Goal: Task Accomplishment & Management: Manage account settings

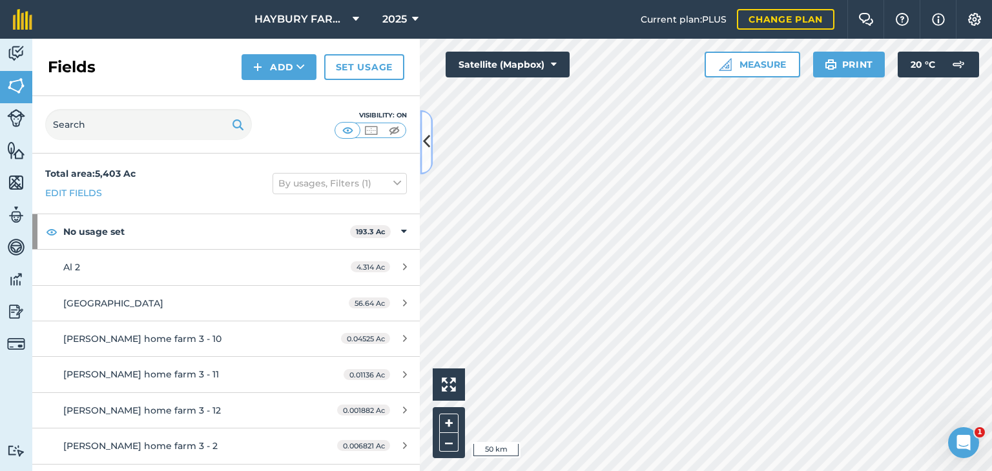
click at [431, 144] on button at bounding box center [426, 142] width 13 height 65
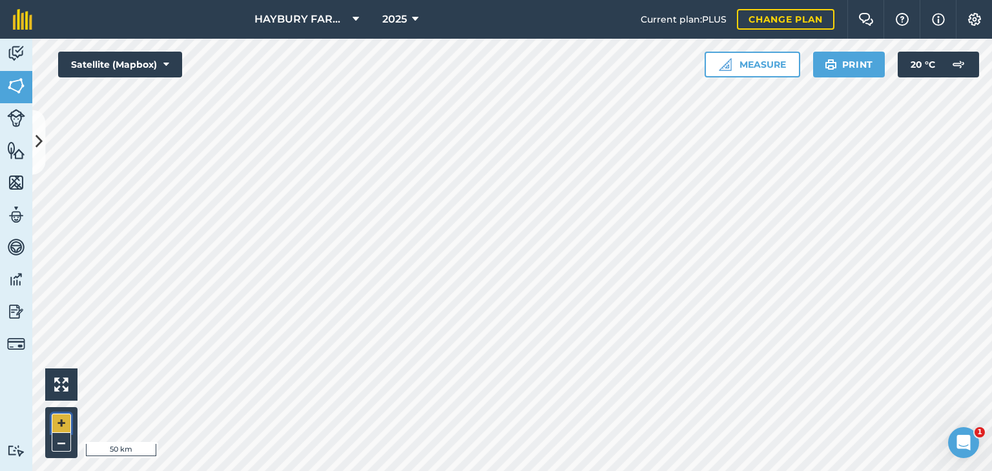
click at [57, 424] on button "+" at bounding box center [61, 423] width 19 height 19
click at [63, 420] on button "+" at bounding box center [61, 423] width 19 height 19
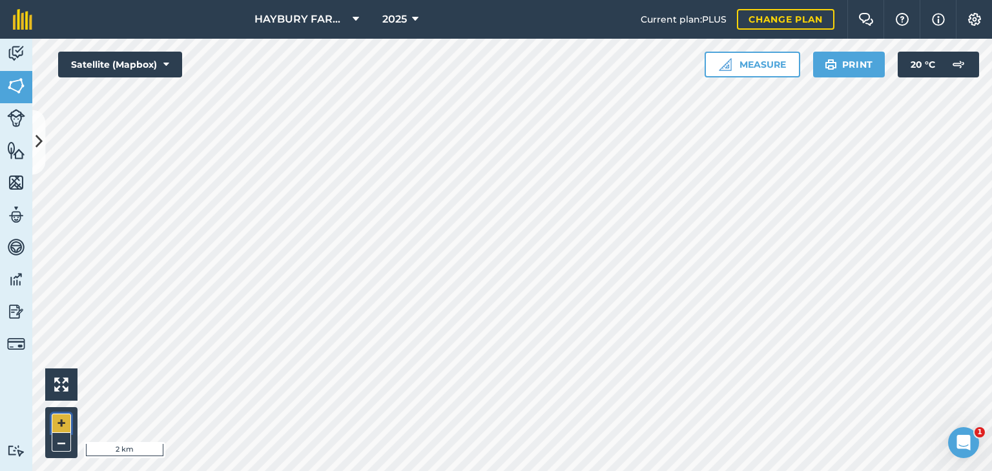
click at [63, 420] on button "+" at bounding box center [61, 423] width 19 height 19
click at [57, 420] on button "+" at bounding box center [61, 423] width 19 height 19
click at [36, 128] on button at bounding box center [38, 142] width 13 height 65
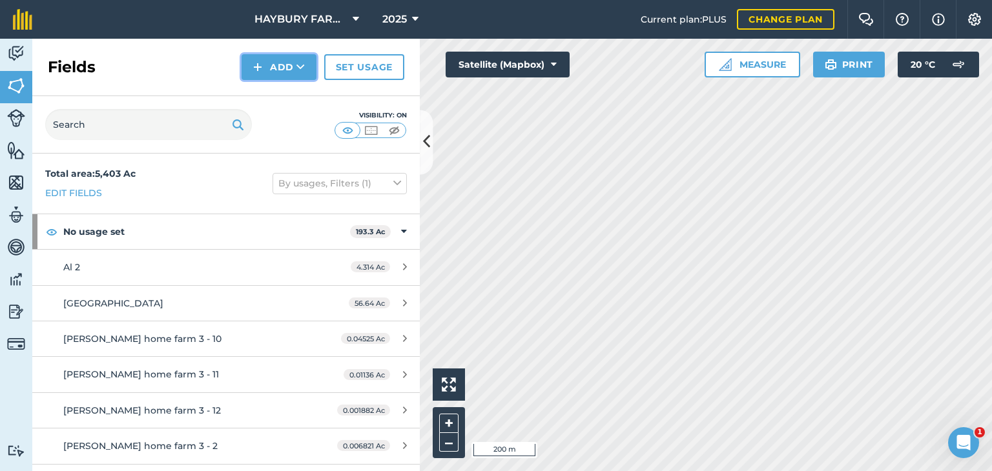
click at [274, 72] on button "Add" at bounding box center [278, 67] width 75 height 26
click at [277, 101] on link "Draw" at bounding box center [278, 96] width 71 height 28
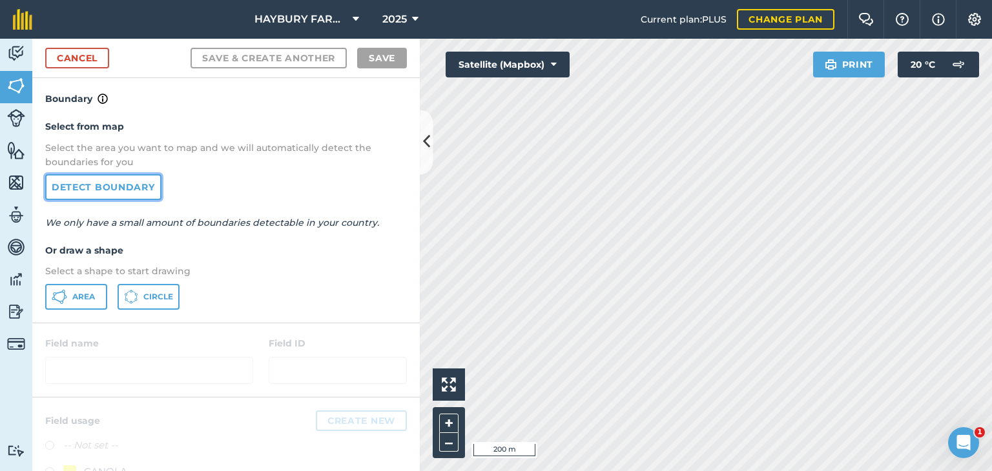
click at [113, 194] on link "Detect boundary" at bounding box center [103, 187] width 116 height 26
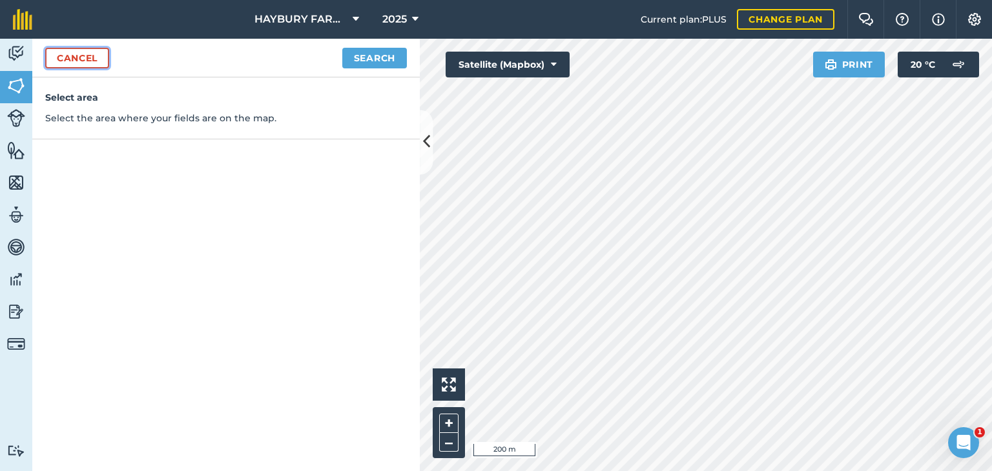
click at [101, 67] on link "Cancel" at bounding box center [77, 58] width 64 height 21
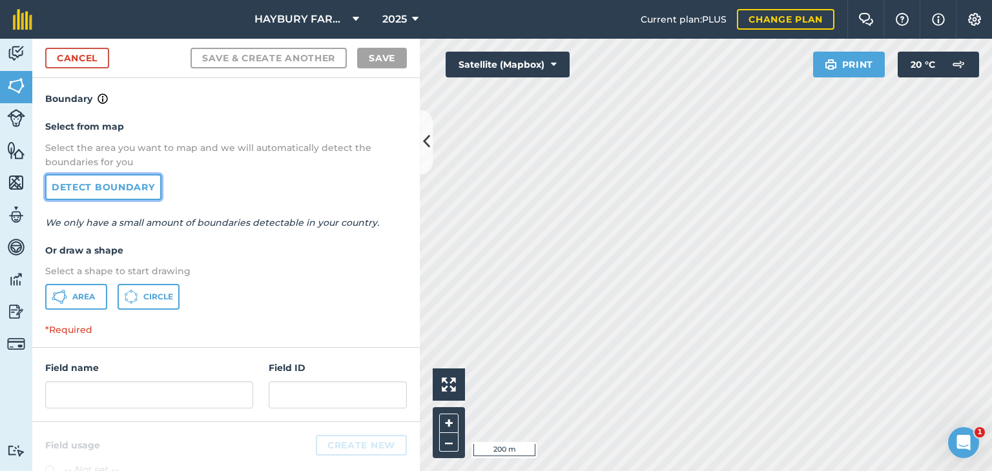
click at [103, 188] on link "Detect boundary" at bounding box center [103, 187] width 116 height 26
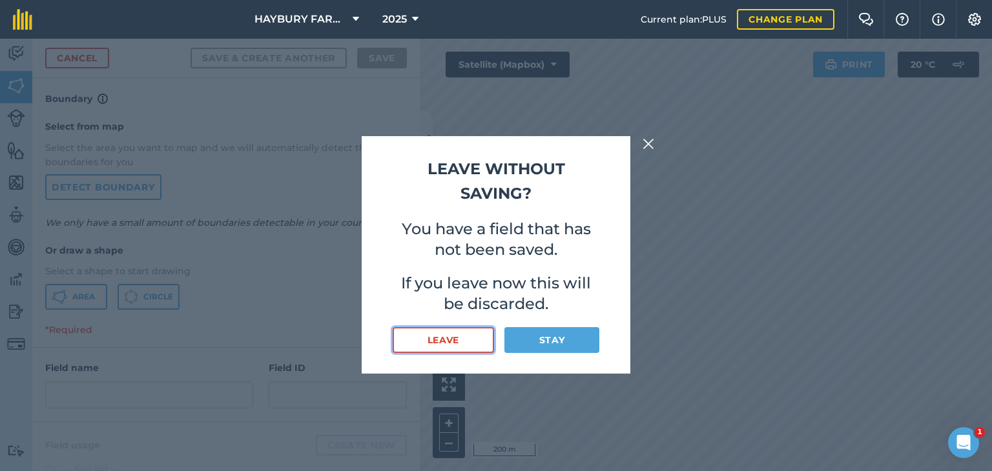
click at [452, 333] on button "Leave" at bounding box center [443, 340] width 101 height 26
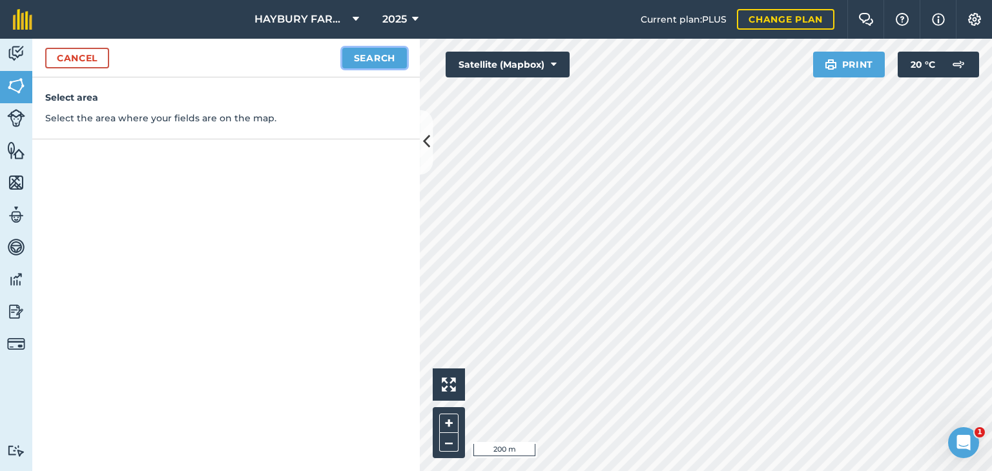
click at [360, 56] on button "Search" at bounding box center [374, 58] width 65 height 21
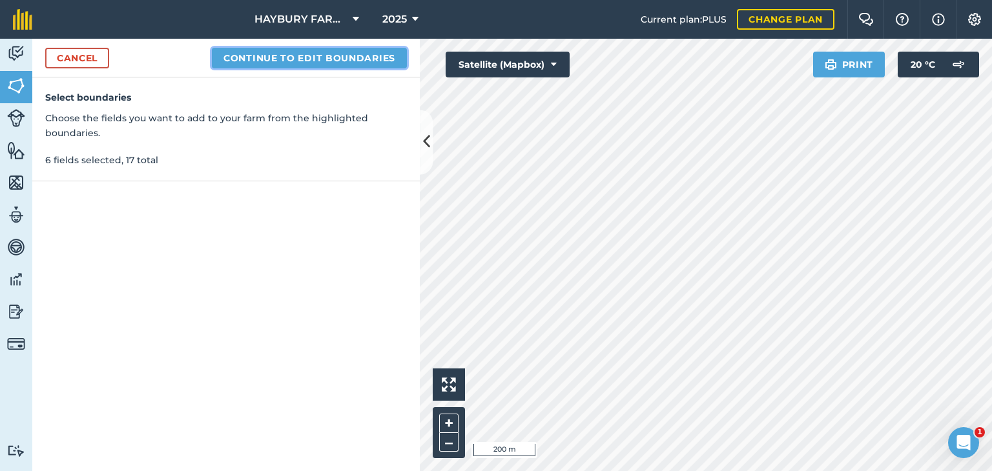
click at [387, 61] on button "Continue to edit boundaries" at bounding box center [309, 58] width 195 height 21
click at [383, 57] on button "Continue to name fields" at bounding box center [323, 58] width 167 height 21
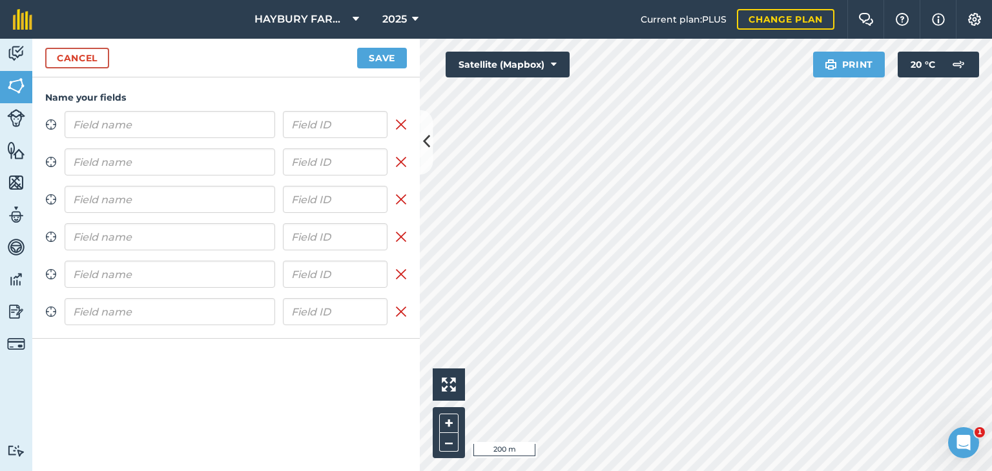
click at [225, 128] on input "text" at bounding box center [170, 124] width 210 height 27
type input "concession #2 -1"
click at [178, 169] on input "text" at bounding box center [170, 161] width 210 height 27
type input "C"
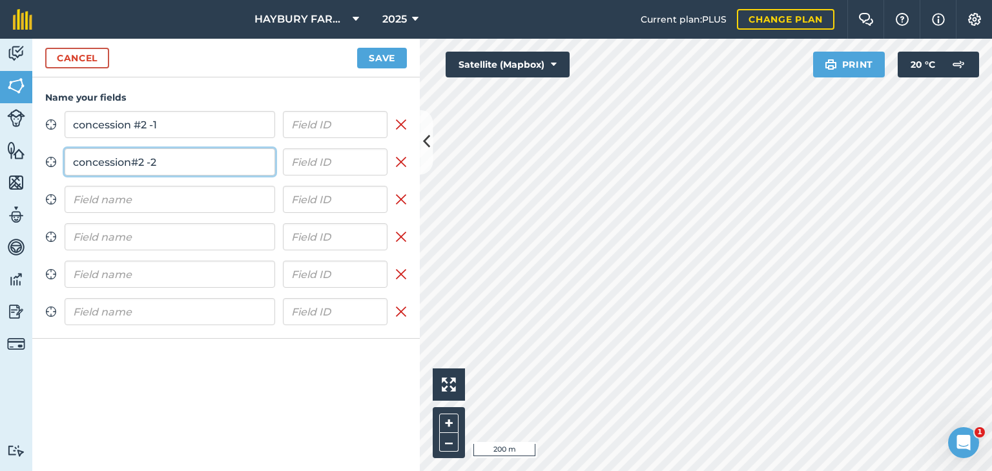
type input "concession#2 -2"
click at [357, 48] on button "Save" at bounding box center [382, 58] width 50 height 21
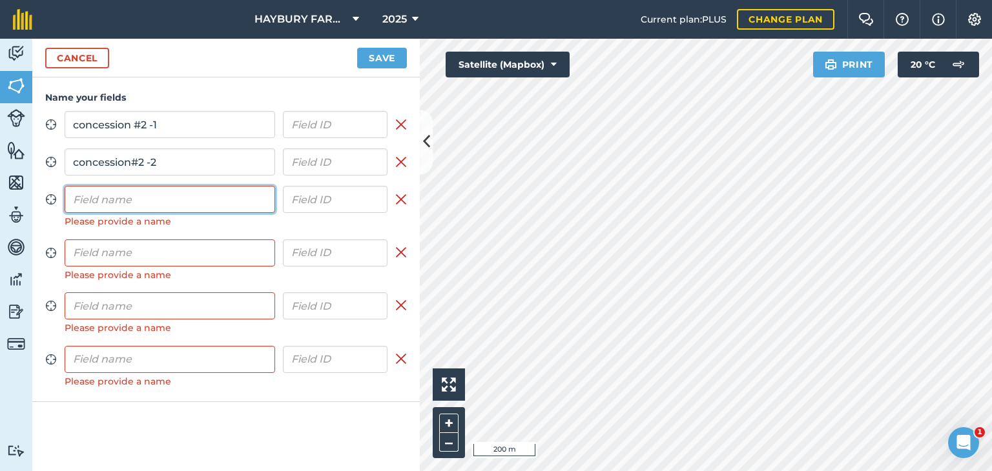
click at [160, 201] on input "text" at bounding box center [170, 199] width 210 height 27
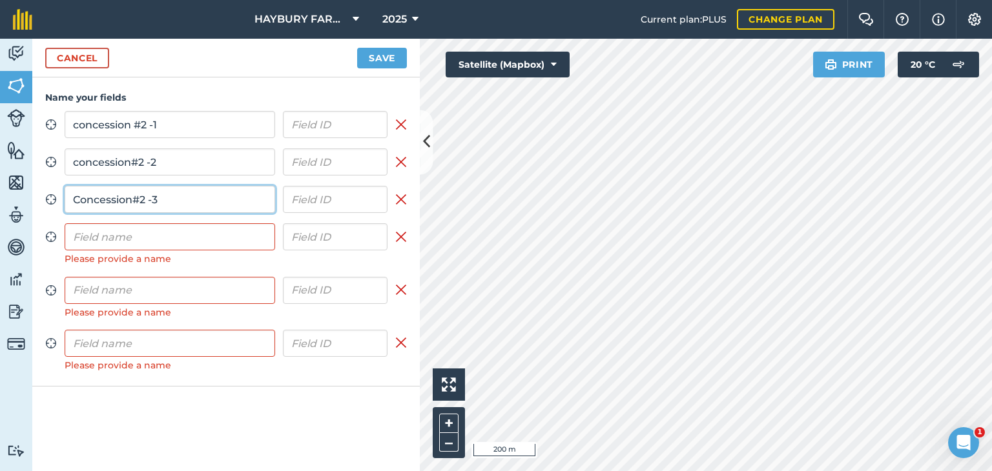
type input "Concession#2 -3"
click at [147, 233] on input "text" at bounding box center [170, 236] width 210 height 27
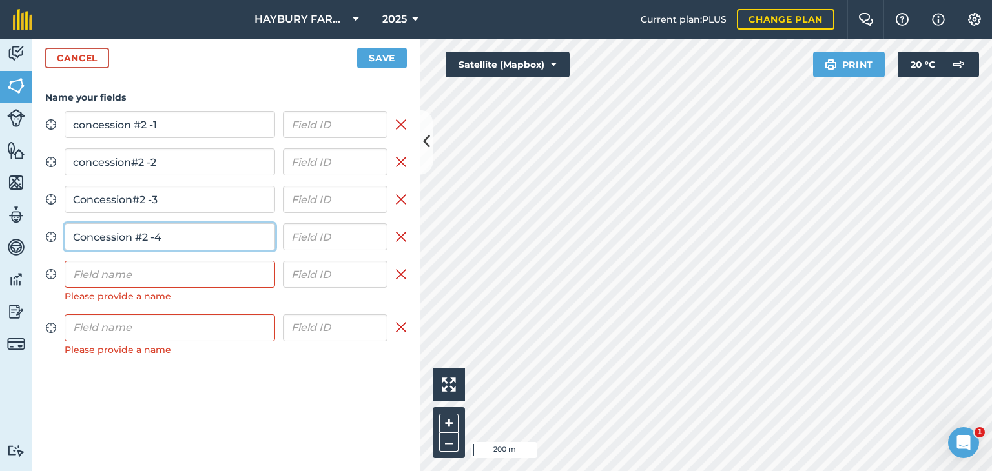
type input "Concession #2 -4"
click at [131, 197] on input "Concession#2 -3" at bounding box center [170, 199] width 210 height 27
type input "Concession #2 -3"
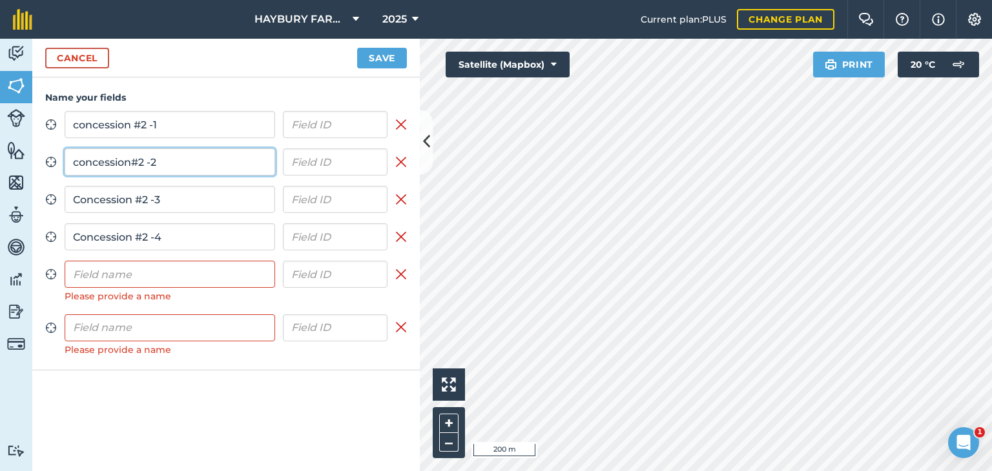
click at [130, 167] on input "concession#2 -2" at bounding box center [170, 161] width 210 height 27
type input "concession #2 -2"
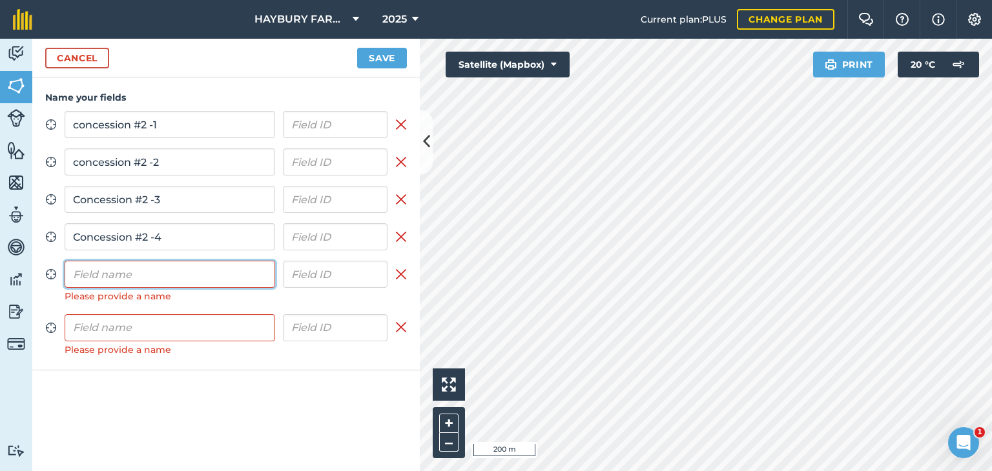
click at [122, 276] on input "text" at bounding box center [170, 274] width 210 height 27
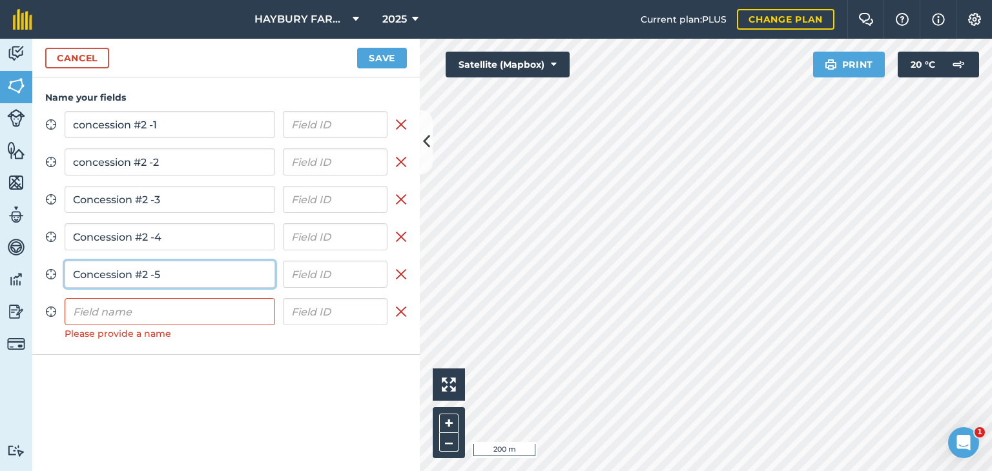
type input "Concession #2 -5"
click at [93, 316] on input "text" at bounding box center [170, 311] width 210 height 27
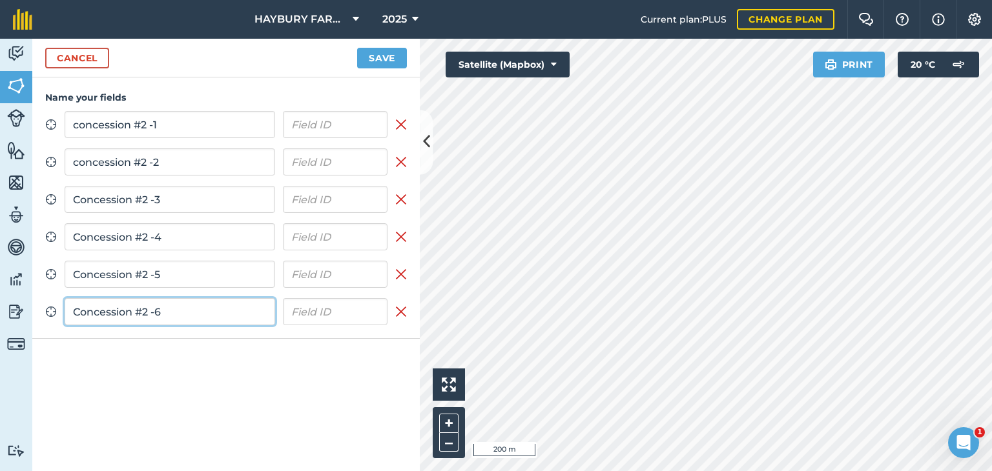
type input "Concession #2 -6"
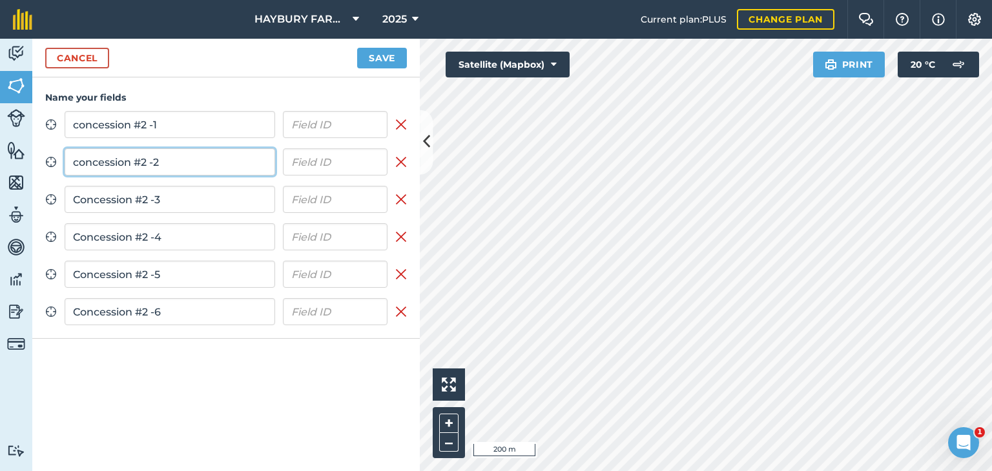
click at [74, 166] on input "concession #2 -2" at bounding box center [170, 161] width 210 height 27
type input "Concession #2 -2"
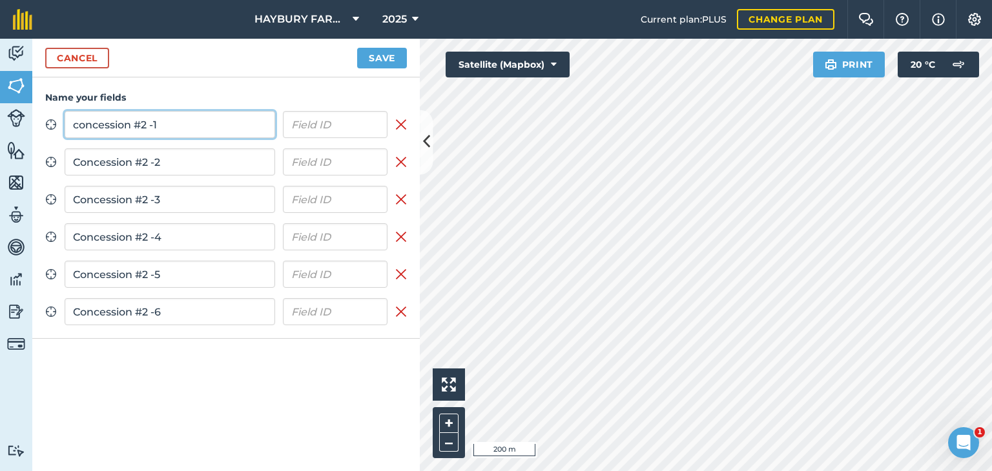
click at [79, 123] on input "concession #2 -1" at bounding box center [170, 124] width 210 height 27
type input "Concession #2 -1"
click at [371, 52] on button "Save" at bounding box center [382, 58] width 50 height 21
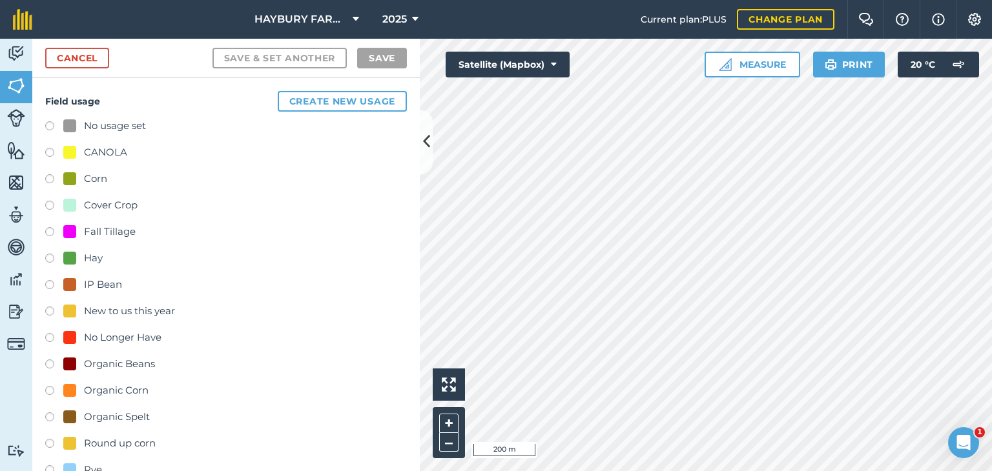
click at [70, 252] on div at bounding box center [69, 258] width 13 height 13
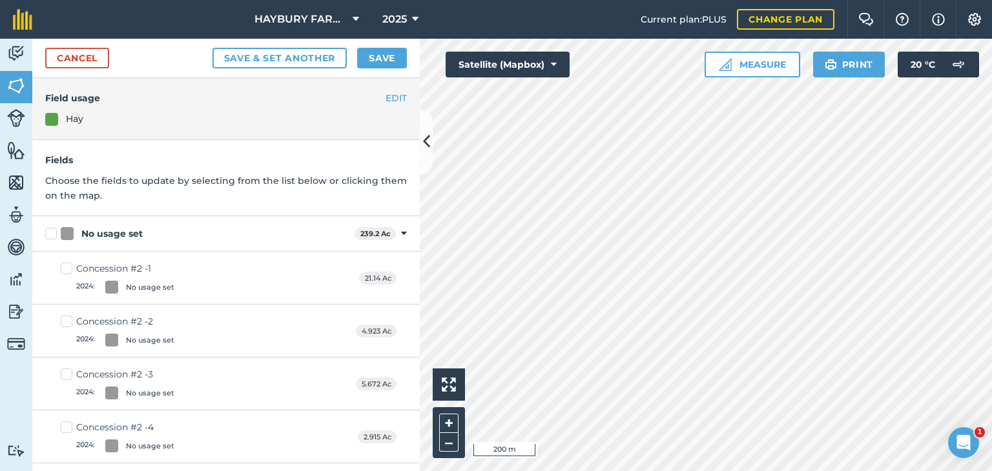
click at [70, 267] on label "Concession #2 -1 2024 : No usage set" at bounding box center [118, 278] width 114 height 32
click at [69, 267] on input "Concession #2 -1 2024 : No usage set" at bounding box center [65, 266] width 8 height 8
checkbox input "true"
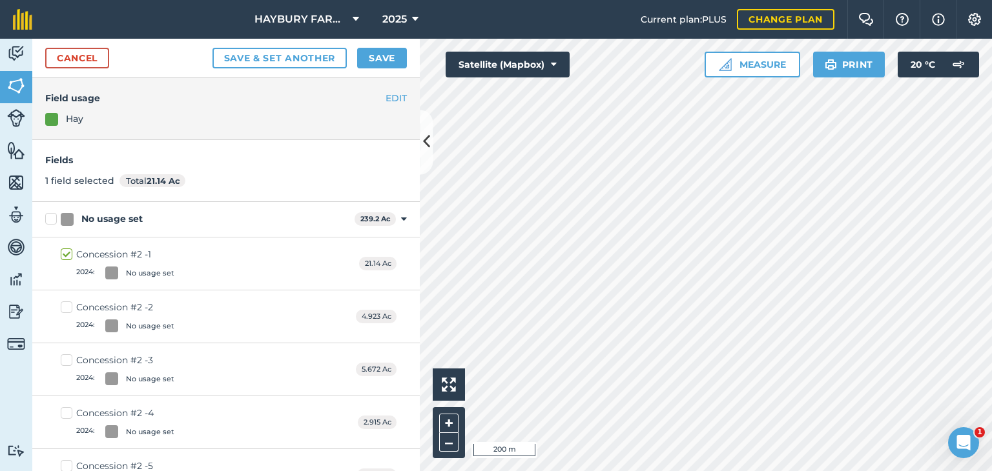
click at [68, 310] on label "Concession #2 -2 2024 : No usage set" at bounding box center [118, 317] width 114 height 32
click at [68, 309] on input "Concession #2 -2 2024 : No usage set" at bounding box center [65, 305] width 8 height 8
checkbox input "true"
click at [68, 360] on label "Concession #2 -3 2024 : No usage set" at bounding box center [118, 370] width 114 height 32
click at [68, 360] on input "Concession #2 -3 2024 : No usage set" at bounding box center [65, 358] width 8 height 8
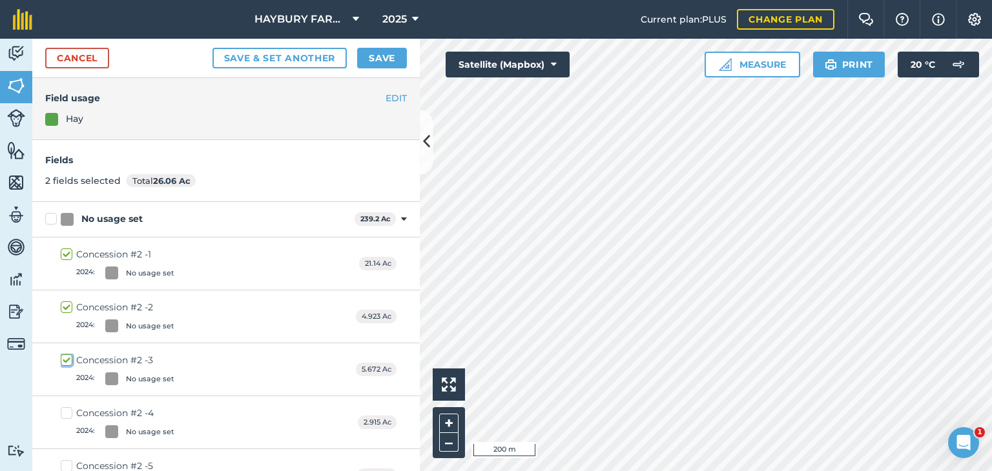
checkbox input "true"
click at [70, 415] on label "Concession #2 -4 2024 : No usage set" at bounding box center [118, 423] width 114 height 32
click at [69, 415] on input "Concession #2 -4 2024 : No usage set" at bounding box center [65, 411] width 8 height 8
checkbox input "true"
click at [67, 462] on label "Concession #2 -5 2024 : No usage set" at bounding box center [118, 476] width 114 height 32
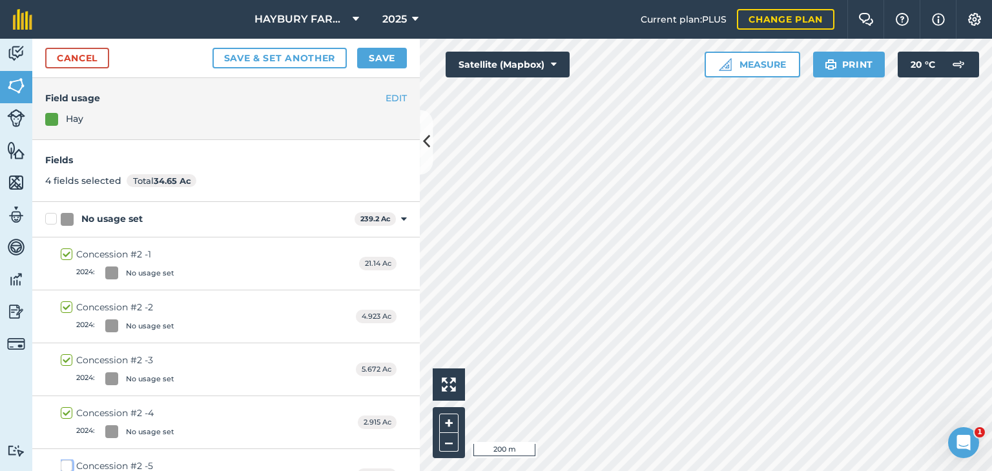
click at [67, 462] on input "Concession #2 -5 2024 : No usage set" at bounding box center [65, 464] width 8 height 8
checkbox input "true"
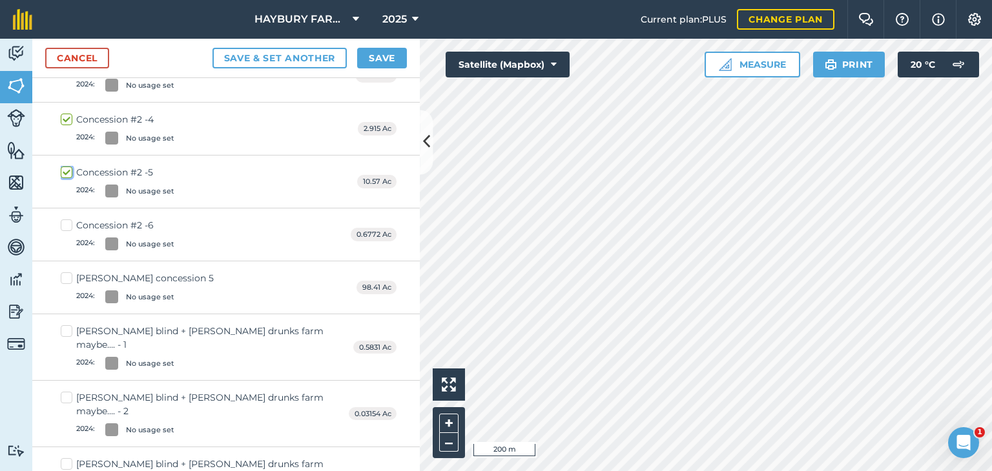
scroll to position [266, 0]
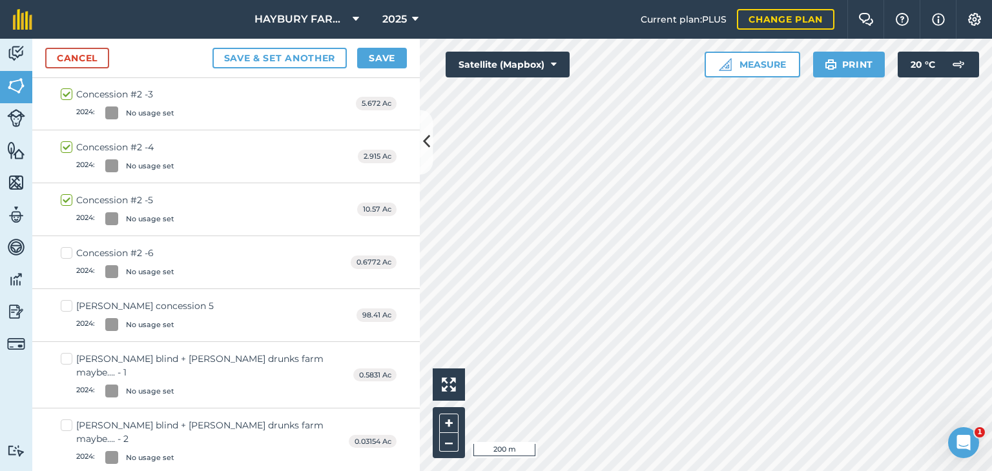
click at [67, 252] on label "Concession #2 -6 2024 : No usage set" at bounding box center [118, 263] width 114 height 32
click at [67, 252] on input "Concession #2 -6 2024 : No usage set" at bounding box center [65, 251] width 8 height 8
checkbox input "true"
click at [361, 52] on button "Save" at bounding box center [382, 58] width 50 height 21
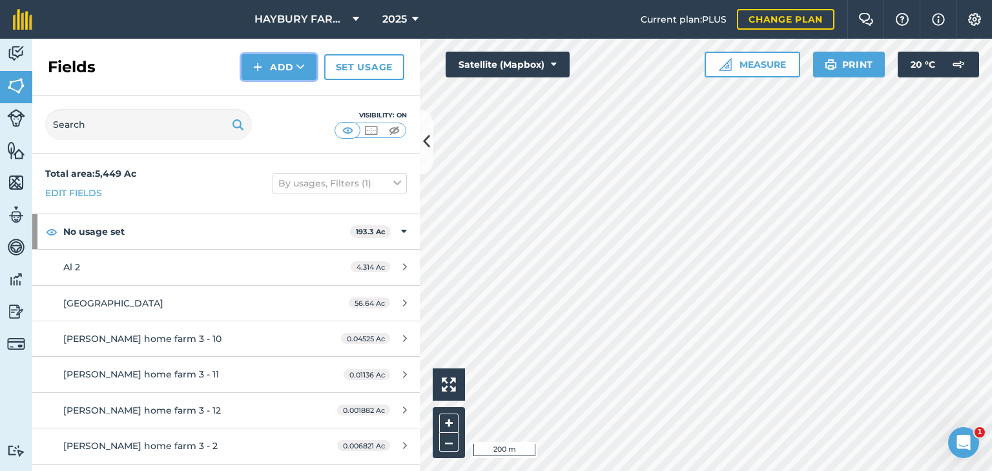
click at [289, 67] on button "Add" at bounding box center [278, 67] width 75 height 26
click at [281, 92] on link "Draw" at bounding box center [278, 96] width 71 height 28
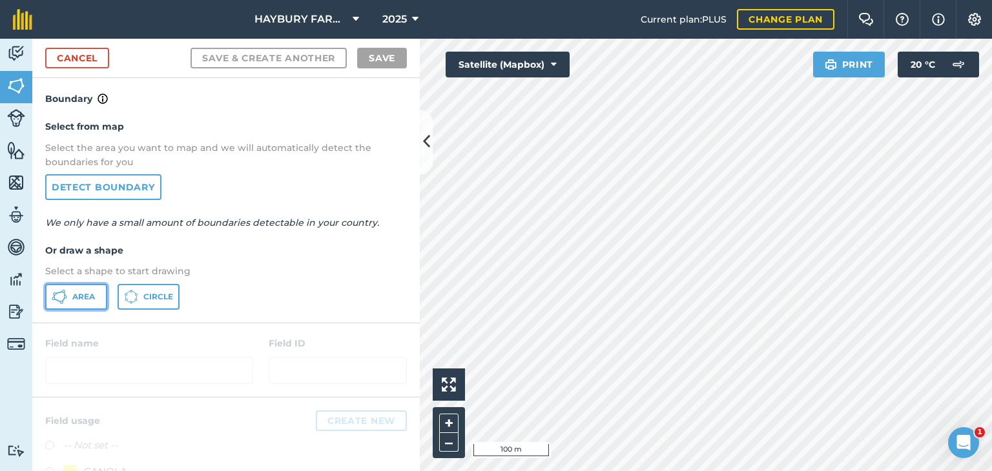
click at [70, 296] on button "Area" at bounding box center [76, 297] width 62 height 26
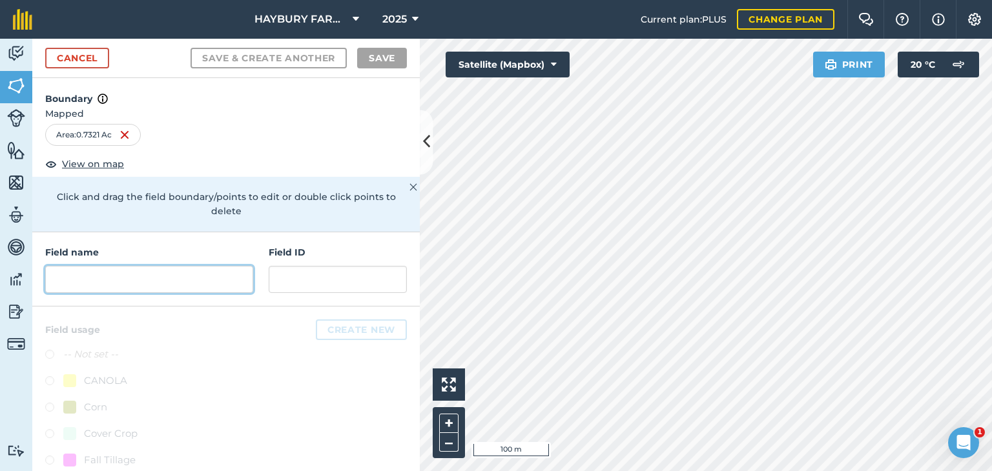
click at [98, 269] on input "text" at bounding box center [149, 279] width 208 height 27
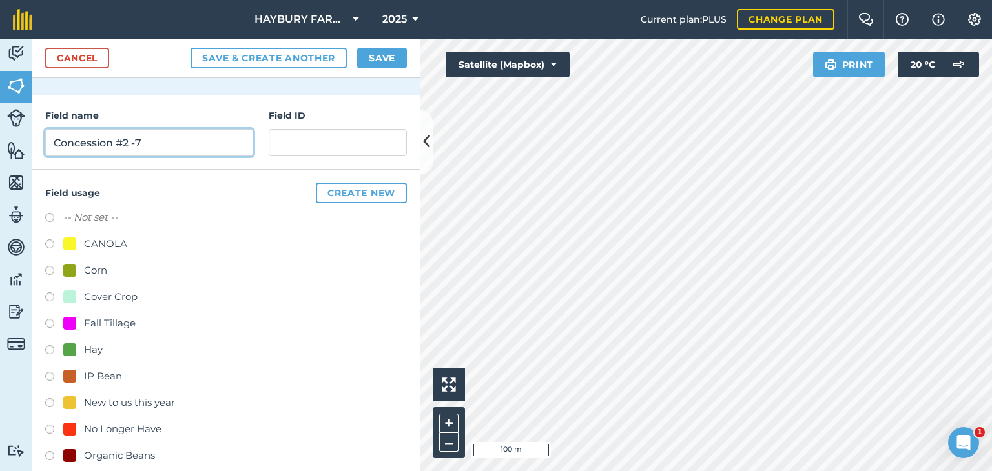
scroll to position [139, 0]
type input "Concession #2 -7"
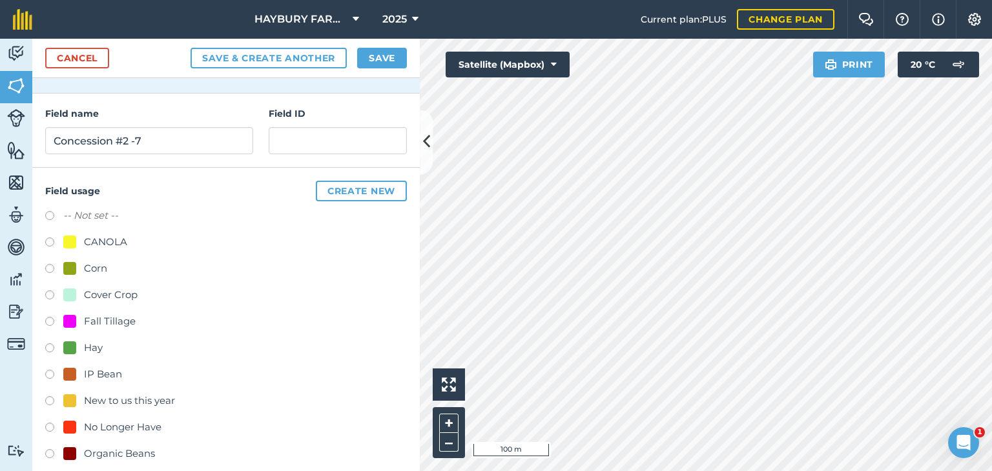
click at [76, 351] on div at bounding box center [69, 348] width 13 height 13
radio input "true"
click at [366, 57] on button "Save" at bounding box center [382, 58] width 50 height 21
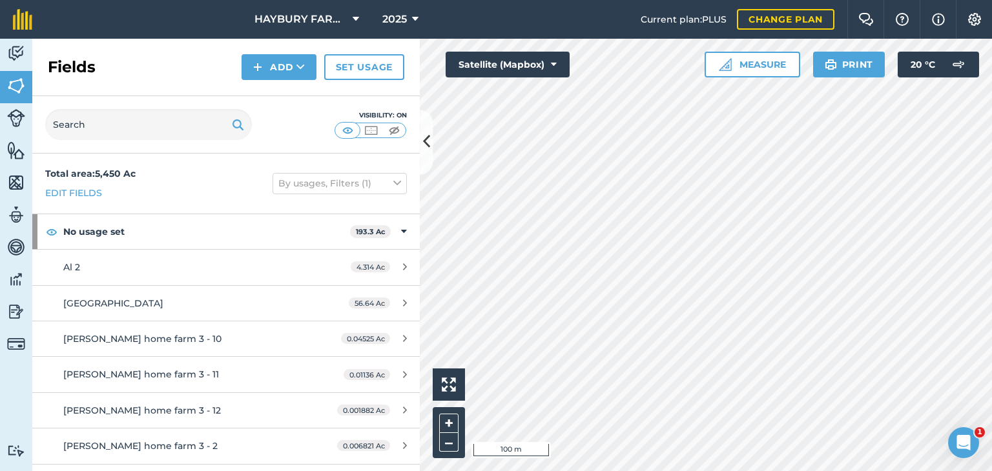
click at [405, 192] on div "Activity Fields Livestock Features Maps Team Vehicles Data Reporting Billing Tu…" at bounding box center [496, 255] width 992 height 433
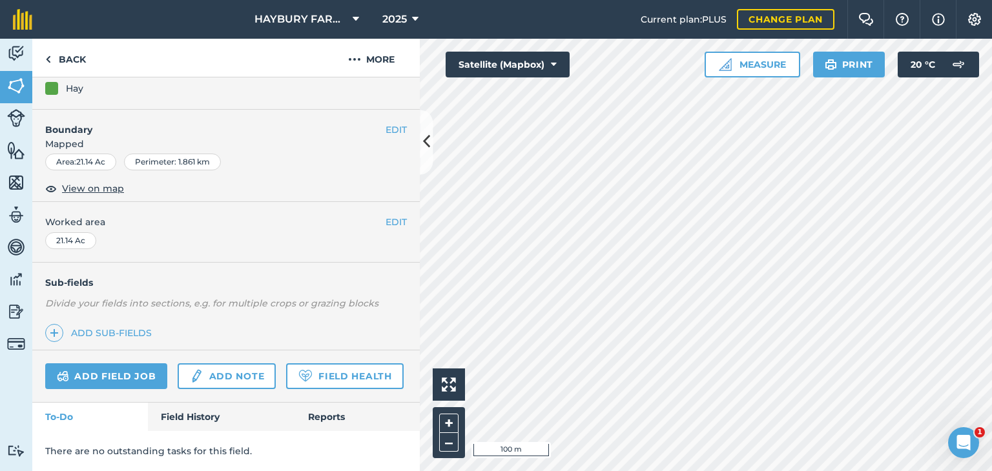
scroll to position [147, 0]
click at [106, 367] on link "Add field job" at bounding box center [106, 376] width 122 height 26
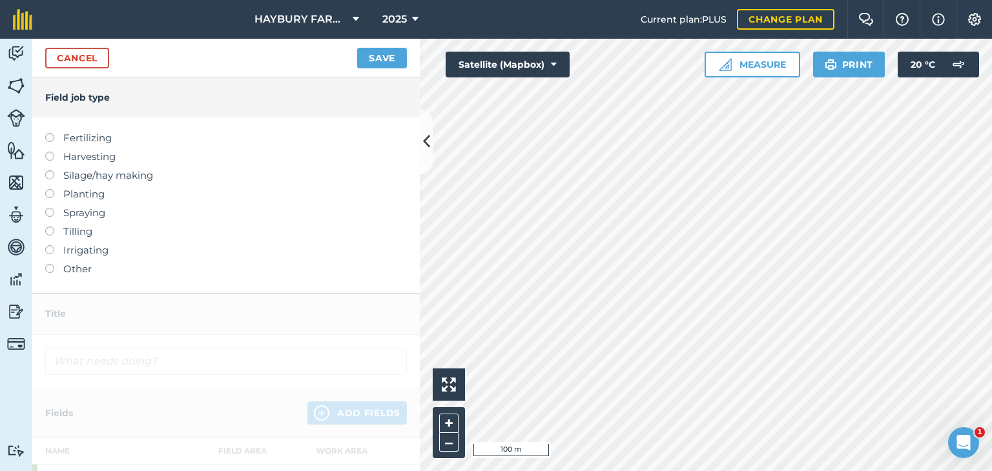
click at [72, 267] on label "Other" at bounding box center [226, 268] width 362 height 15
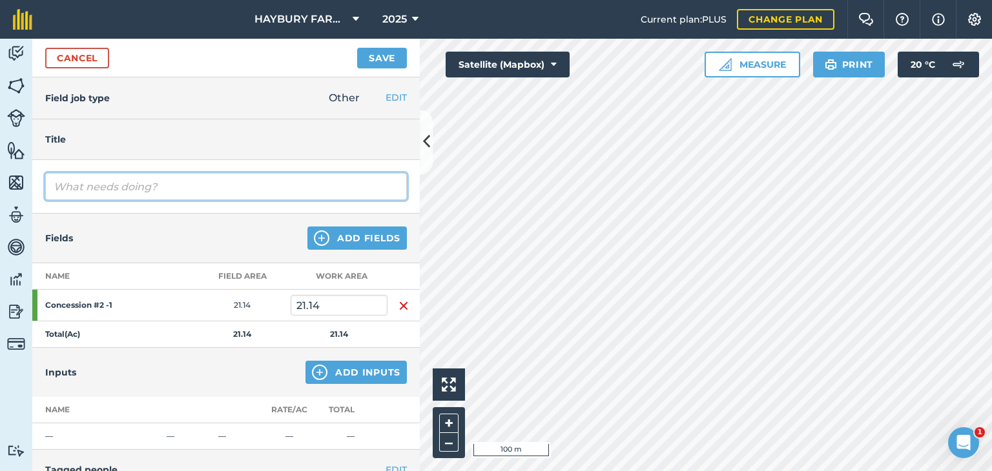
click at [107, 189] on input "text" at bounding box center [226, 186] width 362 height 27
type input "M"
type input "Cut Hay"
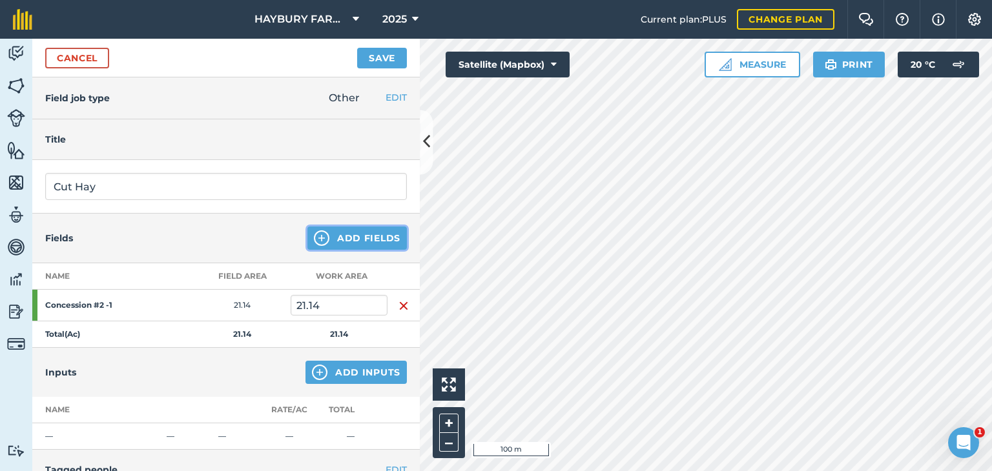
click at [357, 241] on button "Add Fields" at bounding box center [356, 238] width 99 height 23
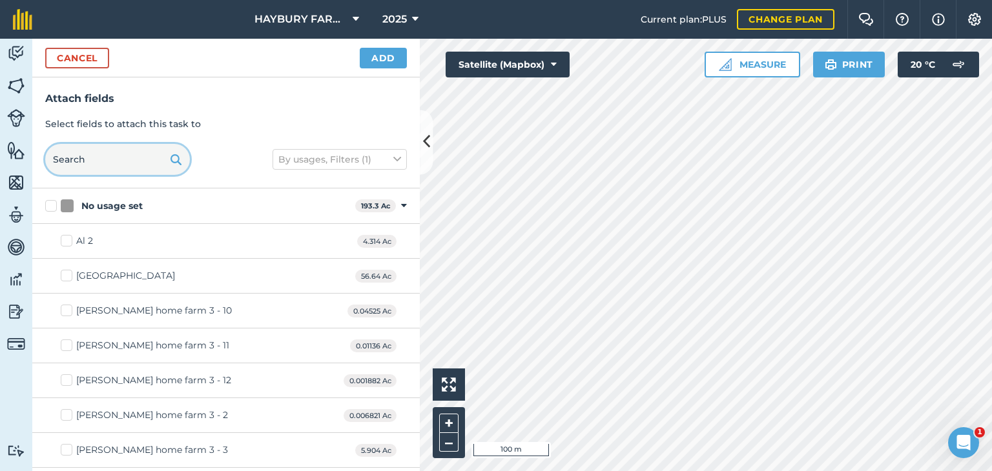
click at [101, 154] on input "text" at bounding box center [117, 159] width 145 height 31
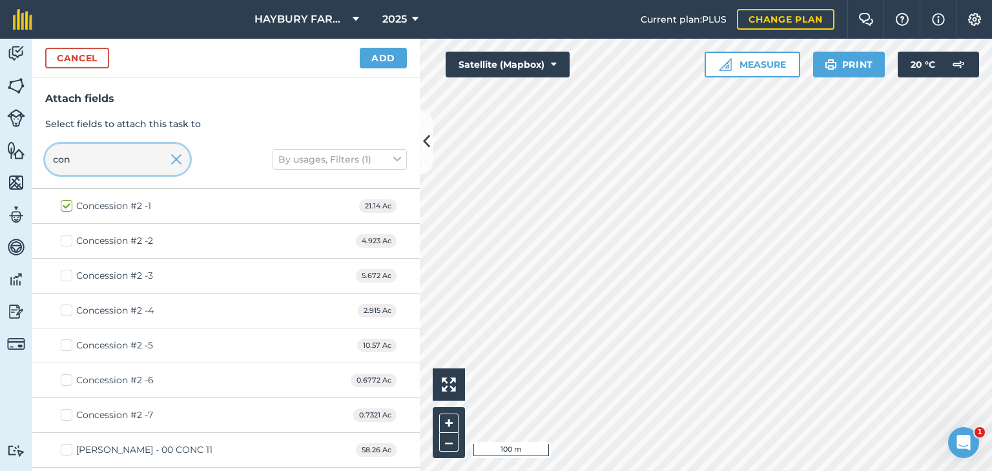
scroll to position [111, 0]
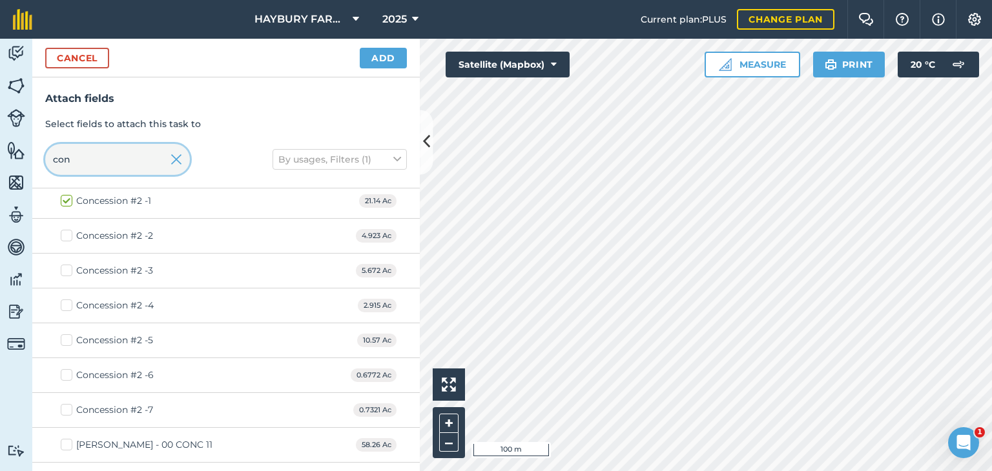
type input "con"
click at [68, 229] on label "Concession #2 -2" at bounding box center [107, 236] width 92 height 14
click at [68, 229] on input "Concession #2 -2" at bounding box center [65, 233] width 8 height 8
checkbox input "true"
click at [68, 272] on label "Concession #2 -3" at bounding box center [107, 271] width 92 height 14
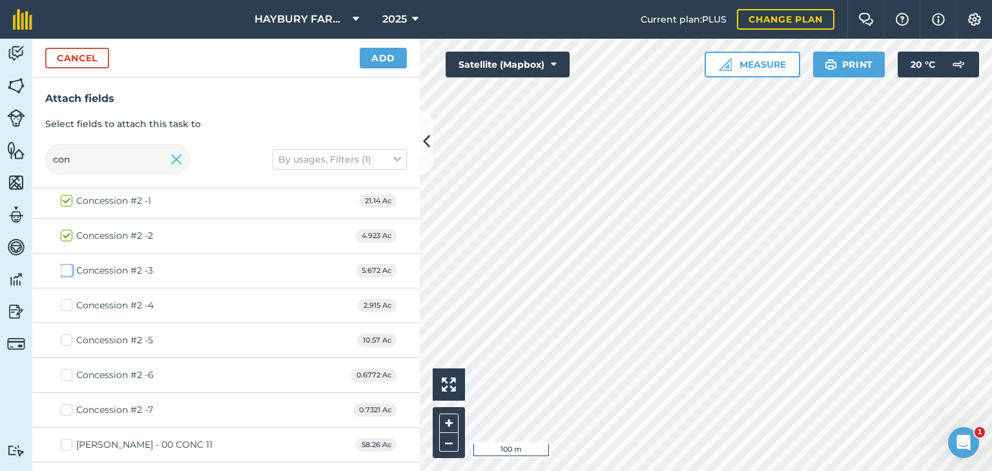
click at [68, 272] on input "Concession #2 -3" at bounding box center [65, 268] width 8 height 8
checkbox input "true"
click at [67, 304] on label "Concession #2 -4" at bounding box center [107, 306] width 93 height 14
click at [67, 304] on input "Concession #2 -4" at bounding box center [65, 303] width 8 height 8
checkbox input "true"
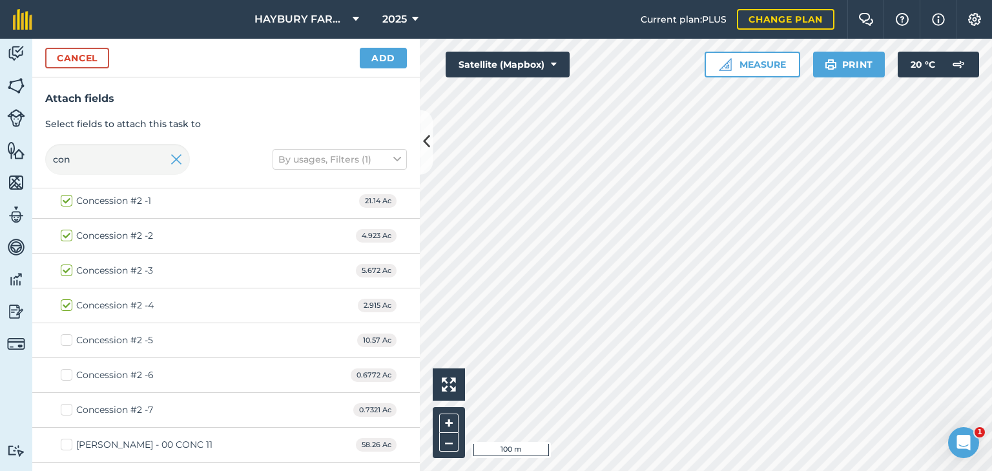
click at [65, 335] on label "Concession #2 -5" at bounding box center [107, 341] width 92 height 14
click at [65, 335] on input "Concession #2 -5" at bounding box center [65, 338] width 8 height 8
checkbox input "true"
click at [63, 370] on label "Concession #2 -6" at bounding box center [107, 376] width 93 height 14
click at [63, 370] on input "Concession #2 -6" at bounding box center [65, 373] width 8 height 8
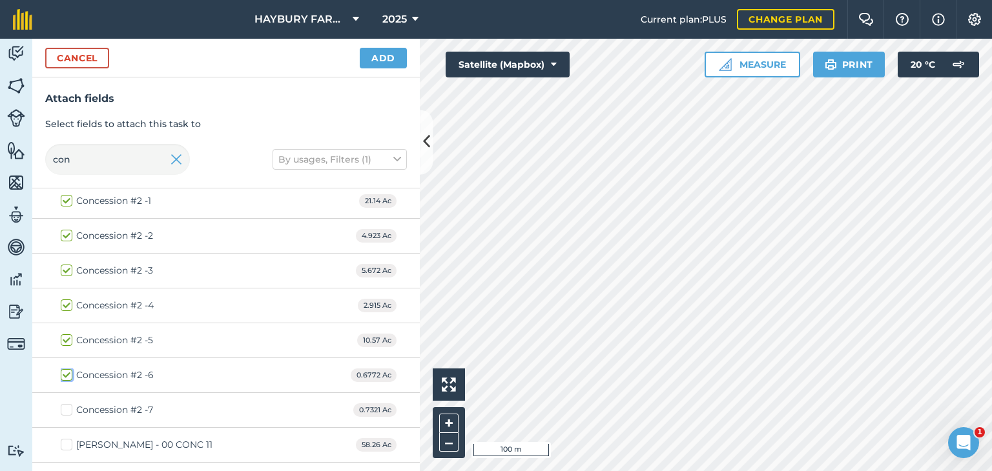
checkbox input "true"
click at [67, 409] on label "Concession #2 -7" at bounding box center [107, 411] width 92 height 14
click at [67, 409] on input "Concession #2 -7" at bounding box center [65, 408] width 8 height 8
checkbox input "true"
click at [377, 54] on button "Add" at bounding box center [383, 58] width 47 height 21
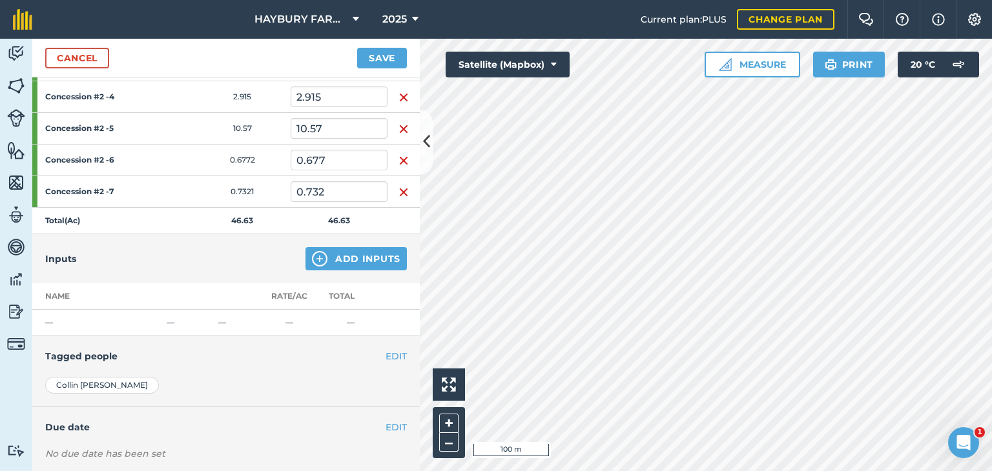
scroll to position [316, 0]
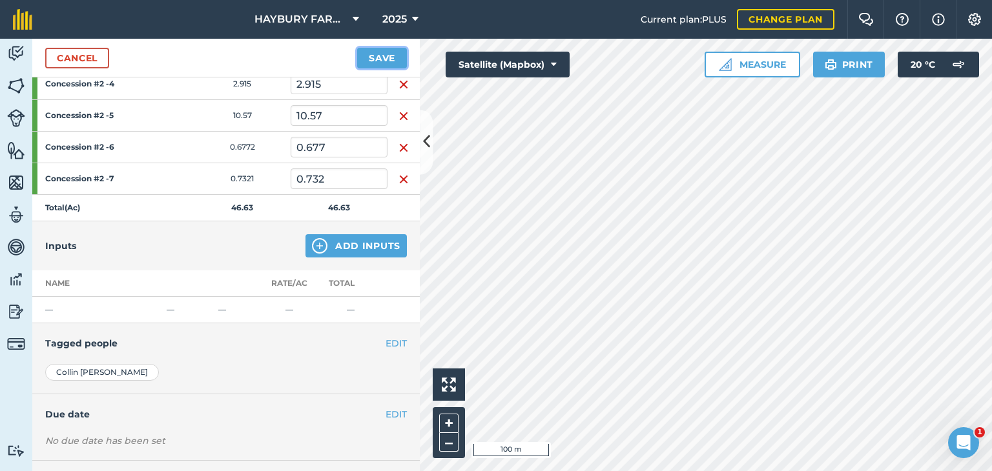
click at [371, 51] on button "Save" at bounding box center [382, 58] width 50 height 21
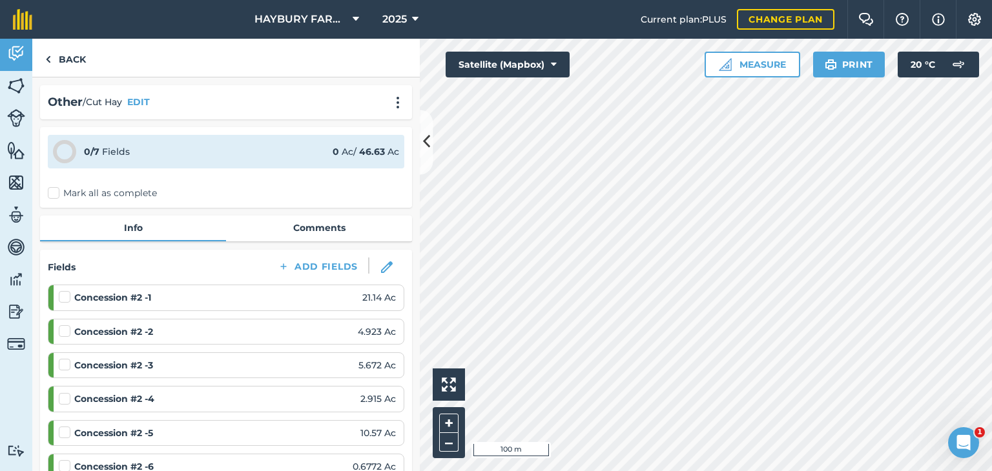
click at [71, 189] on label "Mark all as complete" at bounding box center [102, 194] width 109 height 14
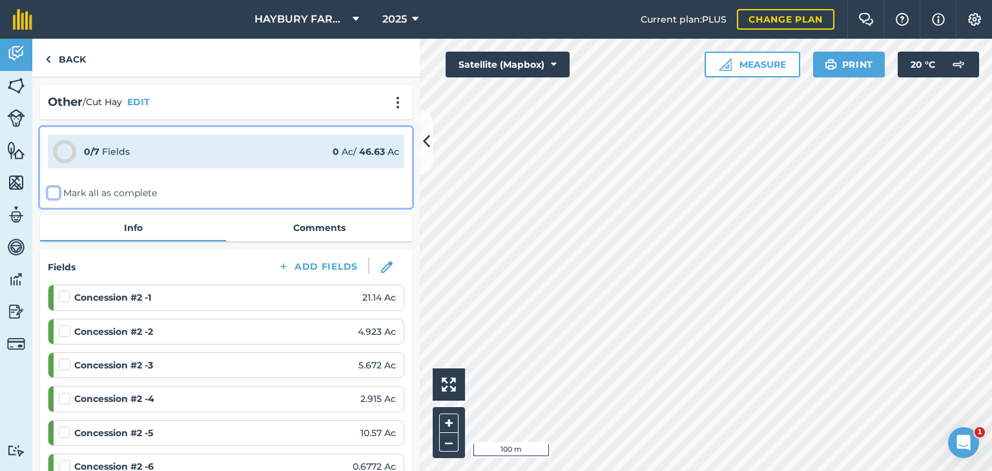
click at [56, 189] on input "Mark all as complete" at bounding box center [52, 191] width 8 height 8
checkbox input "false"
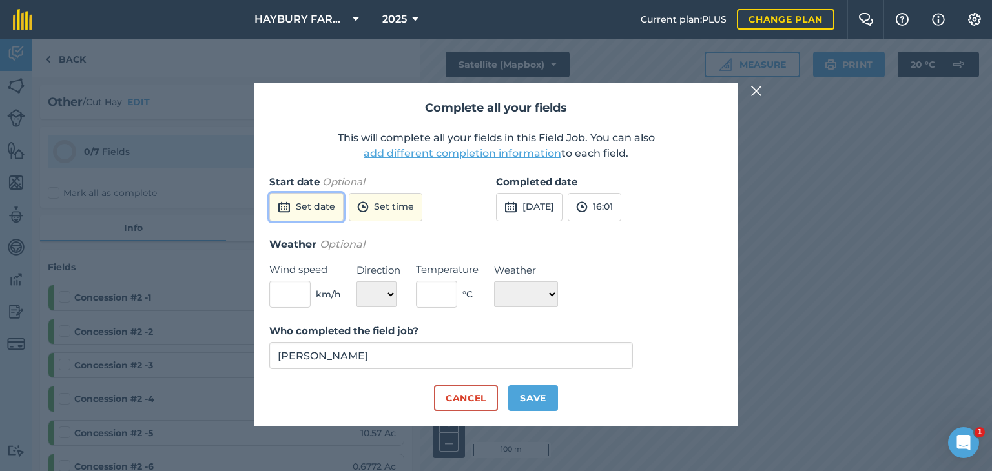
click at [300, 212] on button "Set date" at bounding box center [306, 207] width 74 height 28
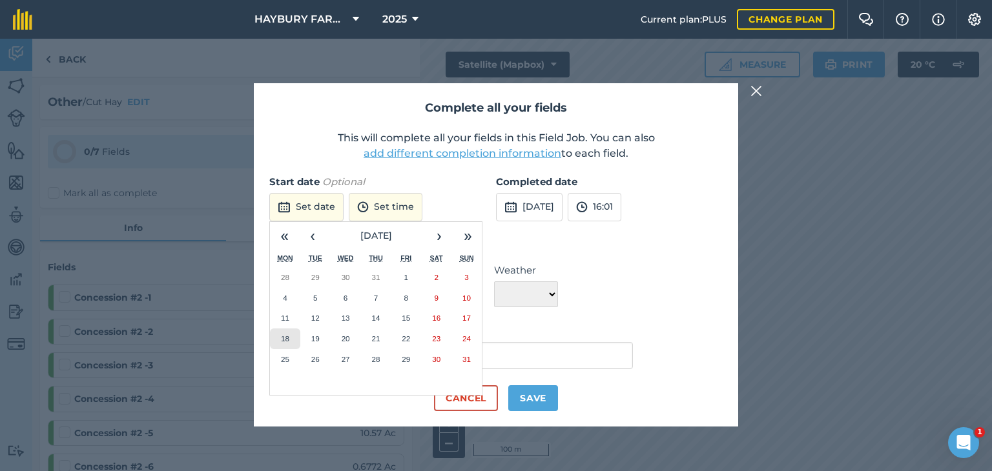
click at [281, 336] on abbr "18" at bounding box center [285, 338] width 8 height 8
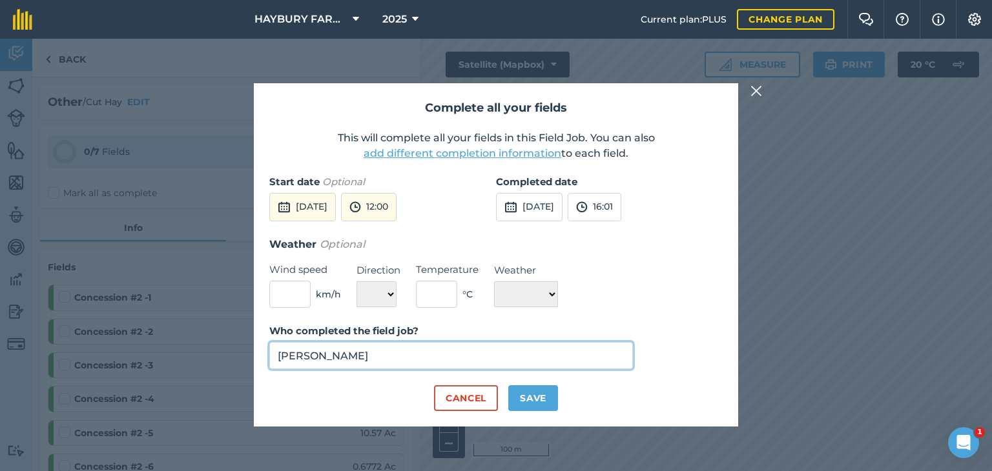
click at [350, 367] on input "[PERSON_NAME]" at bounding box center [450, 355] width 363 height 27
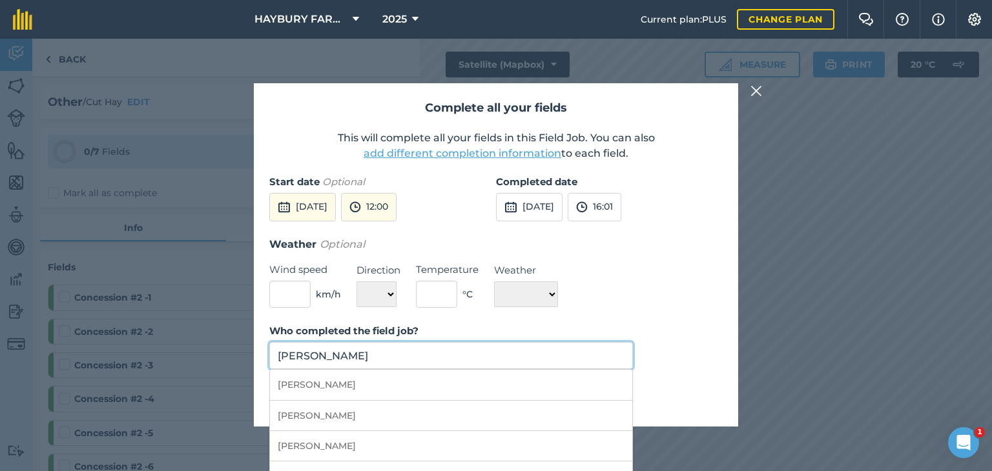
click at [350, 367] on input "[PERSON_NAME]" at bounding box center [450, 355] width 363 height 27
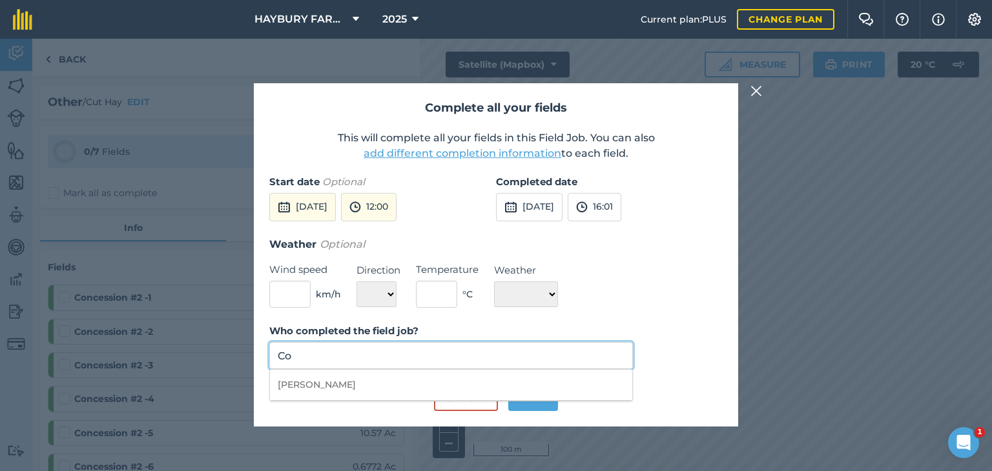
type input "C"
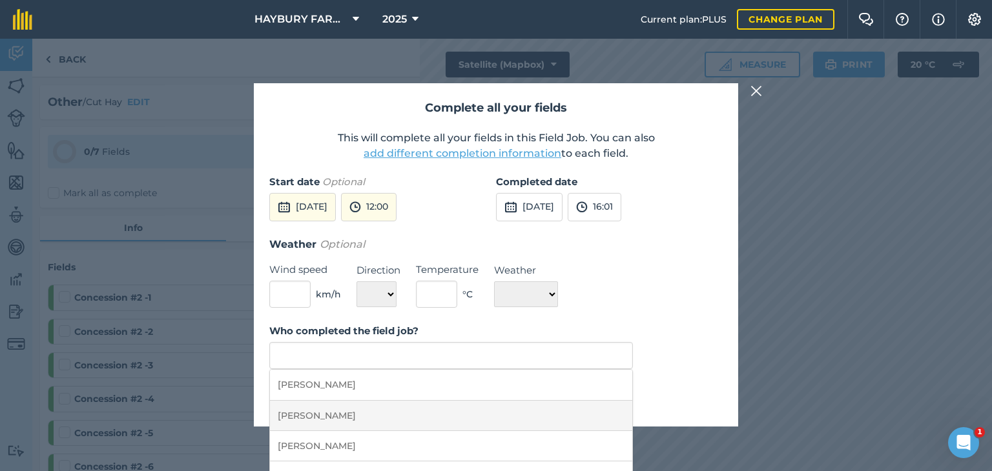
click at [318, 424] on li "[PERSON_NAME]" at bounding box center [451, 416] width 362 height 30
type input "[PERSON_NAME]"
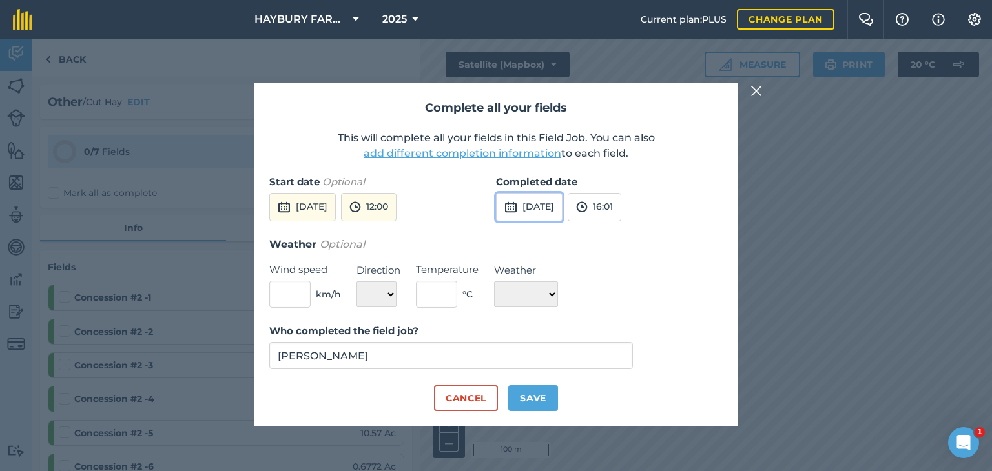
click at [537, 195] on button "[DATE]" at bounding box center [529, 207] width 67 height 28
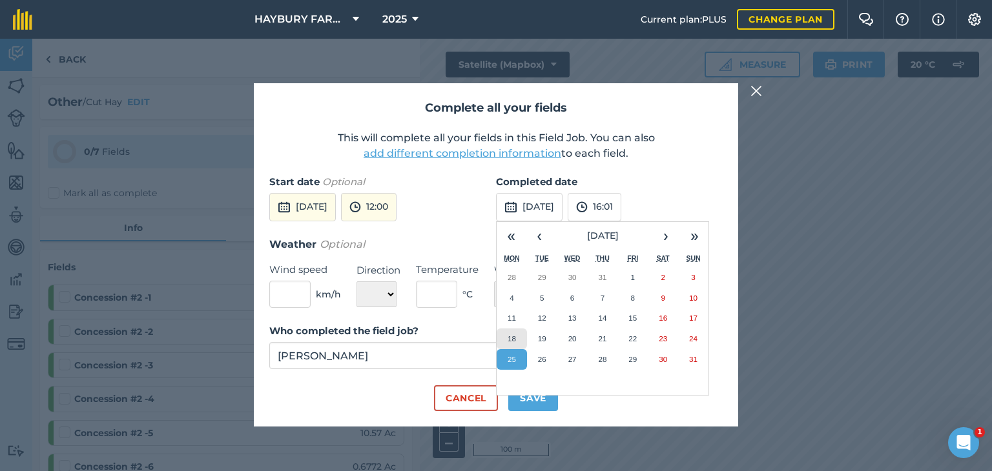
click at [519, 343] on button "18" at bounding box center [511, 339] width 30 height 21
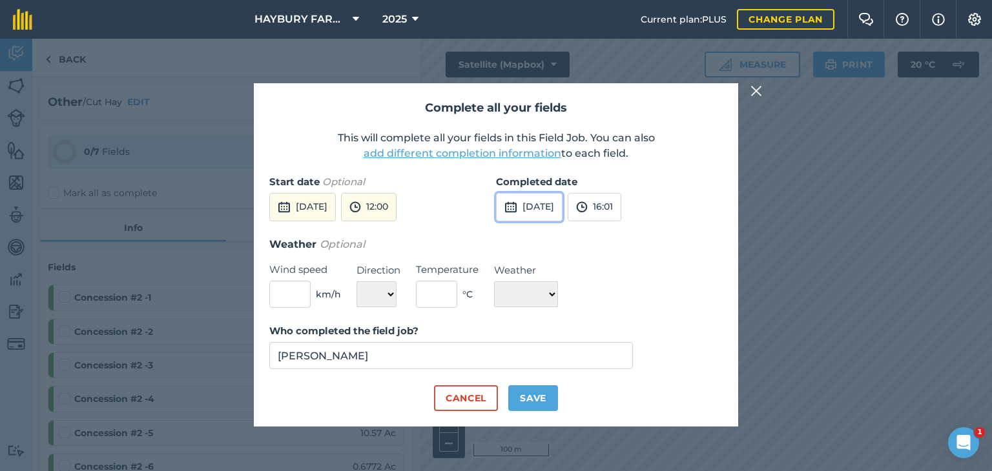
click at [561, 205] on button "[DATE]" at bounding box center [529, 207] width 67 height 28
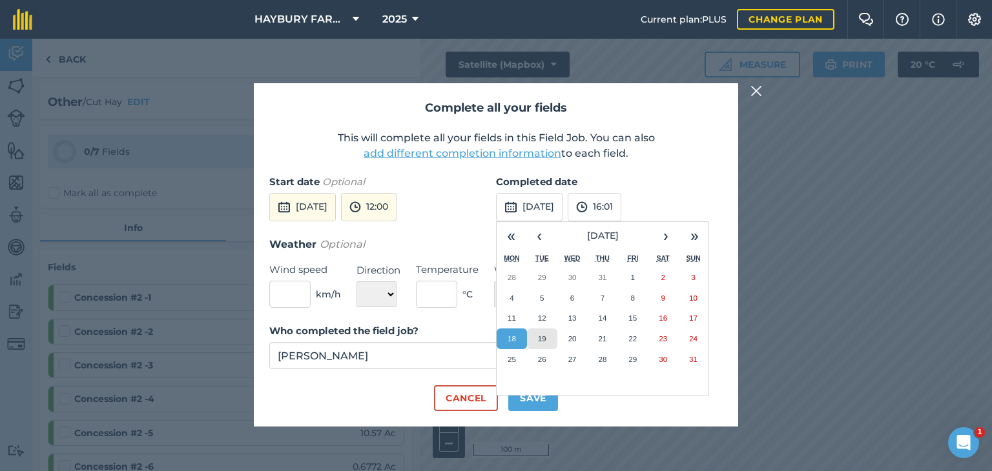
click at [538, 347] on button "19" at bounding box center [542, 339] width 30 height 21
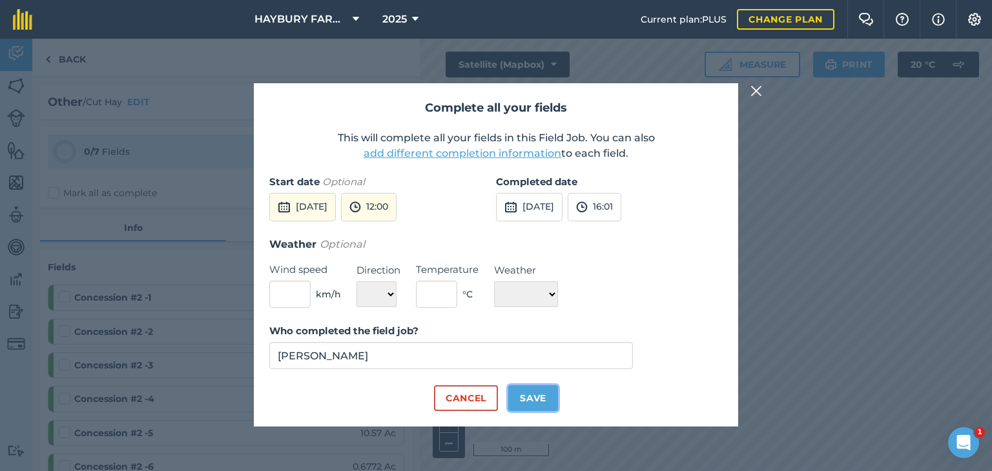
click at [521, 395] on button "Save" at bounding box center [533, 398] width 50 height 26
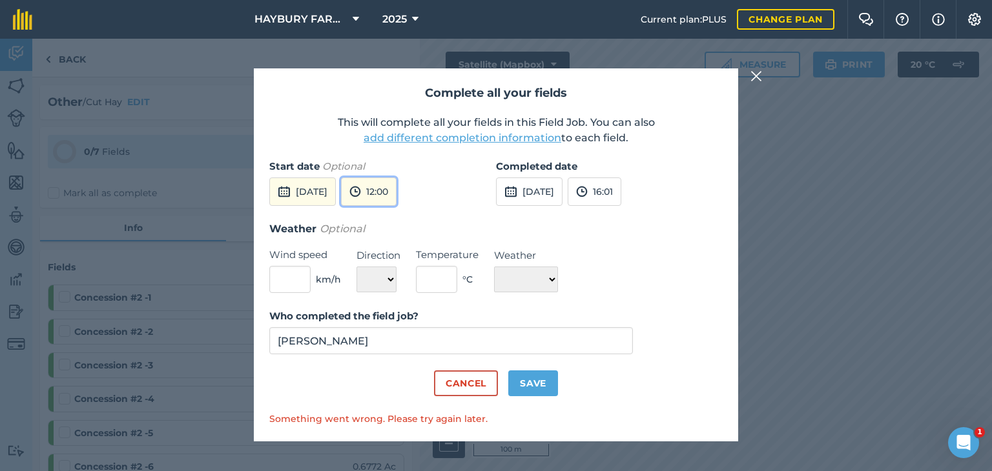
click at [361, 192] on img at bounding box center [355, 191] width 12 height 15
click at [398, 280] on button "12:00" at bounding box center [372, 279] width 61 height 21
click at [621, 190] on button "16:01" at bounding box center [595, 192] width 54 height 28
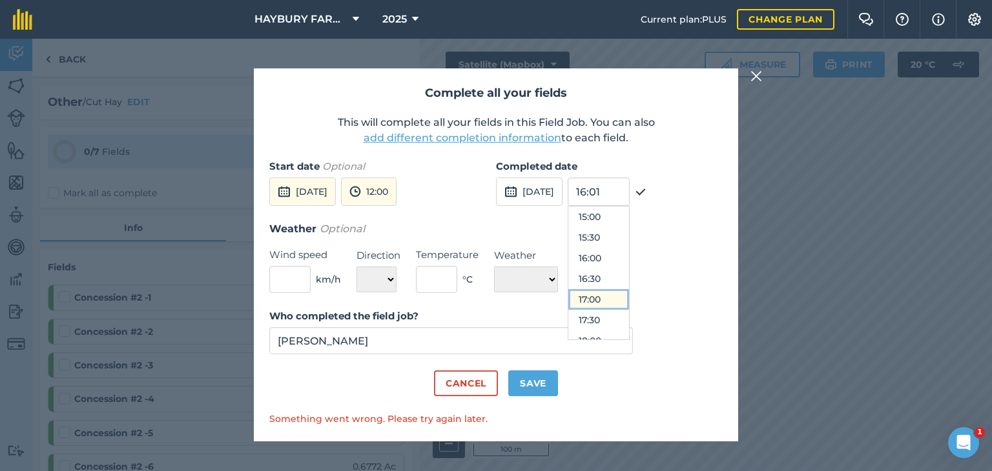
click at [629, 298] on button "17:00" at bounding box center [598, 299] width 61 height 21
click at [538, 378] on button "Save" at bounding box center [533, 384] width 50 height 26
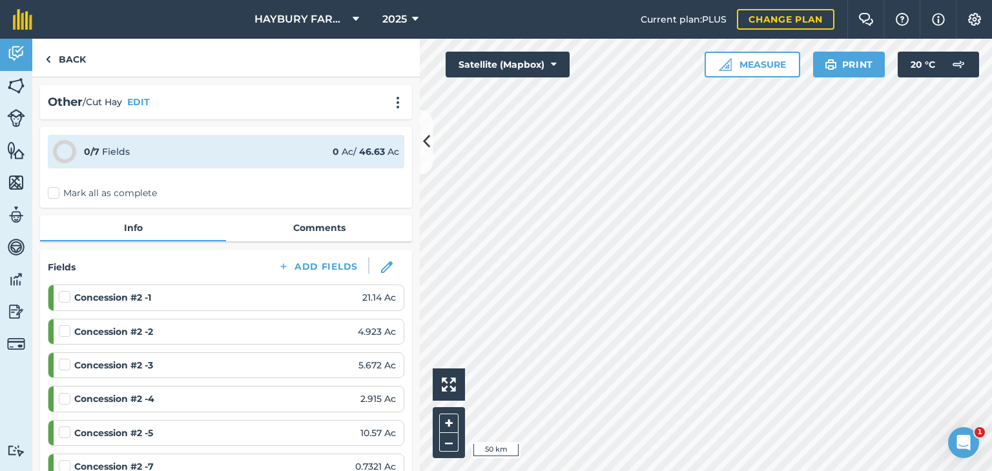
click at [53, 195] on label "Mark all as complete" at bounding box center [102, 194] width 109 height 14
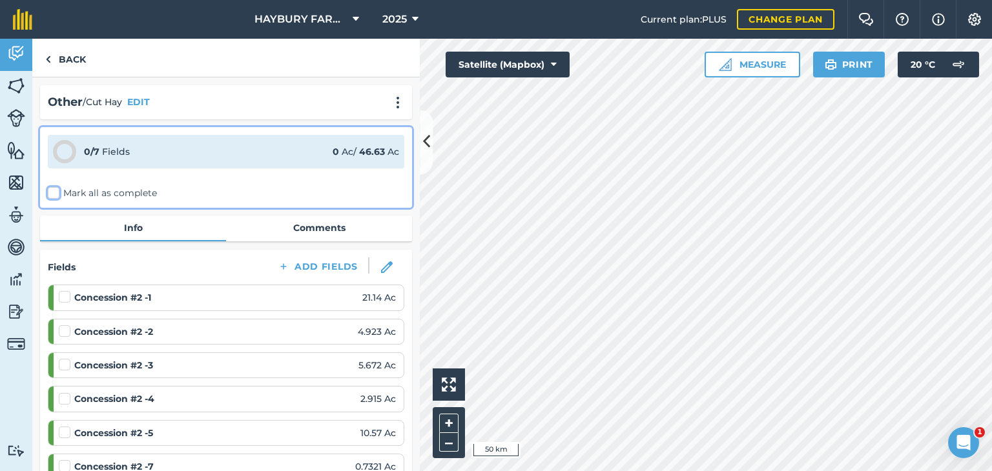
click at [53, 195] on input "Mark all as complete" at bounding box center [52, 191] width 8 height 8
checkbox input "false"
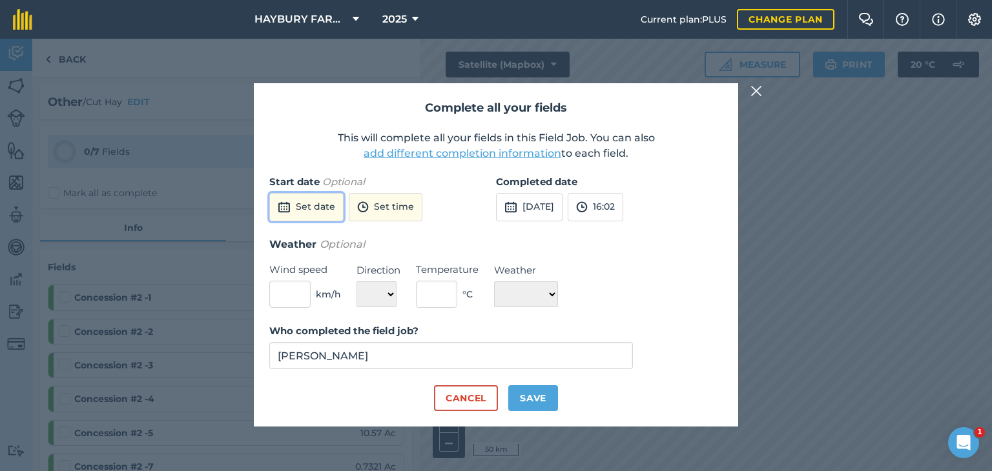
click at [331, 207] on button "Set date" at bounding box center [306, 207] width 74 height 28
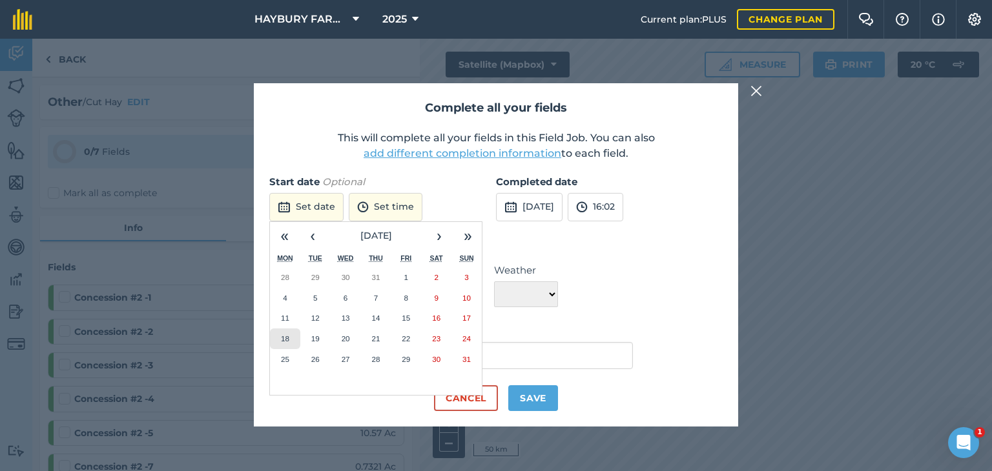
click at [290, 341] on button "18" at bounding box center [285, 339] width 30 height 21
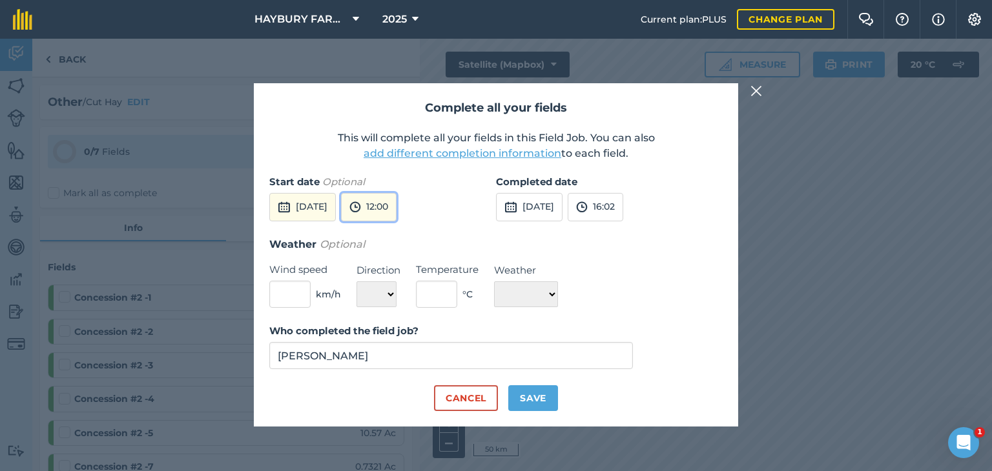
click at [396, 212] on button "12:00" at bounding box center [369, 207] width 56 height 28
click at [397, 292] on button "12:00" at bounding box center [372, 294] width 61 height 21
click at [562, 209] on button "[DATE]" at bounding box center [529, 207] width 67 height 28
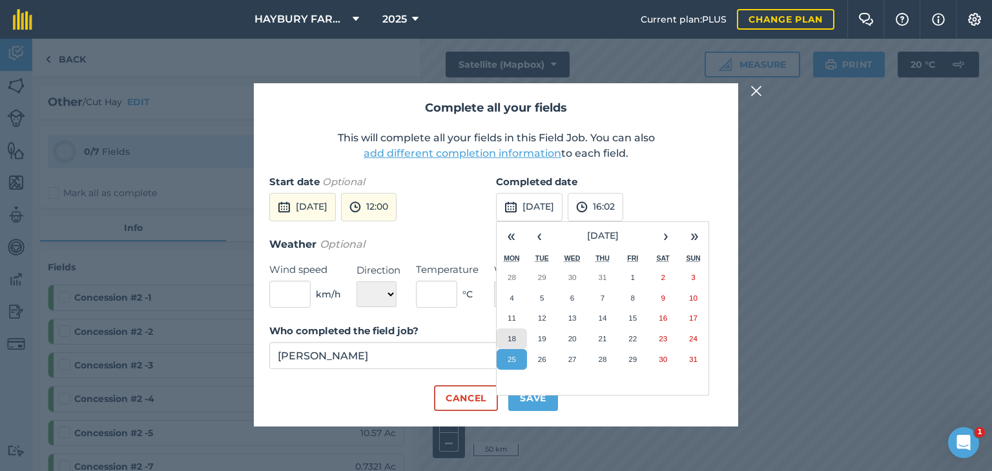
click at [514, 336] on abbr "18" at bounding box center [511, 338] width 8 height 8
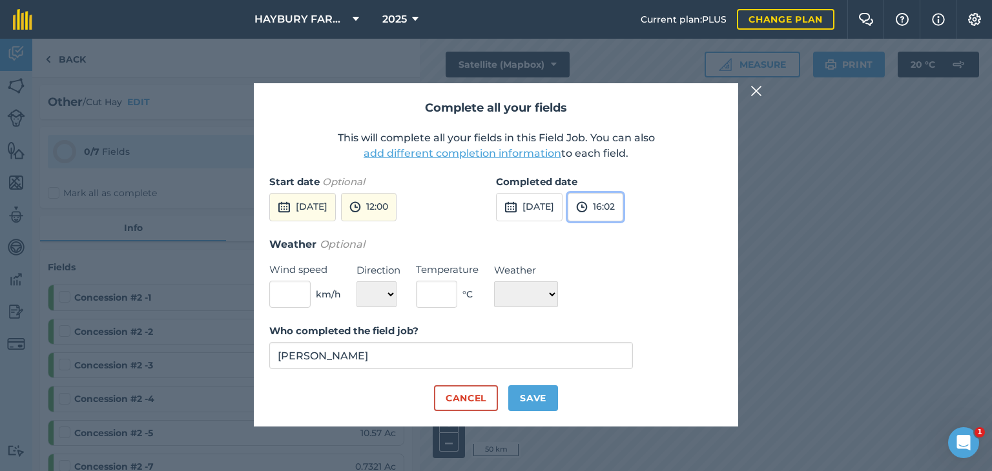
click at [623, 210] on button "16:02" at bounding box center [596, 207] width 56 height 28
click at [562, 209] on button "[DATE]" at bounding box center [529, 207] width 67 height 28
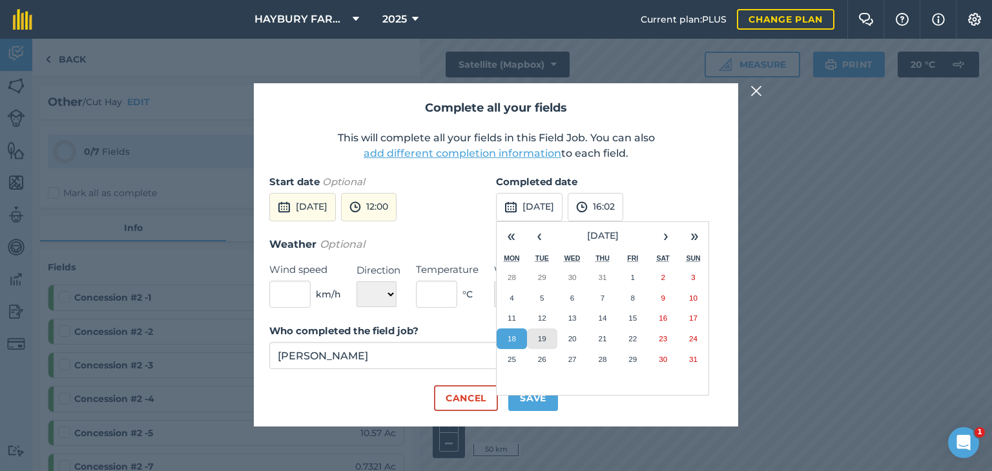
click at [538, 340] on abbr "19" at bounding box center [542, 338] width 8 height 8
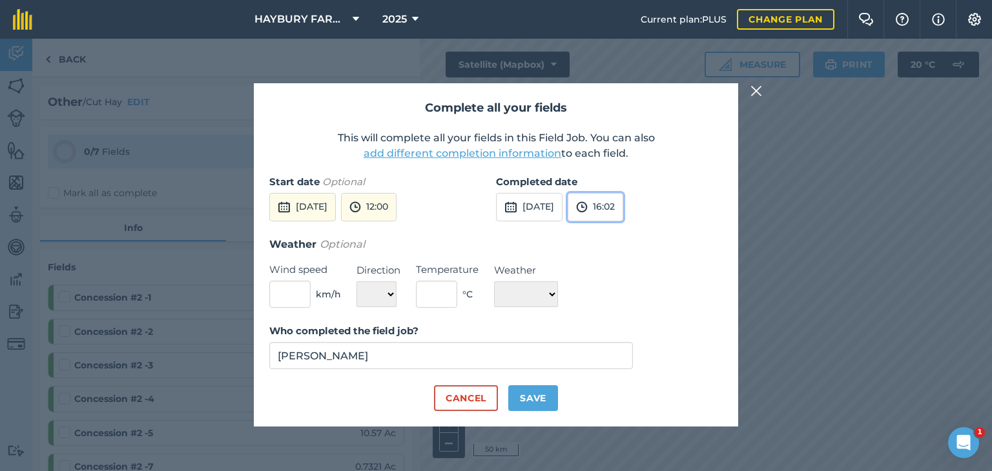
click at [623, 203] on button "16:02" at bounding box center [596, 207] width 56 height 28
click at [626, 272] on button "16:00" at bounding box center [598, 273] width 61 height 21
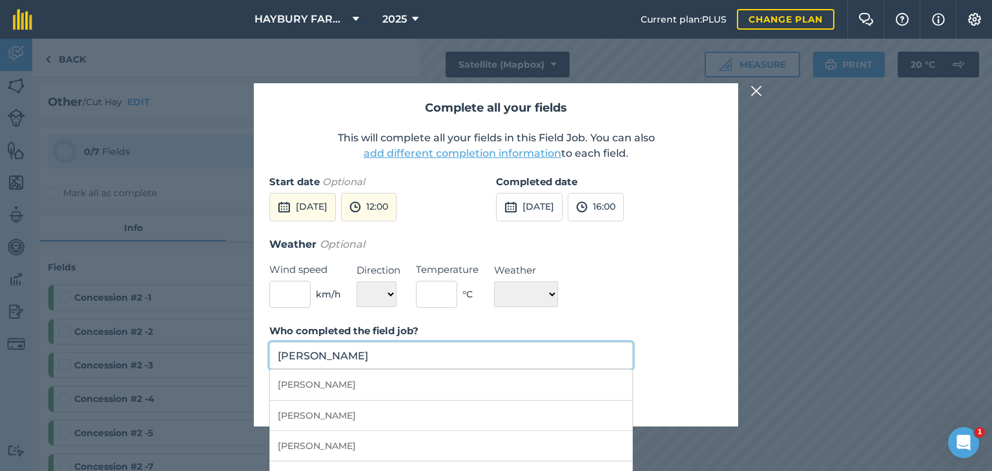
click at [363, 352] on input "[PERSON_NAME]" at bounding box center [450, 355] width 363 height 27
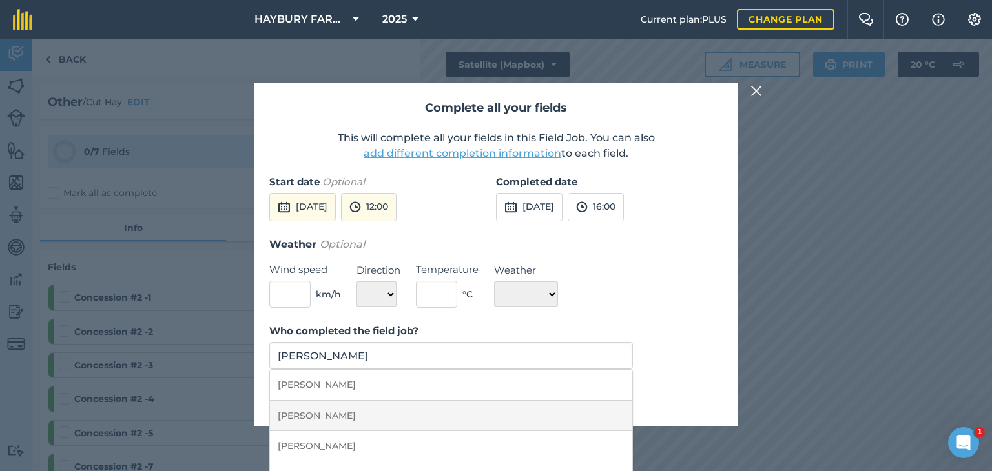
click at [344, 421] on li "[PERSON_NAME]" at bounding box center [451, 416] width 362 height 30
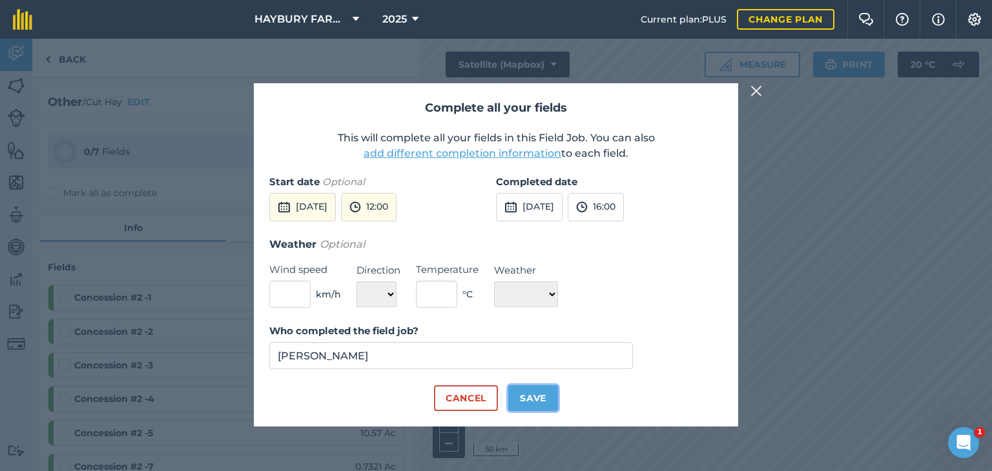
click at [531, 399] on button "Save" at bounding box center [533, 398] width 50 height 26
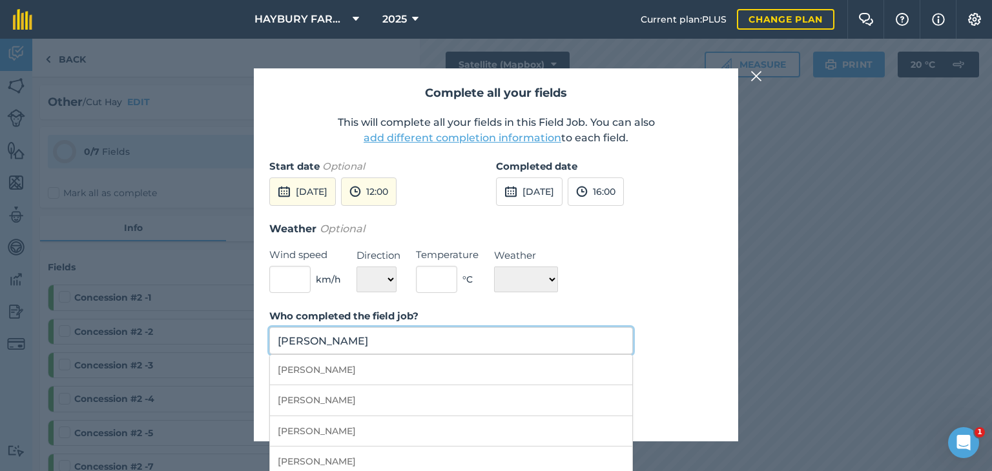
click at [367, 344] on input "[PERSON_NAME]" at bounding box center [450, 340] width 363 height 27
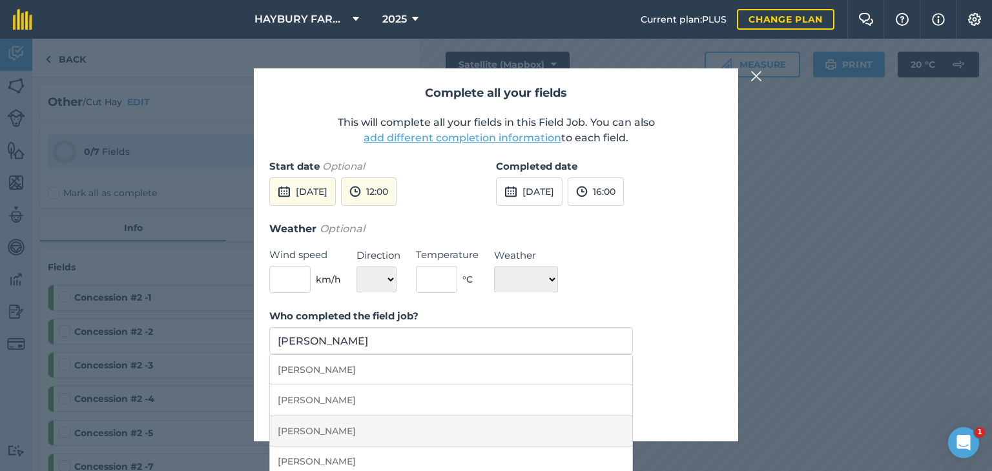
click at [320, 431] on li "[PERSON_NAME]" at bounding box center [451, 431] width 362 height 30
type input "[PERSON_NAME]"
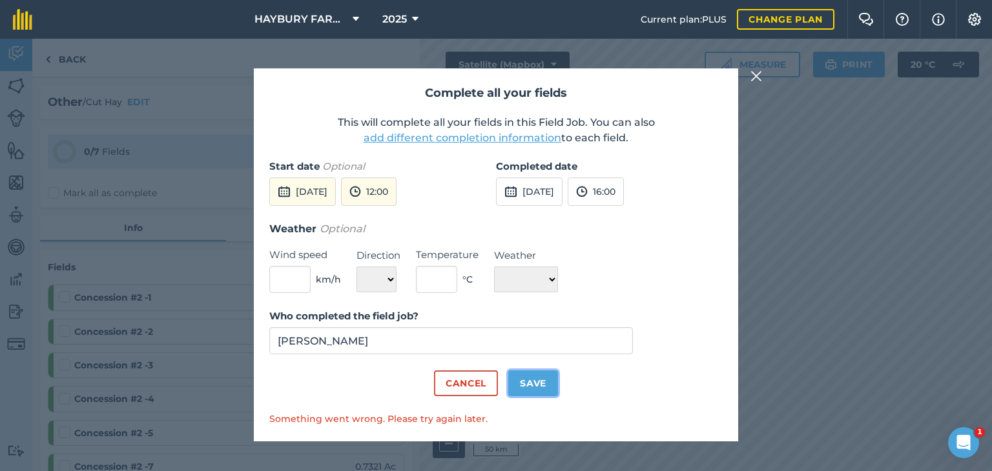
click at [538, 384] on button "Save" at bounding box center [533, 384] width 50 height 26
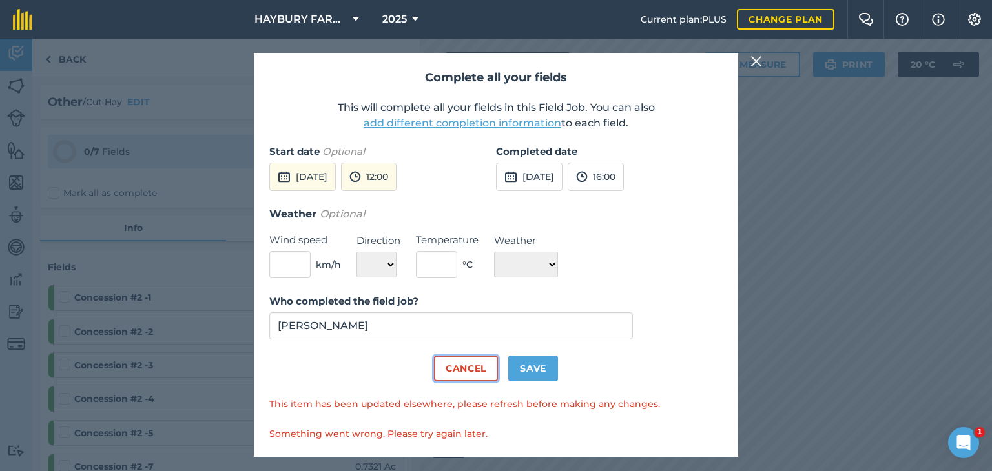
click at [485, 369] on button "Cancel" at bounding box center [466, 369] width 64 height 26
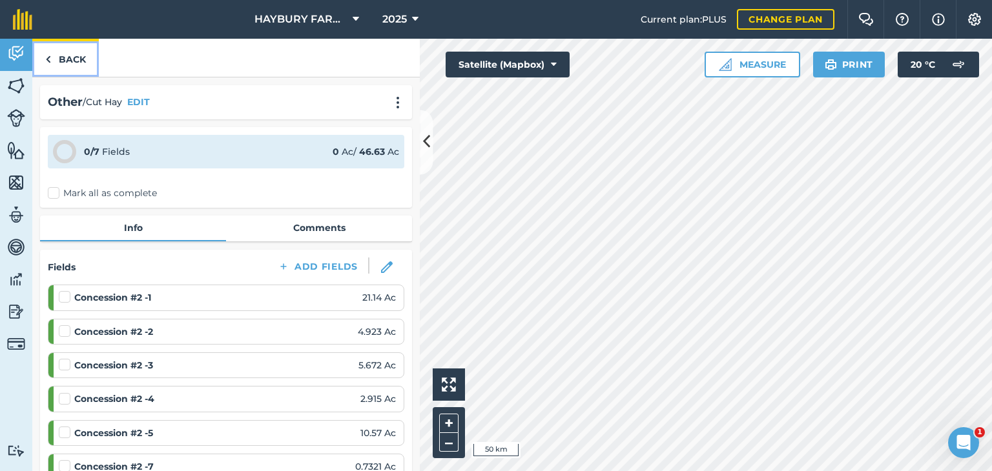
click at [57, 71] on link "Back" at bounding box center [65, 58] width 67 height 38
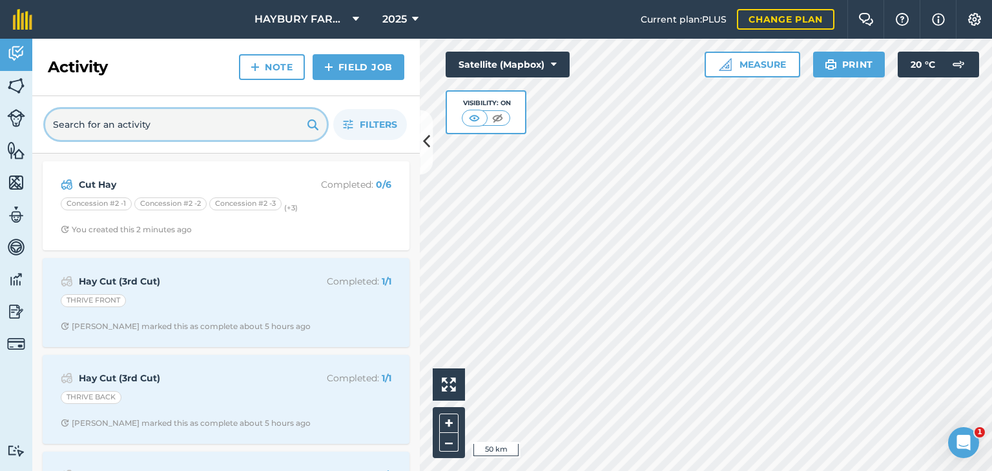
click at [121, 131] on input "text" at bounding box center [185, 124] width 281 height 31
click at [155, 164] on div "Cut Hay Completed : 0 / 6 Concession #2 -1 Concession #2 -2 Concession #2 -3 (+…" at bounding box center [226, 205] width 367 height 89
click at [99, 129] on input "text" at bounding box center [185, 124] width 281 height 31
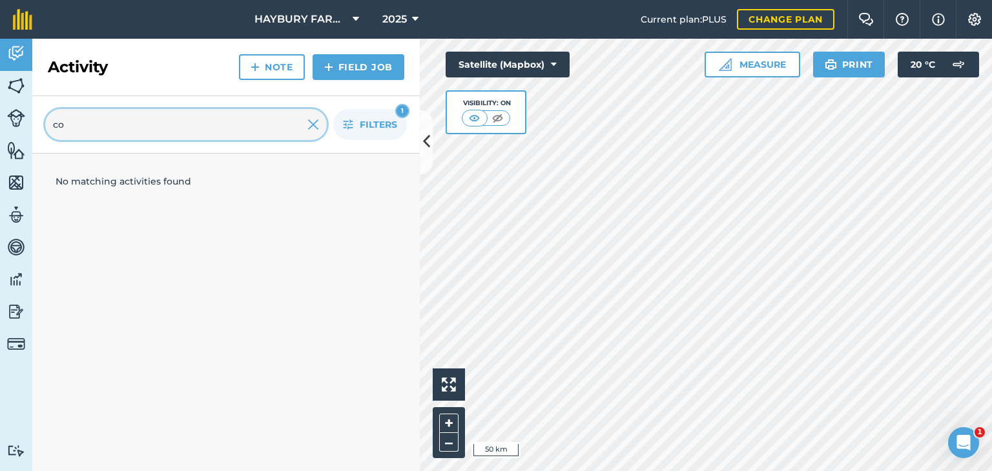
type input "c"
type input "Concession#2 -1"
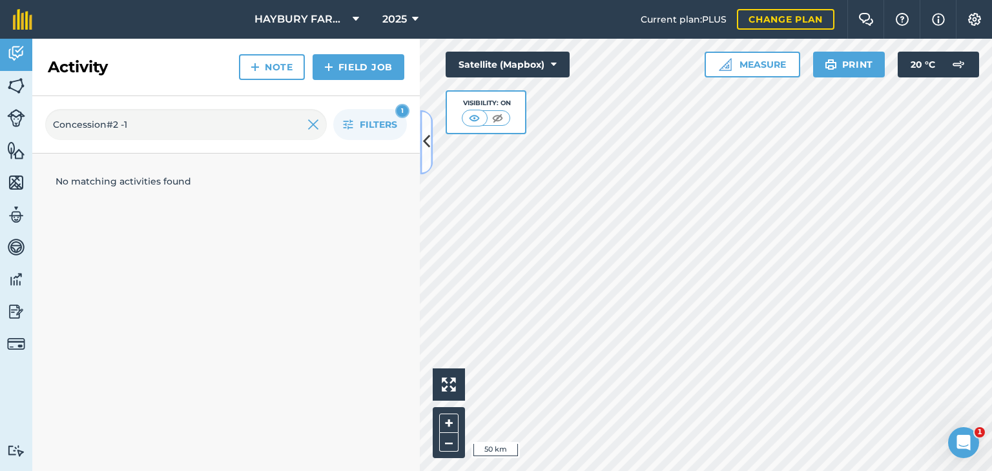
click at [425, 138] on icon at bounding box center [426, 142] width 7 height 23
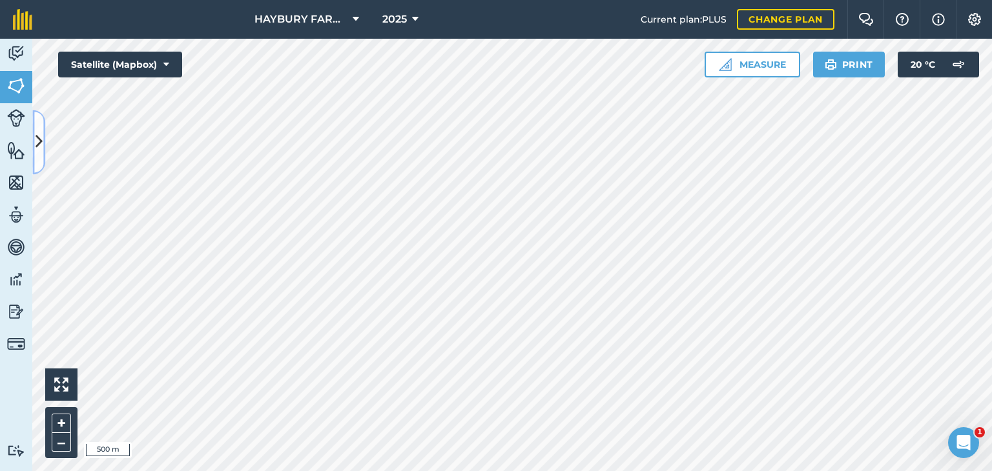
click at [36, 155] on button at bounding box center [38, 142] width 13 height 65
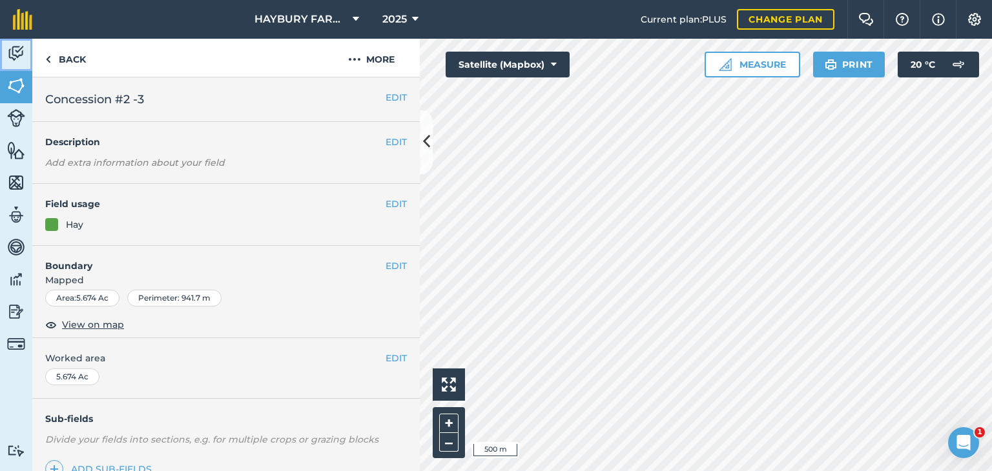
click at [15, 53] on img at bounding box center [16, 53] width 18 height 19
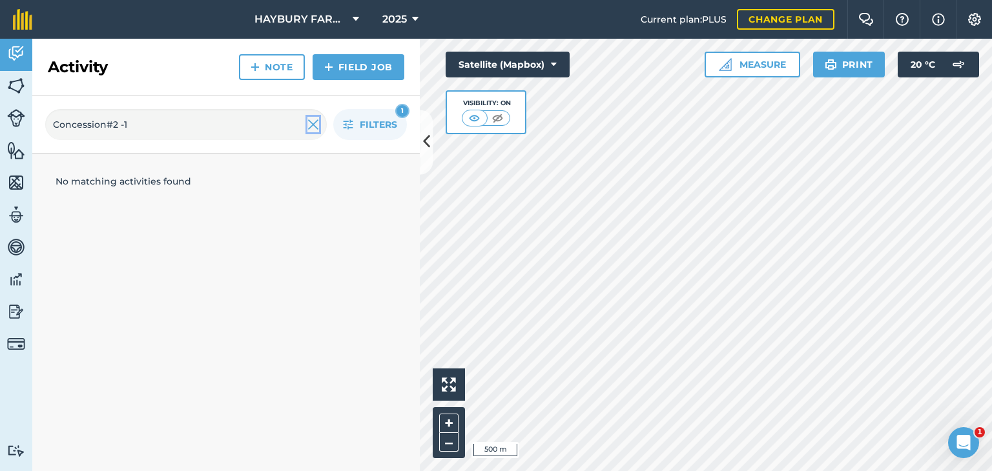
click at [311, 123] on img at bounding box center [313, 124] width 12 height 15
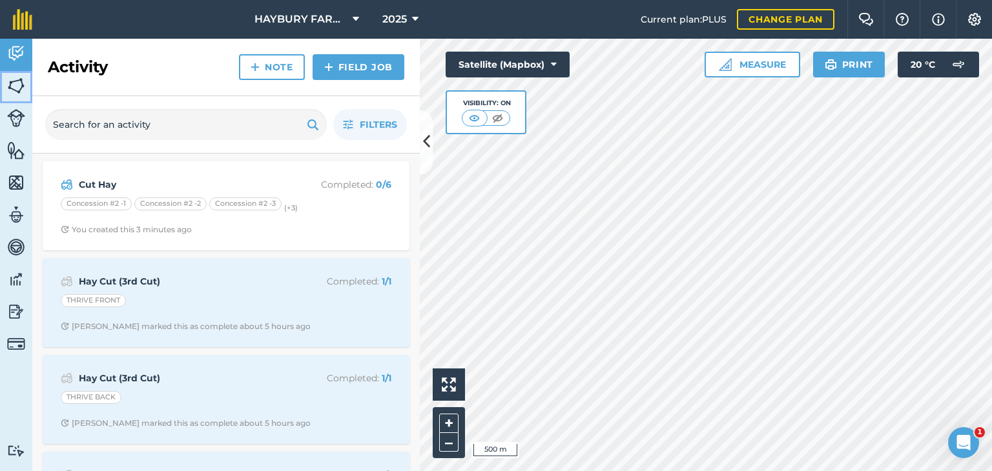
click at [17, 82] on img at bounding box center [16, 85] width 18 height 19
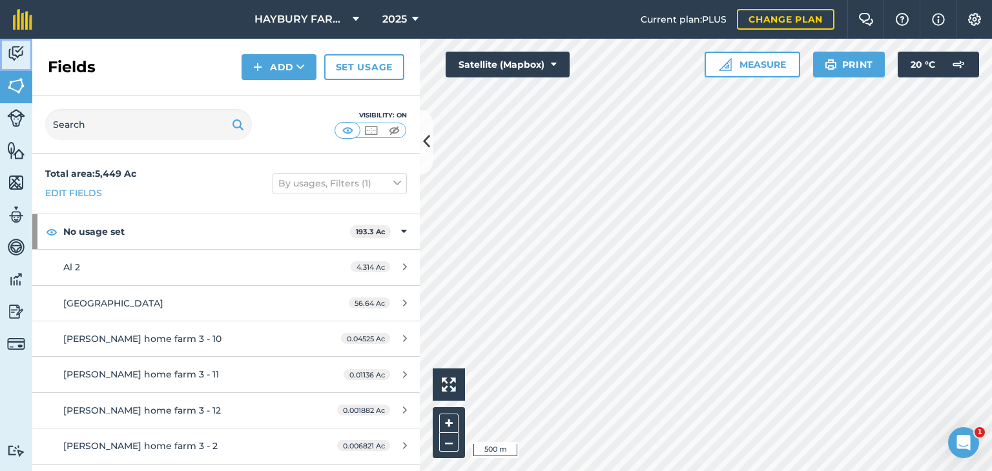
click at [14, 59] on img at bounding box center [16, 53] width 18 height 19
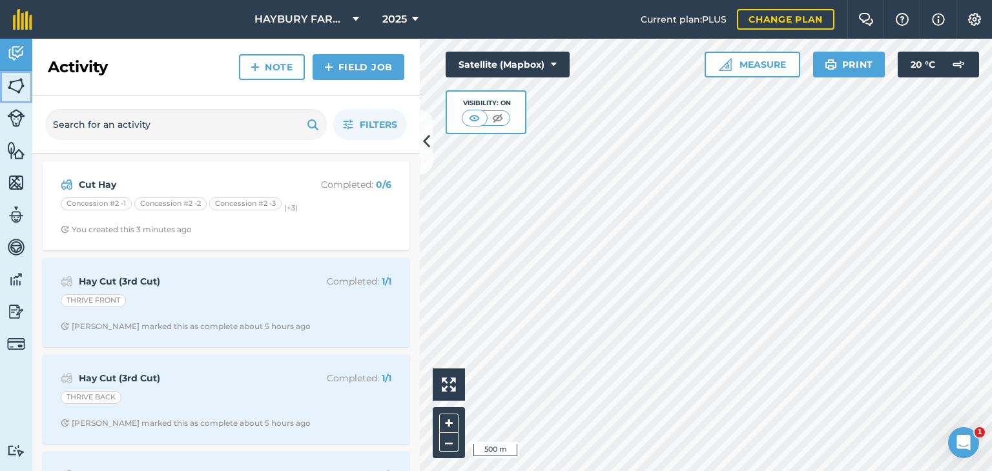
click at [12, 81] on img at bounding box center [16, 85] width 18 height 19
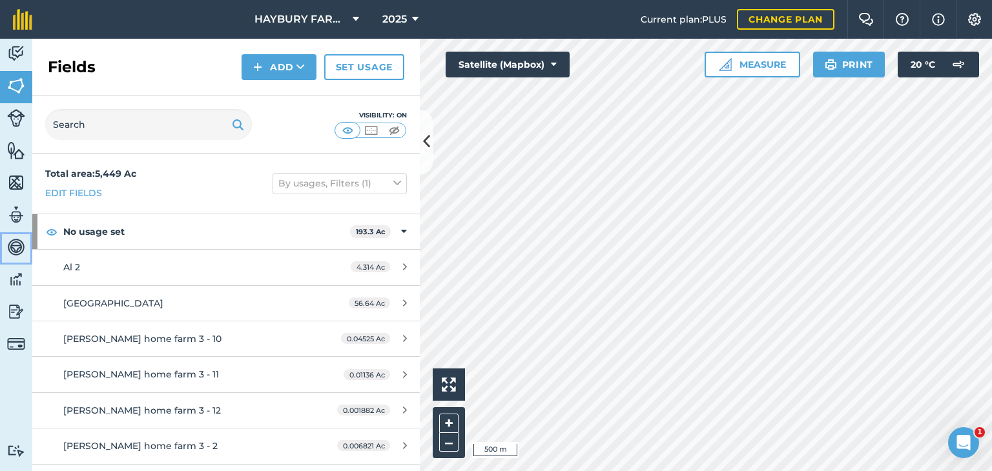
click at [15, 254] on img at bounding box center [16, 247] width 18 height 19
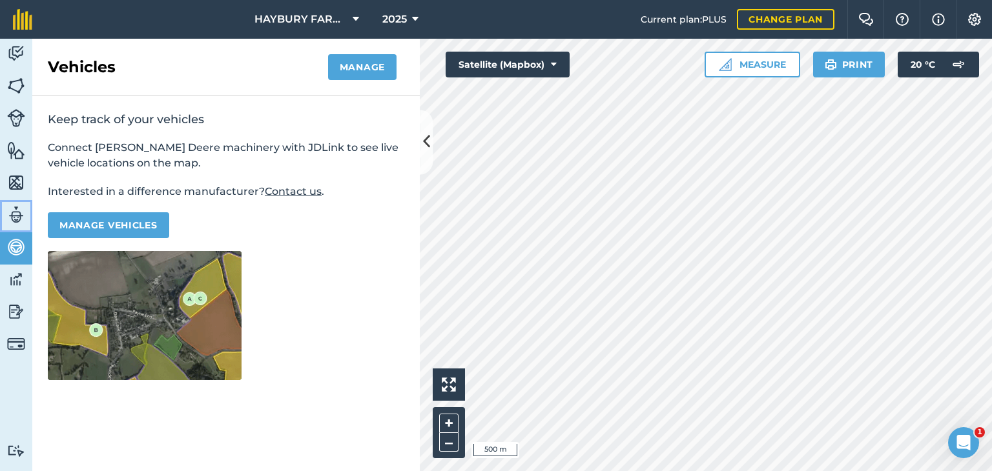
click at [13, 220] on img at bounding box center [16, 214] width 18 height 19
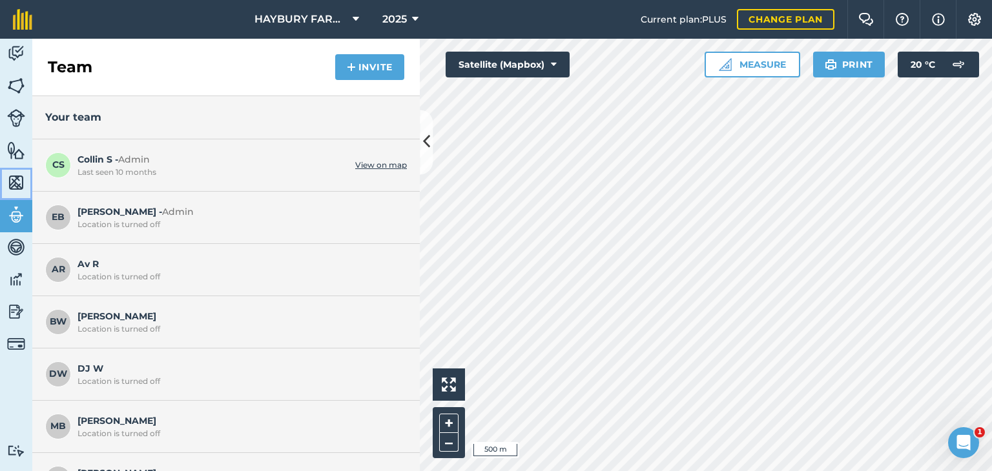
click at [15, 181] on img at bounding box center [16, 182] width 18 height 19
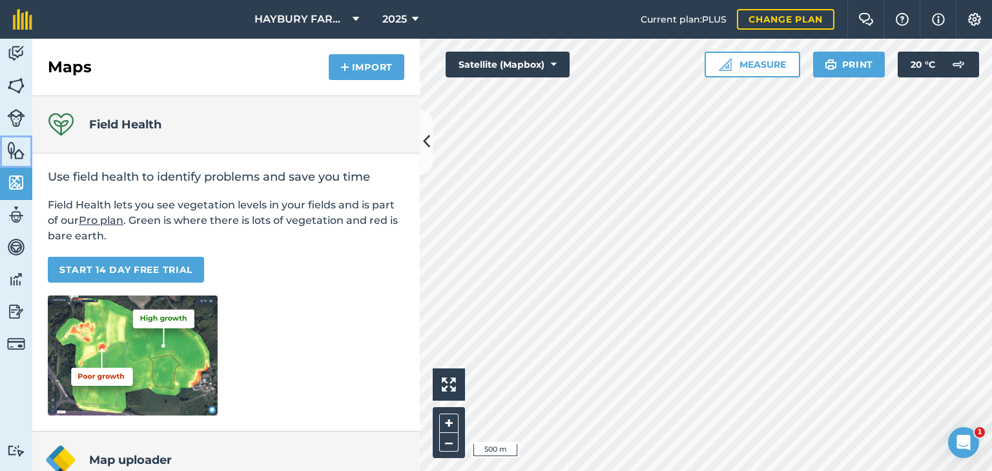
click at [19, 152] on img at bounding box center [16, 150] width 18 height 19
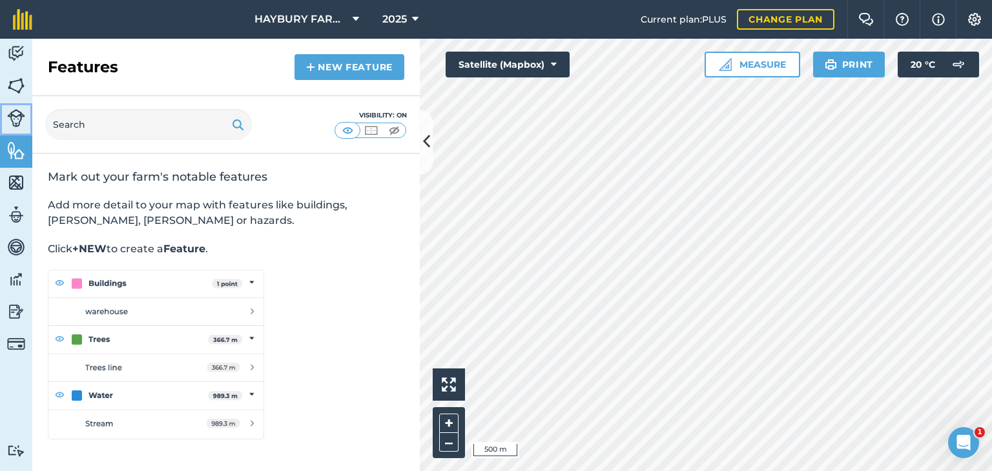
click at [18, 116] on img at bounding box center [16, 118] width 18 height 18
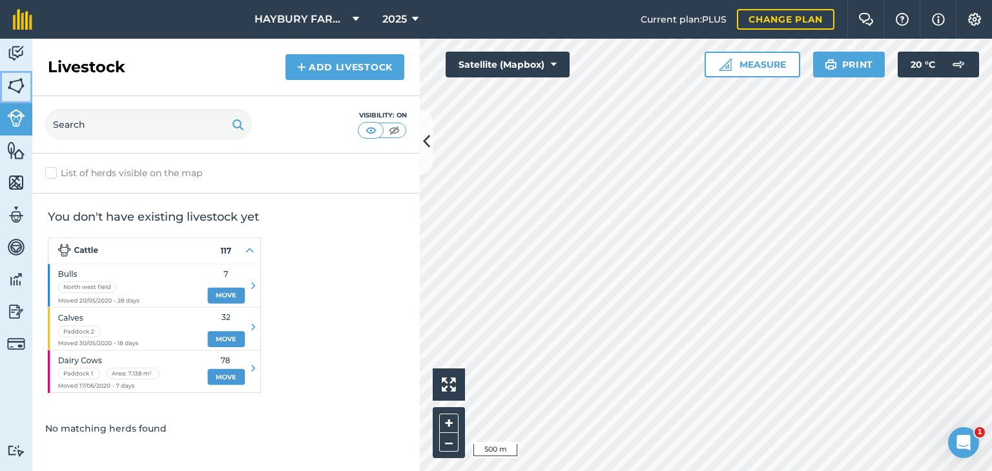
click at [21, 87] on img at bounding box center [16, 85] width 18 height 19
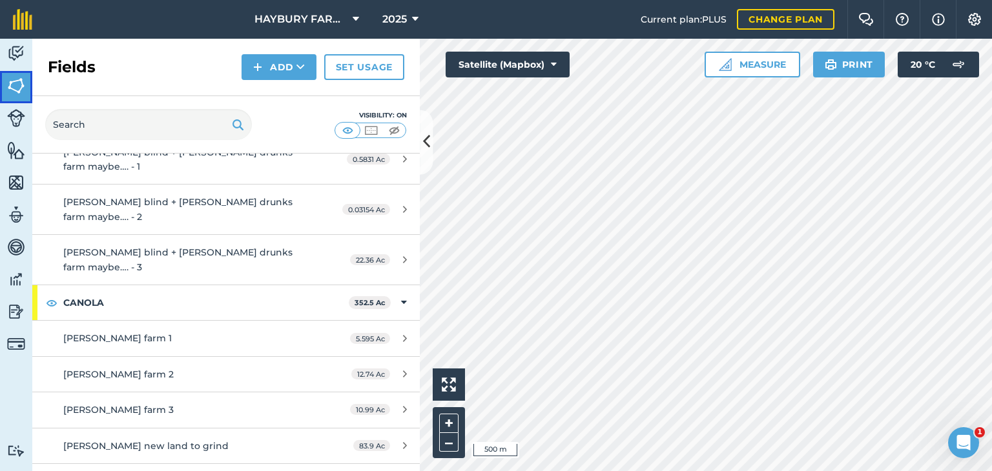
scroll to position [1850, 0]
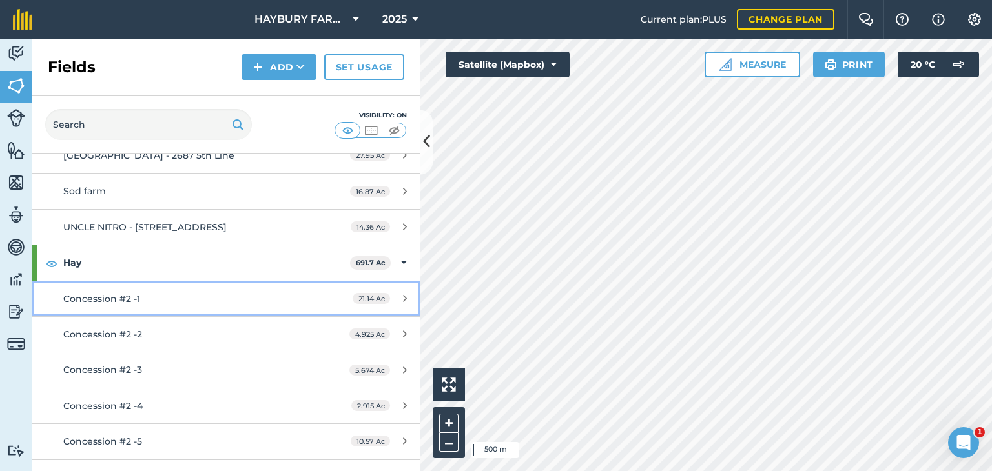
click at [118, 281] on link "Concession #2 -1 21.14 Ac" at bounding box center [225, 298] width 387 height 35
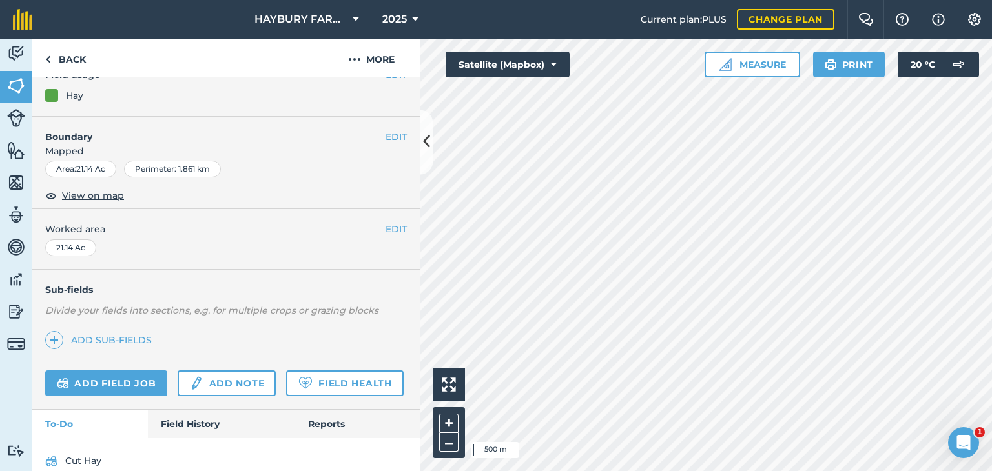
scroll to position [182, 0]
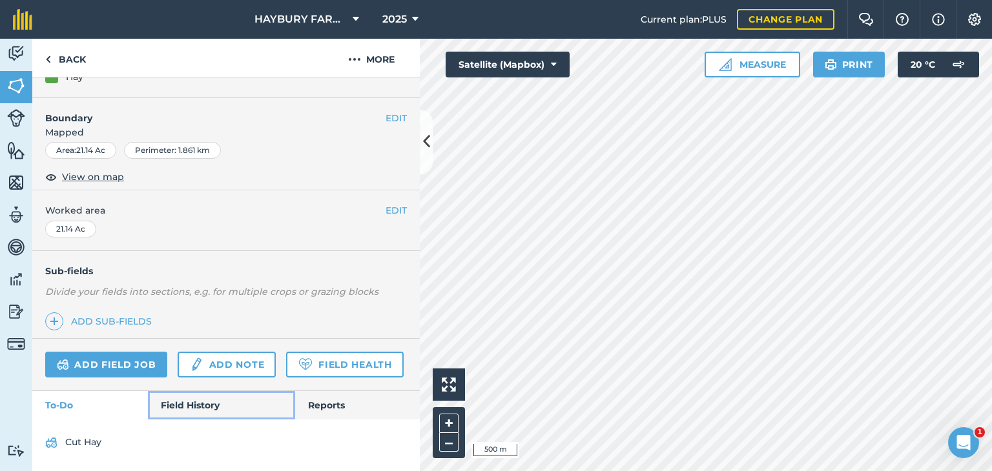
click at [167, 399] on link "Field History" at bounding box center [221, 405] width 147 height 28
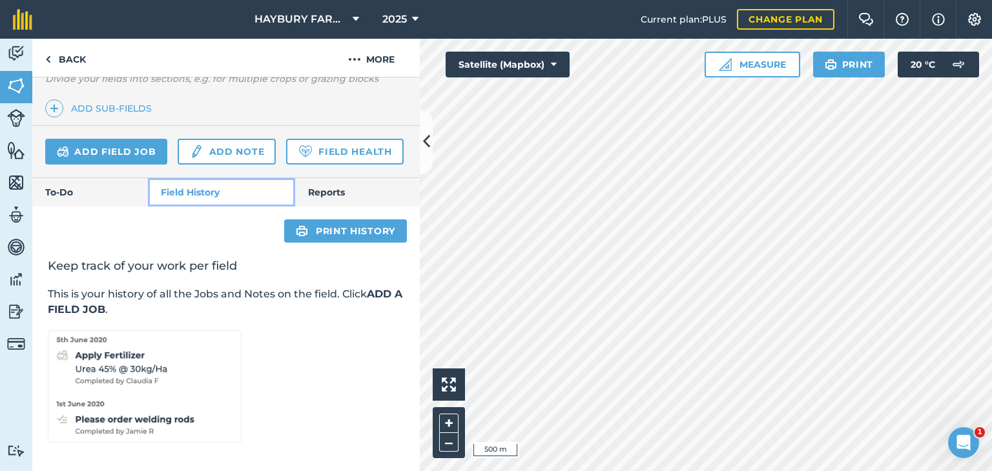
scroll to position [395, 0]
click at [112, 139] on link "Add field job" at bounding box center [106, 152] width 122 height 26
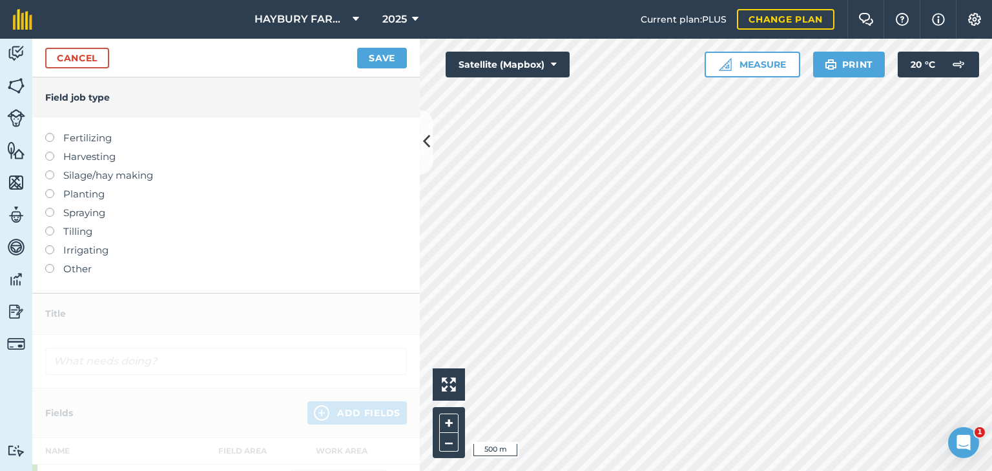
click at [63, 265] on label "Other" at bounding box center [226, 268] width 362 height 15
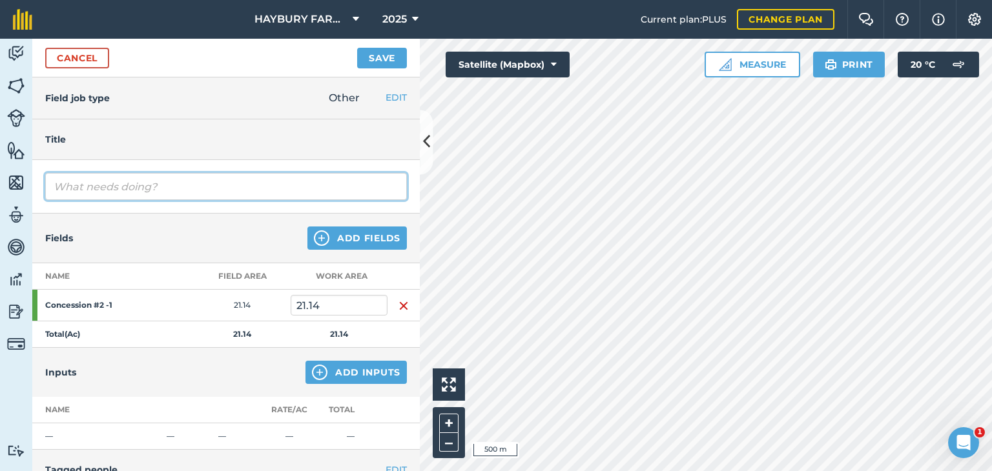
click at [80, 187] on input "text" at bounding box center [226, 186] width 362 height 27
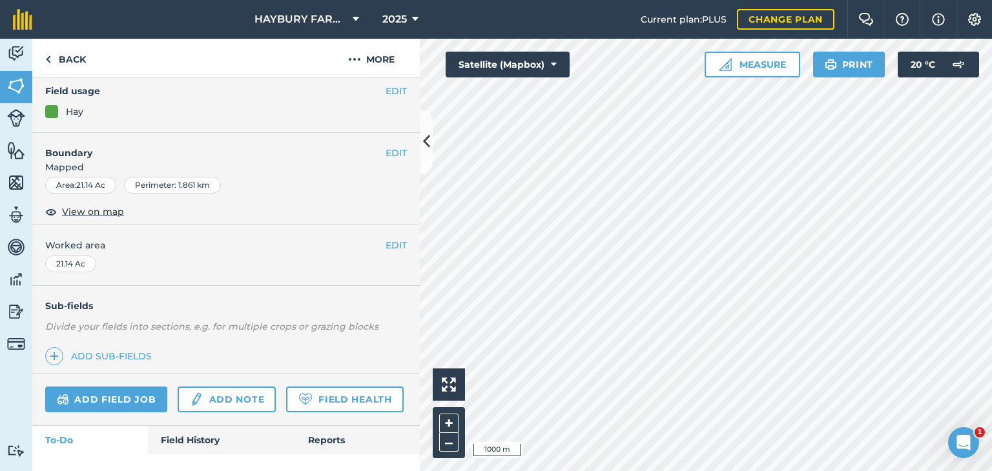
scroll to position [129, 0]
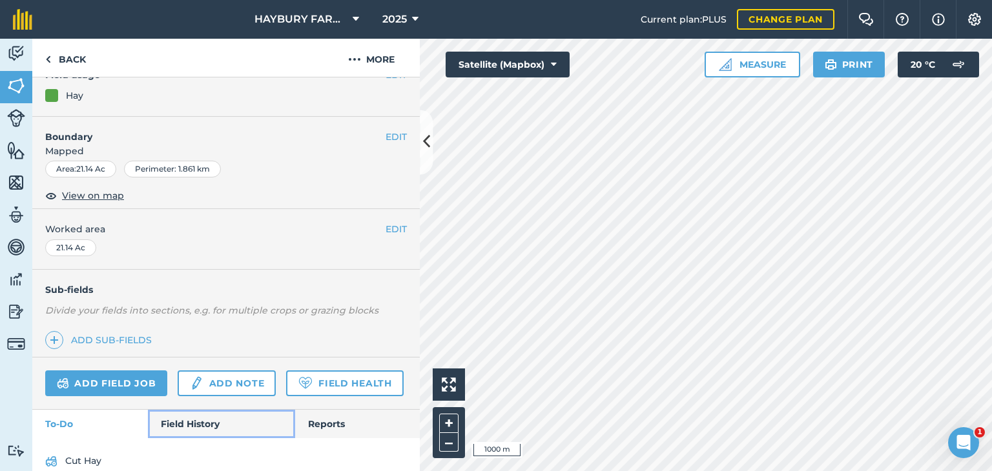
click at [206, 438] on link "Field History" at bounding box center [221, 424] width 147 height 28
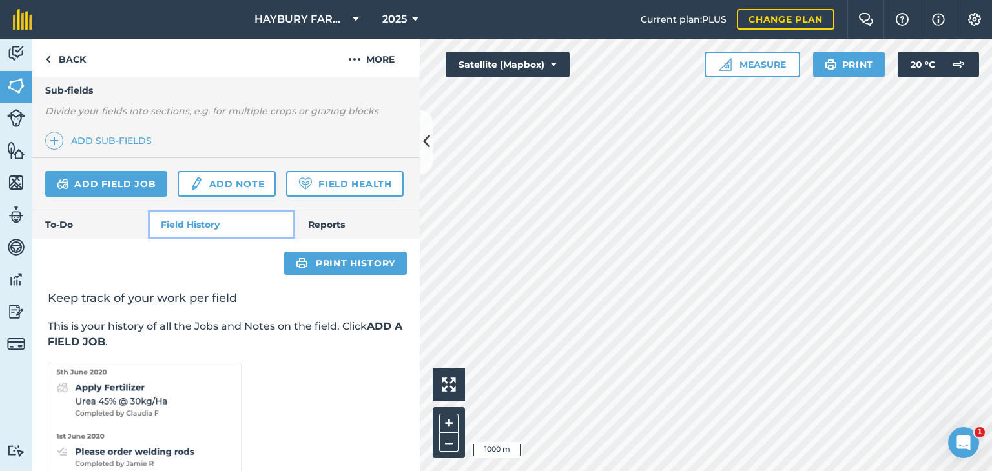
scroll to position [388, 0]
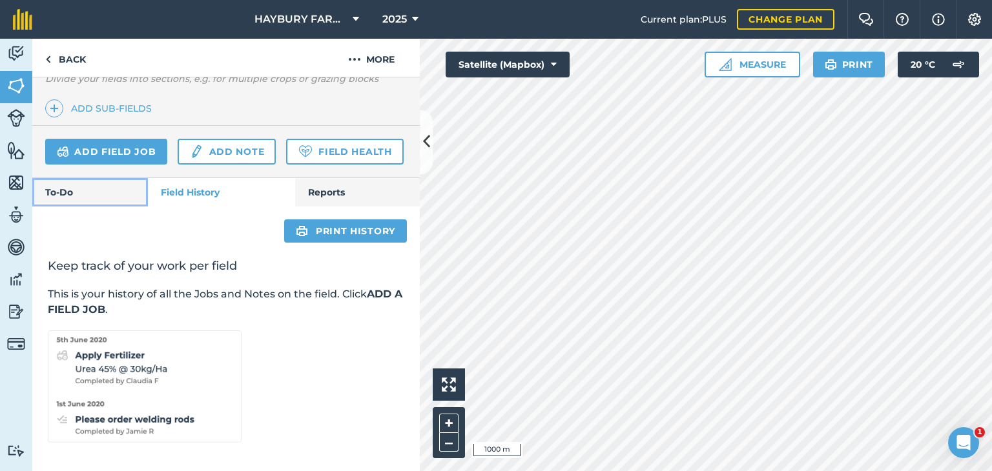
click at [90, 192] on link "To-Do" at bounding box center [90, 192] width 116 height 28
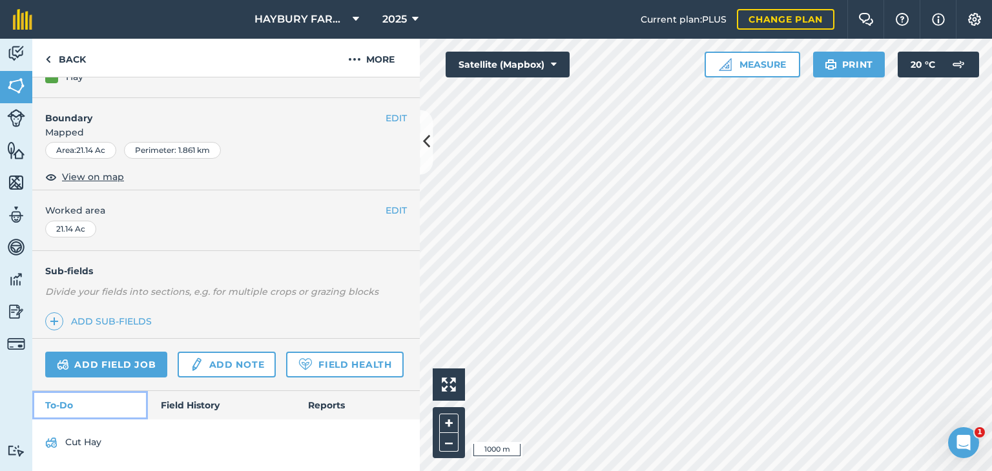
scroll to position [182, 0]
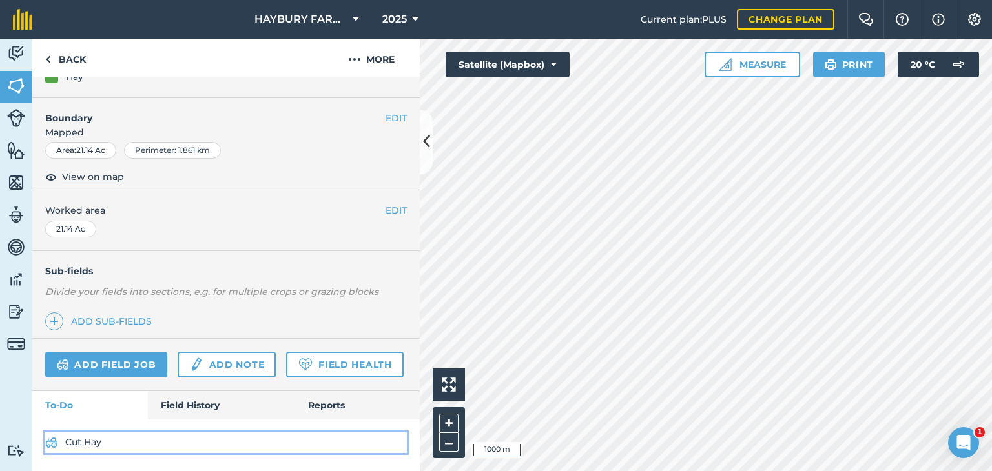
click at [94, 441] on link "Cut Hay" at bounding box center [226, 443] width 362 height 21
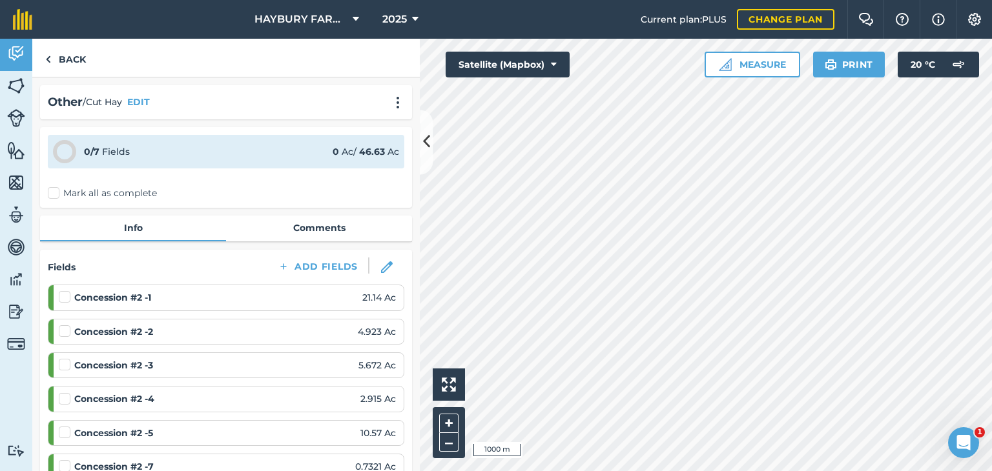
click at [53, 189] on label "Mark all as complete" at bounding box center [102, 194] width 109 height 14
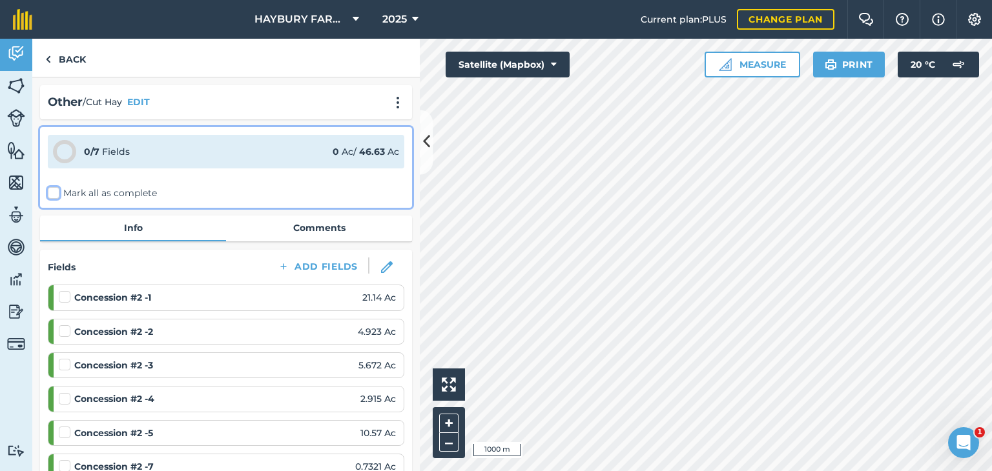
click at [53, 189] on input "Mark all as complete" at bounding box center [52, 191] width 8 height 8
checkbox input "false"
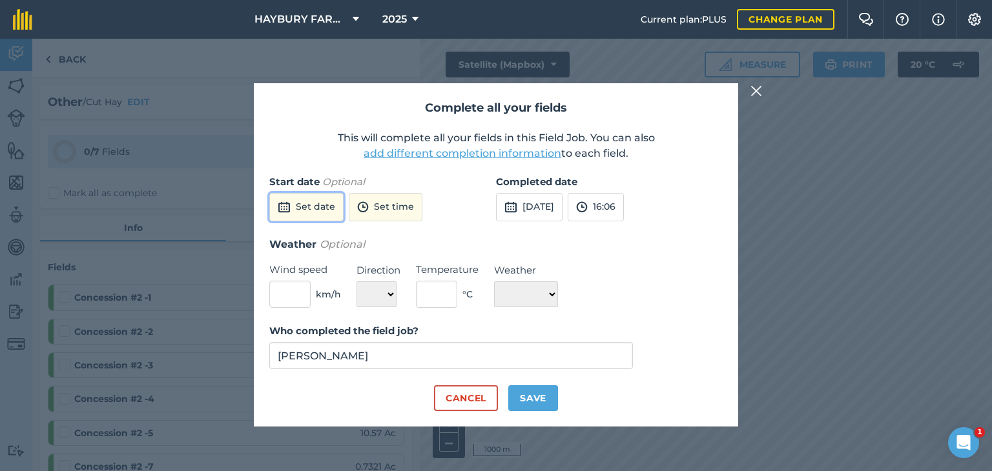
click at [316, 205] on button "Set date" at bounding box center [306, 207] width 74 height 28
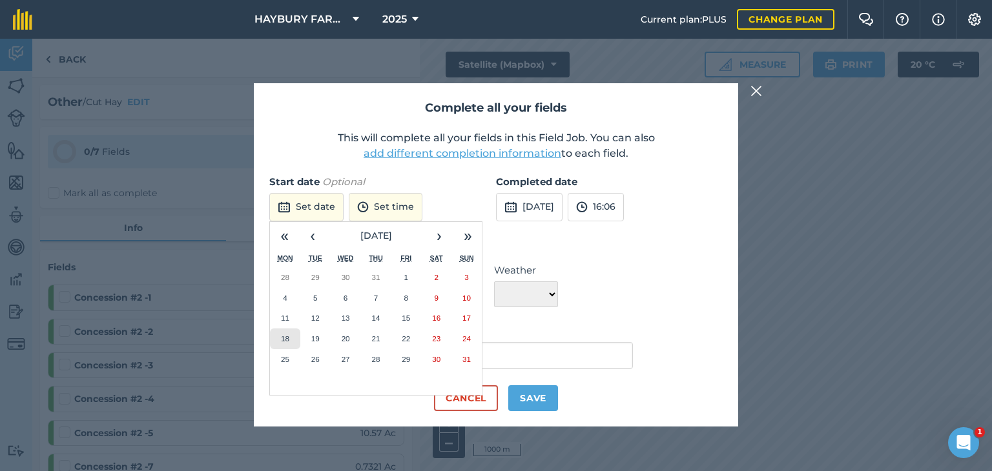
click at [281, 339] on abbr "18" at bounding box center [285, 338] width 8 height 8
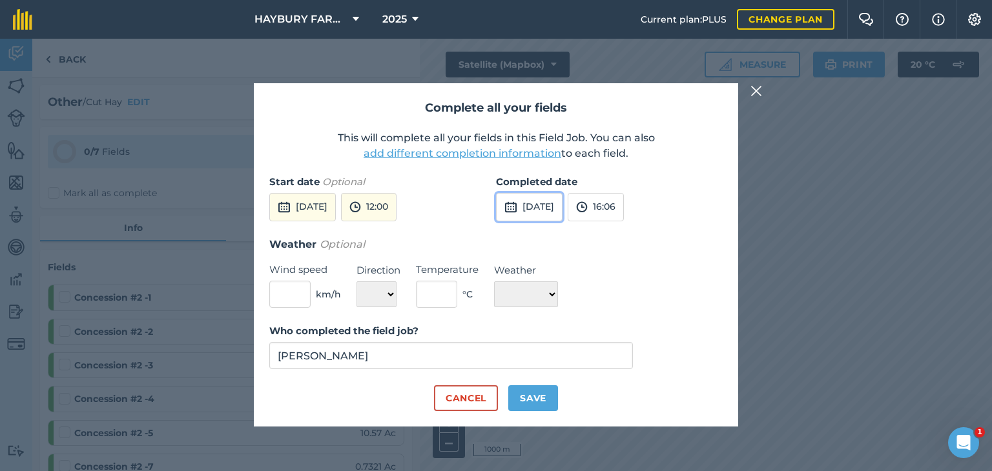
click at [535, 214] on button "[DATE]" at bounding box center [529, 207] width 67 height 28
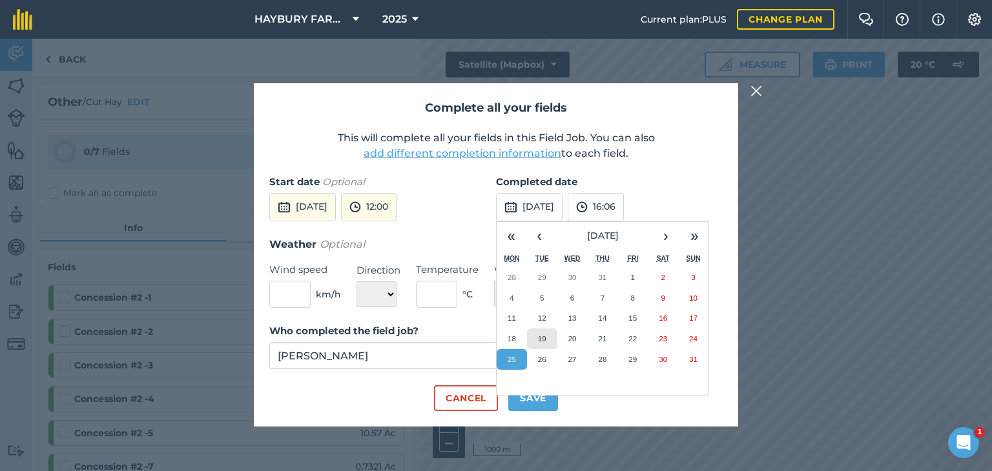
click at [542, 337] on abbr "19" at bounding box center [542, 338] width 8 height 8
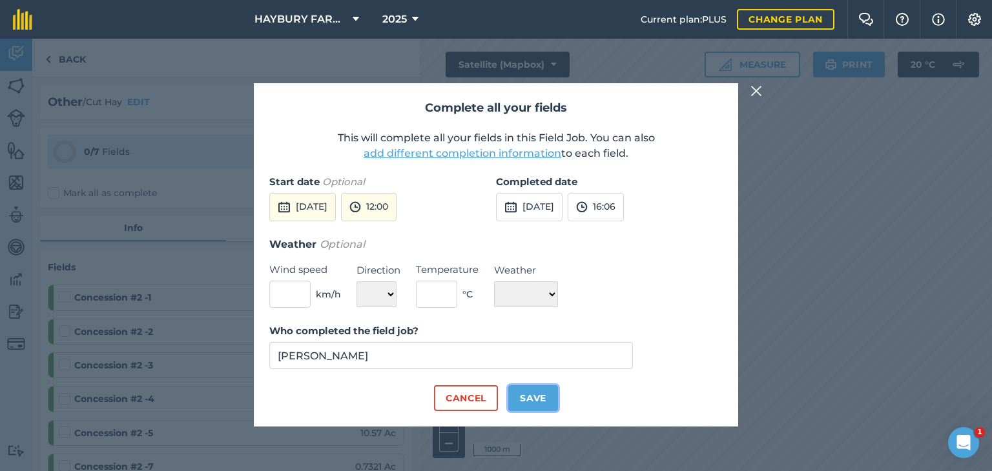
click at [533, 401] on button "Save" at bounding box center [533, 398] width 50 height 26
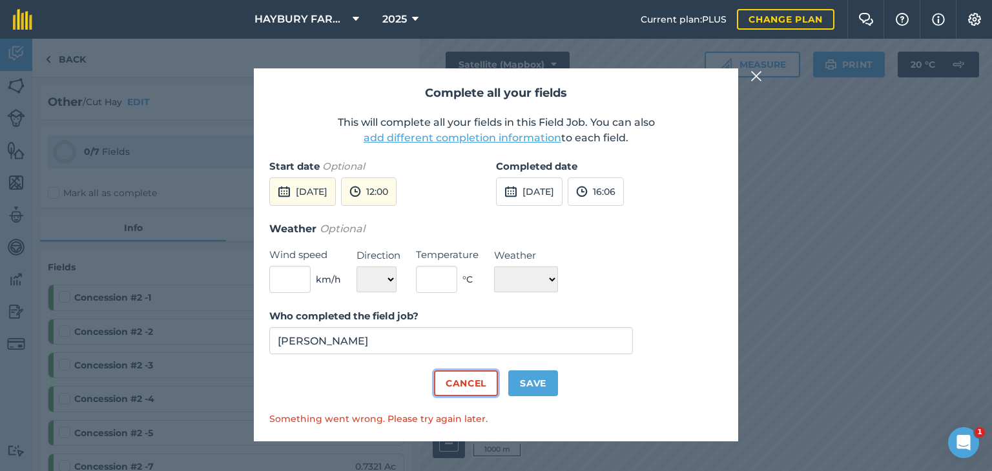
click at [478, 373] on button "Cancel" at bounding box center [466, 384] width 64 height 26
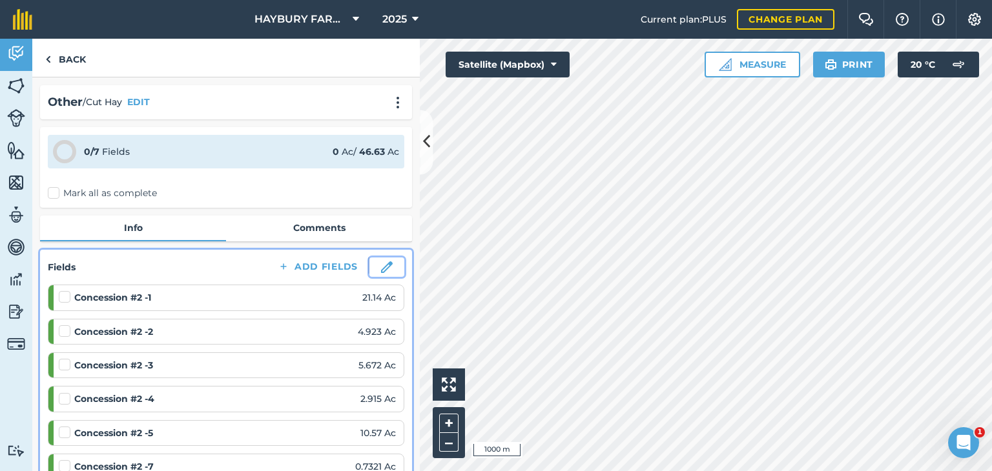
click at [381, 271] on img at bounding box center [387, 267] width 12 height 12
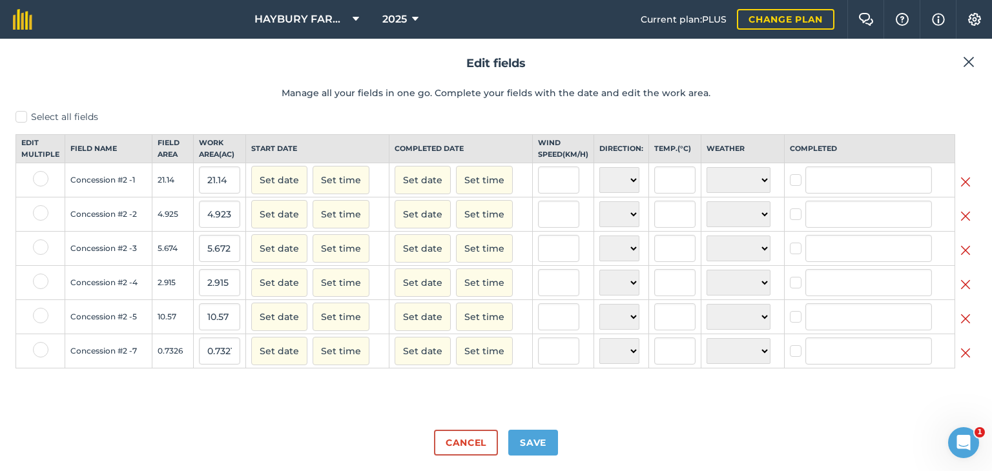
click at [21, 123] on label "Select all fields" at bounding box center [495, 117] width 961 height 14
click at [21, 119] on input "Select all fields" at bounding box center [19, 114] width 8 height 8
checkbox input "true"
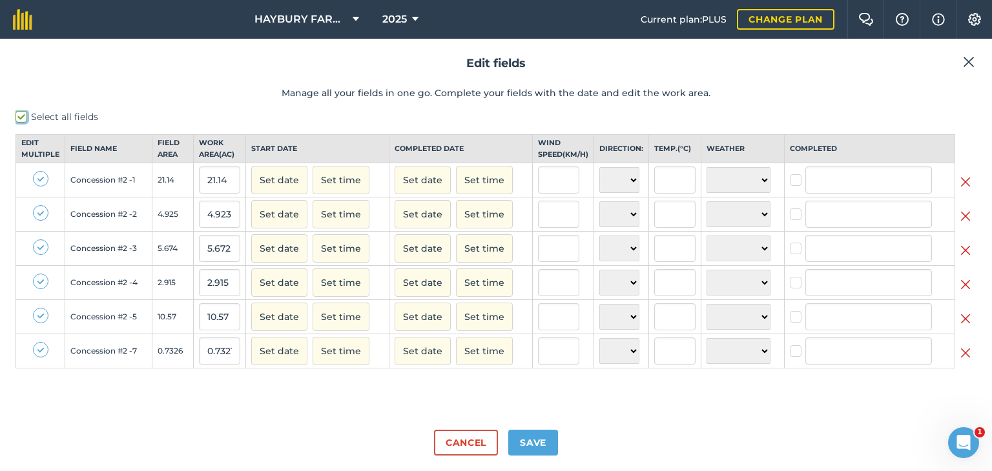
checkbox input "true"
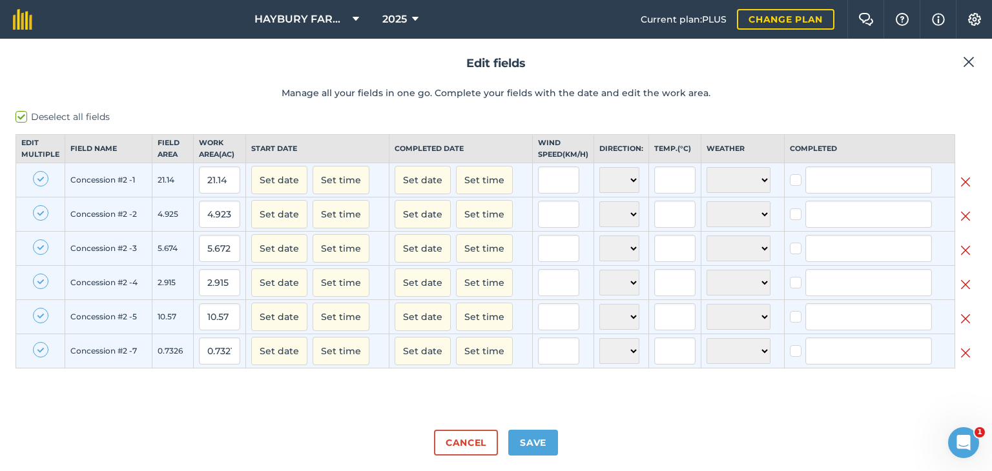
click at [971, 65] on img at bounding box center [969, 61] width 12 height 15
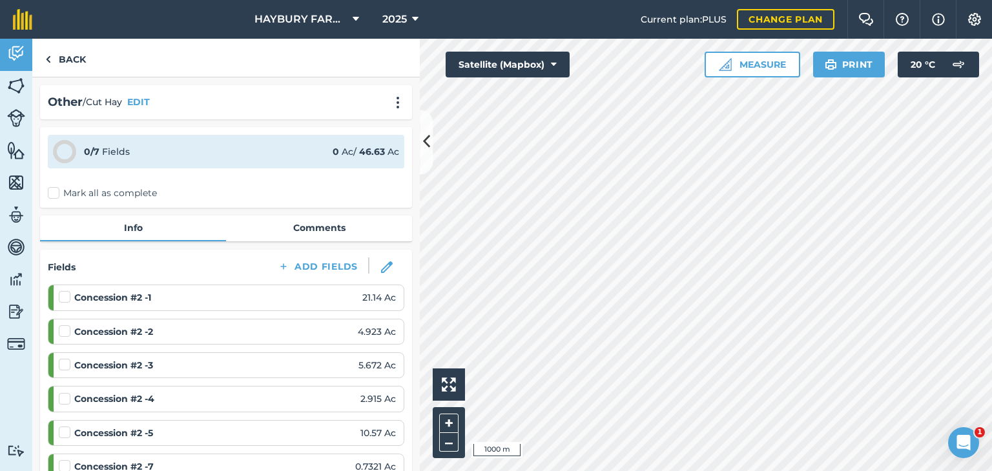
click at [57, 192] on label "Mark all as complete" at bounding box center [102, 194] width 109 height 14
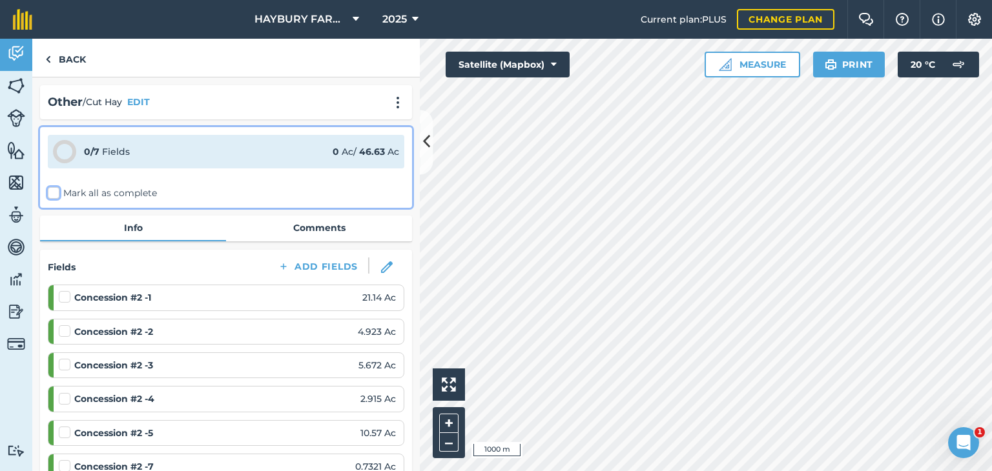
click at [56, 192] on input "Mark all as complete" at bounding box center [52, 191] width 8 height 8
checkbox input "false"
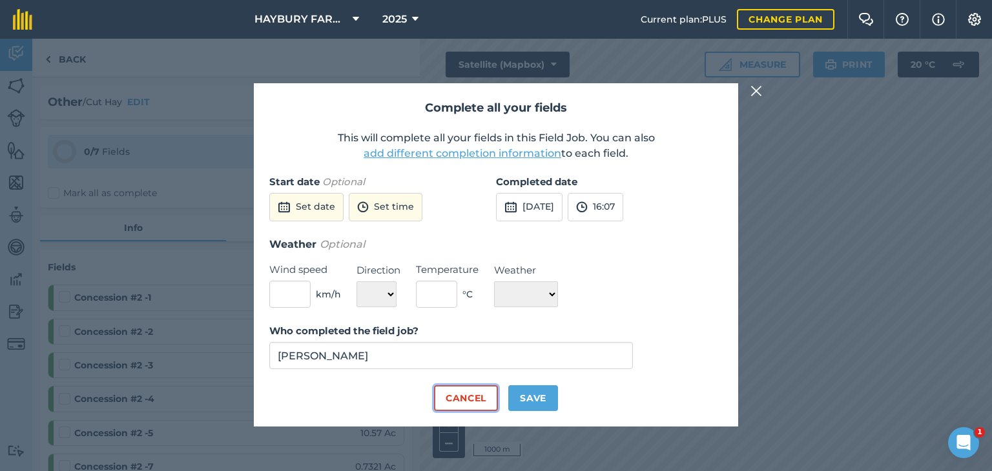
click at [492, 404] on button "Cancel" at bounding box center [466, 398] width 64 height 26
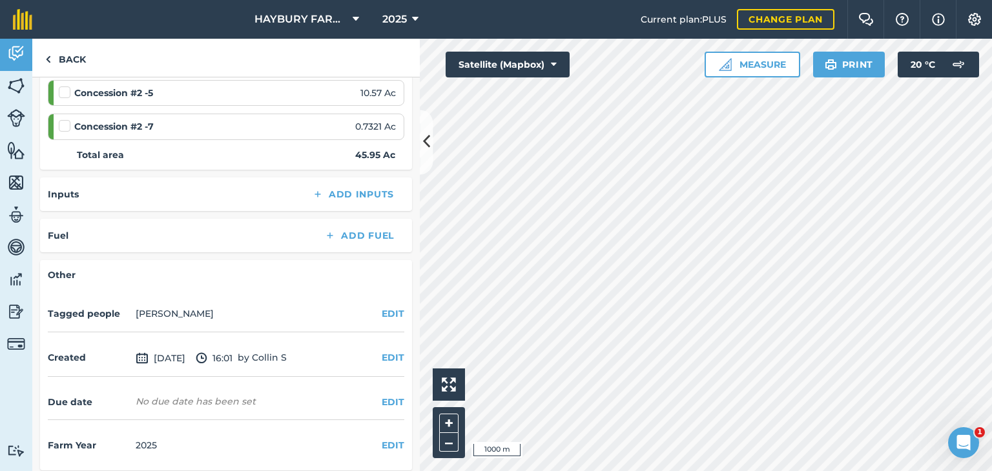
scroll to position [345, 0]
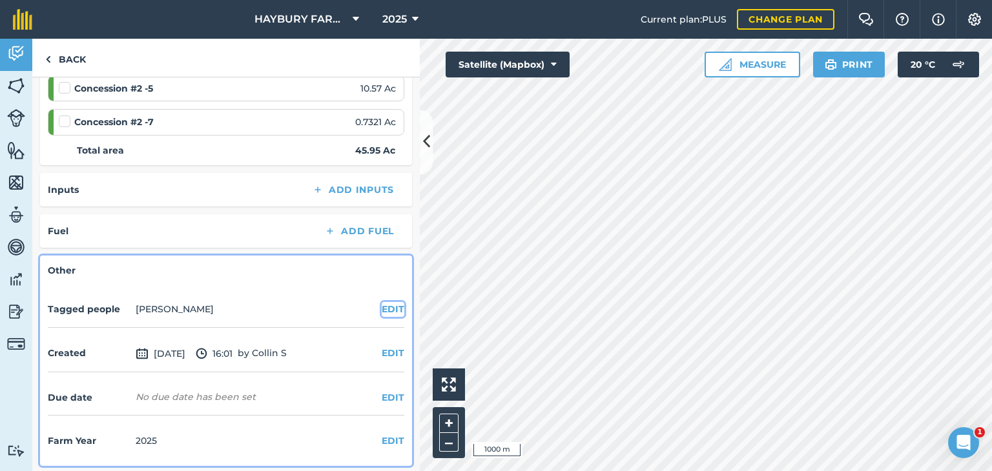
click at [382, 303] on button "EDIT" at bounding box center [393, 309] width 23 height 14
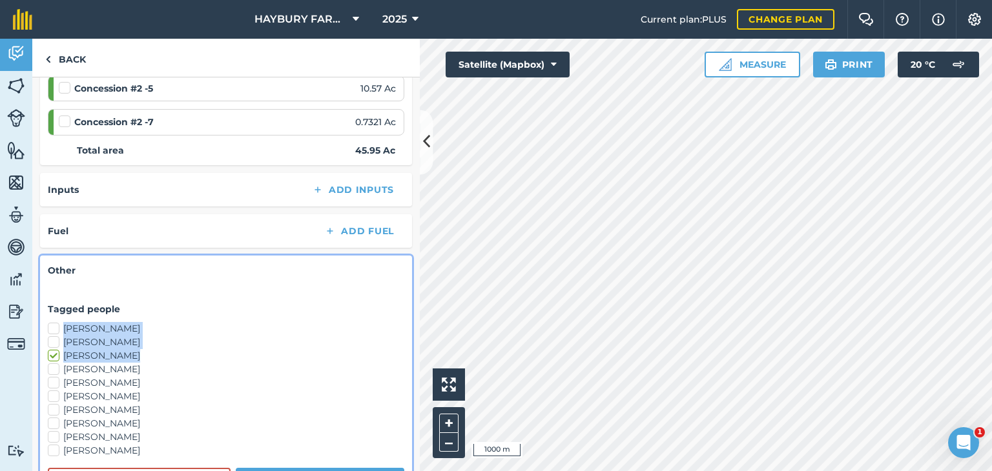
drag, startPoint x: 376, startPoint y: 303, endPoint x: 54, endPoint y: 349, distance: 324.8
click at [54, 349] on form "Tagged people Av Ramphal Brent Winger Collin Sherk DJ Wassenaar Emily Bentum Ma…" at bounding box center [226, 398] width 356 height 212
click at [179, 349] on label "[PERSON_NAME]" at bounding box center [226, 356] width 356 height 14
click at [56, 349] on input "[PERSON_NAME]" at bounding box center [52, 353] width 8 height 8
checkbox input "false"
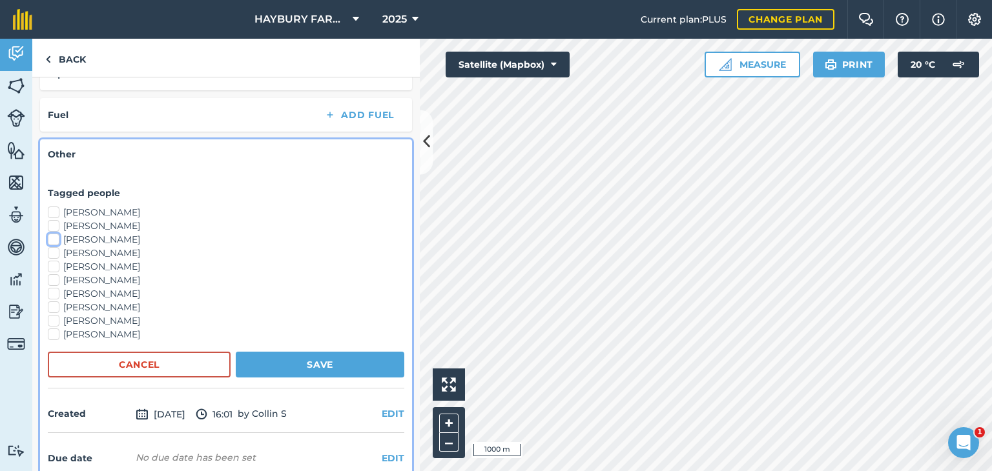
scroll to position [476, 0]
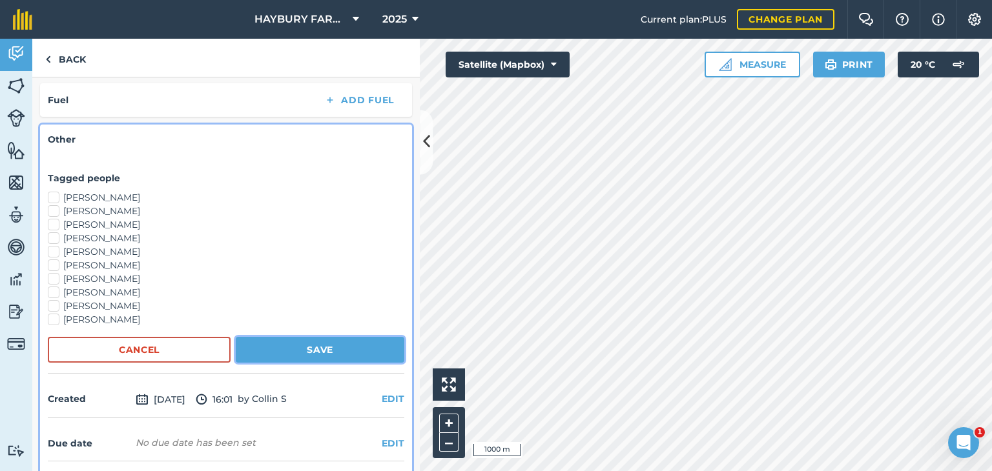
click at [244, 342] on button "Save" at bounding box center [320, 350] width 169 height 26
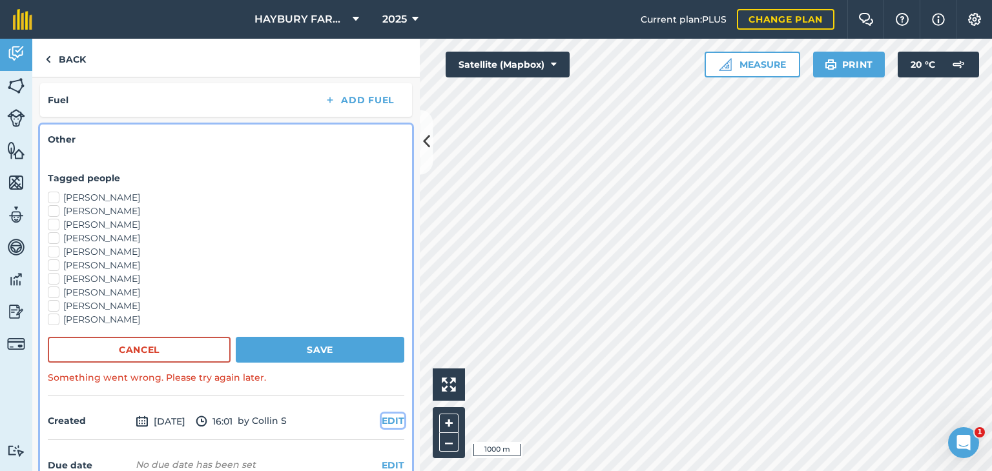
click at [382, 418] on button "EDIT" at bounding box center [393, 421] width 23 height 14
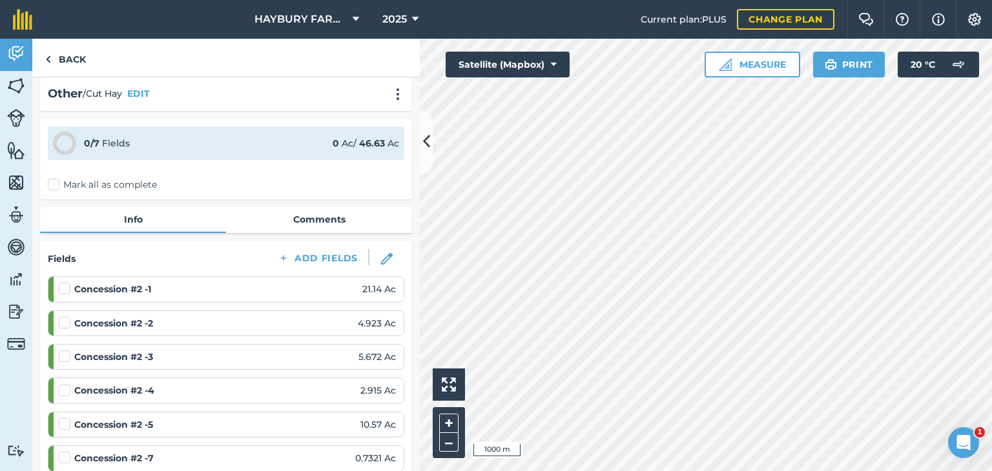
scroll to position [0, 0]
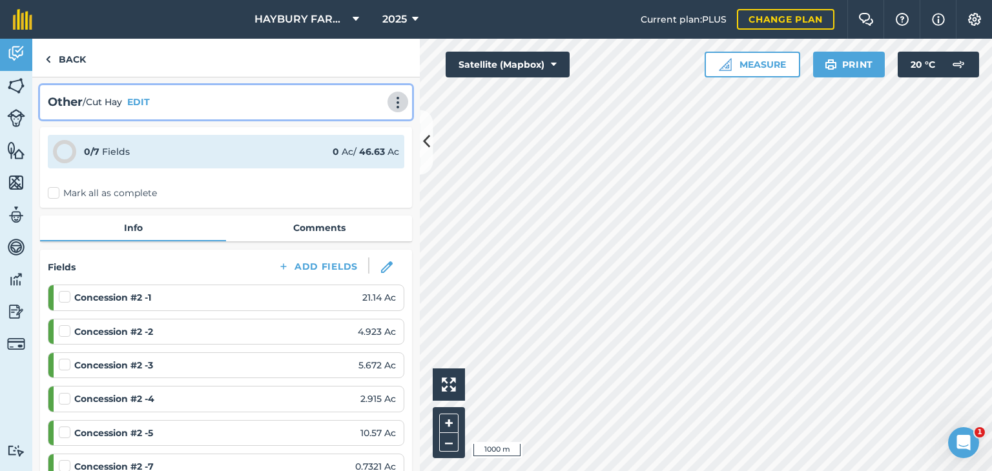
click at [392, 104] on img at bounding box center [397, 102] width 15 height 13
click at [356, 154] on link "Delete" at bounding box center [370, 161] width 83 height 26
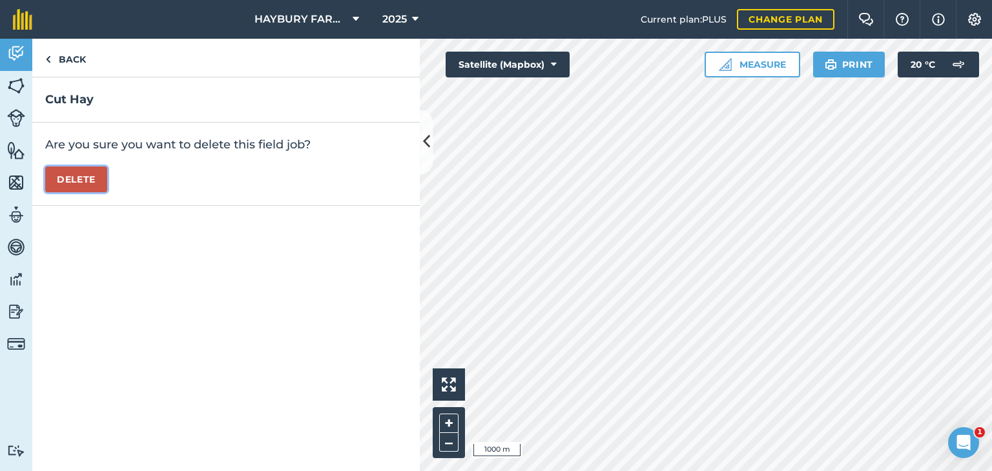
click at [81, 176] on button "Delete" at bounding box center [76, 180] width 62 height 26
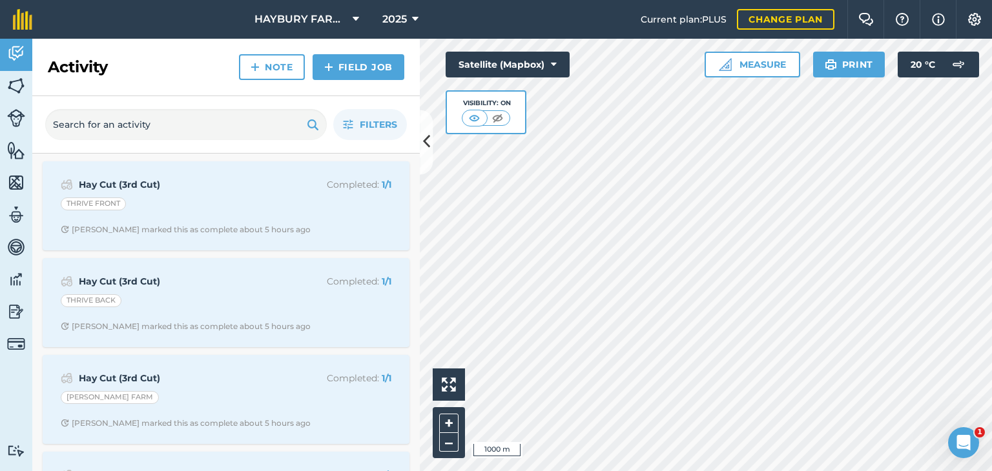
click at [209, 145] on div "Filters" at bounding box center [225, 124] width 387 height 57
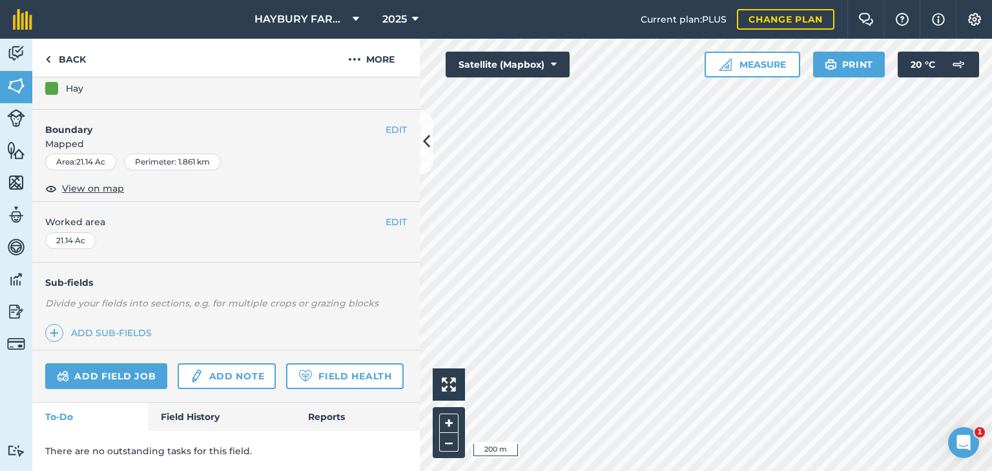
scroll to position [170, 0]
click at [286, 375] on link "Field Health" at bounding box center [344, 376] width 117 height 26
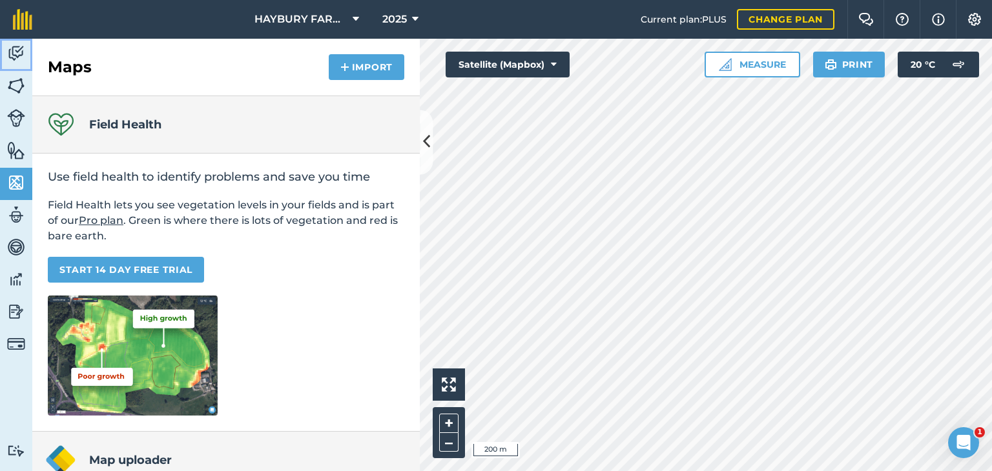
click at [21, 49] on img at bounding box center [16, 53] width 18 height 19
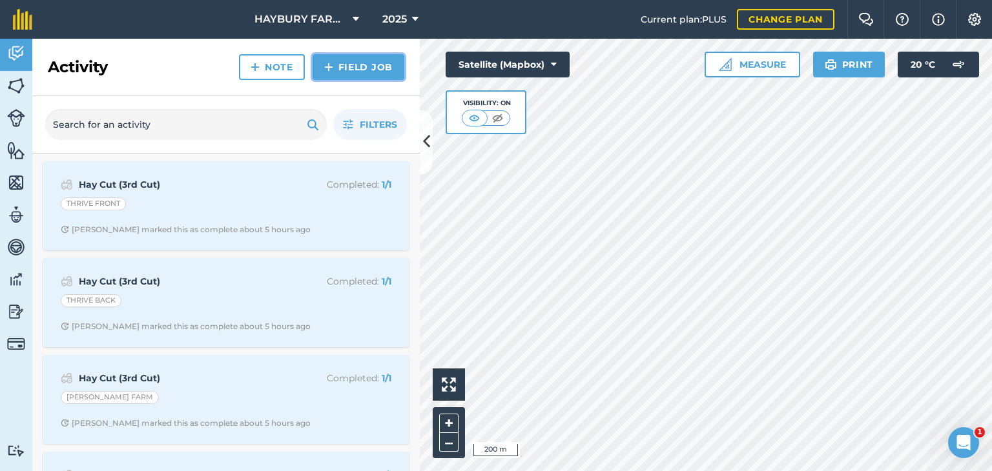
click at [372, 65] on link "Field Job" at bounding box center [358, 67] width 92 height 26
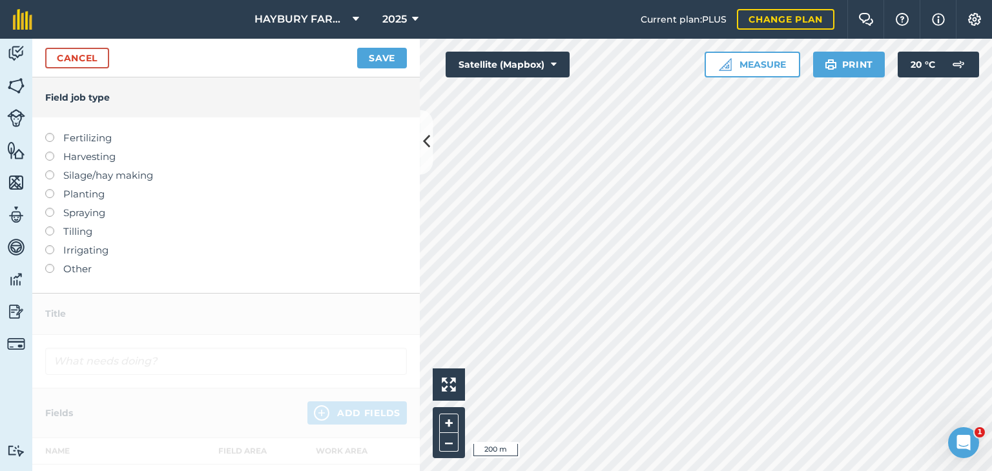
click at [79, 268] on label "Other" at bounding box center [226, 268] width 362 height 15
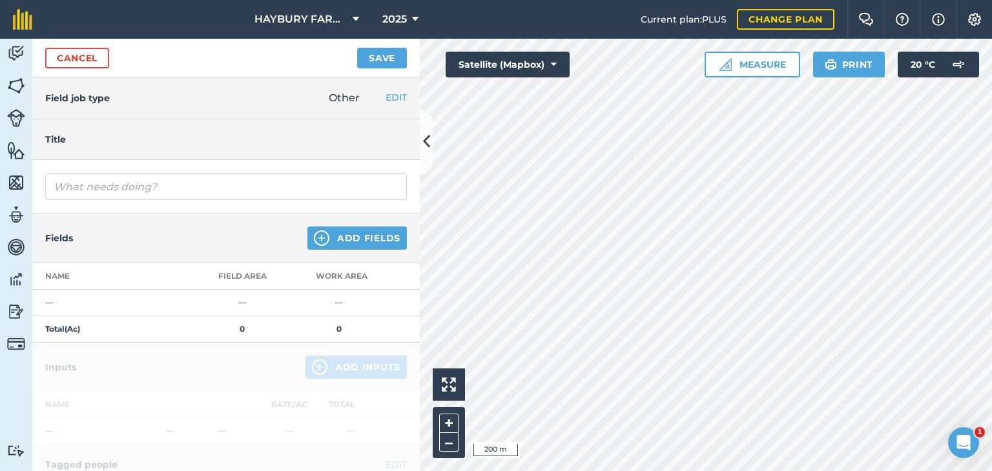
click at [105, 201] on div at bounding box center [225, 187] width 387 height 54
click at [68, 70] on div "Cancel Save" at bounding box center [225, 58] width 387 height 39
click at [70, 60] on link "Cancel" at bounding box center [77, 58] width 64 height 21
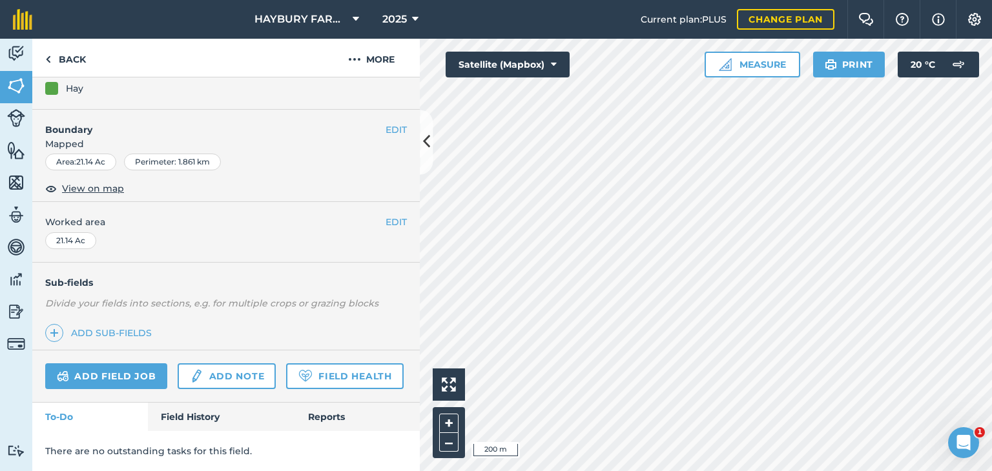
scroll to position [170, 0]
click at [181, 417] on link "Field History" at bounding box center [221, 417] width 147 height 28
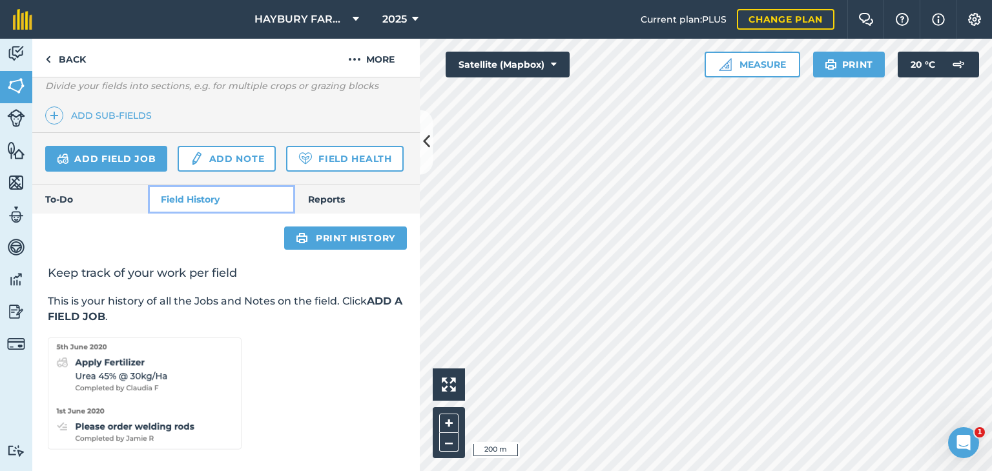
scroll to position [358, 0]
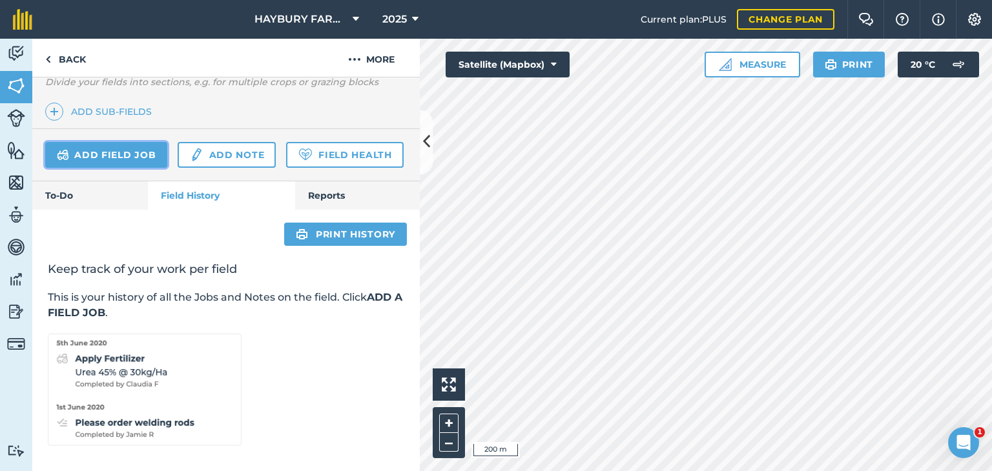
click at [85, 156] on link "Add field job" at bounding box center [106, 155] width 122 height 26
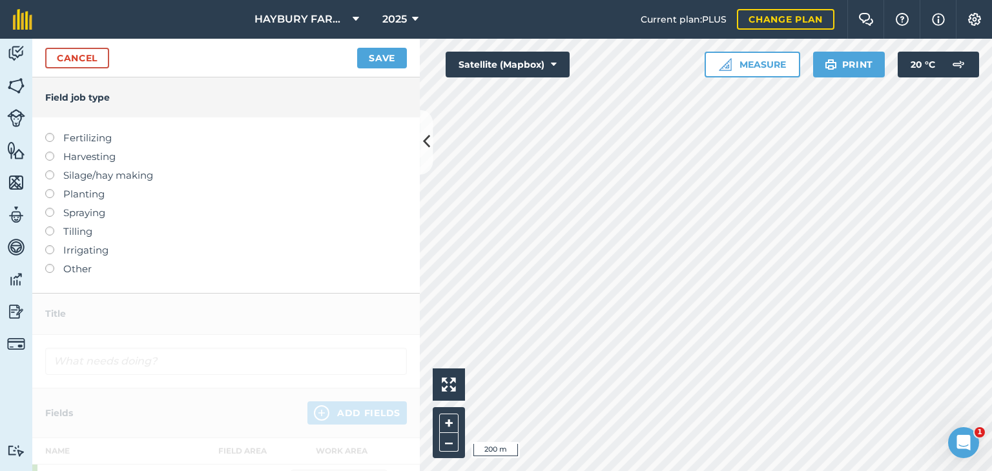
click at [75, 265] on label "Other" at bounding box center [226, 268] width 362 height 15
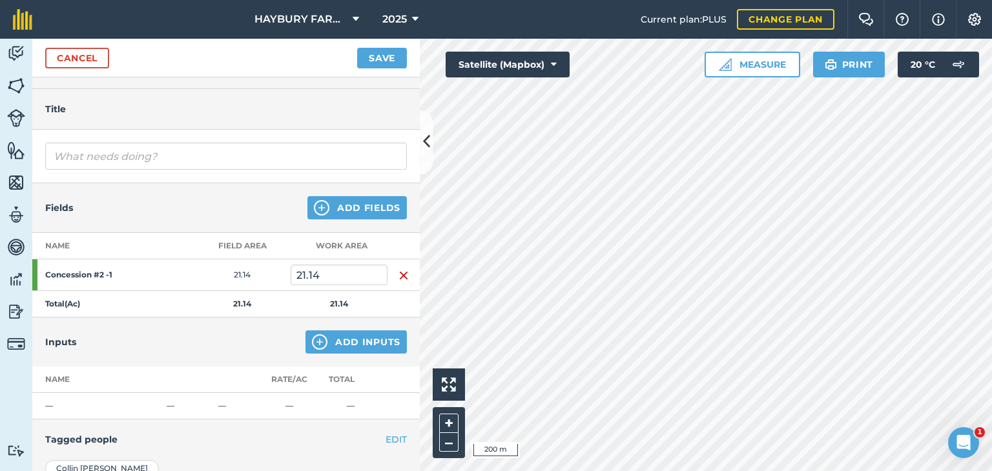
scroll to position [32, 0]
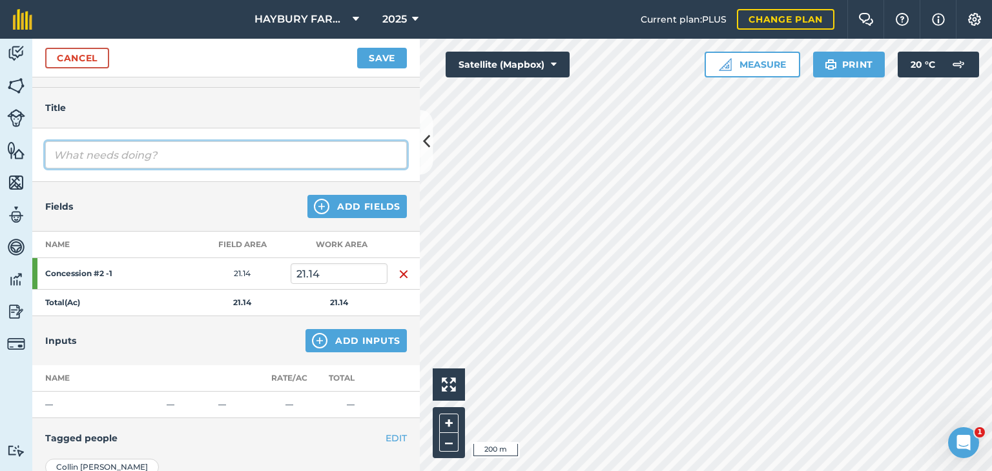
click at [83, 153] on input "text" at bounding box center [226, 154] width 362 height 27
type input "cut hay"
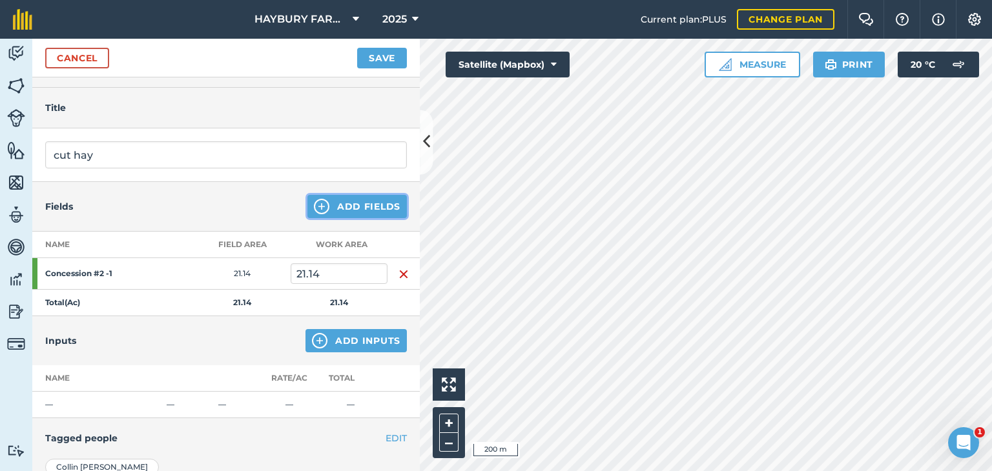
click at [369, 205] on button "Add Fields" at bounding box center [356, 206] width 99 height 23
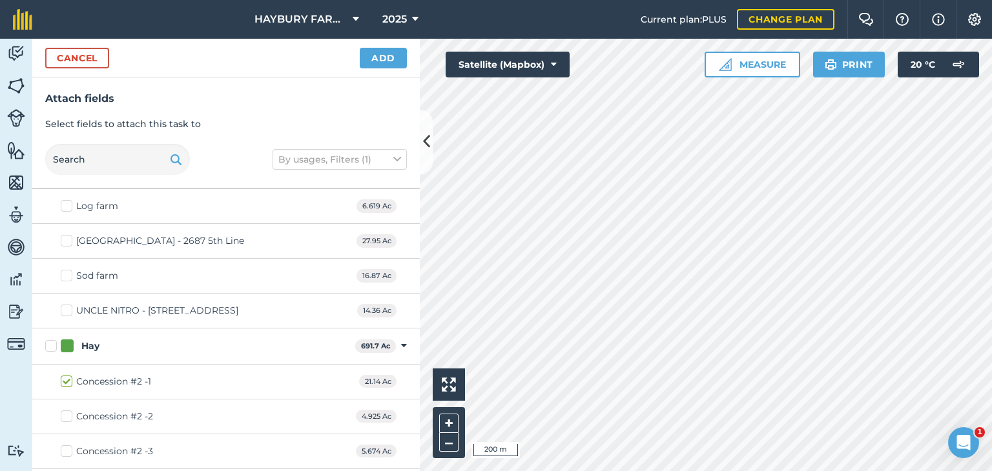
scroll to position [135, 0]
click at [67, 410] on label "Concession #2 -2" at bounding box center [107, 417] width 92 height 14
click at [67, 410] on input "Concession #2 -2" at bounding box center [65, 414] width 8 height 8
checkbox input "true"
click at [72, 445] on label "Concession #2 -3" at bounding box center [107, 452] width 92 height 14
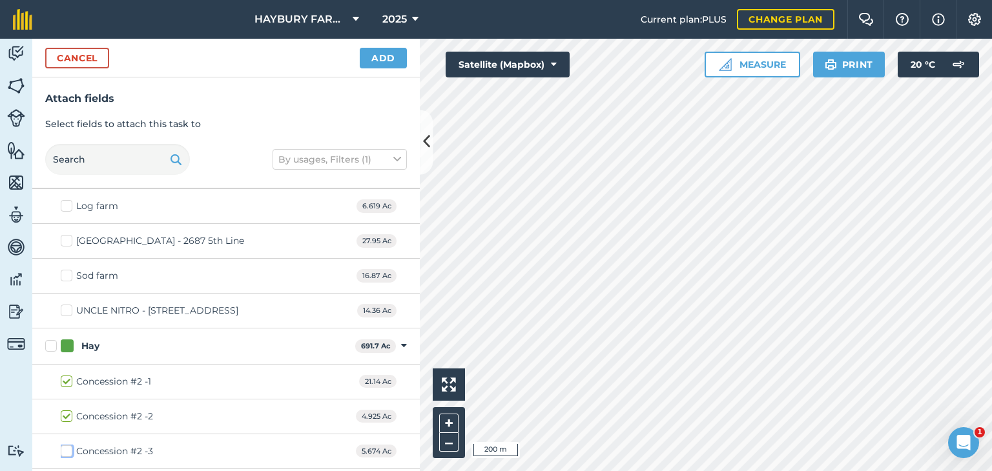
click at [69, 445] on input "Concession #2 -3" at bounding box center [65, 449] width 8 height 8
checkbox input "true"
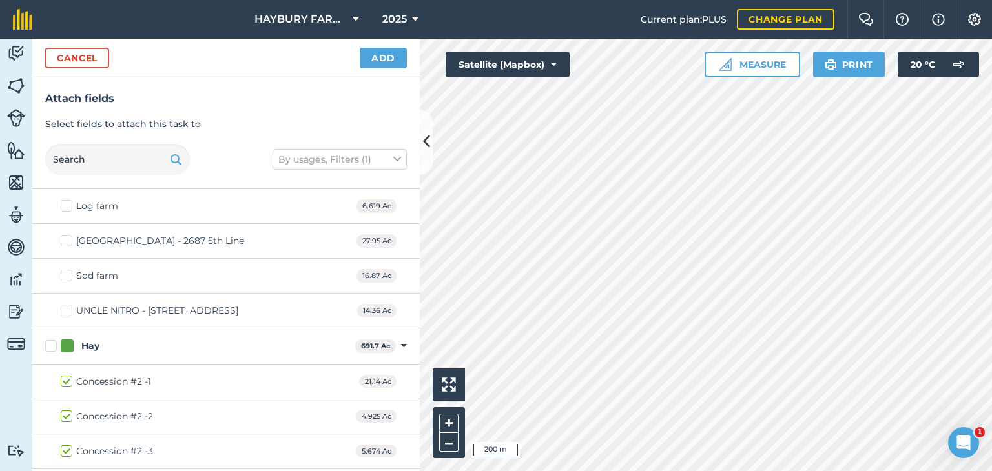
checkbox input "true"
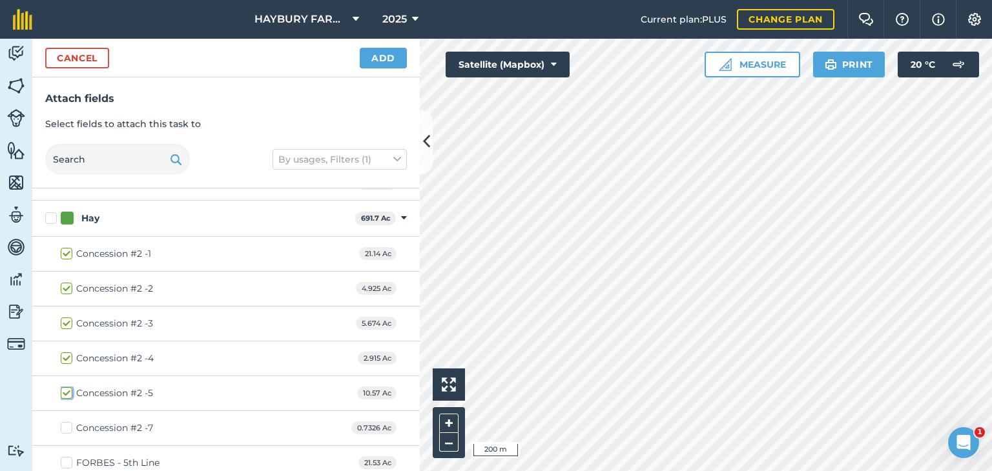
scroll to position [1824, 0]
click at [61, 420] on label "Concession #2 -7" at bounding box center [107, 427] width 92 height 14
click at [61, 420] on input "Concession #2 -7" at bounding box center [65, 424] width 8 height 8
checkbox input "true"
click at [380, 61] on button "Add" at bounding box center [383, 58] width 47 height 21
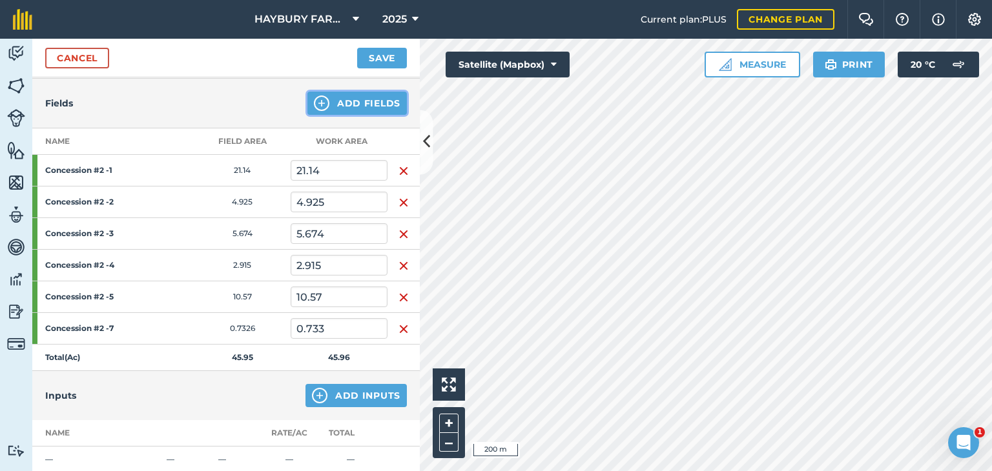
click at [343, 104] on button "Add Fields" at bounding box center [356, 103] width 99 height 23
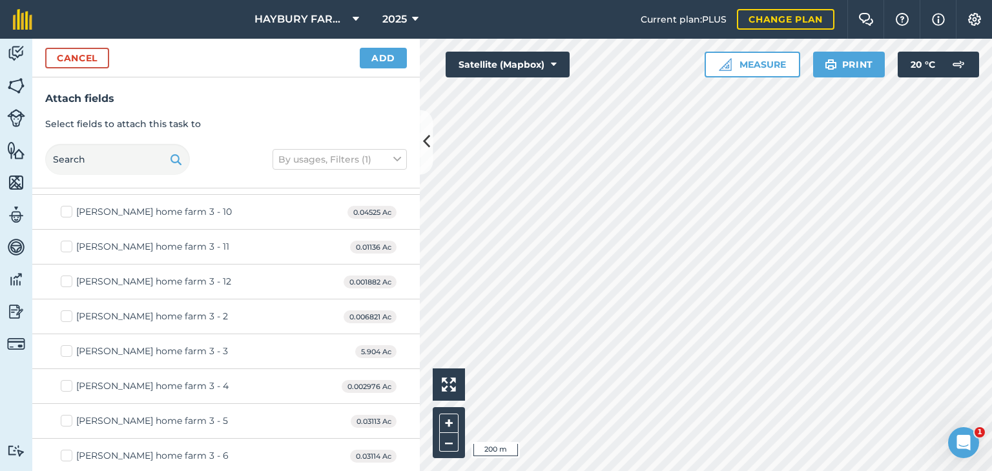
scroll to position [0, 0]
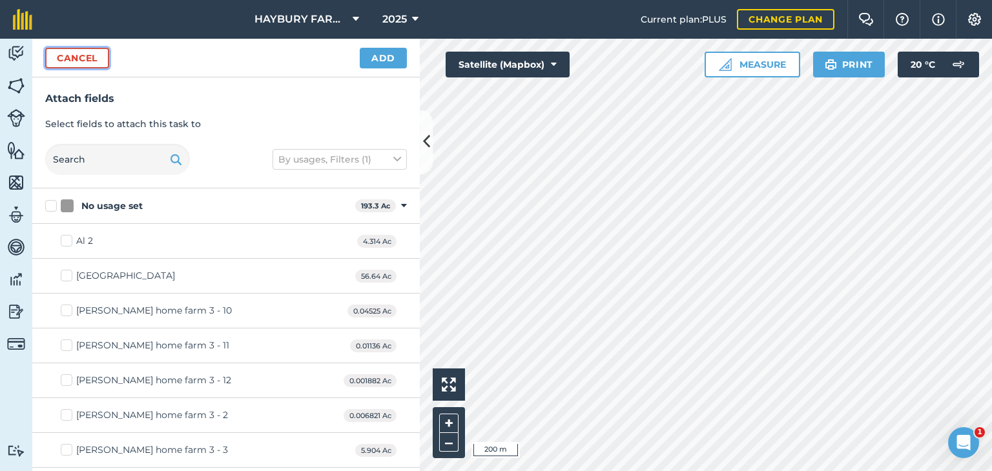
click at [73, 54] on button "Cancel" at bounding box center [77, 58] width 64 height 21
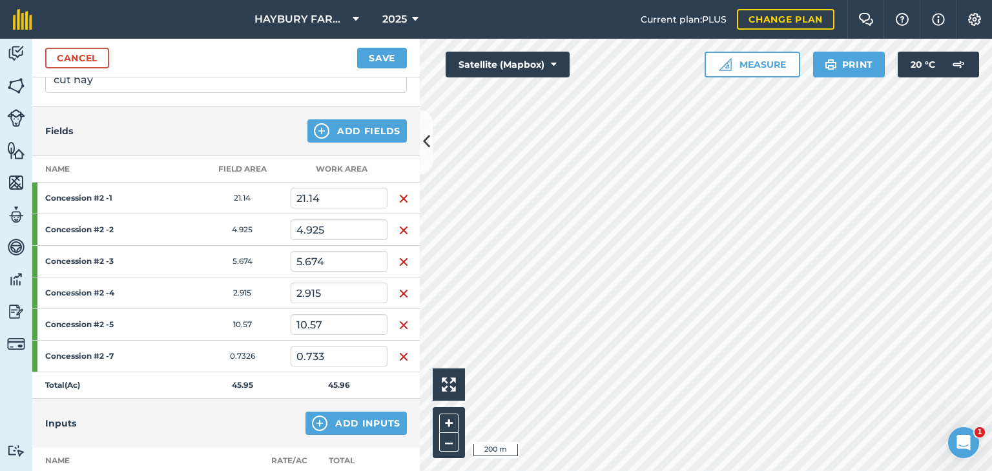
scroll to position [90, 0]
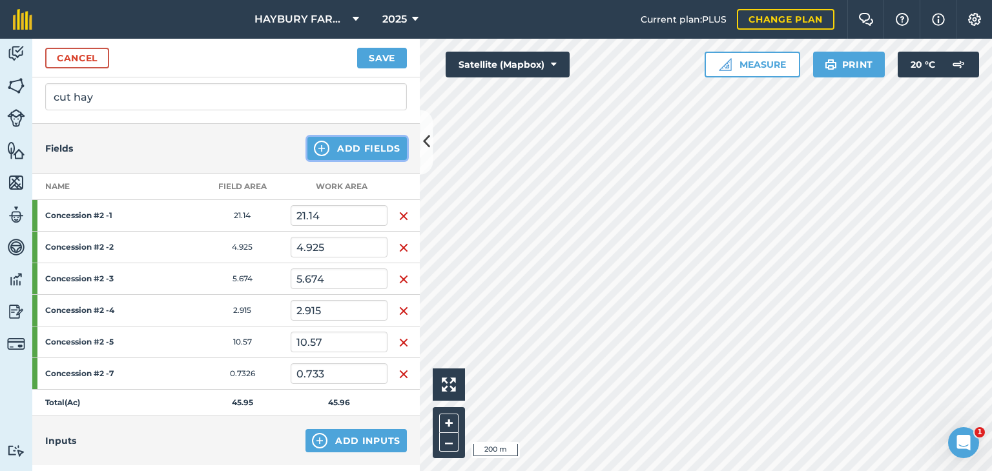
click at [326, 148] on button "Add Fields" at bounding box center [356, 148] width 99 height 23
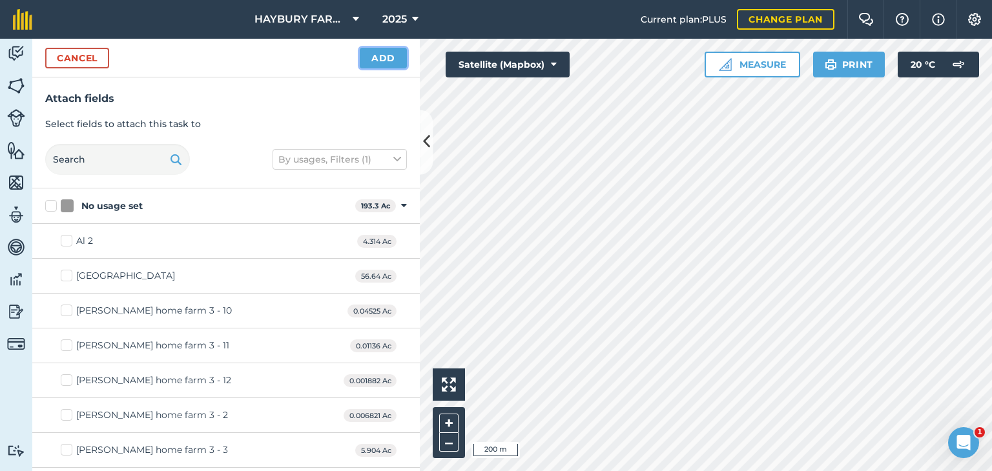
click at [377, 57] on button "Add" at bounding box center [383, 58] width 47 height 21
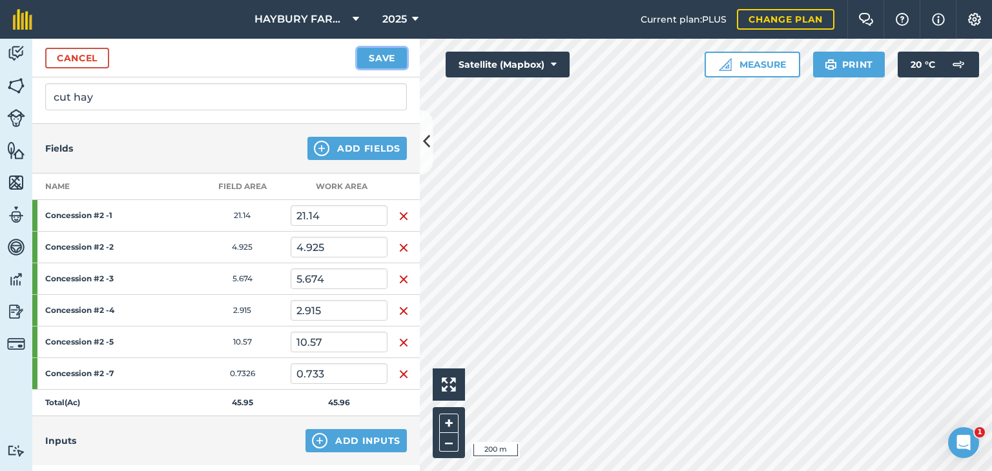
click at [372, 57] on button "Save" at bounding box center [382, 58] width 50 height 21
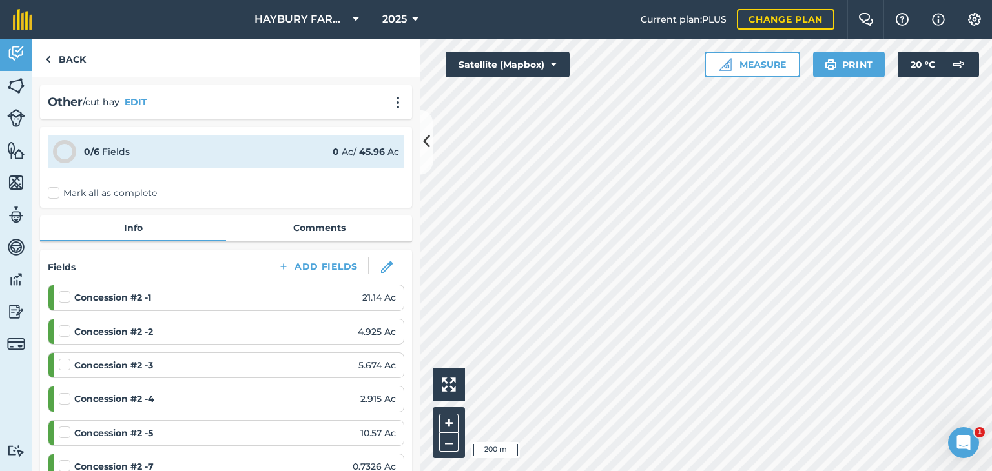
click at [57, 191] on label "Mark all as complete" at bounding box center [102, 194] width 109 height 14
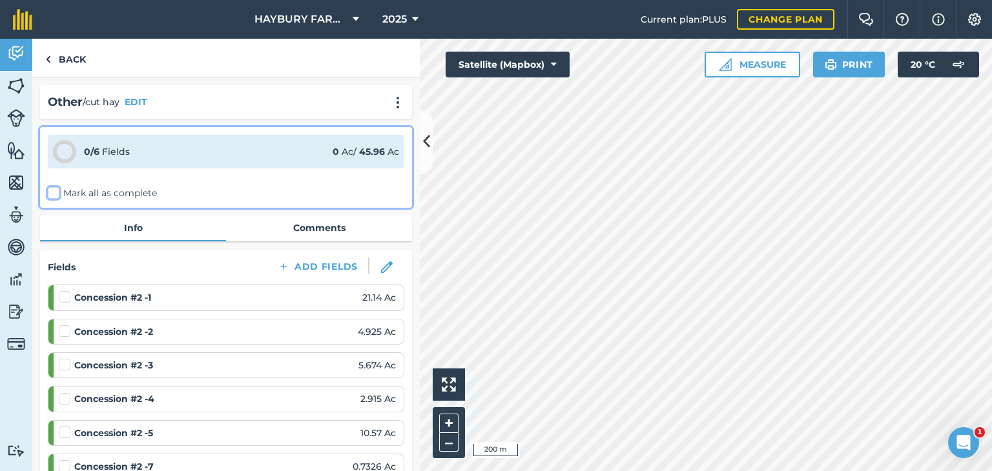
click at [56, 191] on input "Mark all as complete" at bounding box center [52, 191] width 8 height 8
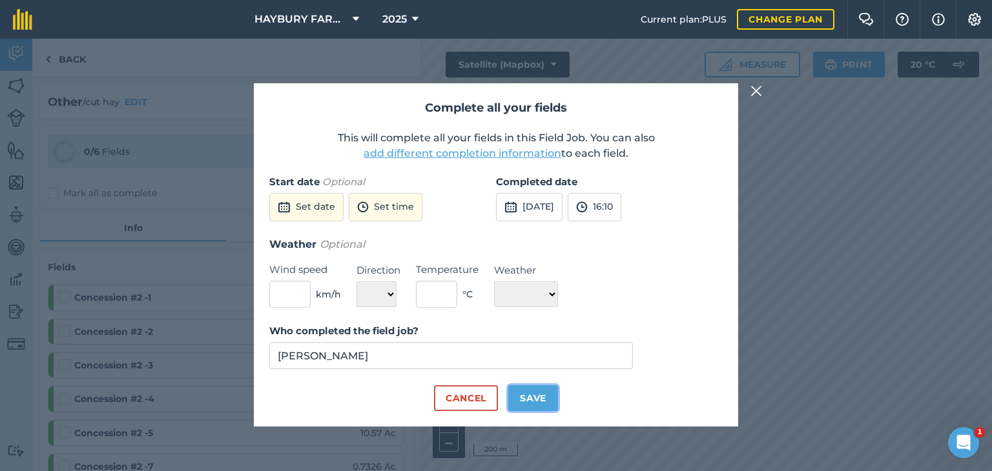
click at [524, 395] on button "Save" at bounding box center [533, 398] width 50 height 26
checkbox input "true"
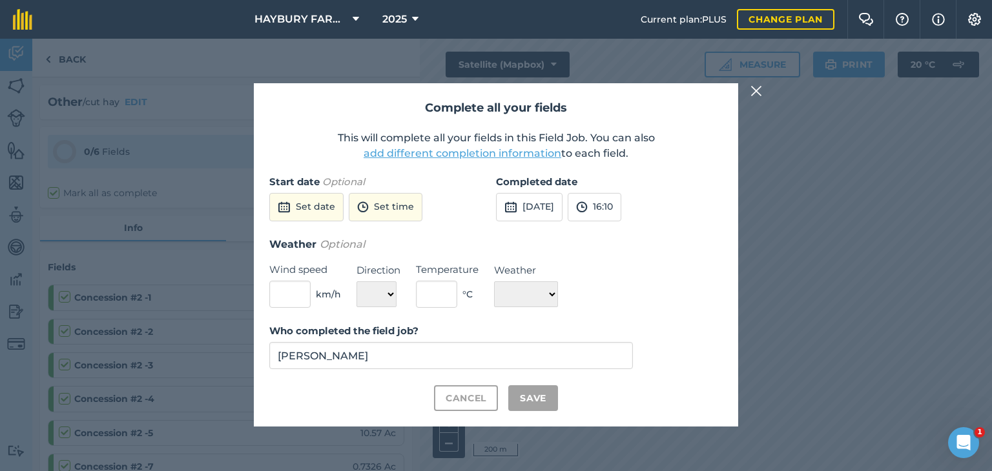
checkbox input "true"
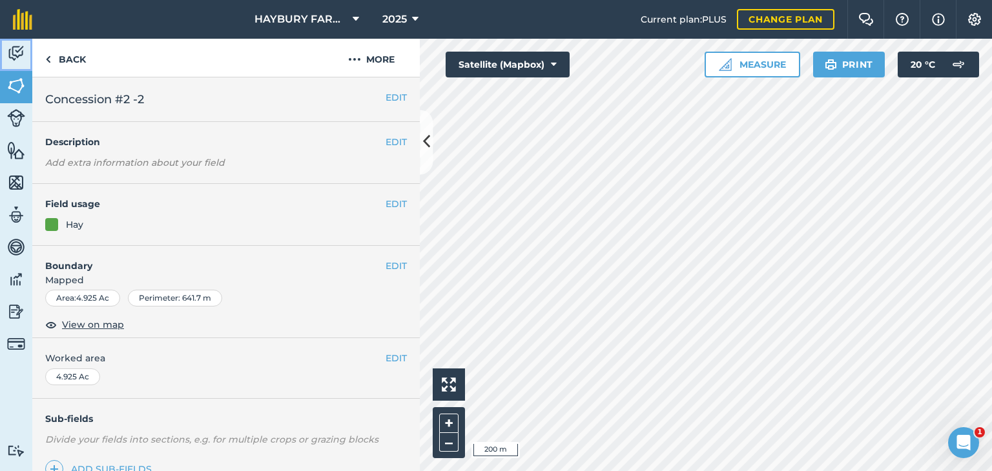
click at [7, 52] on img at bounding box center [16, 53] width 18 height 19
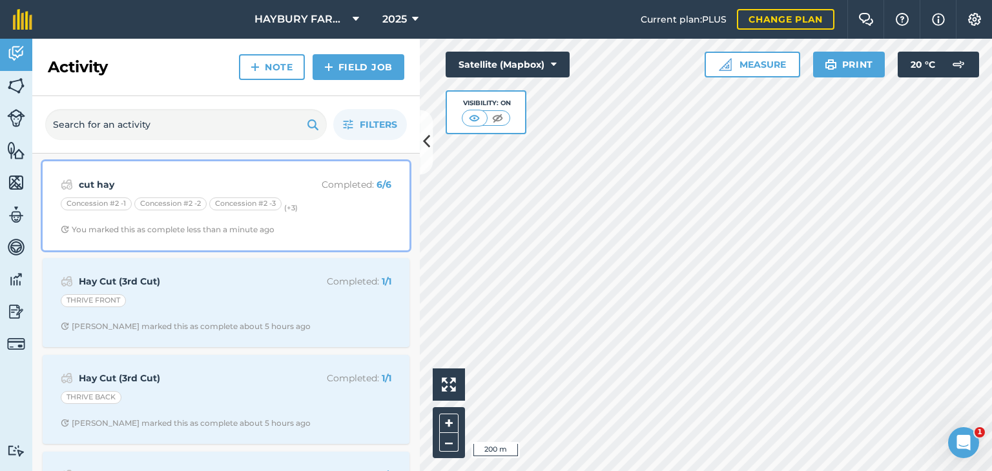
drag, startPoint x: 338, startPoint y: 201, endPoint x: 331, endPoint y: 176, distance: 26.3
click at [331, 177] on div "cut hay Completed : 6 / 6" at bounding box center [226, 184] width 331 height 15
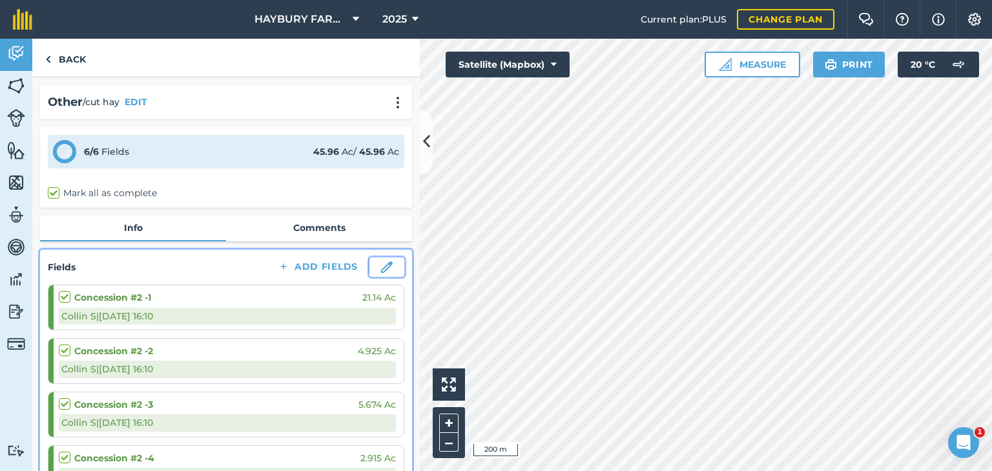
click at [381, 269] on img at bounding box center [387, 267] width 12 height 12
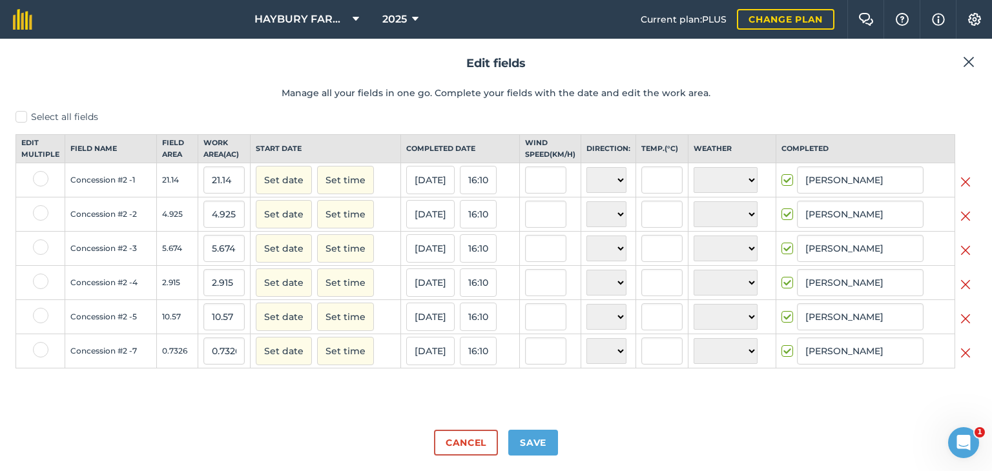
click at [21, 113] on label "Select all fields" at bounding box center [495, 117] width 961 height 14
click at [21, 113] on input "Select all fields" at bounding box center [19, 114] width 8 height 8
checkbox input "true"
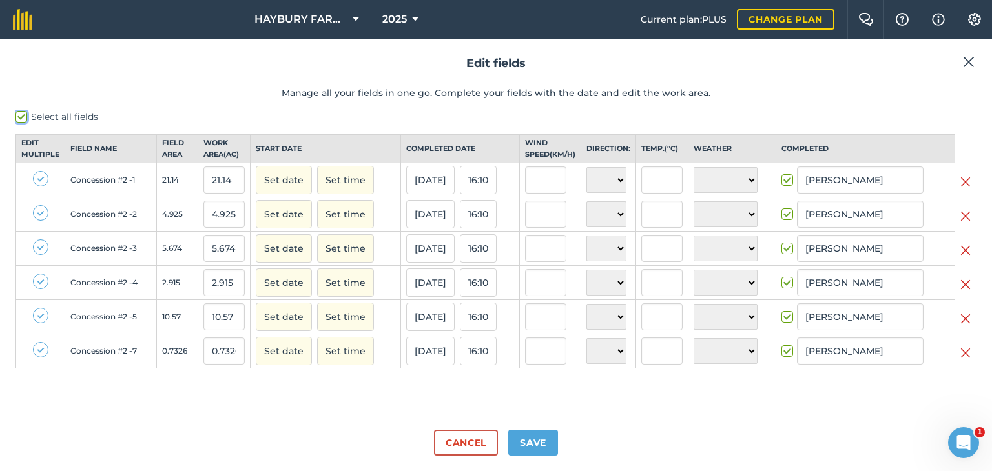
checkbox input "true"
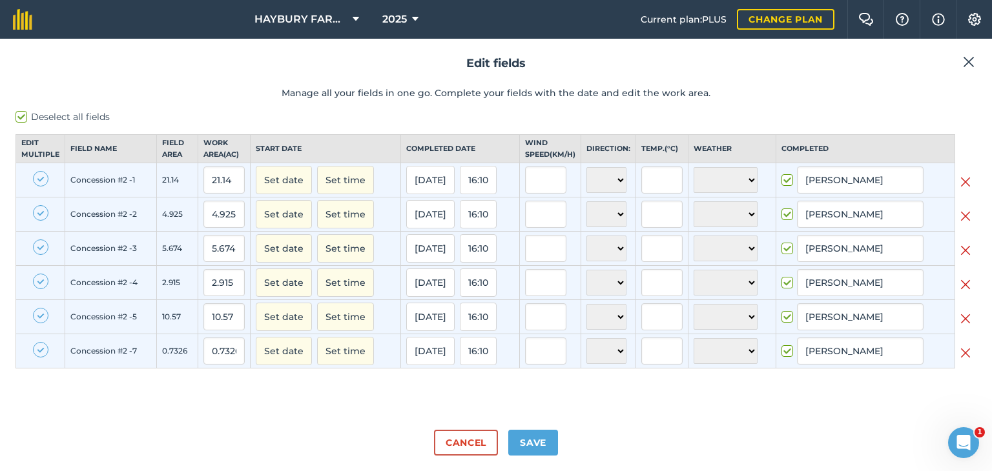
click at [21, 113] on label "Deselect all fields" at bounding box center [495, 117] width 961 height 14
click at [21, 113] on input "Deselect all fields" at bounding box center [19, 114] width 8 height 8
checkbox input "false"
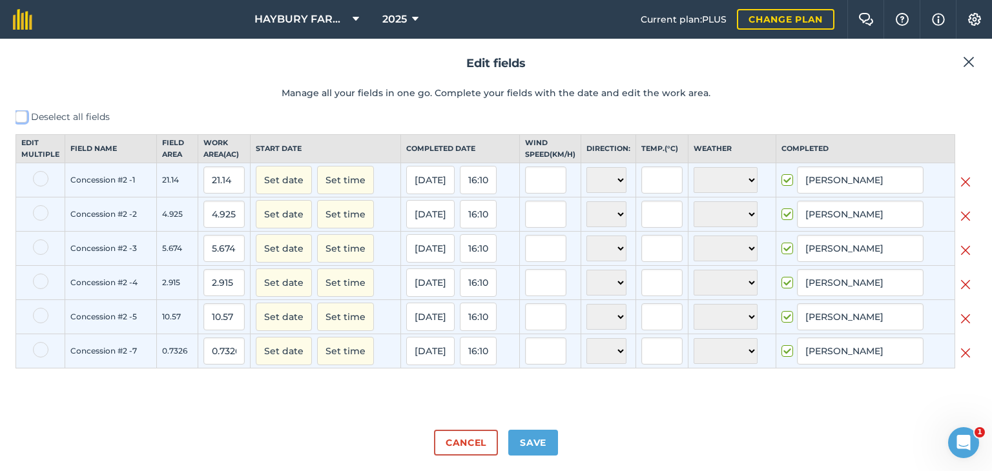
checkbox input "false"
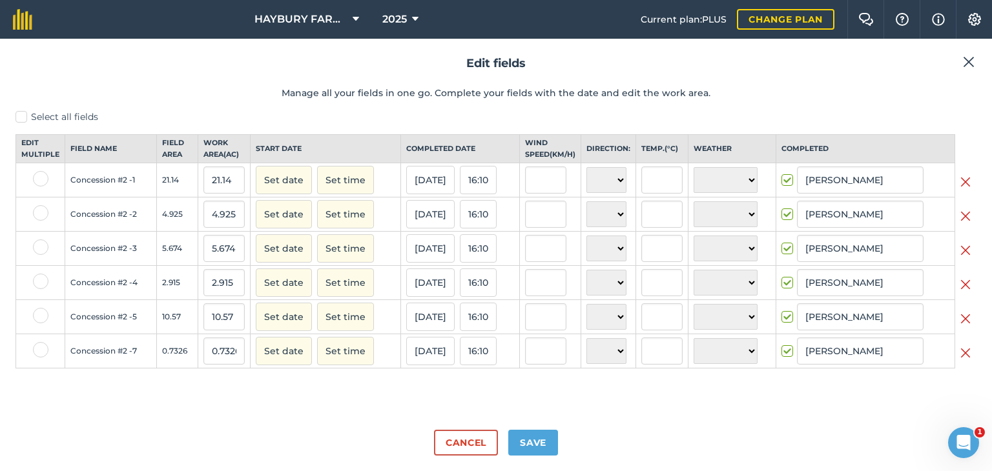
drag, startPoint x: 291, startPoint y: 198, endPoint x: 269, endPoint y: 400, distance: 203.3
click at [269, 400] on div "Select all fields Edit multiple Field name Field Area Work area ( Ac ) Start da…" at bounding box center [495, 264] width 961 height 309
click at [425, 194] on button "25/08/25" at bounding box center [430, 180] width 48 height 28
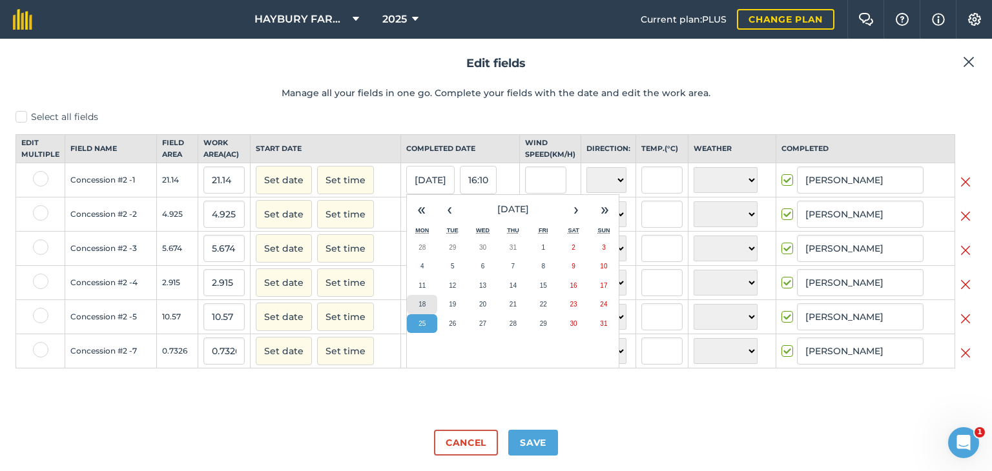
click at [418, 308] on abbr "18" at bounding box center [421, 304] width 7 height 7
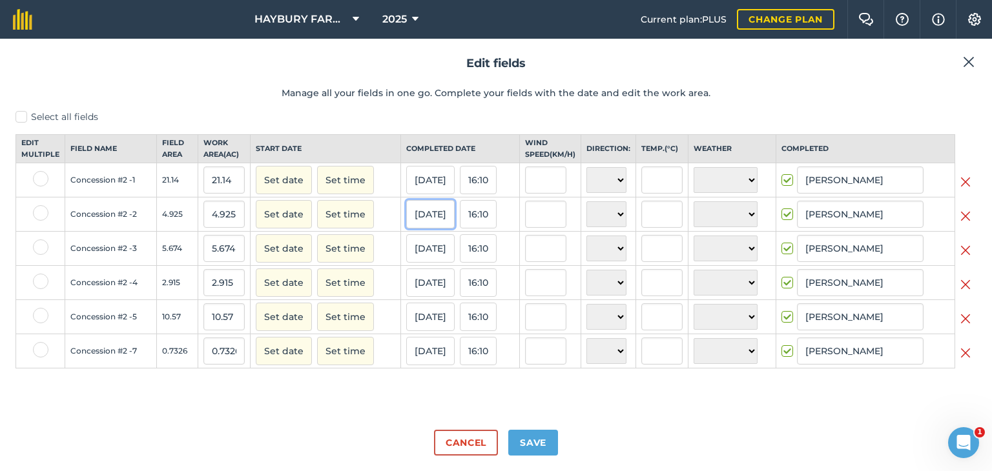
click at [422, 229] on button "25/08/25" at bounding box center [430, 214] width 48 height 28
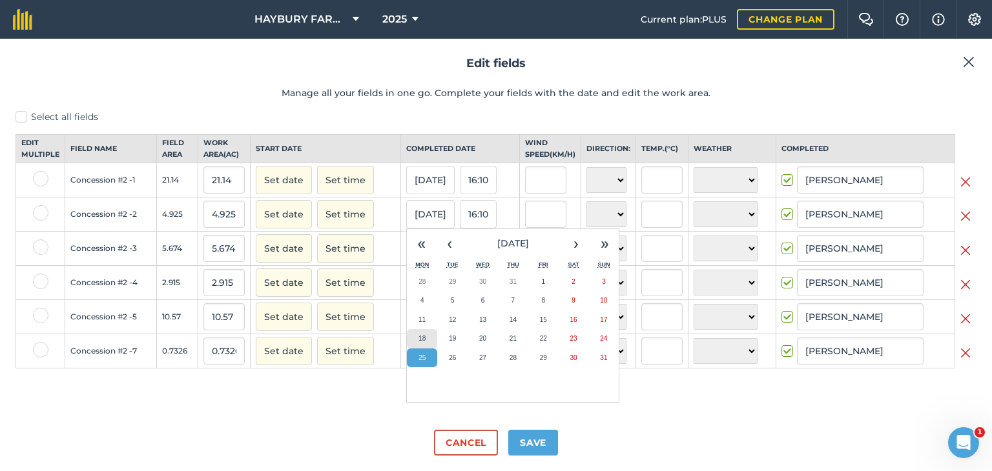
click at [421, 347] on button "18" at bounding box center [422, 338] width 30 height 19
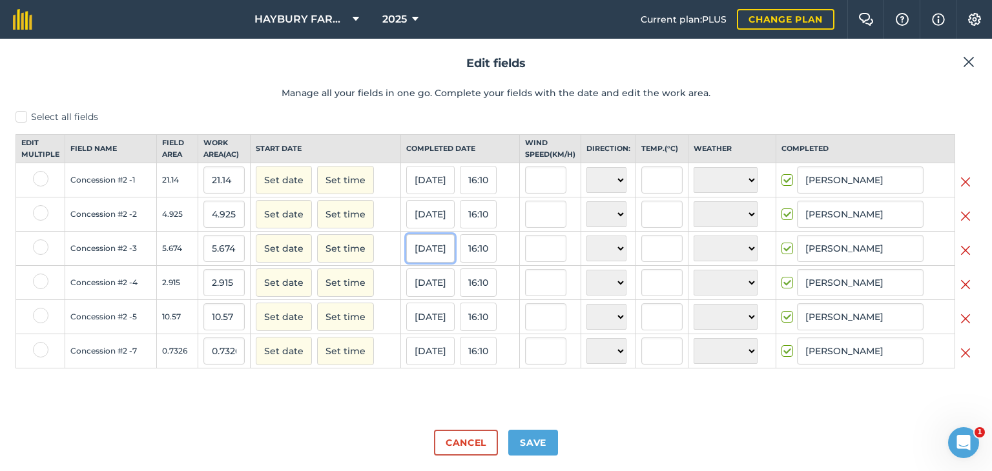
click at [431, 251] on button "25/08/25" at bounding box center [430, 248] width 48 height 28
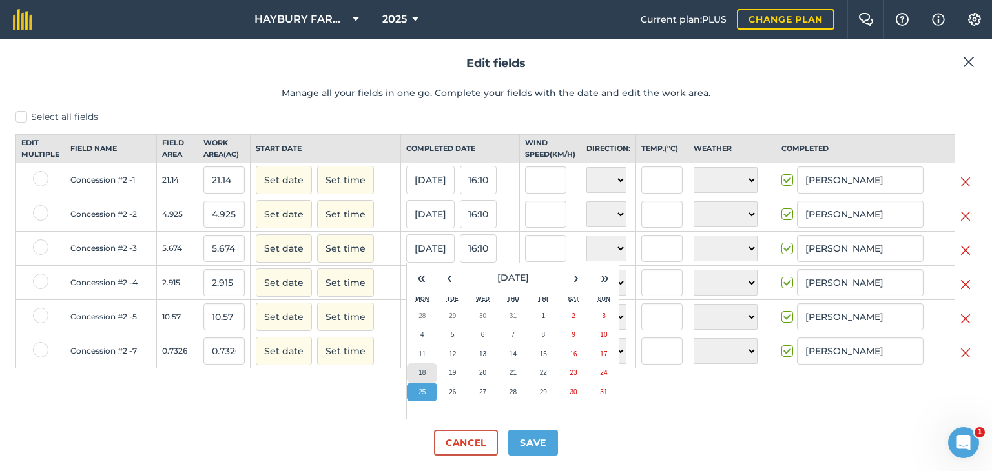
click at [417, 378] on button "18" at bounding box center [422, 372] width 30 height 19
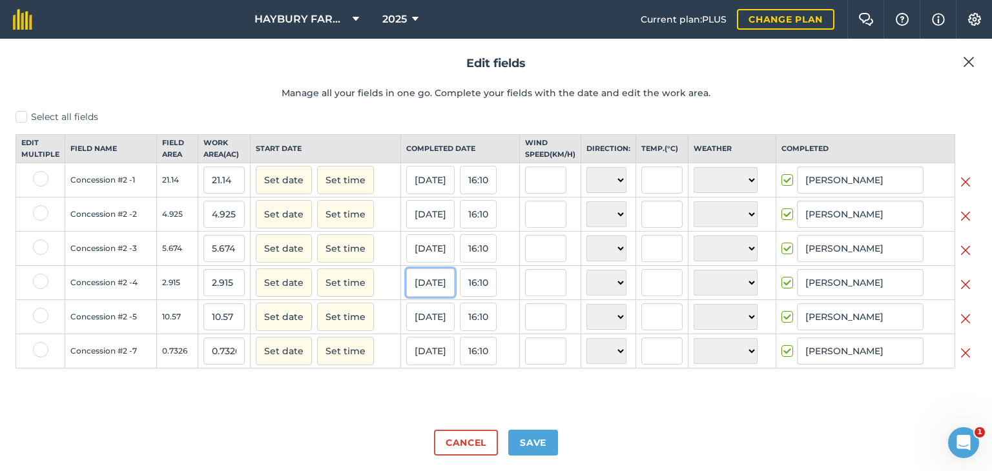
click at [422, 297] on button "25/08/25" at bounding box center [430, 283] width 48 height 28
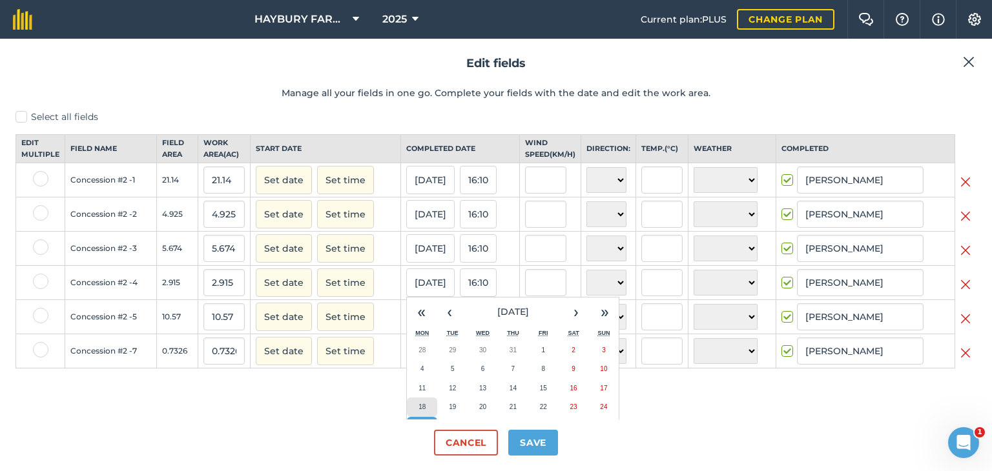
click at [418, 411] on abbr "18" at bounding box center [421, 407] width 7 height 7
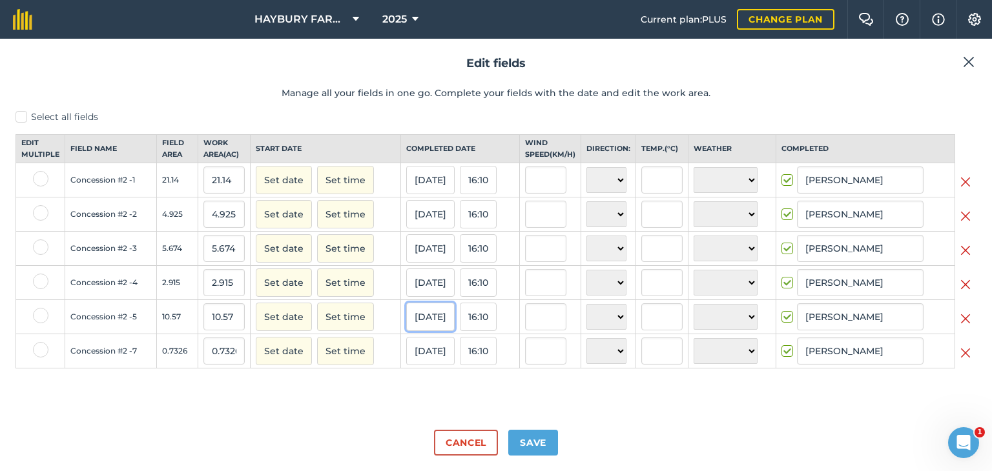
click at [429, 329] on button "25/08/25" at bounding box center [430, 317] width 48 height 28
click at [408, 319] on button "25/08/25" at bounding box center [430, 317] width 48 height 28
click at [416, 319] on button "25/08/25" at bounding box center [430, 317] width 48 height 28
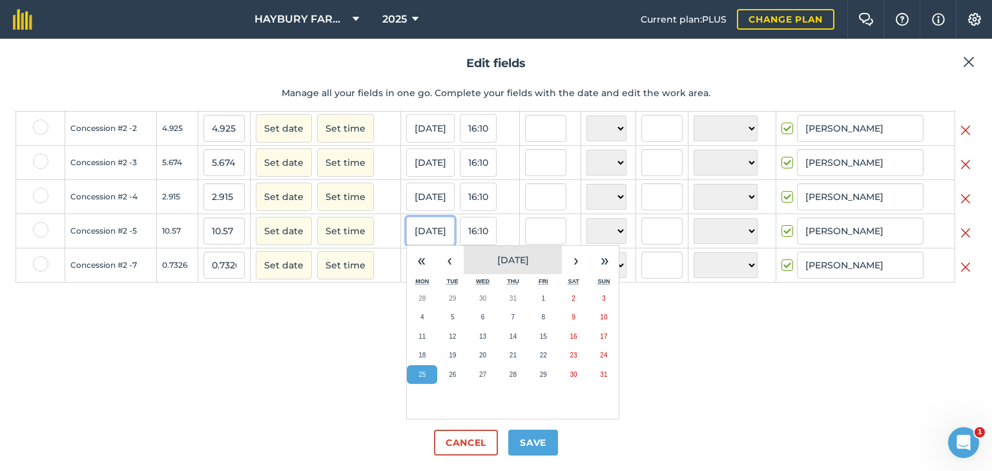
scroll to position [96, 0]
click at [410, 360] on button "18" at bounding box center [422, 355] width 30 height 19
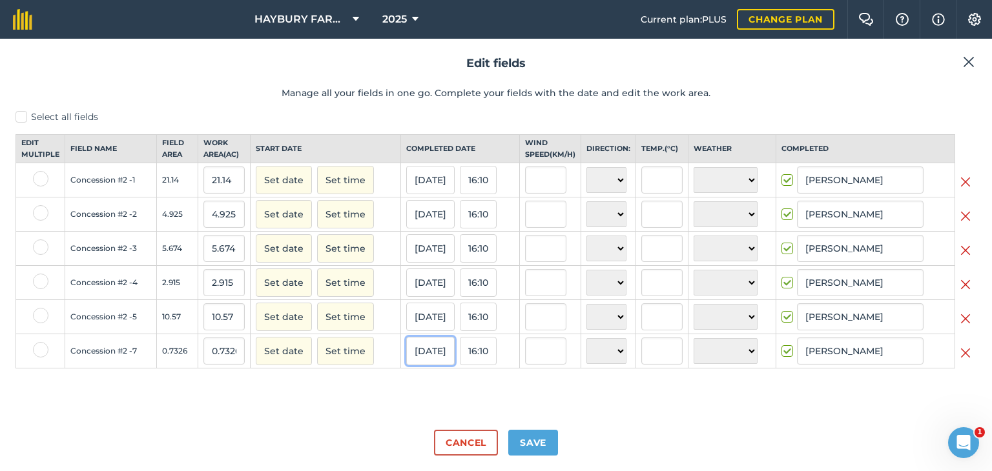
click at [424, 365] on button "25/08/25" at bounding box center [430, 351] width 48 height 28
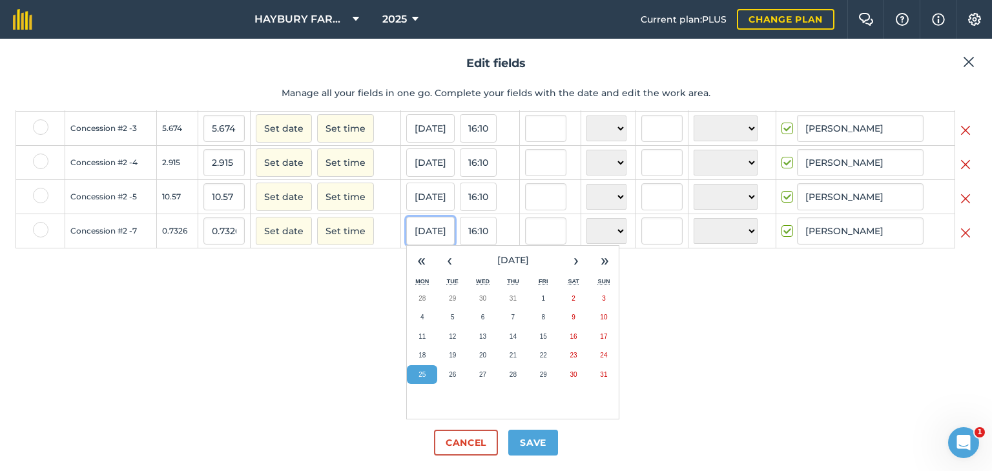
scroll to position [129, 0]
click at [418, 356] on abbr "18" at bounding box center [421, 355] width 7 height 7
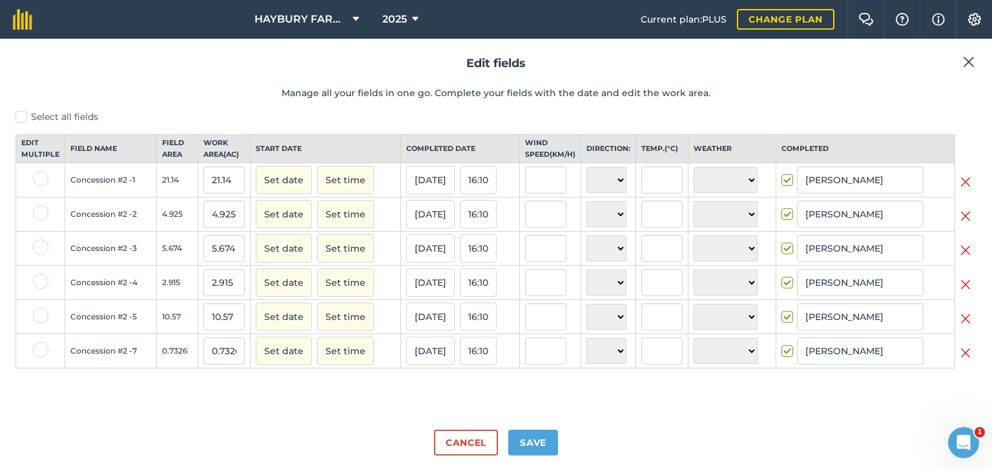
scroll to position [0, 0]
click at [864, 194] on input "[PERSON_NAME]" at bounding box center [860, 180] width 127 height 27
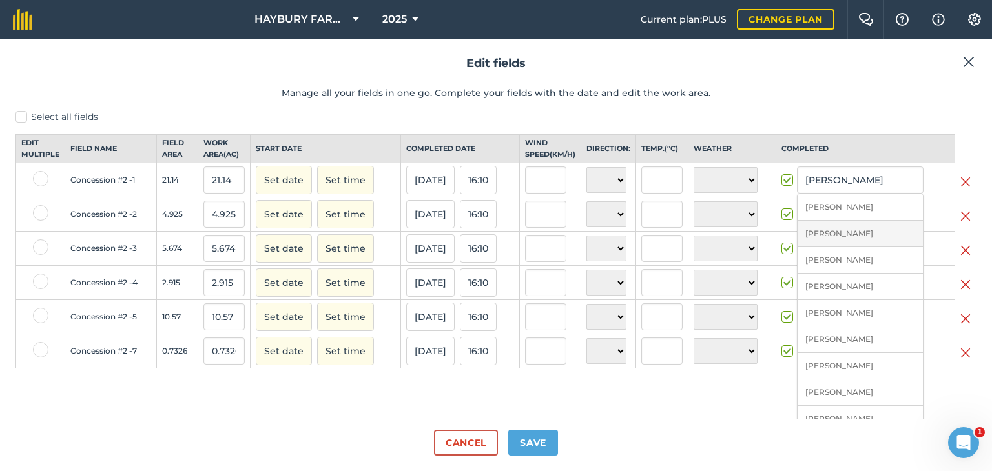
click at [843, 243] on li "[PERSON_NAME]" at bounding box center [859, 234] width 125 height 26
type input "[PERSON_NAME]"
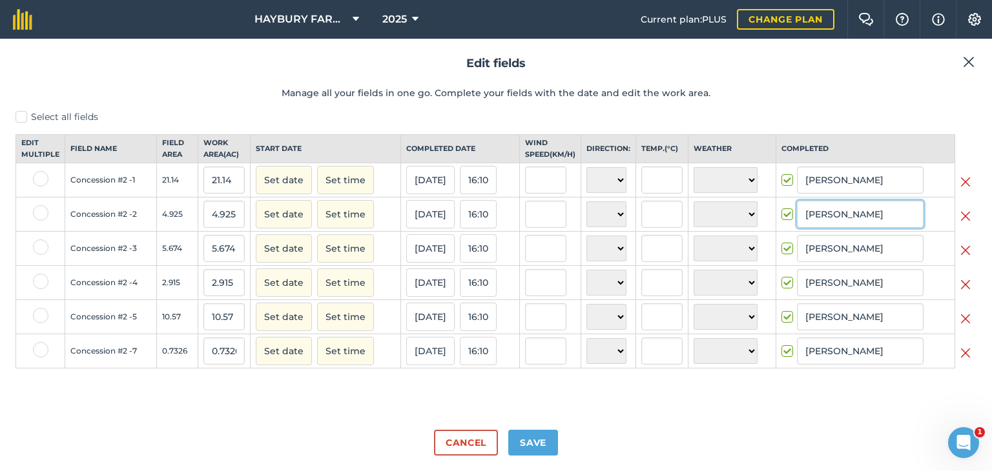
click at [849, 223] on input "[PERSON_NAME]" at bounding box center [860, 214] width 127 height 27
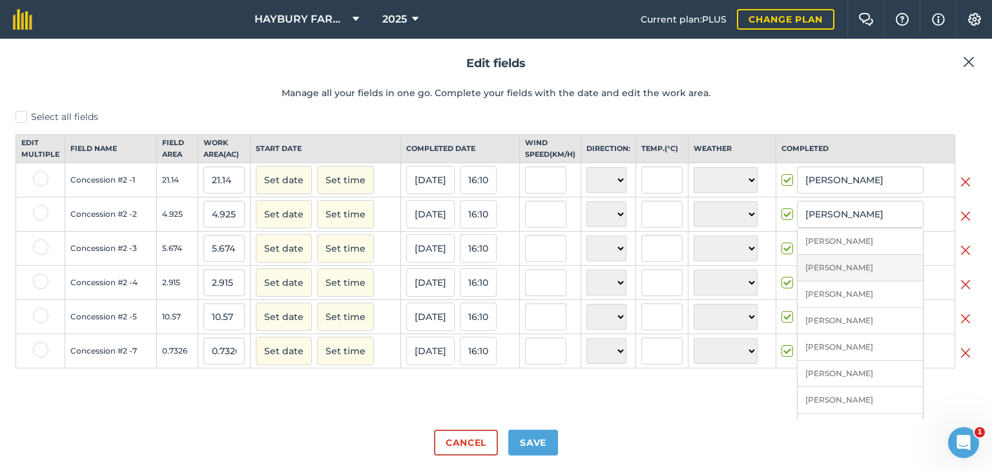
click at [846, 280] on li "[PERSON_NAME]" at bounding box center [859, 268] width 125 height 26
type input "[PERSON_NAME]"
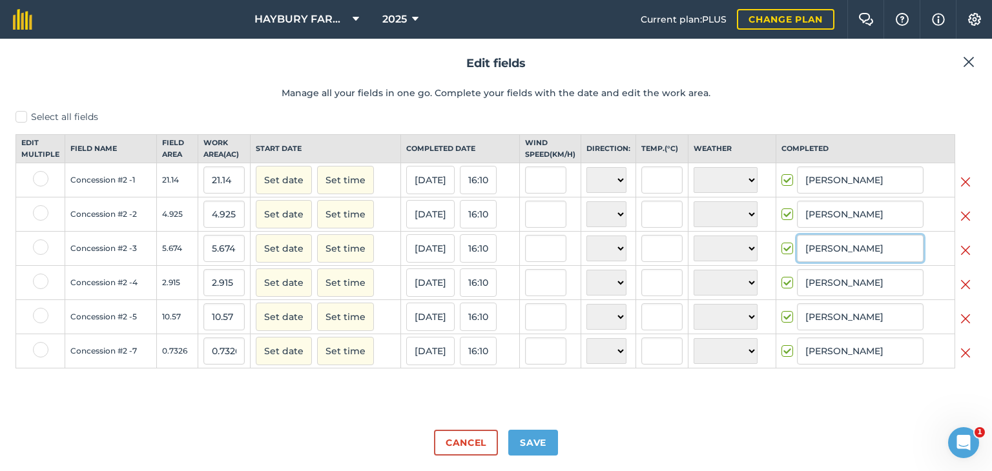
click at [844, 262] on input "[PERSON_NAME]" at bounding box center [860, 248] width 127 height 27
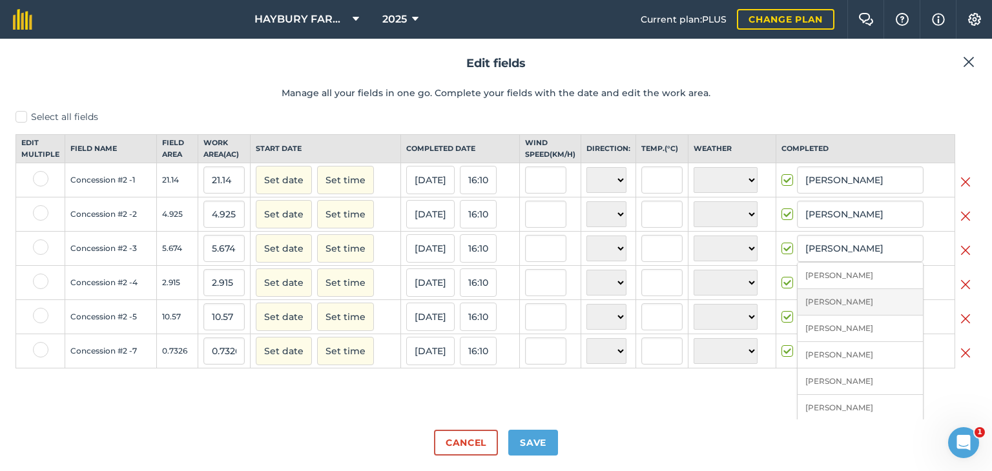
click at [833, 313] on li "[PERSON_NAME]" at bounding box center [859, 302] width 125 height 26
type input "[PERSON_NAME]"
click at [832, 292] on input "[PERSON_NAME]" at bounding box center [860, 282] width 127 height 27
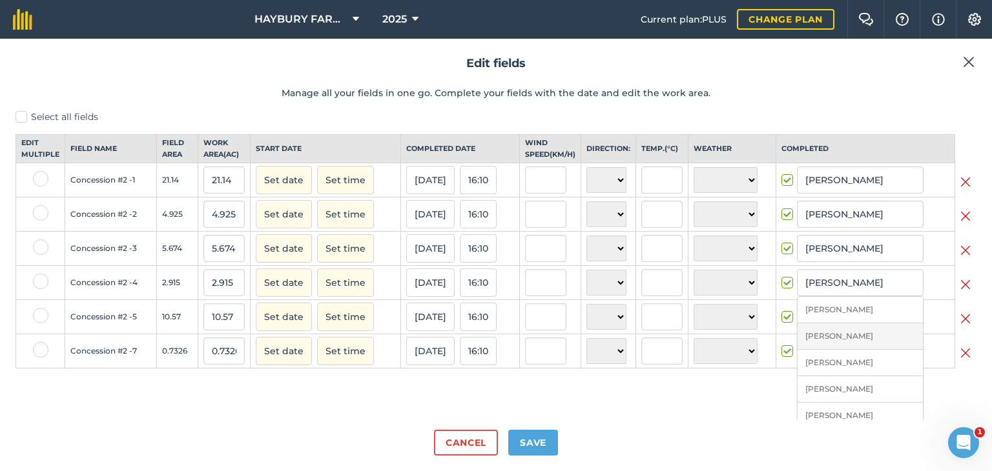
click at [826, 342] on li "[PERSON_NAME]" at bounding box center [859, 336] width 125 height 26
type input "[PERSON_NAME]"
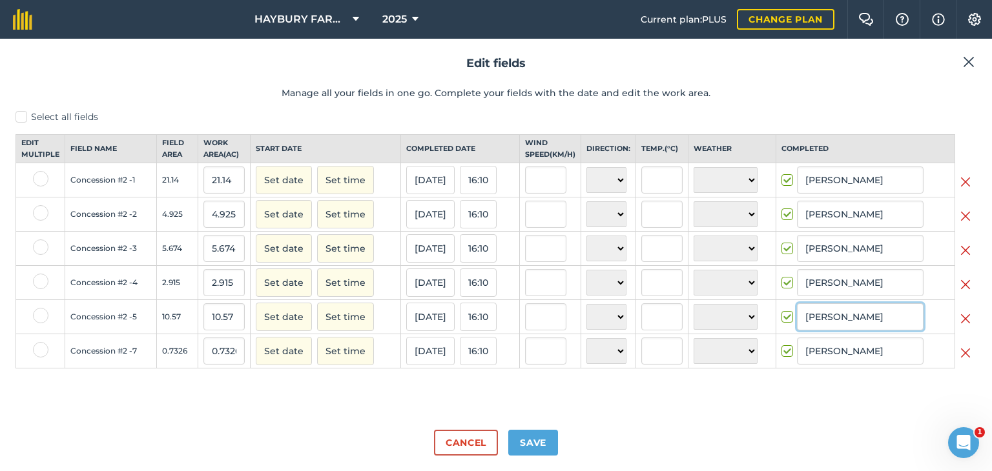
click at [826, 331] on input "[PERSON_NAME]" at bounding box center [860, 316] width 127 height 27
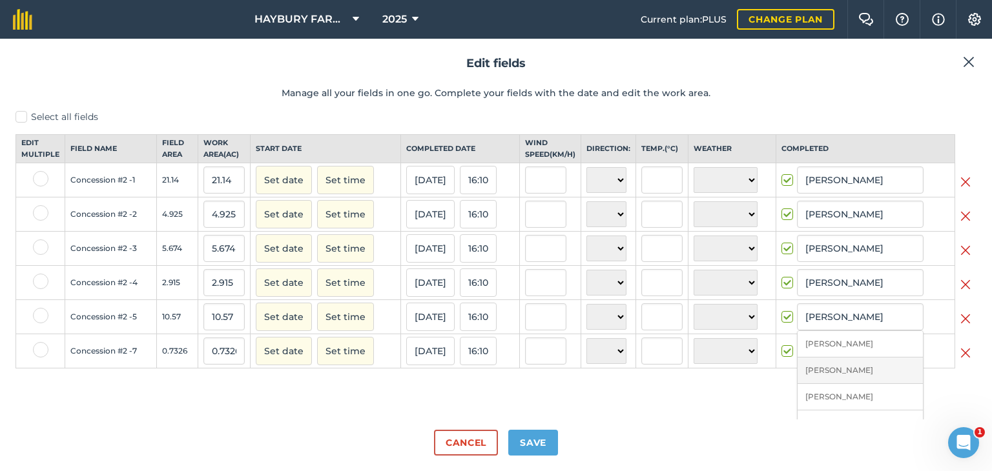
click at [826, 373] on li "[PERSON_NAME]" at bounding box center [859, 371] width 125 height 26
type input "[PERSON_NAME]"
click at [827, 365] on input "[PERSON_NAME]" at bounding box center [860, 351] width 127 height 27
click at [824, 413] on li "[PERSON_NAME]" at bounding box center [859, 405] width 125 height 26
type input "[PERSON_NAME]"
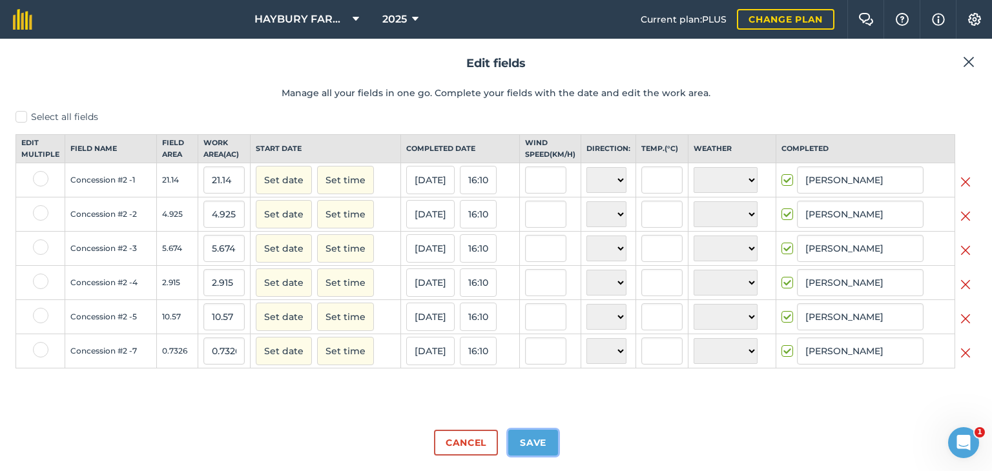
click at [526, 445] on button "Save" at bounding box center [533, 443] width 50 height 26
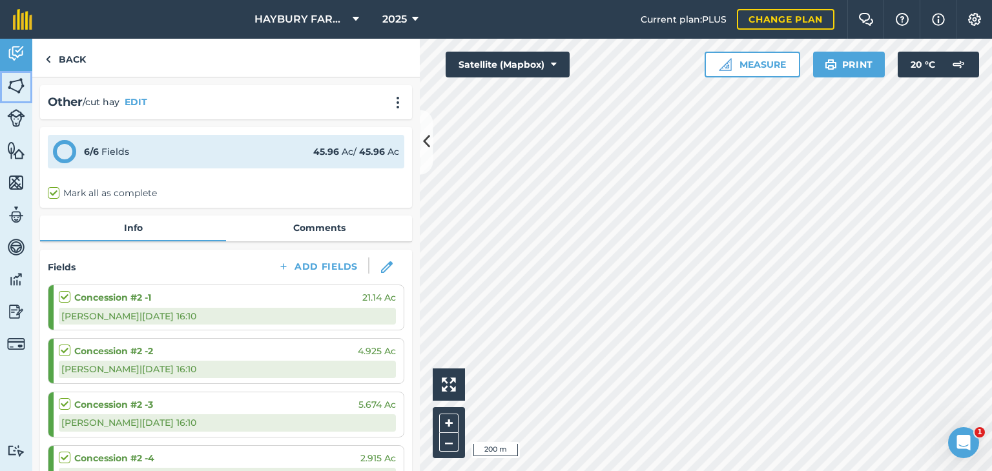
click at [23, 83] on img at bounding box center [16, 85] width 18 height 19
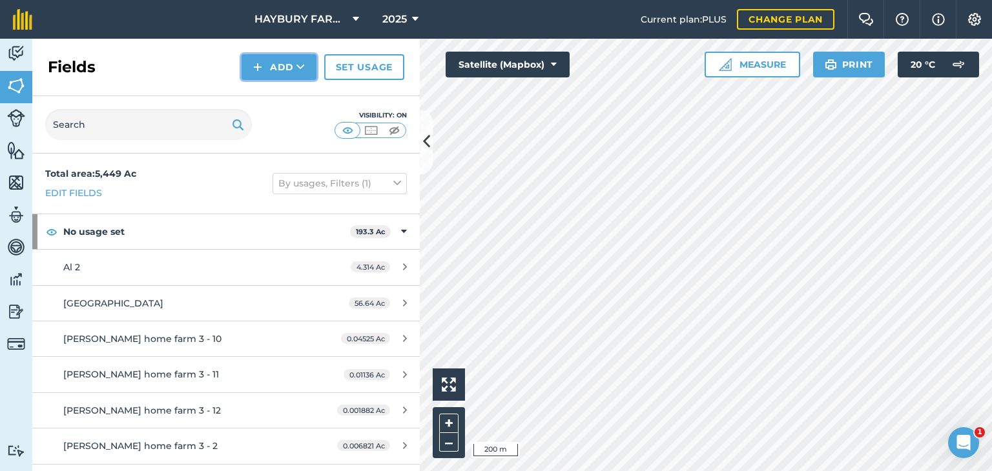
click at [285, 62] on button "Add" at bounding box center [278, 67] width 75 height 26
click at [279, 99] on link "Draw" at bounding box center [278, 96] width 71 height 28
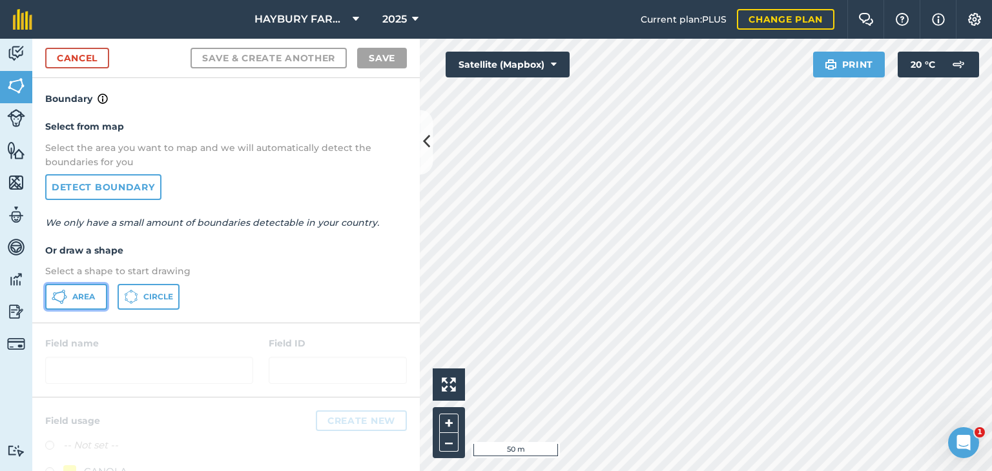
click at [78, 292] on span "Area" at bounding box center [83, 297] width 23 height 10
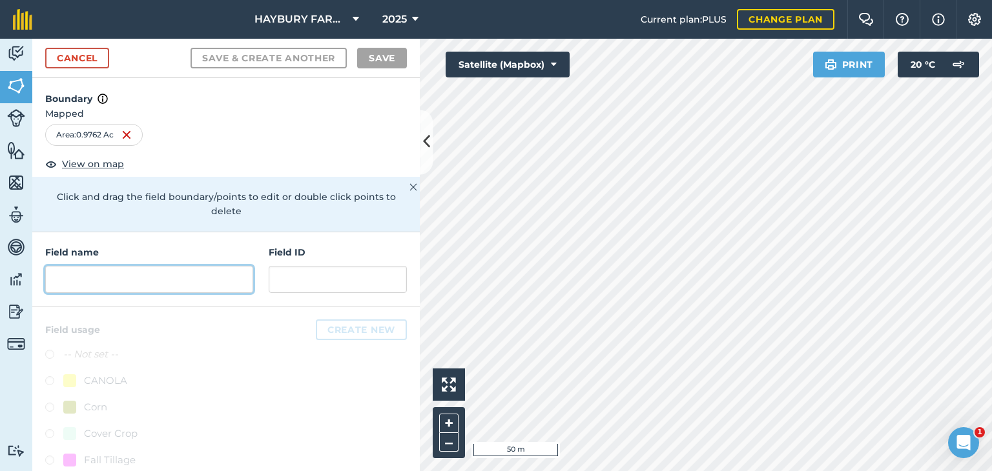
click at [106, 277] on input "text" at bounding box center [149, 279] width 208 height 27
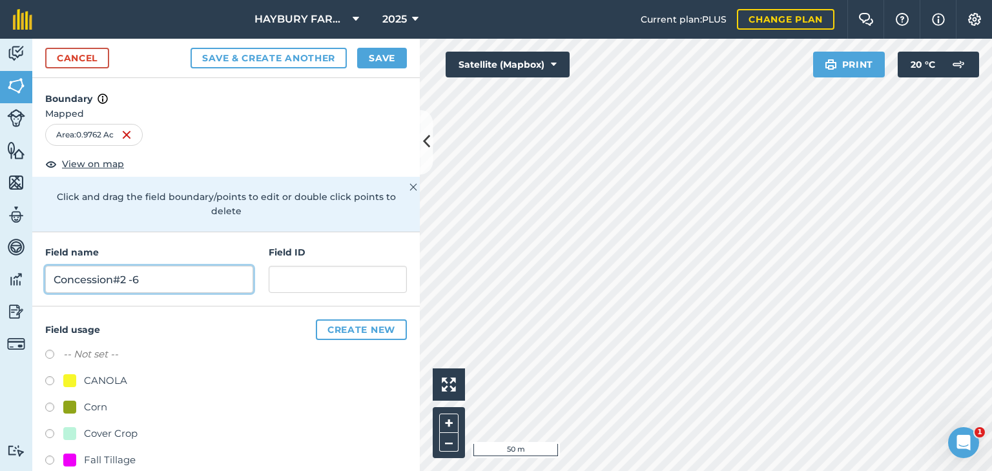
type input "Concession#2 -6"
click at [376, 57] on button "Save" at bounding box center [382, 58] width 50 height 21
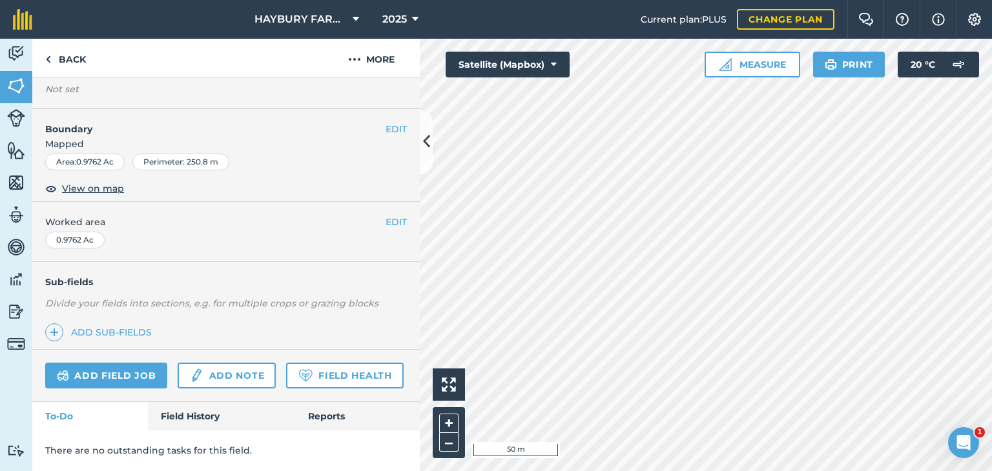
scroll to position [159, 0]
click at [111, 363] on link "Add field job" at bounding box center [106, 376] width 122 height 26
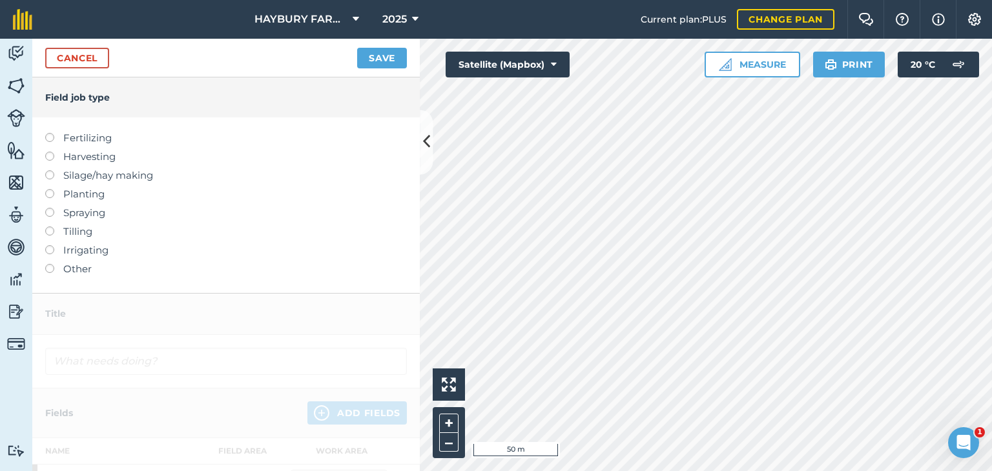
click at [64, 263] on label "Other" at bounding box center [226, 268] width 362 height 15
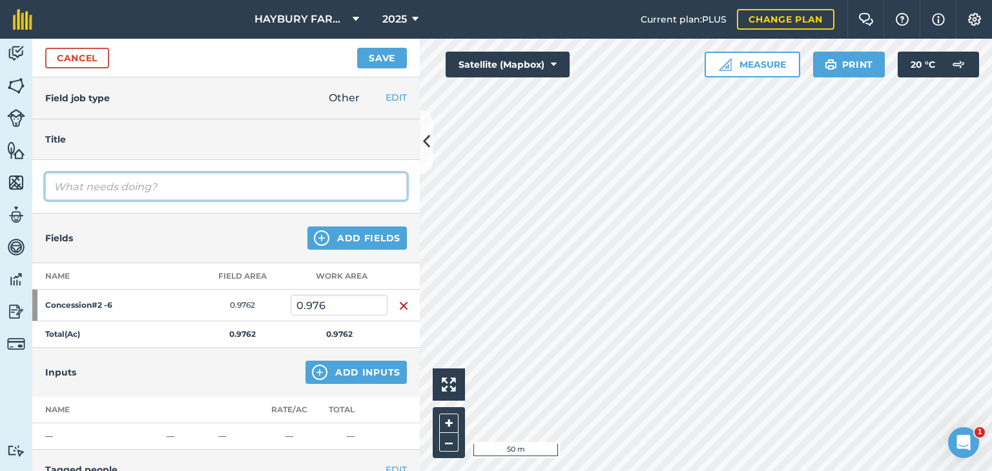
click at [100, 184] on input "text" at bounding box center [226, 186] width 362 height 27
type input "cut hay"
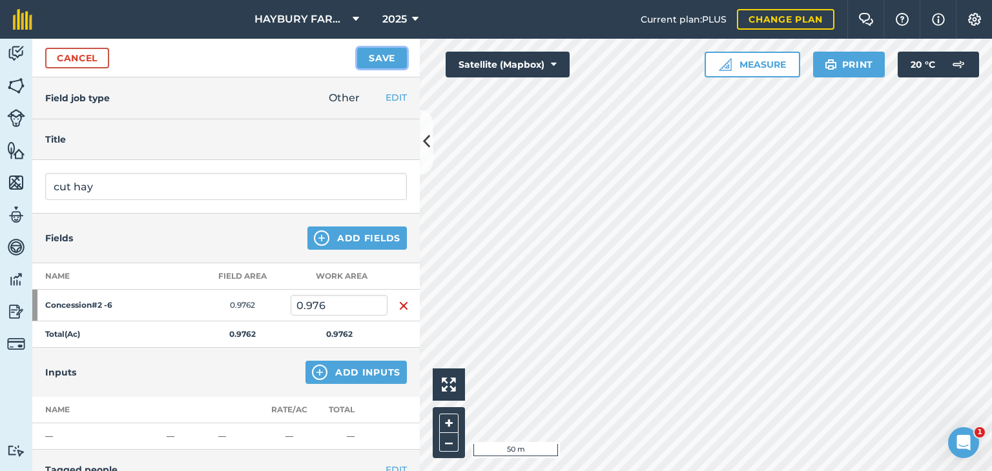
click at [390, 54] on button "Save" at bounding box center [382, 58] width 50 height 21
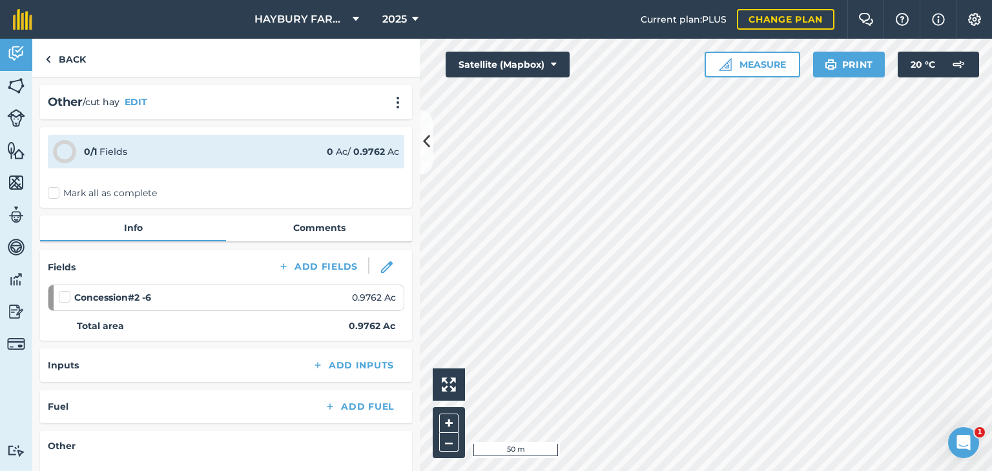
click at [53, 200] on label "Mark all as complete" at bounding box center [102, 194] width 109 height 14
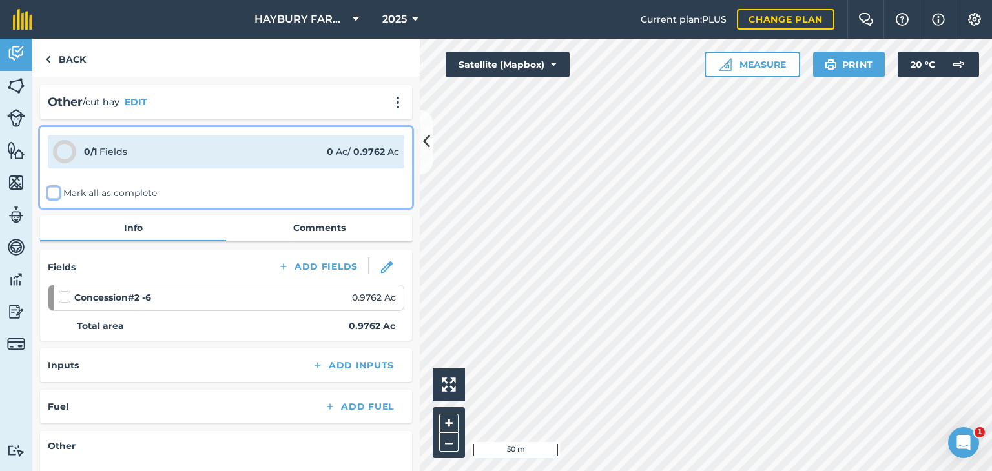
click at [53, 195] on input "Mark all as complete" at bounding box center [52, 191] width 8 height 8
checkbox input "false"
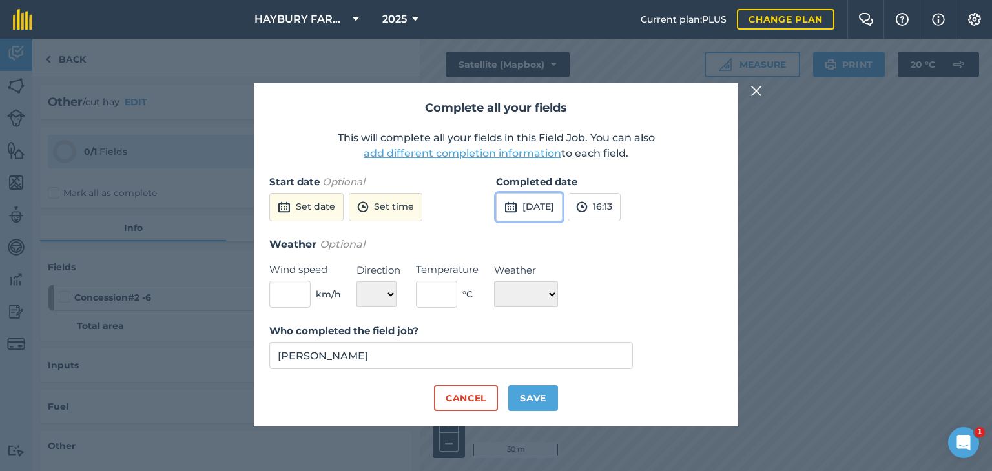
click at [537, 218] on button "[DATE]" at bounding box center [529, 207] width 67 height 28
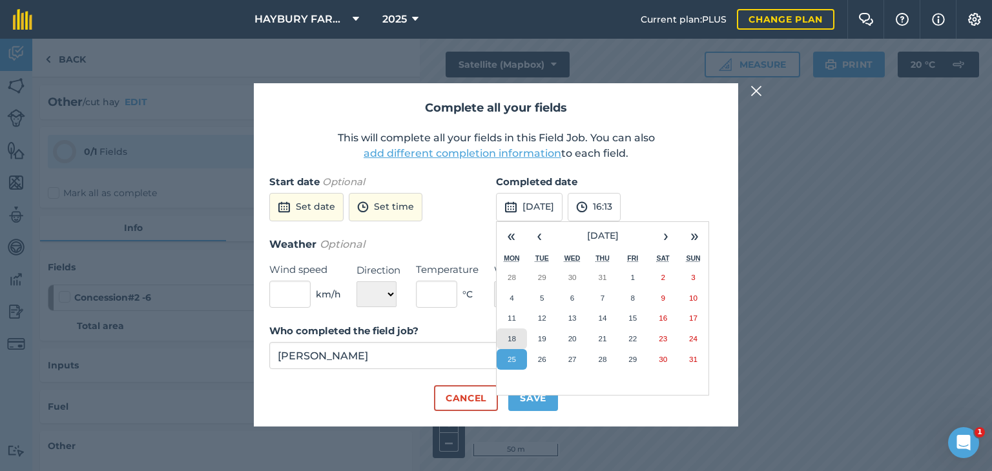
click at [511, 338] on abbr "18" at bounding box center [511, 338] width 8 height 8
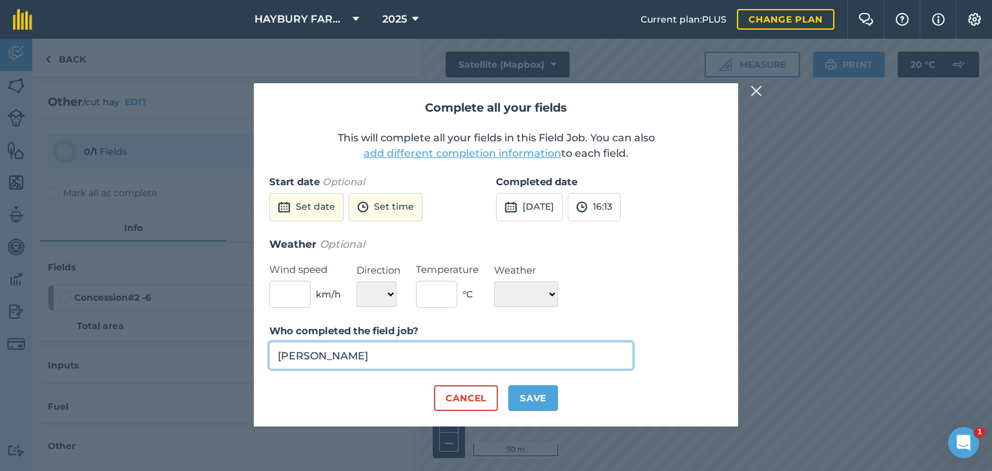
click at [374, 356] on input "[PERSON_NAME]" at bounding box center [450, 355] width 363 height 27
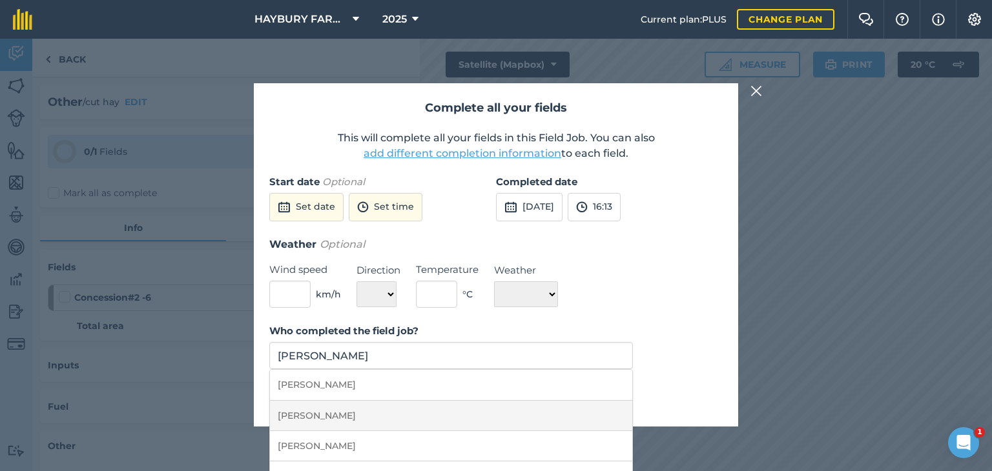
click at [318, 415] on li "[PERSON_NAME]" at bounding box center [451, 416] width 362 height 30
type input "[PERSON_NAME]"
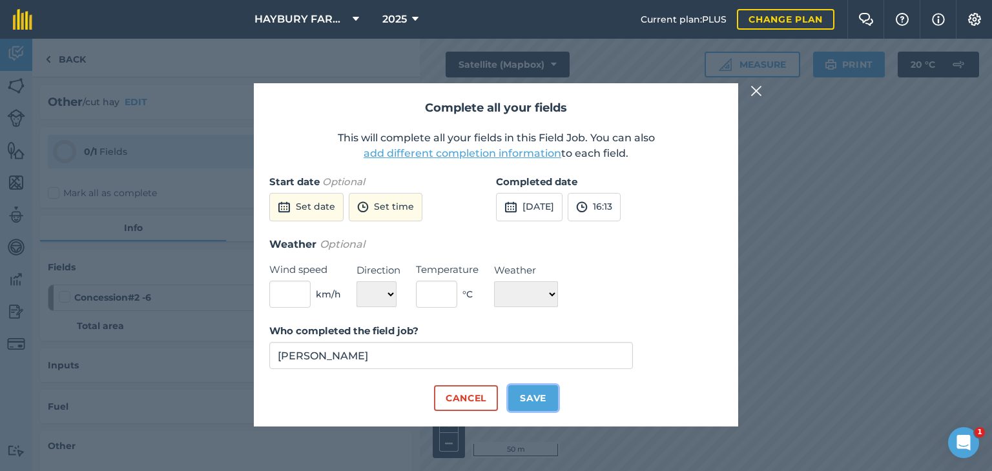
click at [518, 402] on button "Save" at bounding box center [533, 398] width 50 height 26
checkbox input "true"
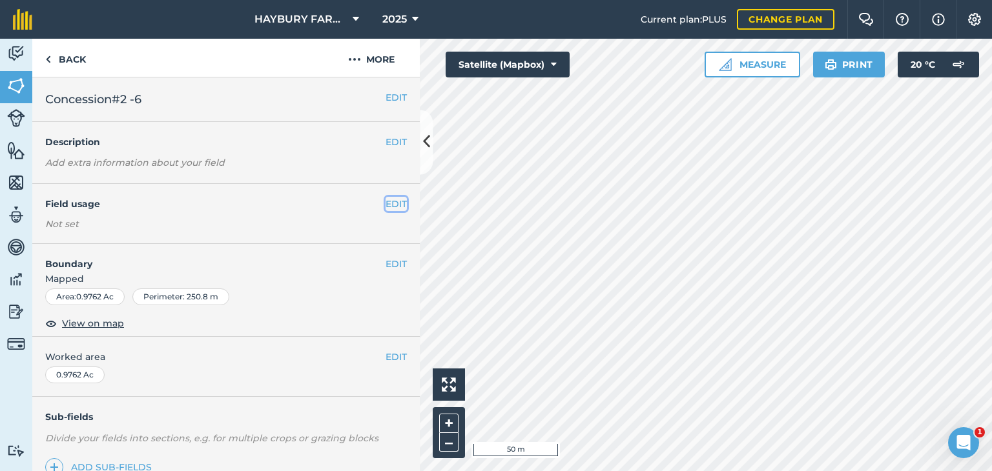
click at [385, 202] on button "EDIT" at bounding box center [395, 204] width 21 height 14
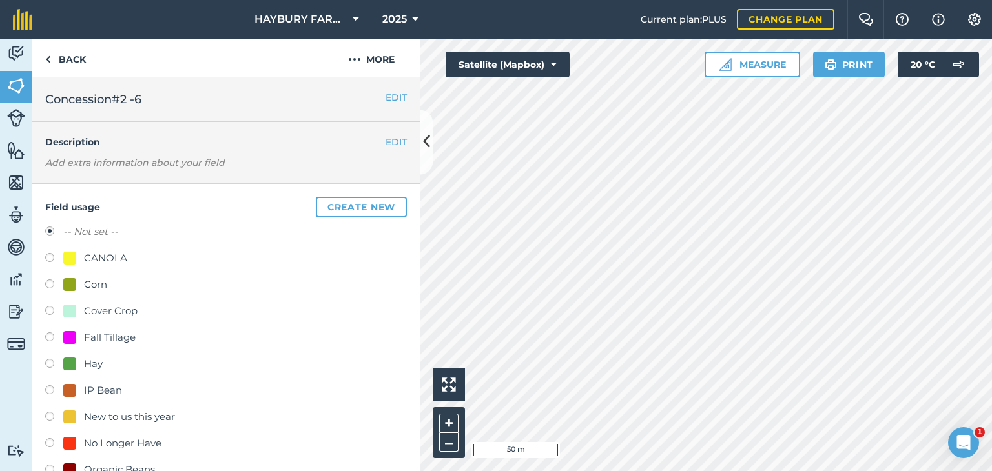
click at [70, 364] on div at bounding box center [69, 364] width 13 height 13
radio input "true"
radio input "false"
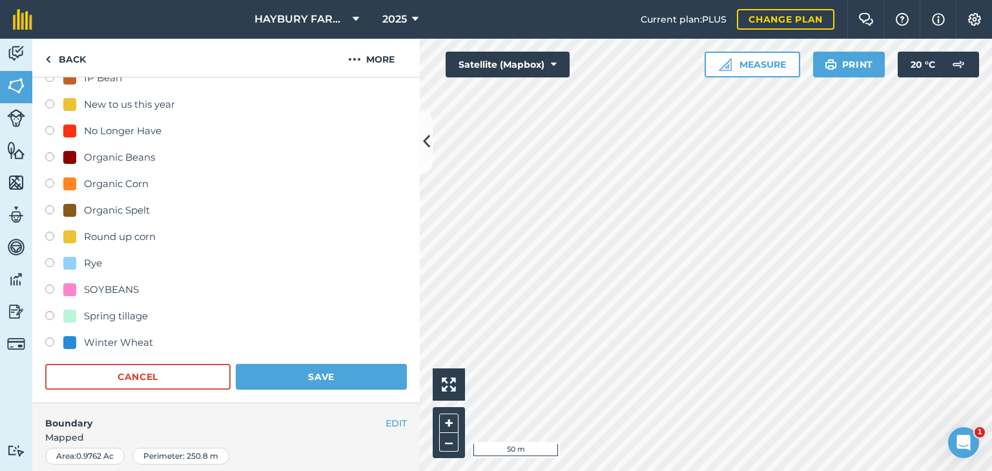
scroll to position [332, 0]
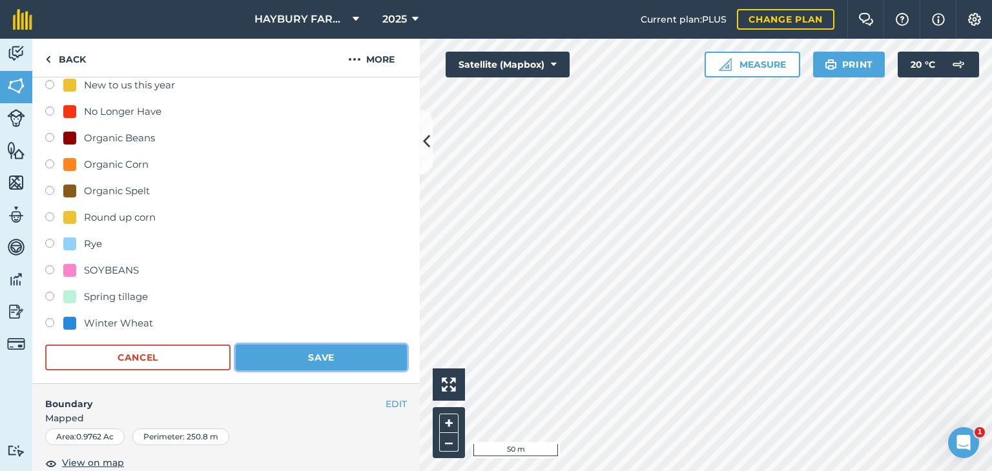
click at [263, 363] on button "Save" at bounding box center [321, 358] width 171 height 26
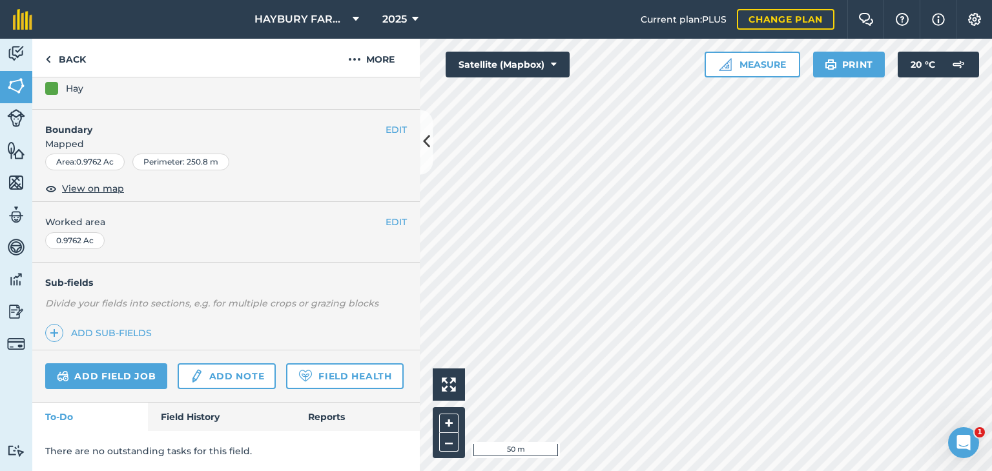
scroll to position [170, 0]
click at [391, 172] on div "Activity Fields Livestock Features Maps Team Vehicles Data Reporting Billing Tu…" at bounding box center [496, 255] width 992 height 433
click at [449, 33] on div "HAYBURY FARMS INC 2025 Current plan : PLUS Change plan Farm Chat Help Info Sett…" at bounding box center [496, 235] width 992 height 471
click at [129, 363] on link "Add field job" at bounding box center [106, 376] width 122 height 26
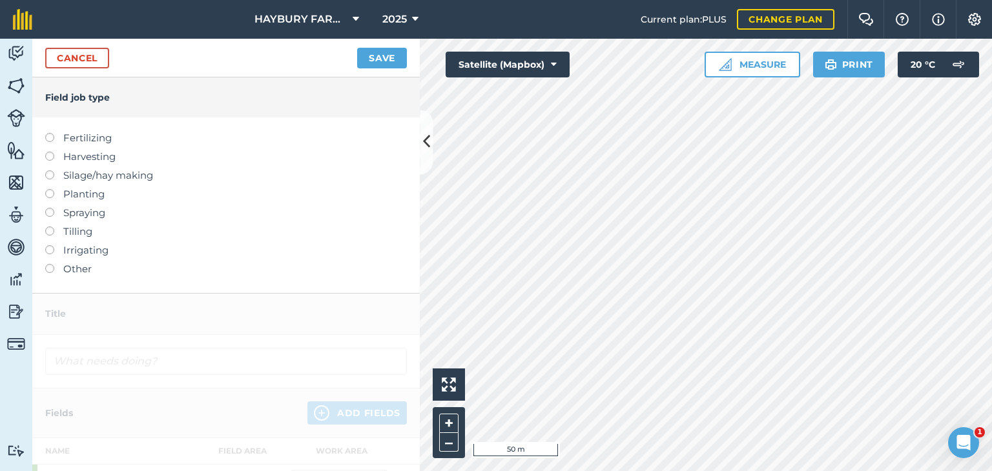
click at [73, 226] on label "Tilling" at bounding box center [226, 231] width 362 height 15
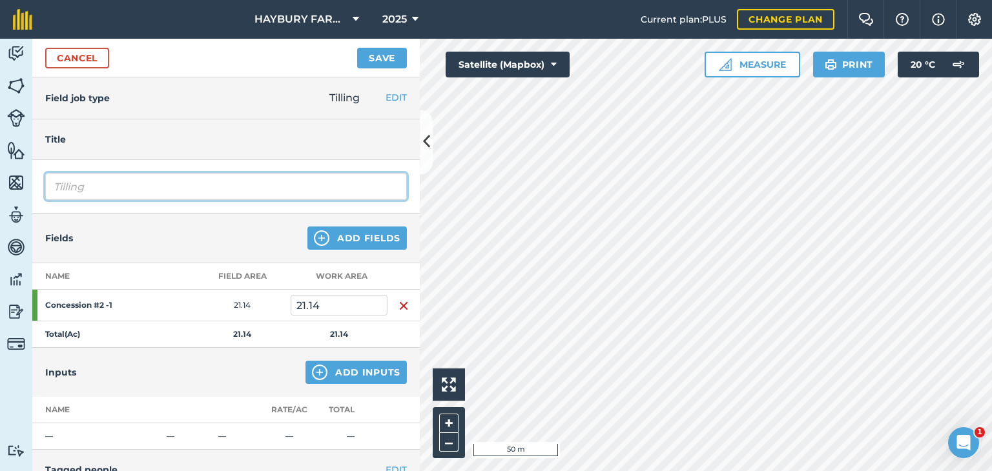
click at [83, 181] on input "Tilling" at bounding box center [226, 186] width 362 height 27
type input "T"
type input "2 passes with lemkin"
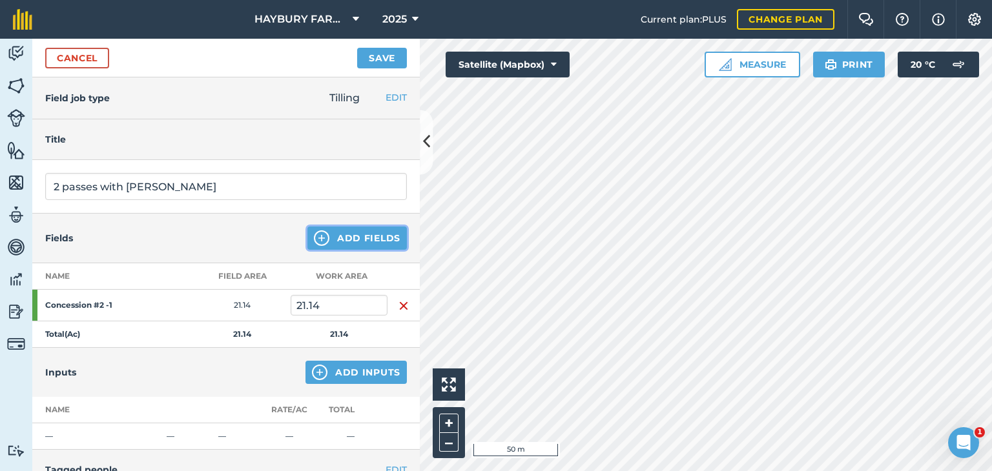
click at [328, 233] on button "Add Fields" at bounding box center [356, 238] width 99 height 23
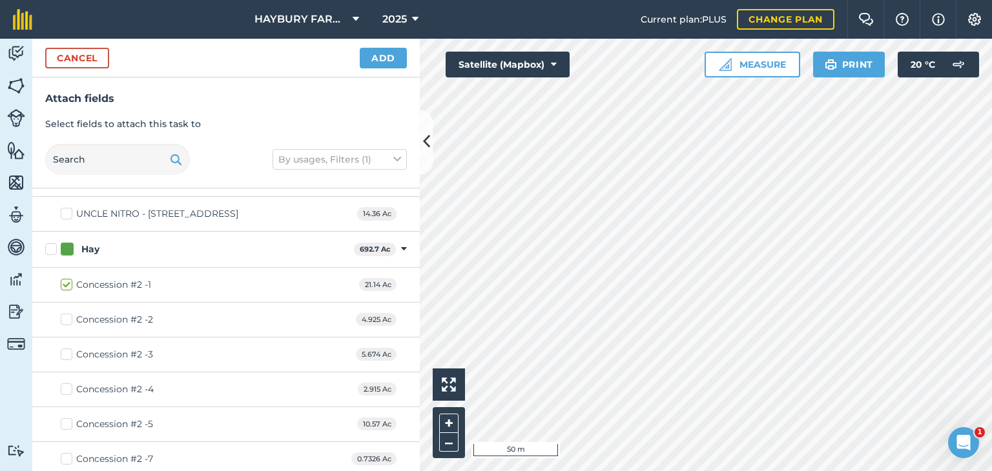
scroll to position [1779, 0]
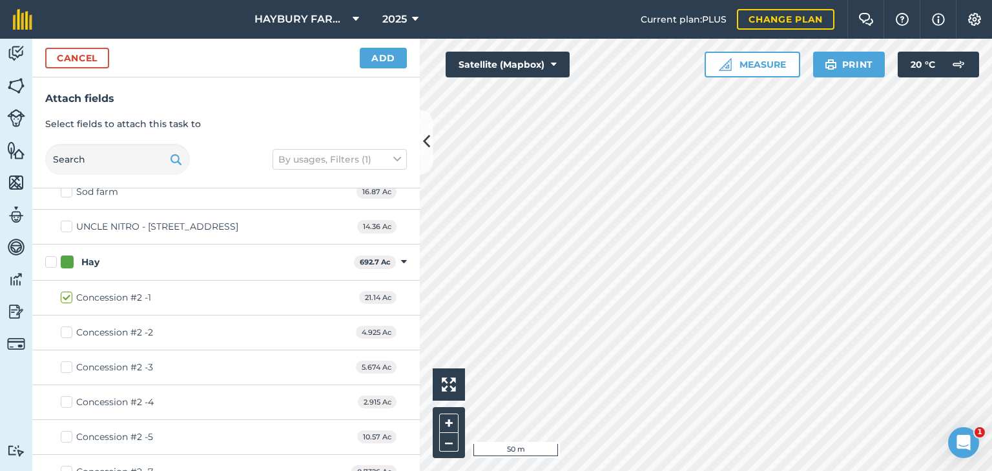
click at [64, 326] on label "Concession #2 -2" at bounding box center [107, 333] width 92 height 14
click at [64, 326] on input "Concession #2 -2" at bounding box center [65, 330] width 8 height 8
checkbox input "true"
click at [67, 361] on label "Concession #2 -3" at bounding box center [107, 368] width 92 height 14
click at [67, 361] on input "Concession #2 -3" at bounding box center [65, 365] width 8 height 8
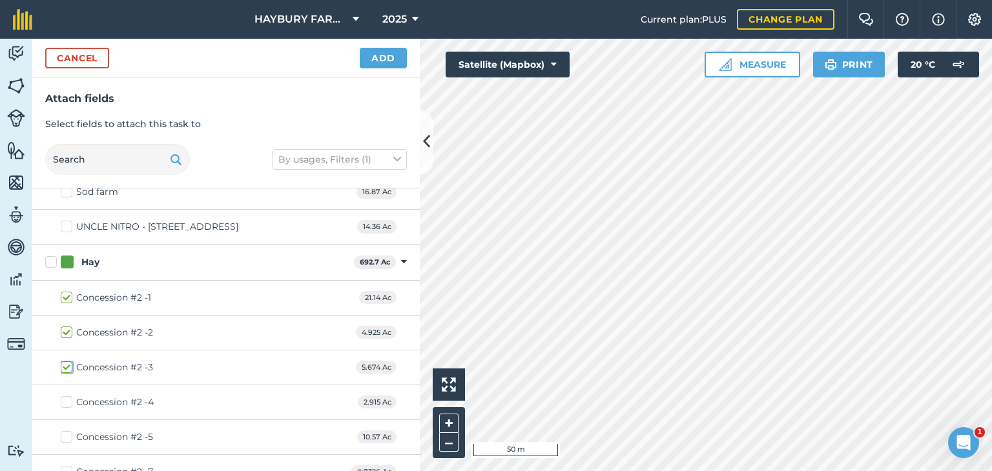
checkbox input "true"
click at [66, 396] on label "Concession #2 -4" at bounding box center [107, 403] width 93 height 14
click at [66, 396] on input "Concession #2 -4" at bounding box center [65, 400] width 8 height 8
checkbox input "true"
click at [70, 431] on label "Concession #2 -5" at bounding box center [107, 438] width 92 height 14
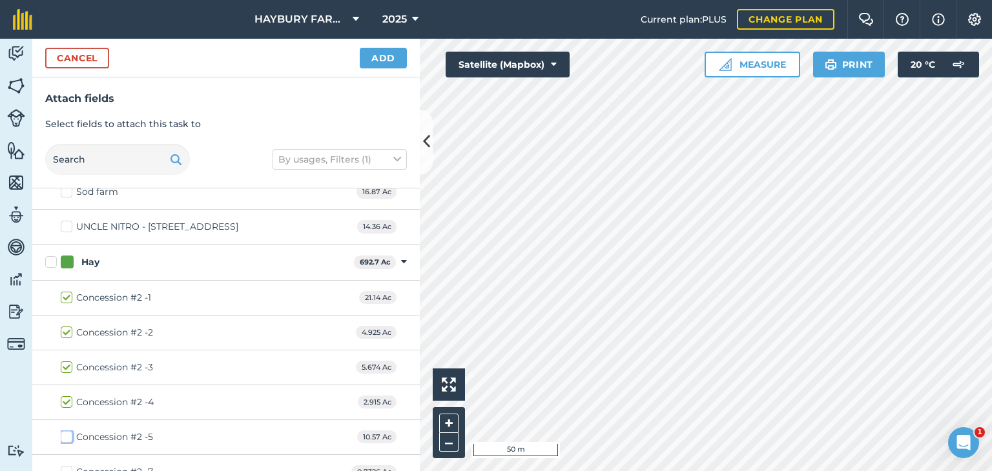
click at [69, 431] on input "Concession #2 -5" at bounding box center [65, 435] width 8 height 8
checkbox input "true"
click at [70, 455] on div "Concession #2 -7 0.7326 Ac" at bounding box center [225, 472] width 387 height 35
click at [67, 466] on label "Concession #2 -7" at bounding box center [107, 473] width 92 height 14
click at [67, 466] on input "Concession #2 -7" at bounding box center [65, 470] width 8 height 8
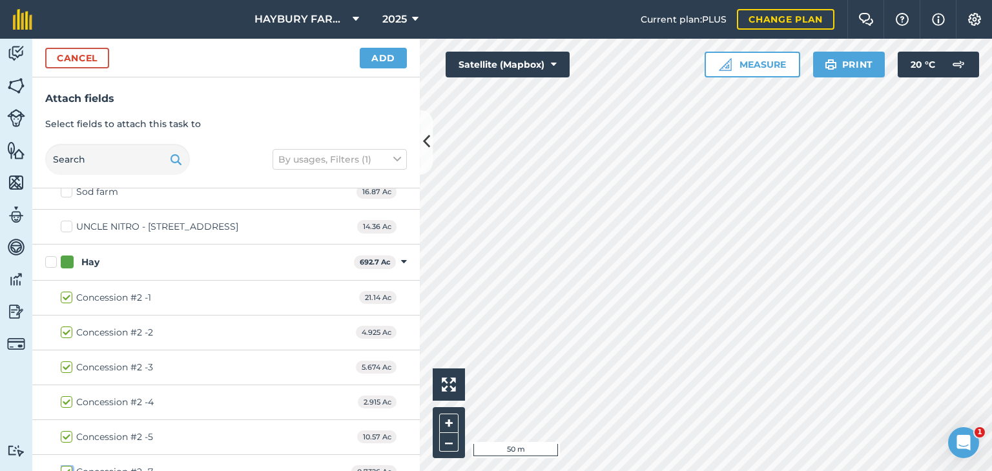
checkbox input "true"
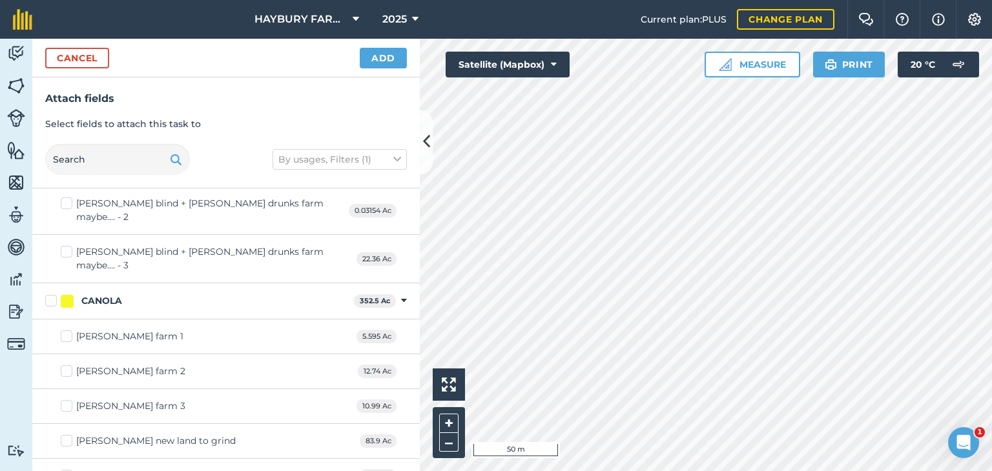
scroll to position [0, 0]
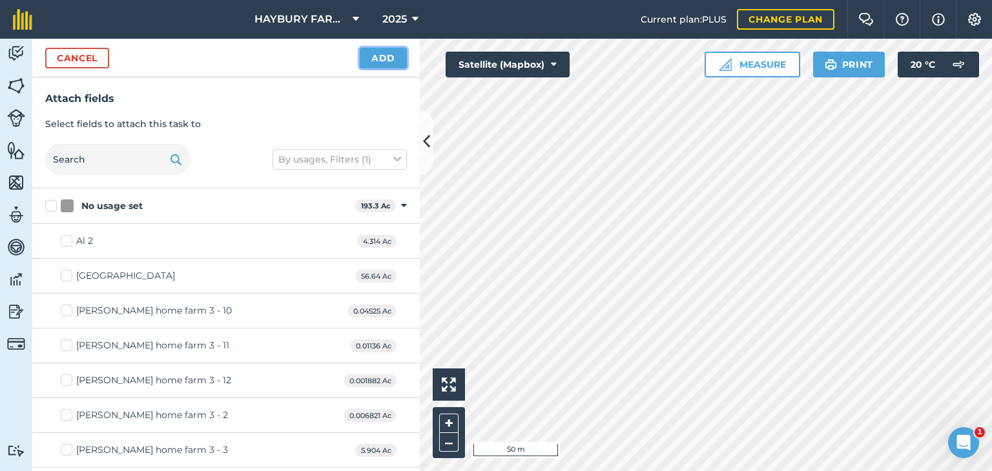
click at [382, 65] on button "Add" at bounding box center [383, 58] width 47 height 21
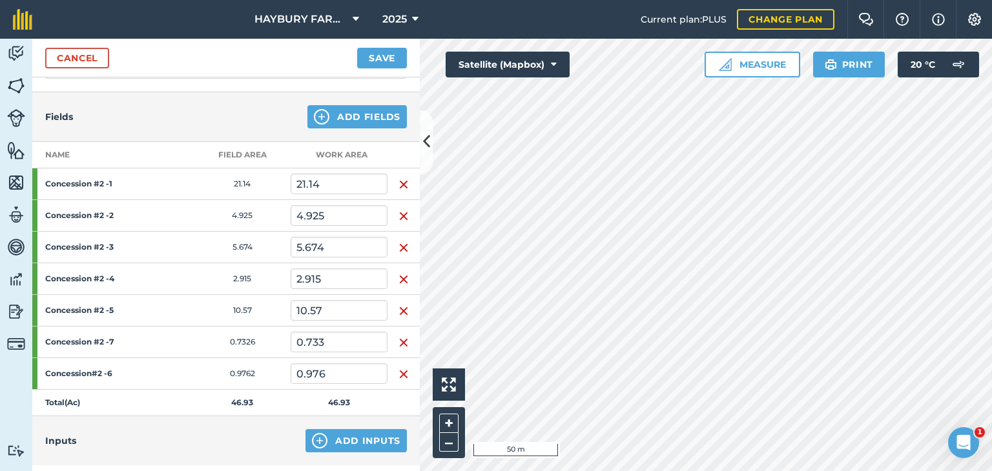
scroll to position [112, 0]
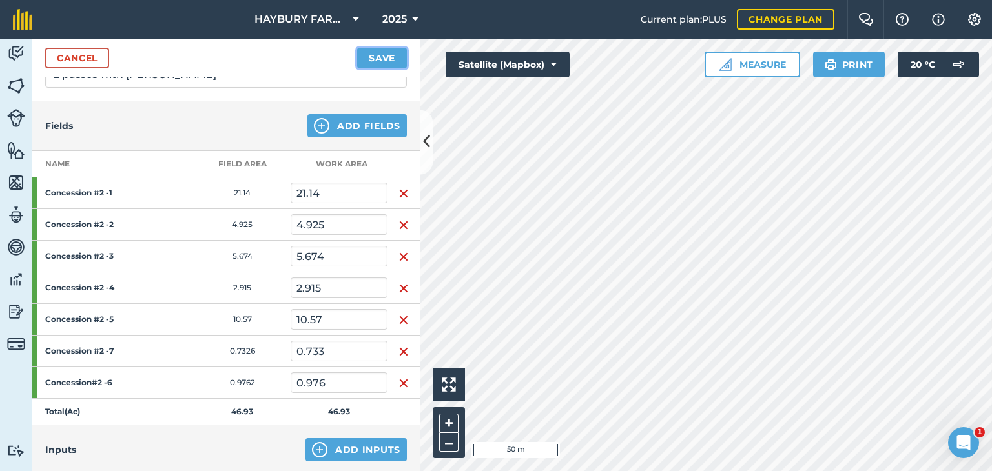
click at [367, 50] on button "Save" at bounding box center [382, 58] width 50 height 21
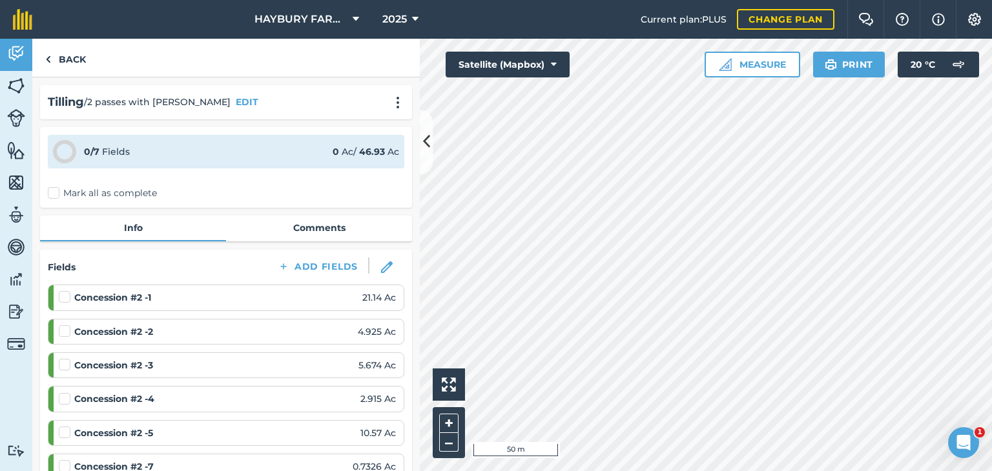
click at [55, 189] on label "Mark all as complete" at bounding box center [102, 194] width 109 height 14
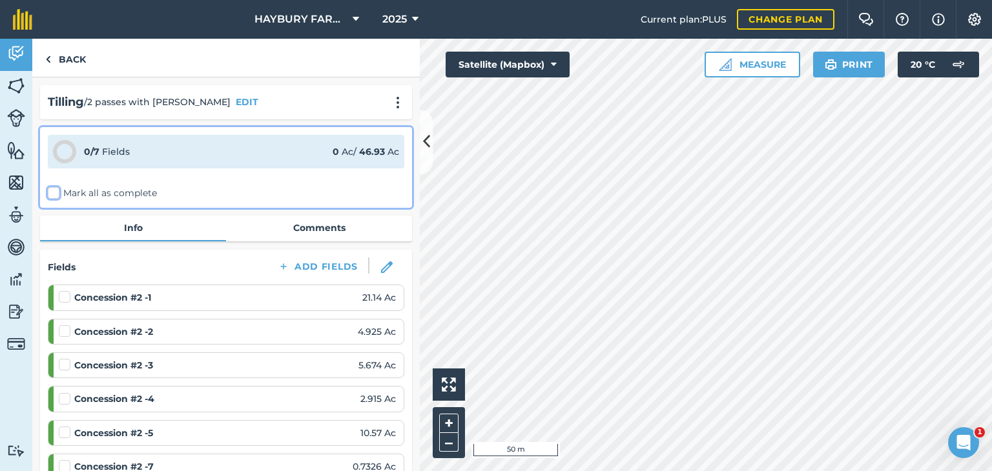
click at [55, 189] on input "Mark all as complete" at bounding box center [52, 191] width 8 height 8
checkbox input "false"
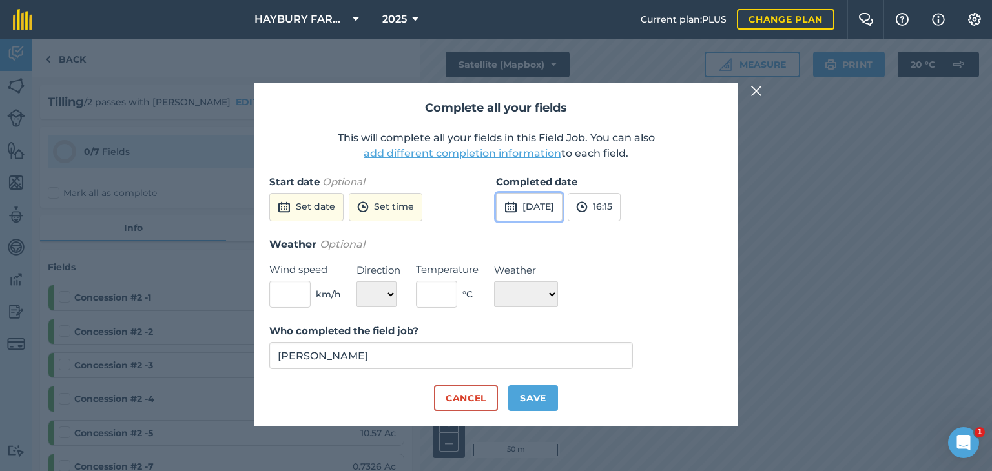
click at [560, 204] on button "[DATE]" at bounding box center [529, 207] width 67 height 28
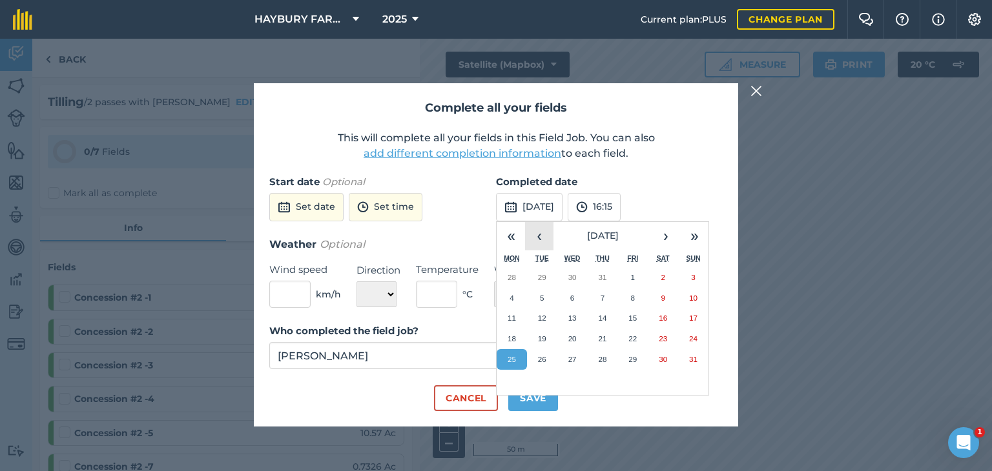
click at [541, 233] on button "‹" at bounding box center [539, 236] width 28 height 28
click at [664, 230] on button "›" at bounding box center [665, 236] width 28 height 28
click at [544, 315] on abbr "10" at bounding box center [542, 318] width 8 height 8
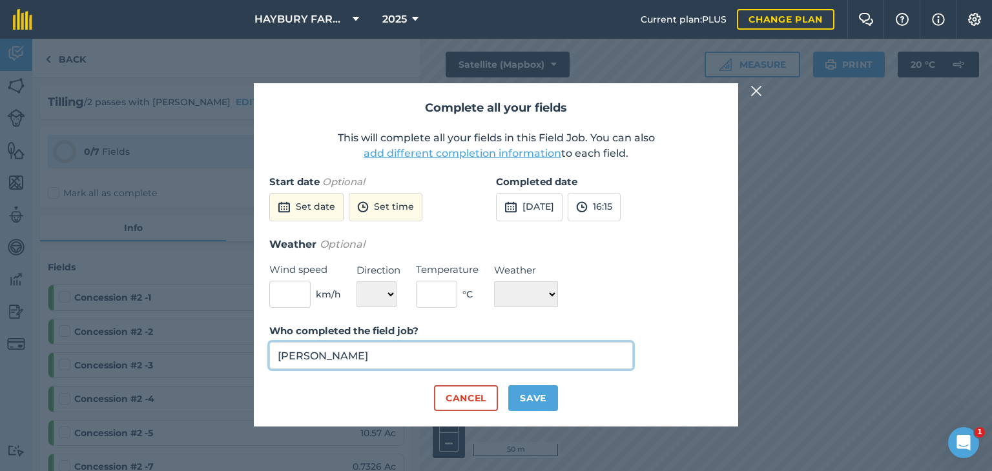
click at [398, 362] on input "[PERSON_NAME]" at bounding box center [450, 355] width 363 height 27
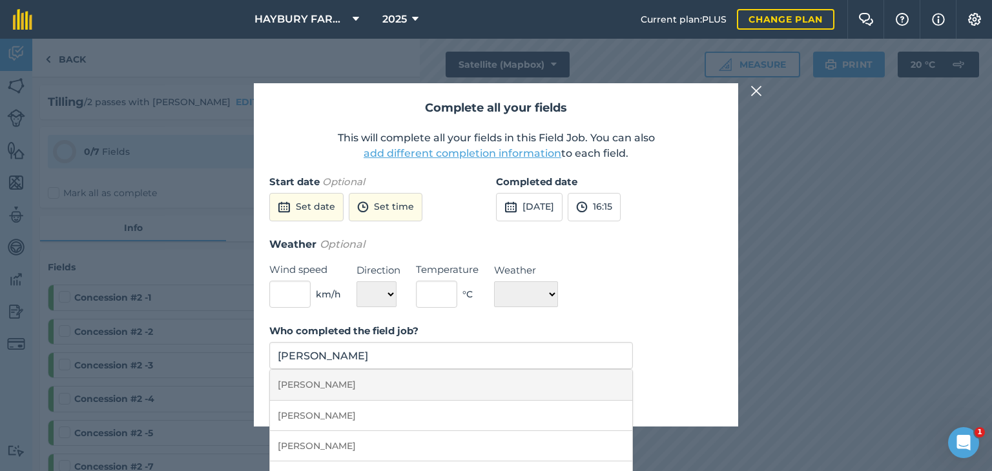
click at [333, 391] on li "[PERSON_NAME]" at bounding box center [451, 385] width 362 height 30
type input "[PERSON_NAME]"
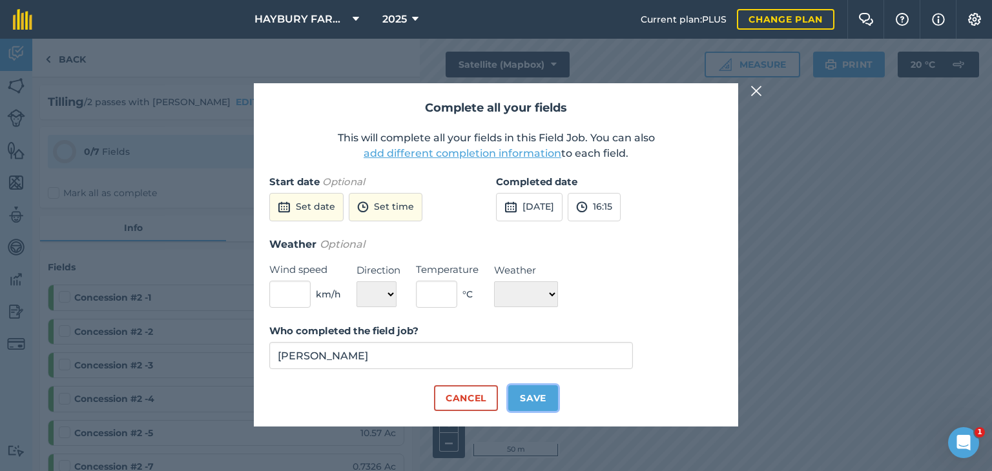
click at [521, 398] on button "Save" at bounding box center [533, 398] width 50 height 26
checkbox input "true"
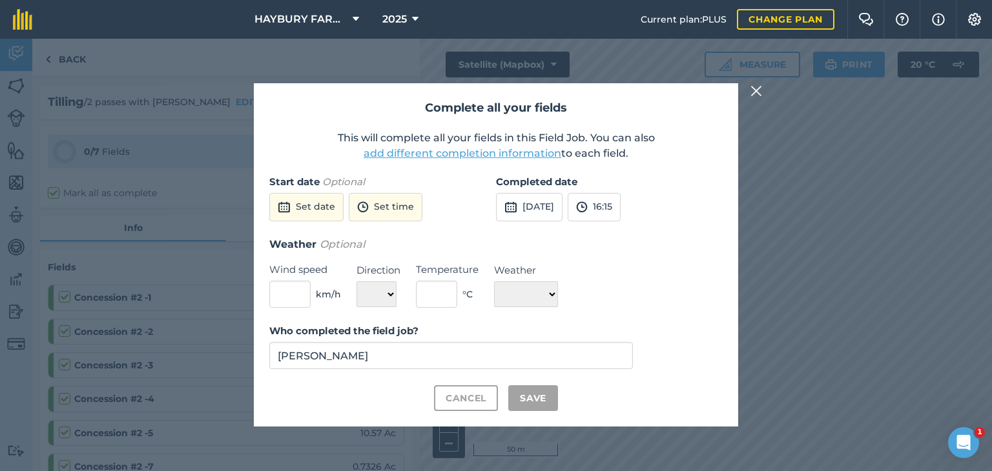
checkbox input "true"
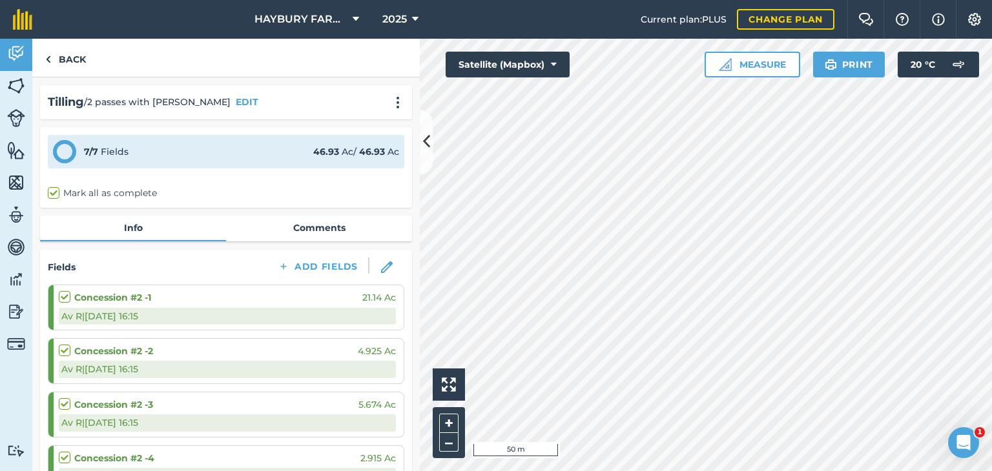
click at [408, 172] on div "Tilling / 2 passes with lemkin EDIT 7 / 7 Fields 46.93 Ac / 46.93 Ac Mark all a…" at bounding box center [225, 274] width 387 height 394
click at [50, 60] on img at bounding box center [48, 59] width 6 height 15
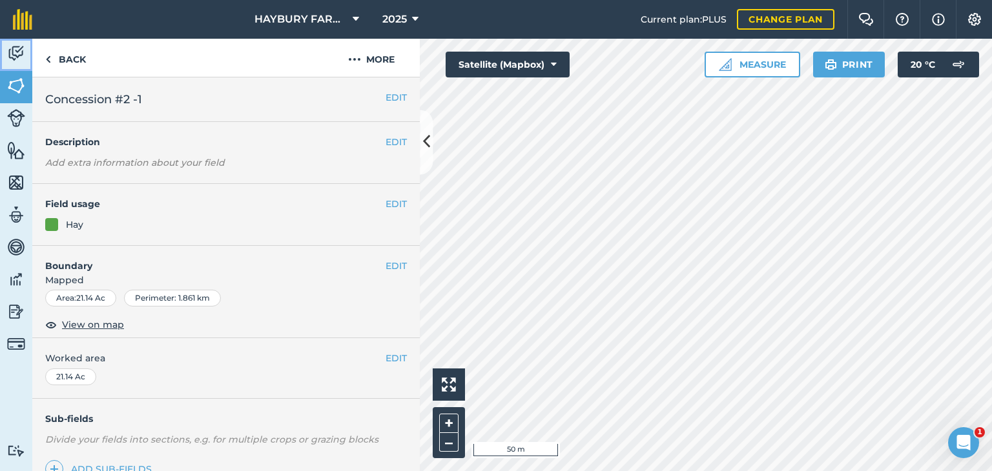
click at [10, 52] on img at bounding box center [16, 53] width 18 height 19
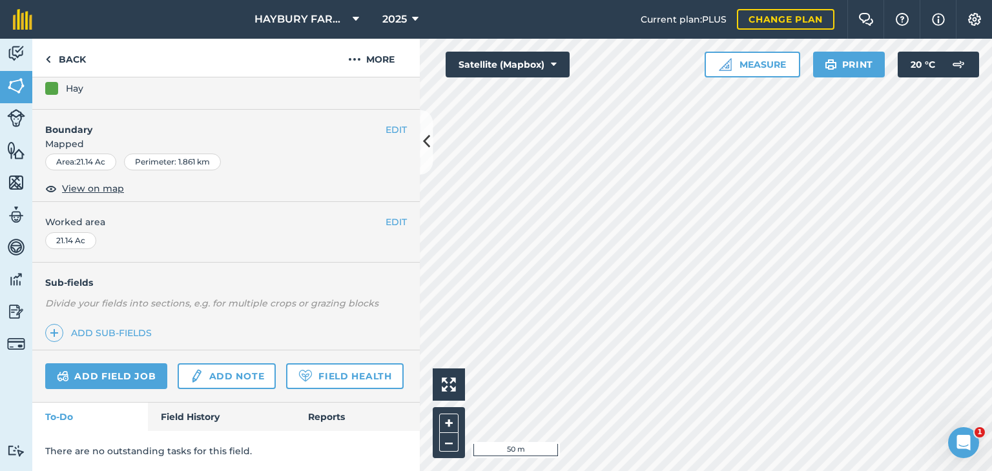
scroll to position [170, 0]
click at [83, 363] on link "Add field job" at bounding box center [106, 376] width 122 height 26
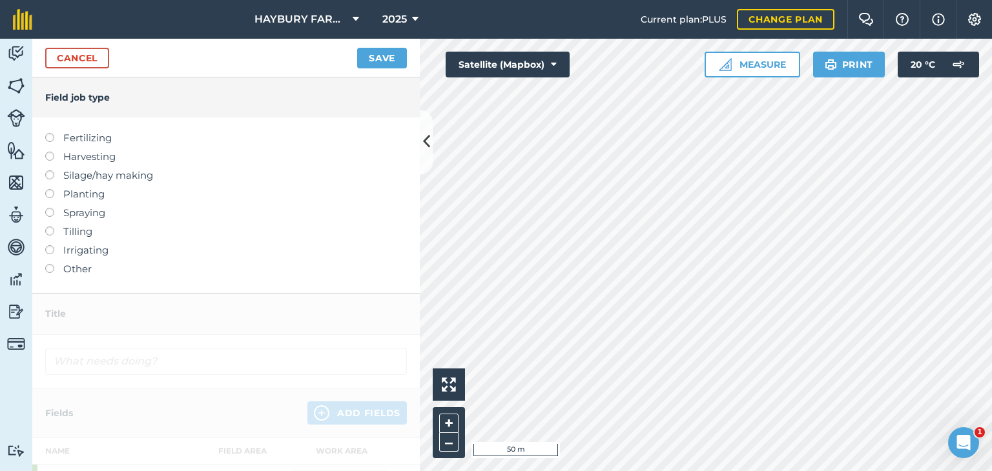
click at [88, 196] on label "Planting" at bounding box center [226, 194] width 362 height 15
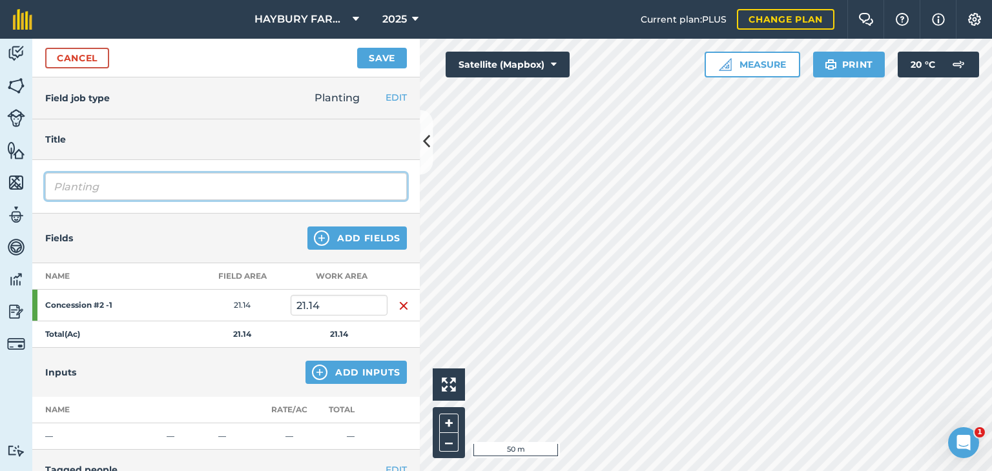
click at [88, 196] on input "Planting" at bounding box center [226, 186] width 362 height 27
click at [98, 189] on input "Planting" at bounding box center [226, 186] width 362 height 27
type input "P"
click at [93, 186] on input "Air flow hay seed @ 25lbs/ac" at bounding box center [226, 186] width 362 height 27
type input "Air flow grass hay seed @ 25lbs/ac"
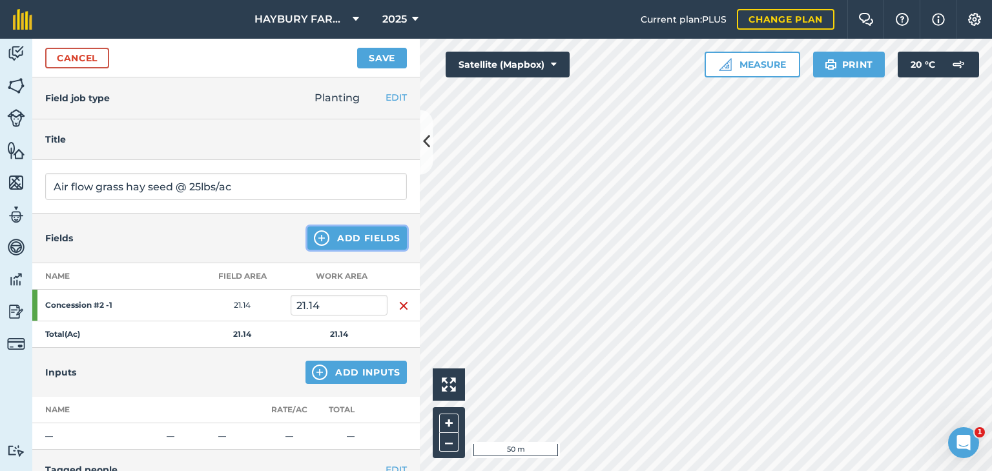
click at [314, 238] on img at bounding box center [321, 237] width 15 height 15
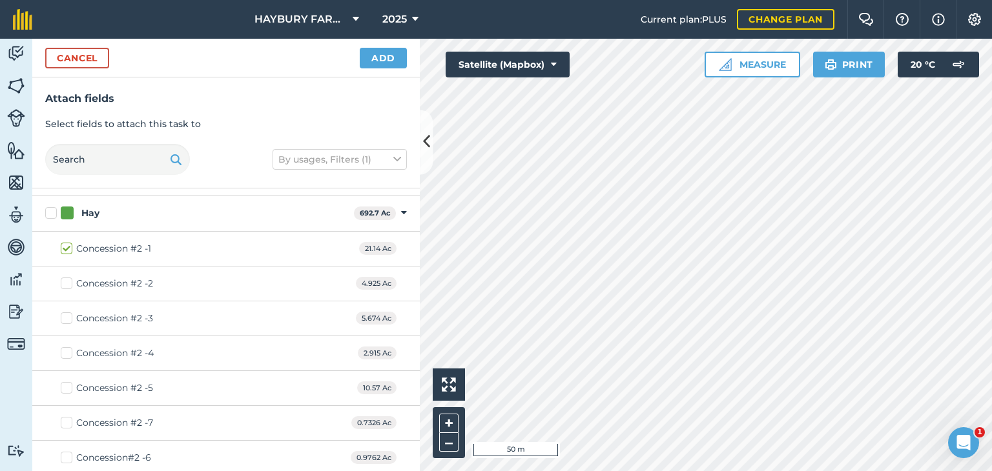
scroll to position [1816, 0]
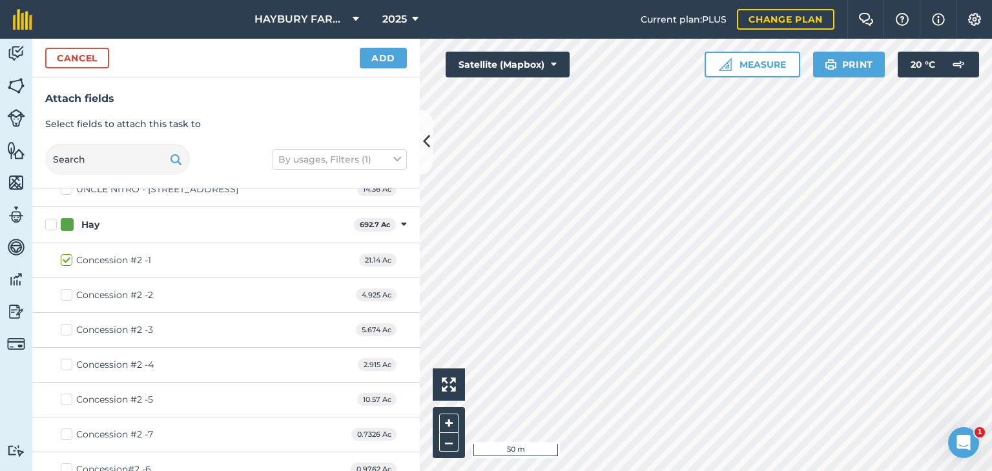
click at [63, 289] on label "Concession #2 -2" at bounding box center [107, 296] width 92 height 14
click at [63, 289] on input "Concession #2 -2" at bounding box center [65, 293] width 8 height 8
checkbox input "true"
click at [63, 323] on label "Concession #2 -3" at bounding box center [107, 330] width 92 height 14
click at [63, 323] on input "Concession #2 -3" at bounding box center [65, 327] width 8 height 8
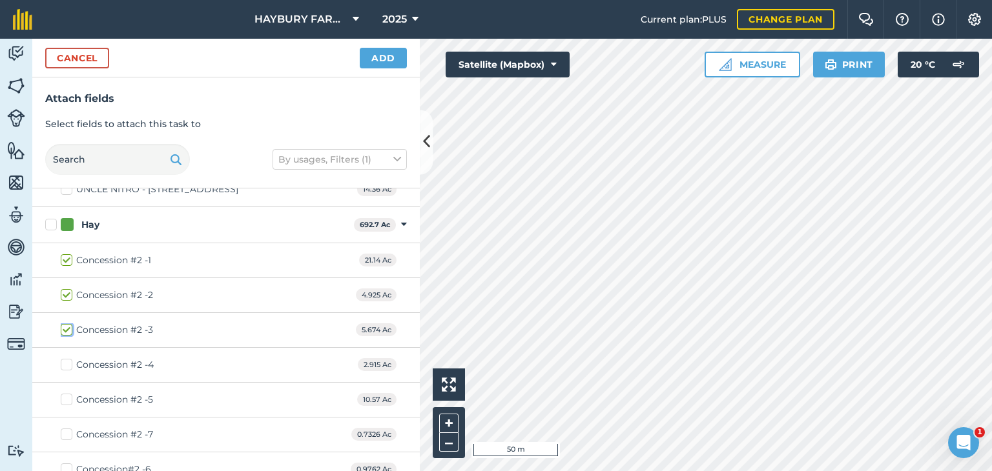
checkbox input "true"
click at [67, 358] on label "Concession #2 -4" at bounding box center [107, 365] width 93 height 14
click at [67, 358] on input "Concession #2 -4" at bounding box center [65, 362] width 8 height 8
checkbox input "true"
click at [66, 393] on label "Concession #2 -5" at bounding box center [107, 400] width 92 height 14
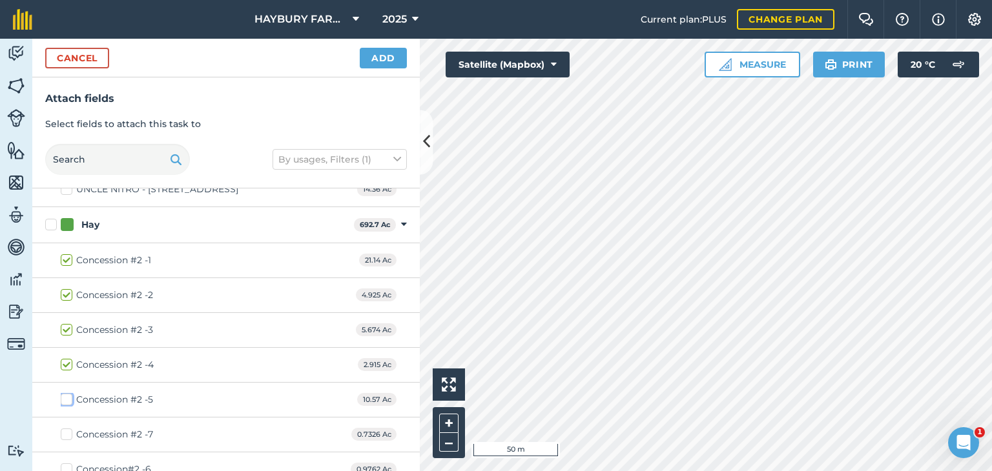
click at [66, 393] on input "Concession #2 -5" at bounding box center [65, 397] width 8 height 8
checkbox input "true"
click at [66, 428] on label "Concession #2 -7" at bounding box center [107, 435] width 92 height 14
click at [66, 428] on input "Concession #2 -7" at bounding box center [65, 432] width 8 height 8
checkbox input "true"
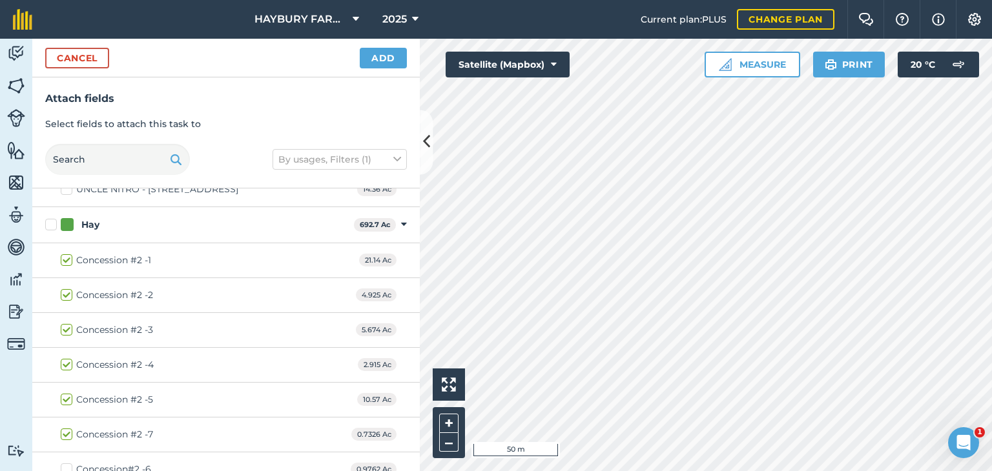
click at [70, 463] on label "Concession#2 -6" at bounding box center [106, 470] width 90 height 14
click at [69, 463] on input "Concession#2 -6" at bounding box center [65, 467] width 8 height 8
checkbox input "true"
click at [368, 59] on button "Add" at bounding box center [383, 58] width 47 height 21
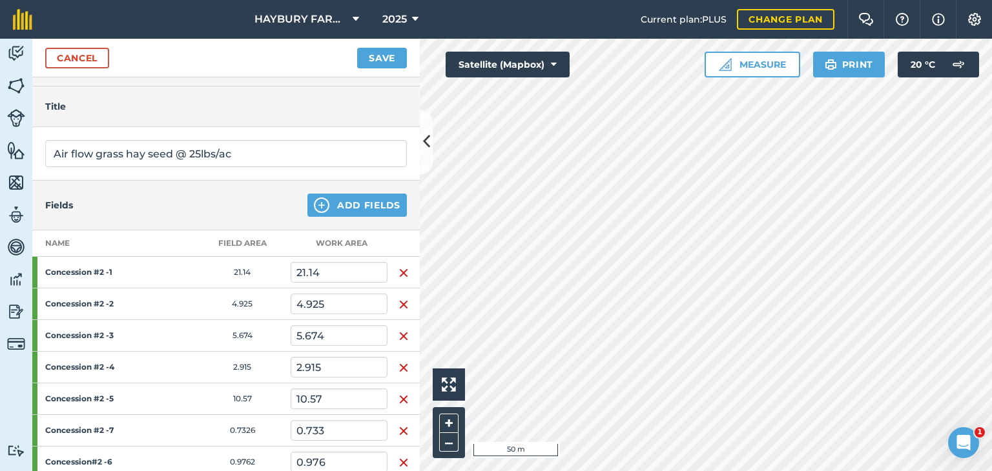
scroll to position [0, 0]
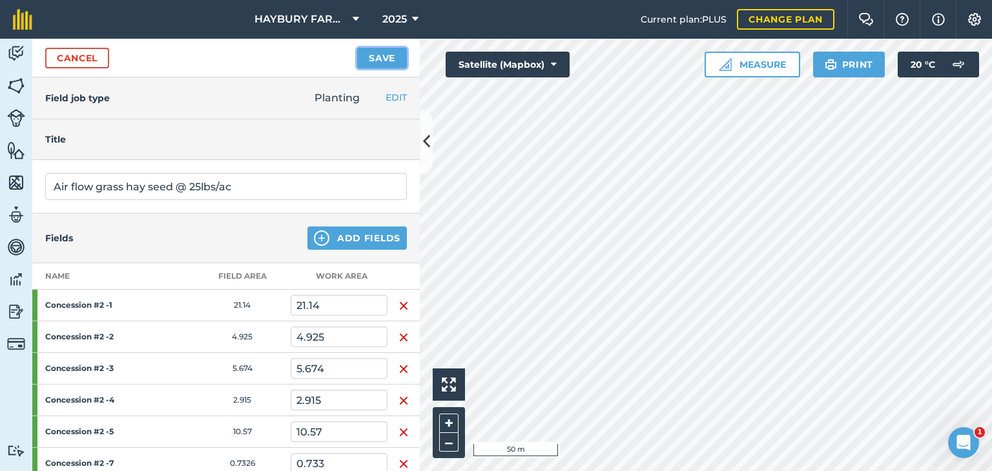
click at [378, 61] on button "Save" at bounding box center [382, 58] width 50 height 21
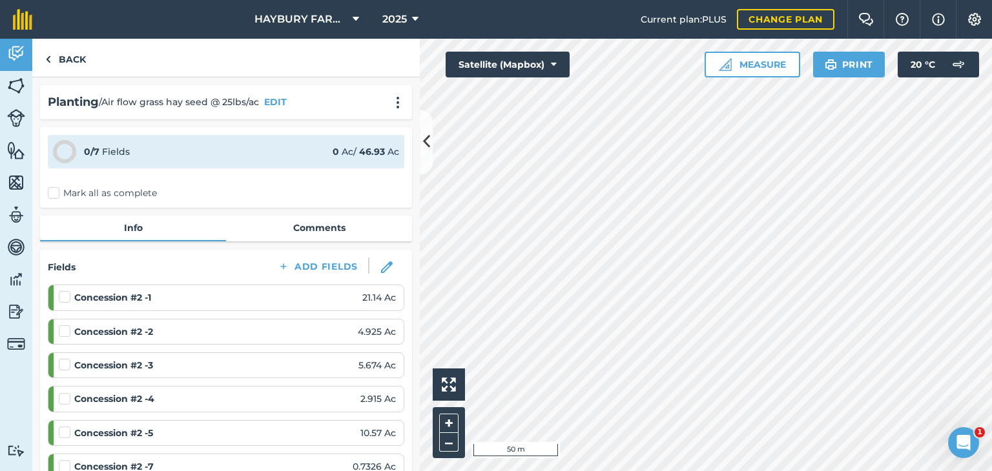
click at [56, 190] on label "Mark all as complete" at bounding box center [102, 194] width 109 height 14
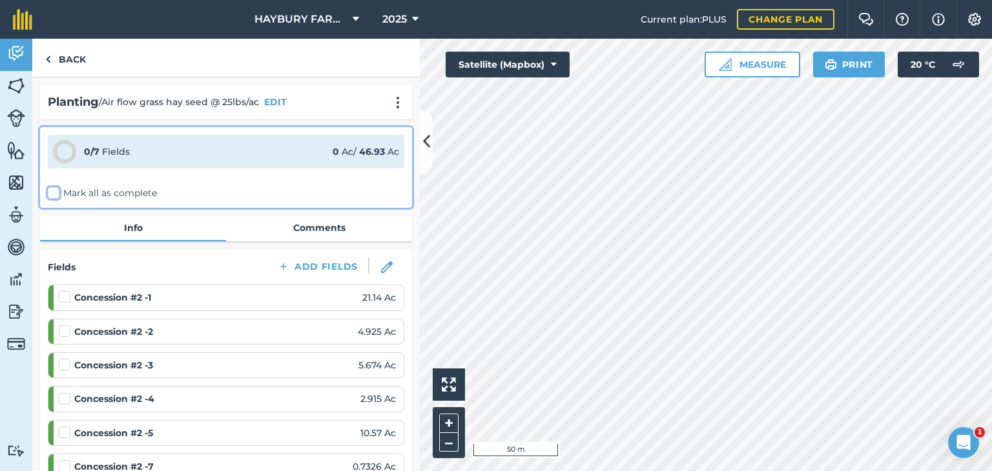
click at [56, 190] on input "Mark all as complete" at bounding box center [52, 191] width 8 height 8
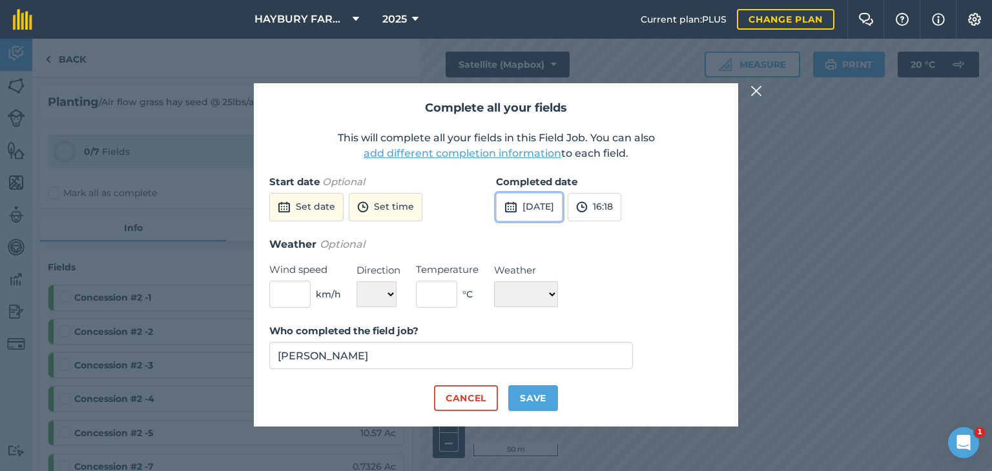
click at [562, 206] on button "[DATE]" at bounding box center [529, 207] width 67 height 28
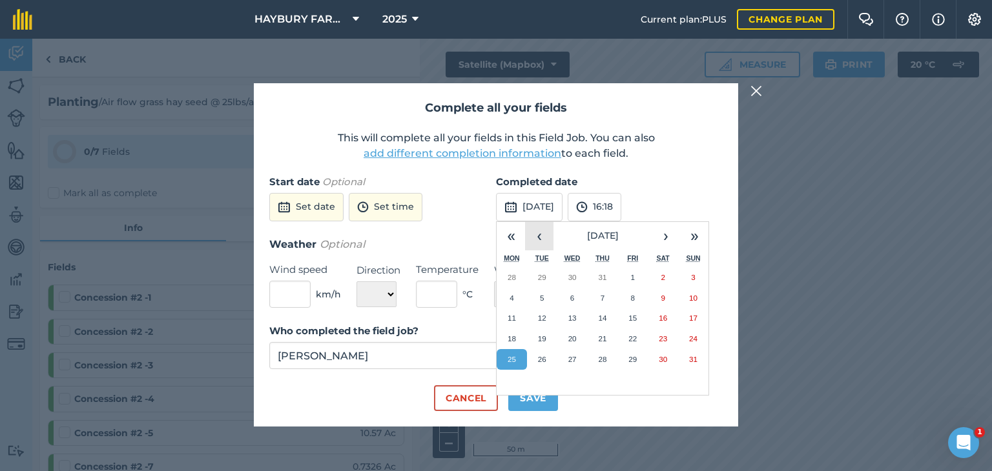
click at [532, 236] on button "‹" at bounding box center [539, 236] width 28 height 28
click at [666, 240] on button "›" at bounding box center [665, 236] width 28 height 28
click at [633, 319] on abbr "13" at bounding box center [632, 318] width 8 height 8
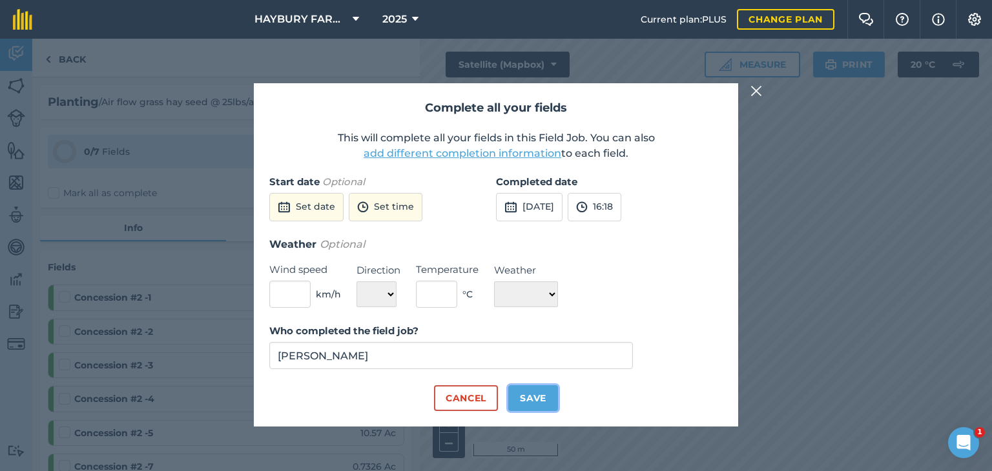
click at [527, 406] on button "Save" at bounding box center [533, 398] width 50 height 26
checkbox input "true"
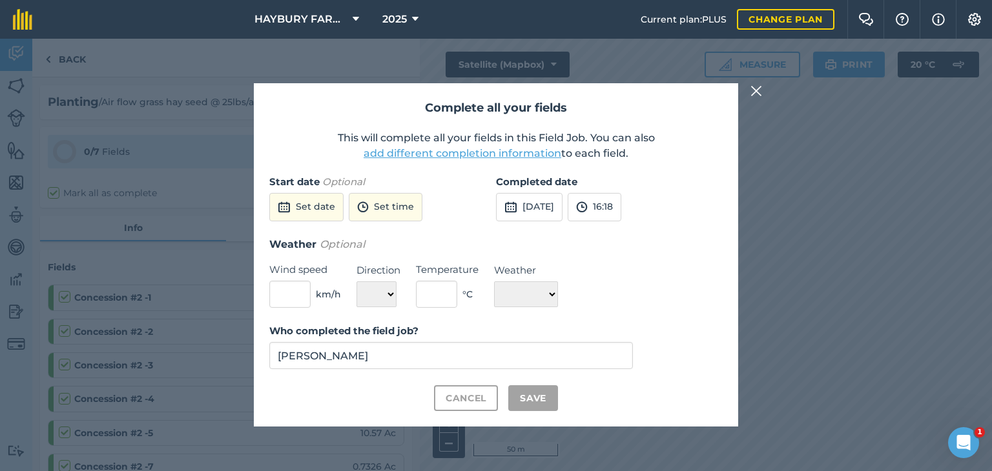
checkbox input "true"
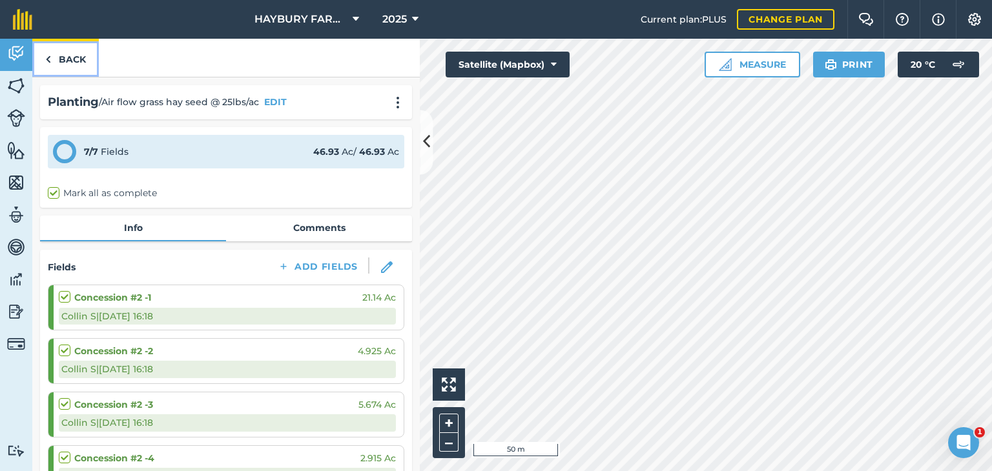
click at [48, 60] on img at bounding box center [48, 59] width 6 height 15
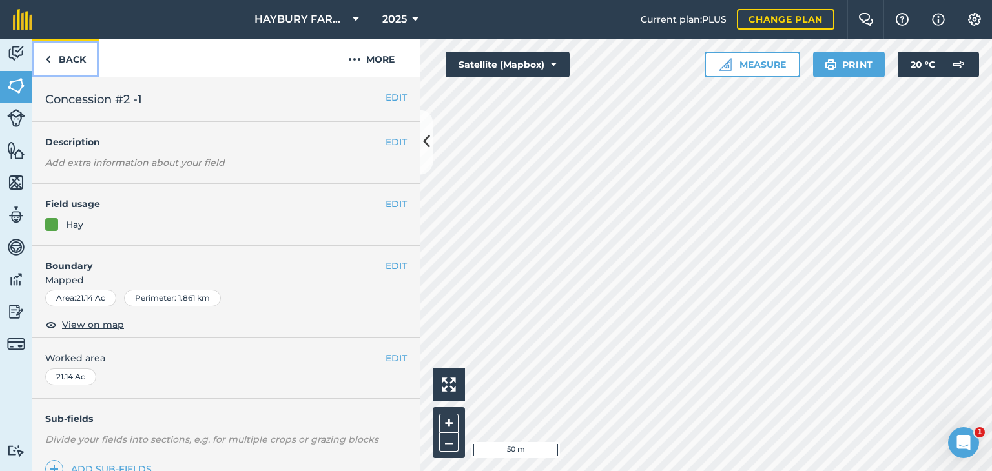
click at [48, 60] on img at bounding box center [48, 59] width 6 height 15
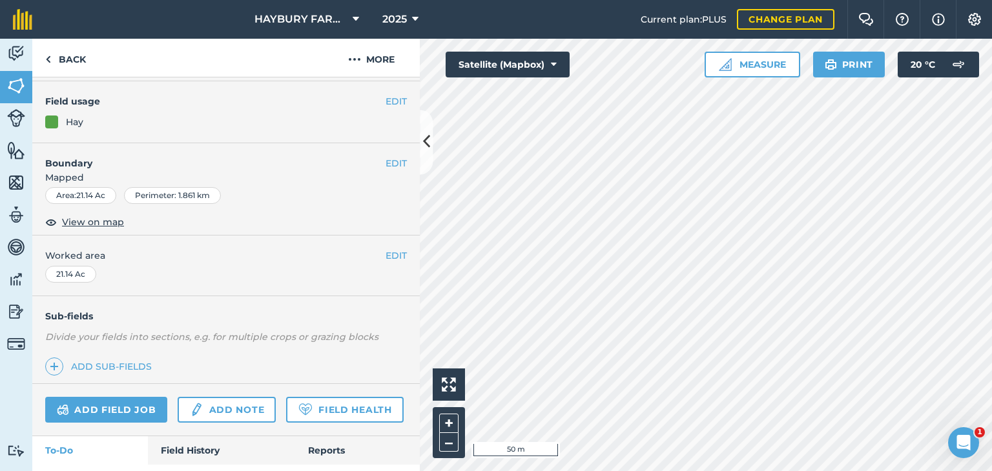
scroll to position [170, 0]
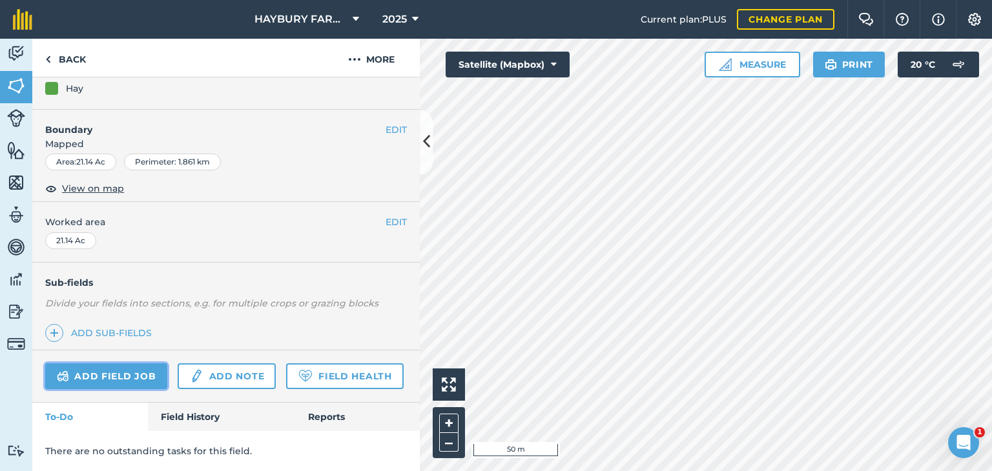
click at [138, 363] on link "Add field job" at bounding box center [106, 376] width 122 height 26
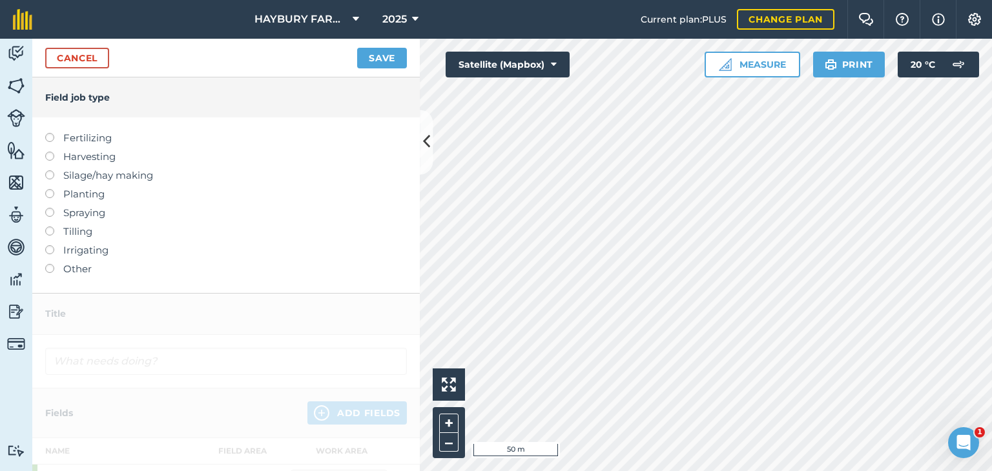
click at [60, 268] on label "Other" at bounding box center [226, 268] width 362 height 15
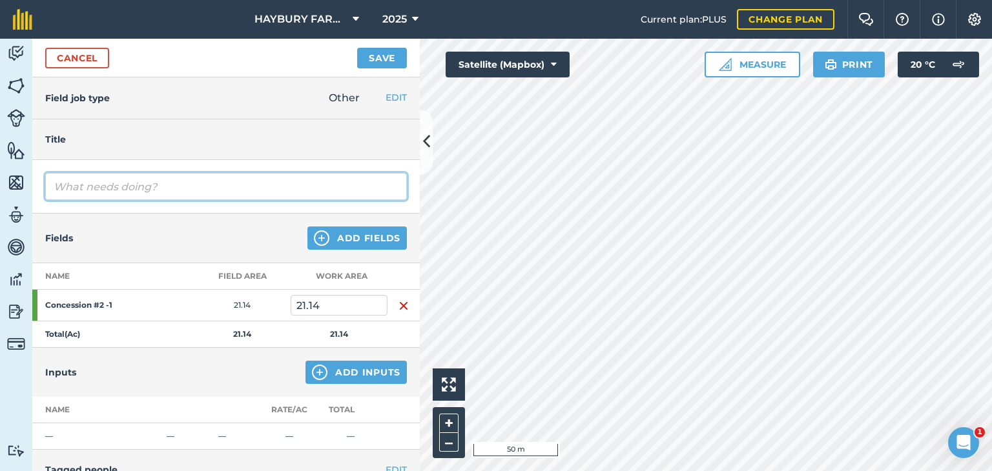
click at [84, 197] on input "text" at bounding box center [226, 186] width 362 height 27
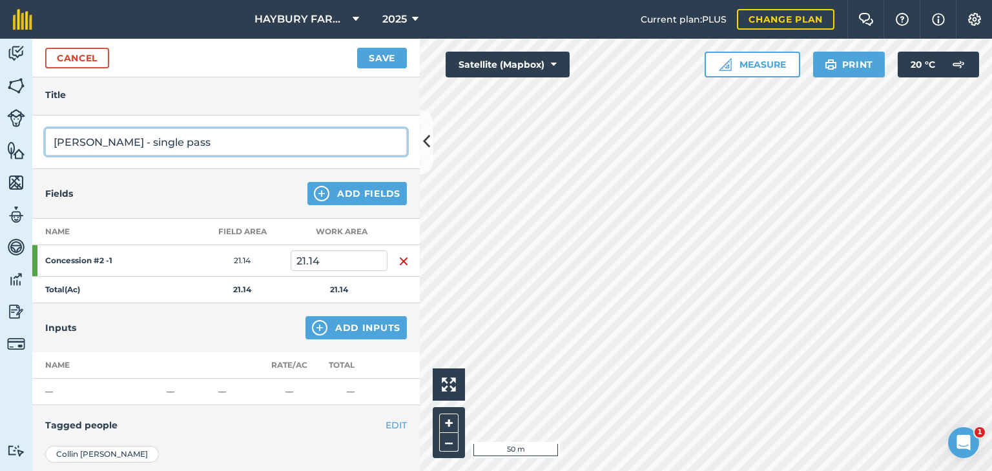
scroll to position [45, 0]
type input "Ted hay - single pass"
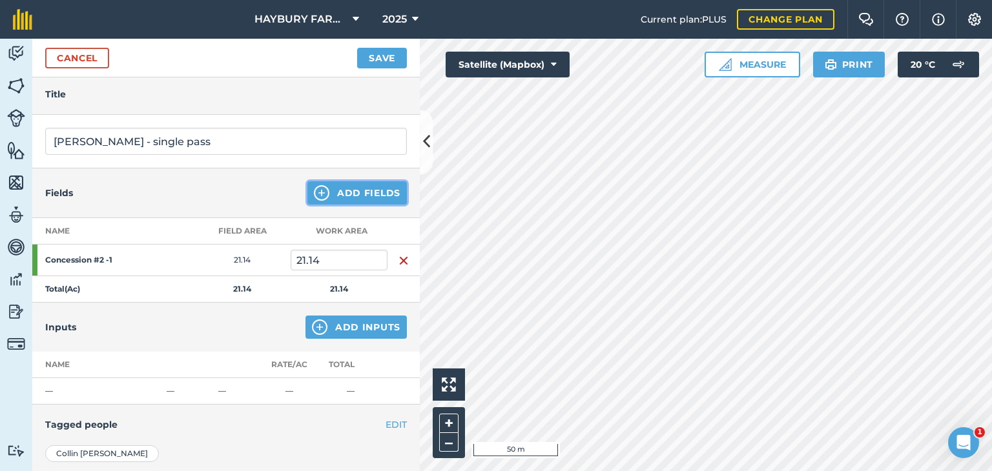
click at [358, 191] on button "Add Fields" at bounding box center [356, 192] width 99 height 23
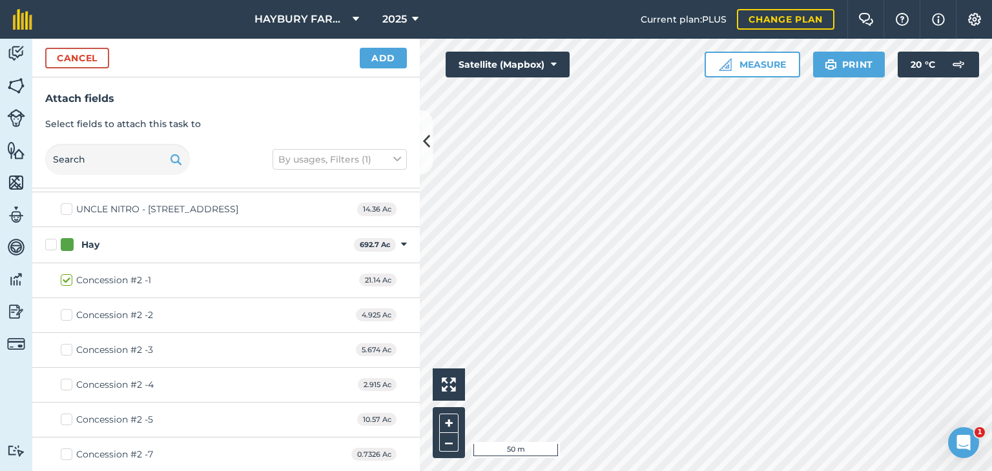
scroll to position [1821, 0]
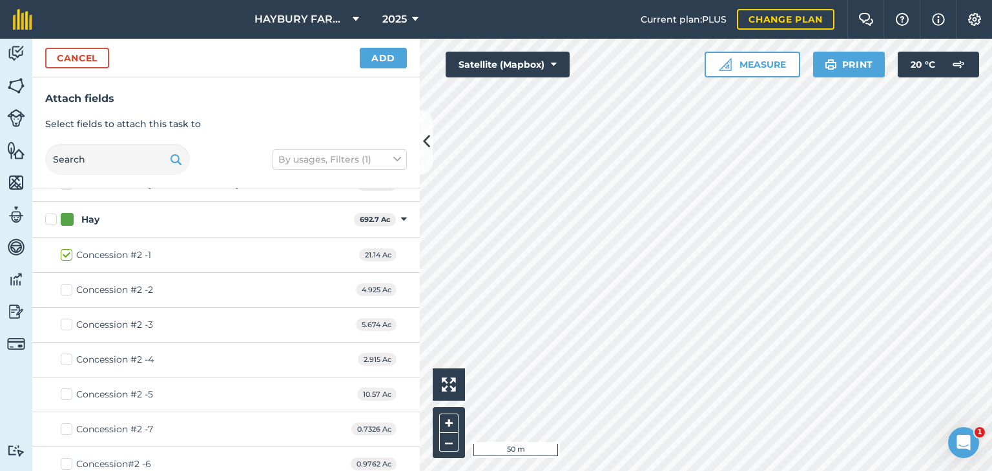
click at [61, 283] on label "Concession #2 -2" at bounding box center [107, 290] width 92 height 14
click at [61, 283] on input "Concession #2 -2" at bounding box center [65, 287] width 8 height 8
checkbox input "true"
click at [66, 318] on label "Concession #2 -3" at bounding box center [107, 325] width 92 height 14
click at [66, 318] on input "Concession #2 -3" at bounding box center [65, 322] width 8 height 8
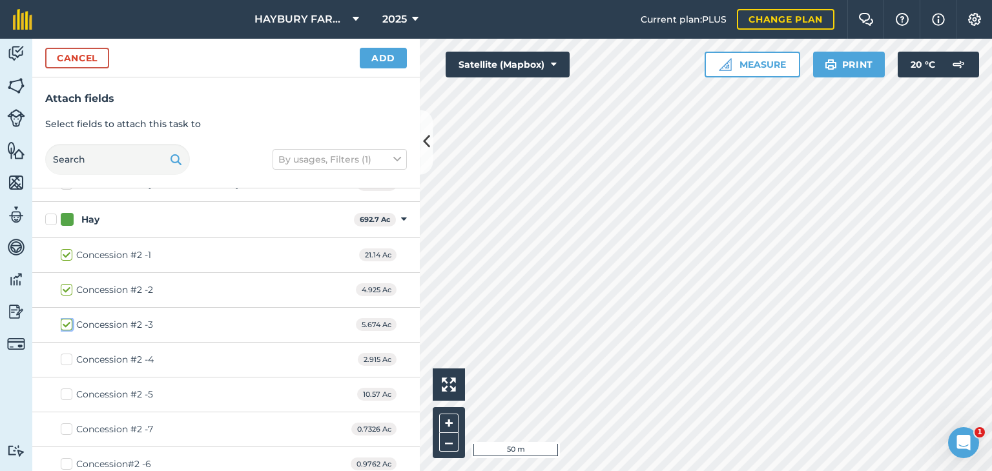
checkbox input "true"
click at [69, 353] on label "Concession #2 -4" at bounding box center [107, 360] width 93 height 14
click at [69, 353] on input "Concession #2 -4" at bounding box center [65, 357] width 8 height 8
checkbox input "true"
click at [68, 388] on label "Concession #2 -5" at bounding box center [107, 395] width 92 height 14
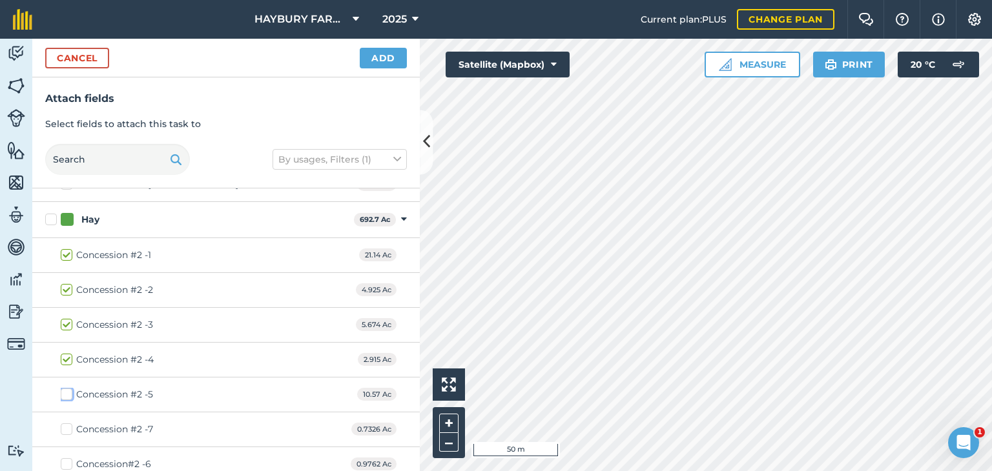
click at [68, 388] on input "Concession #2 -5" at bounding box center [65, 392] width 8 height 8
checkbox input "true"
click at [67, 423] on label "Concession #2 -7" at bounding box center [107, 430] width 92 height 14
click at [67, 423] on input "Concession #2 -7" at bounding box center [65, 427] width 8 height 8
checkbox input "true"
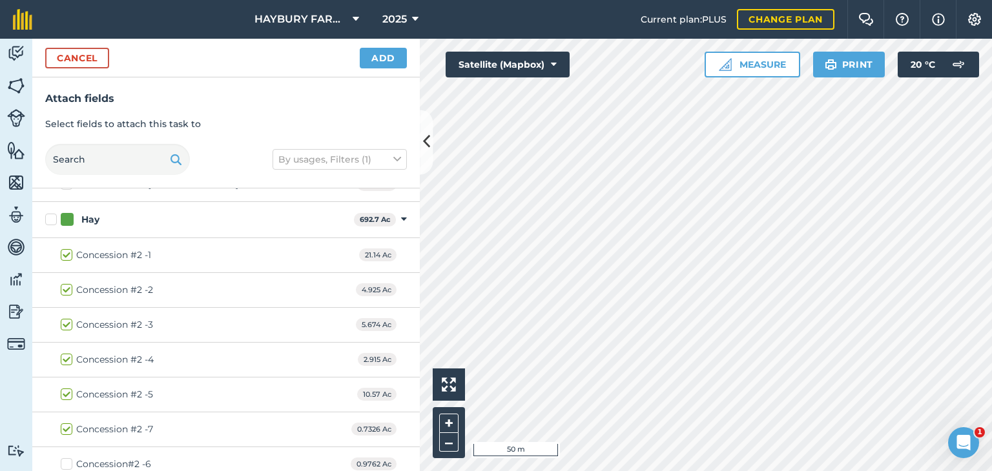
click at [65, 458] on label "Concession#2 -6" at bounding box center [106, 465] width 90 height 14
click at [65, 458] on input "Concession#2 -6" at bounding box center [65, 462] width 8 height 8
checkbox input "true"
click at [371, 57] on button "Add" at bounding box center [383, 58] width 47 height 21
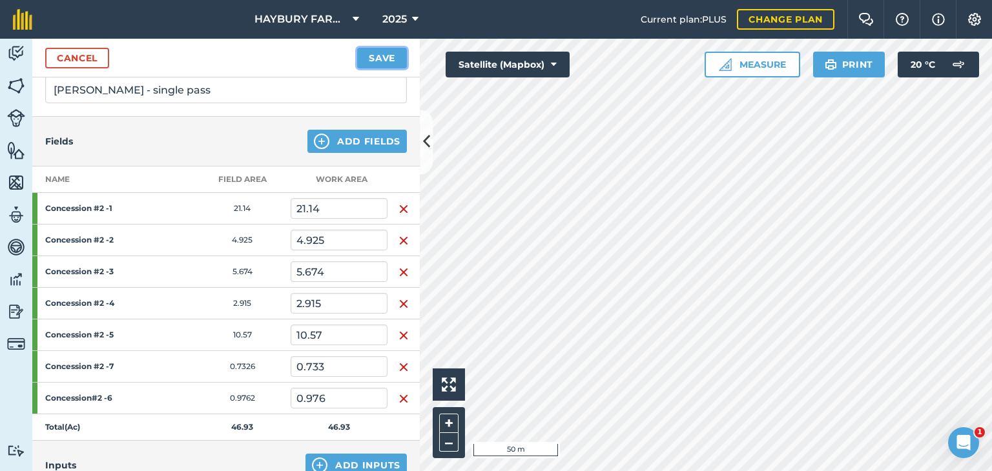
click at [387, 56] on button "Save" at bounding box center [382, 58] width 50 height 21
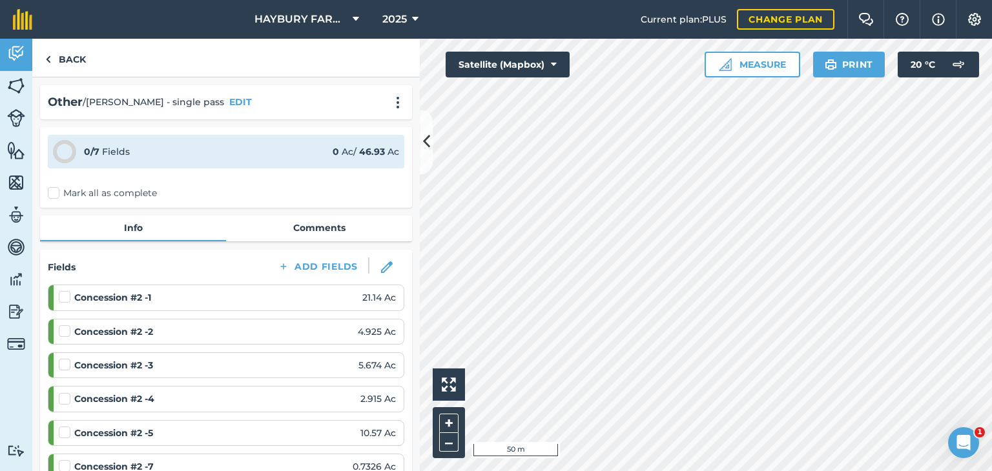
click at [56, 184] on div "0 / 7 Fields 0 Ac / 46.93 Ac Mark all as complete" at bounding box center [226, 167] width 372 height 81
click at [54, 189] on label "Mark all as complete" at bounding box center [102, 194] width 109 height 14
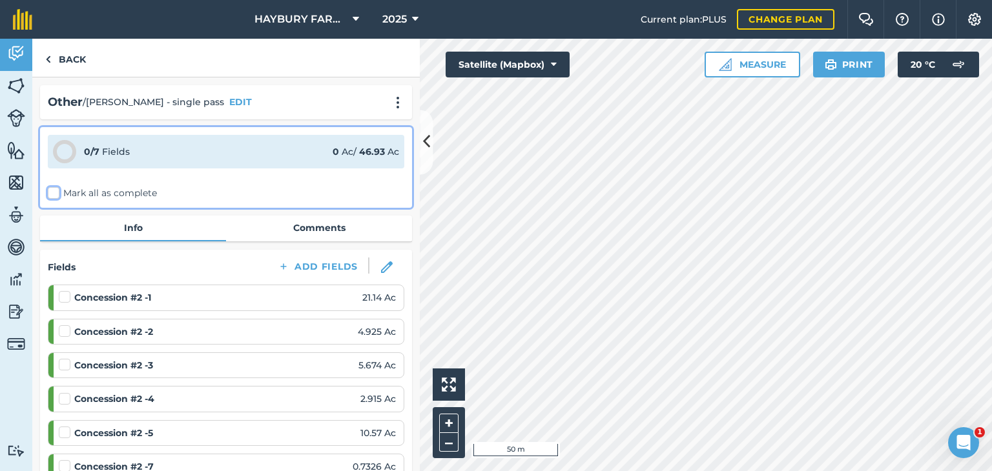
click at [54, 189] on input "Mark all as complete" at bounding box center [52, 191] width 8 height 8
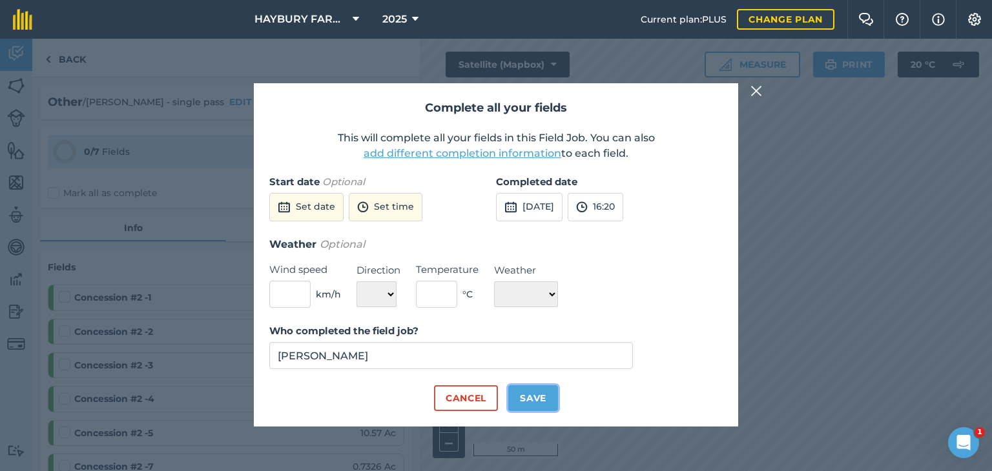
click at [518, 393] on button "Save" at bounding box center [533, 398] width 50 height 26
checkbox input "true"
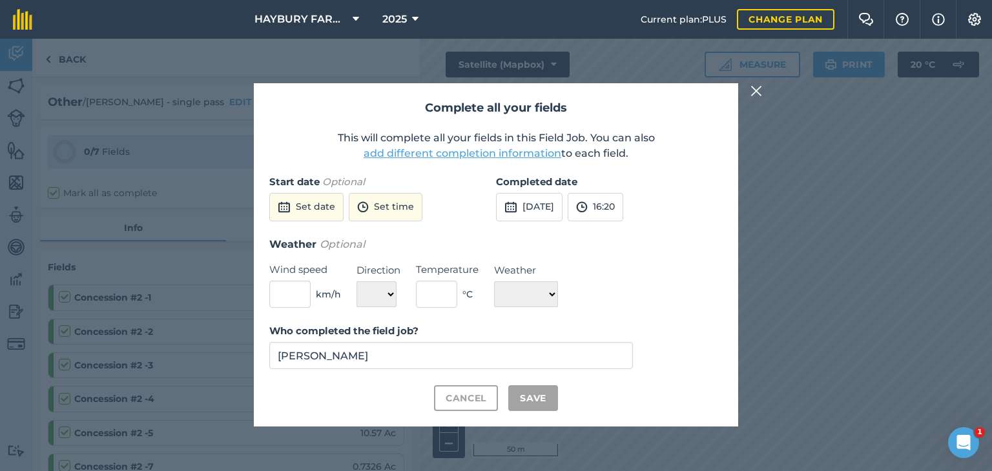
checkbox input "true"
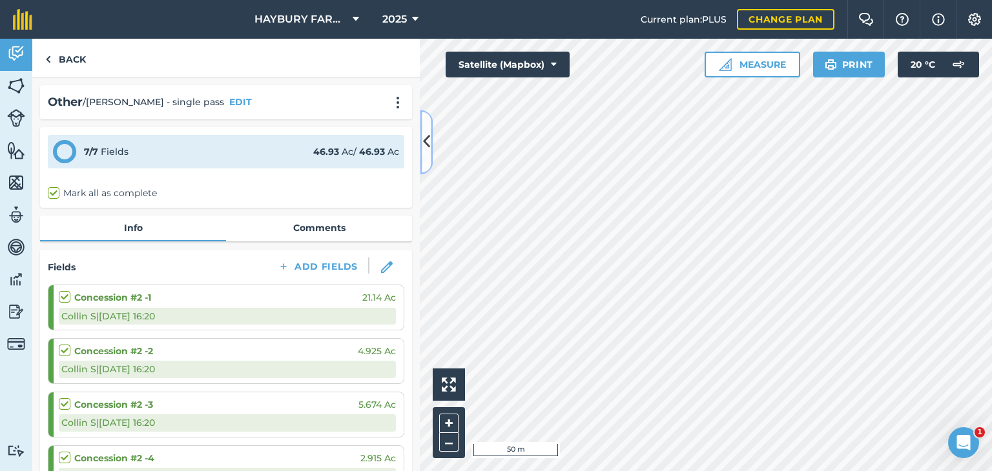
click at [426, 153] on icon at bounding box center [426, 142] width 7 height 23
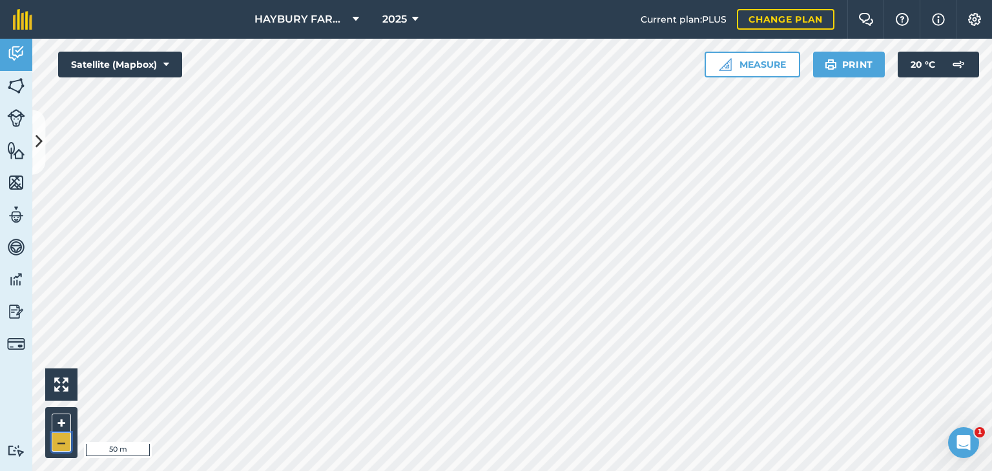
click at [64, 435] on button "–" at bounding box center [61, 442] width 19 height 19
click at [284, 23] on div "HAYBURY FARMS INC 2025 Current plan : PLUS Change plan Farm Chat Help Info Sett…" at bounding box center [496, 235] width 992 height 471
click at [21, 81] on img at bounding box center [16, 85] width 18 height 19
click at [34, 136] on button at bounding box center [38, 142] width 13 height 65
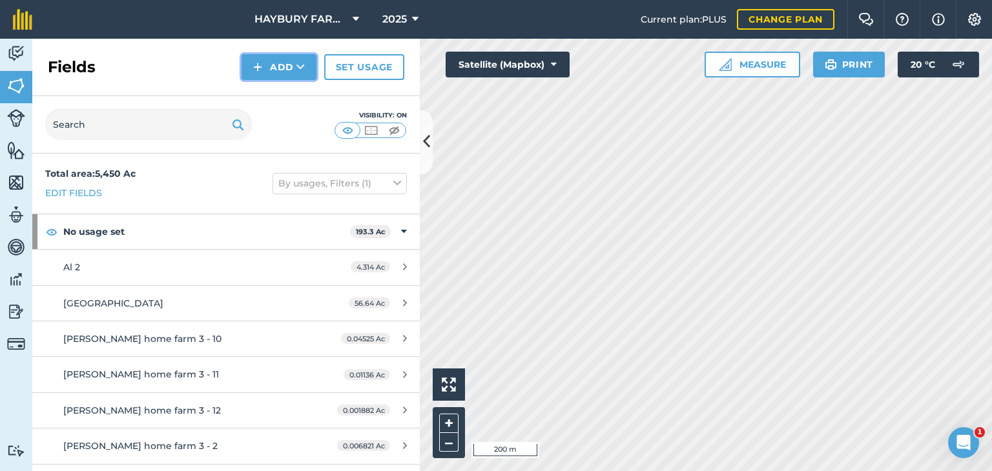
click at [271, 73] on button "Add" at bounding box center [278, 67] width 75 height 26
click at [274, 91] on link "Draw" at bounding box center [278, 96] width 71 height 28
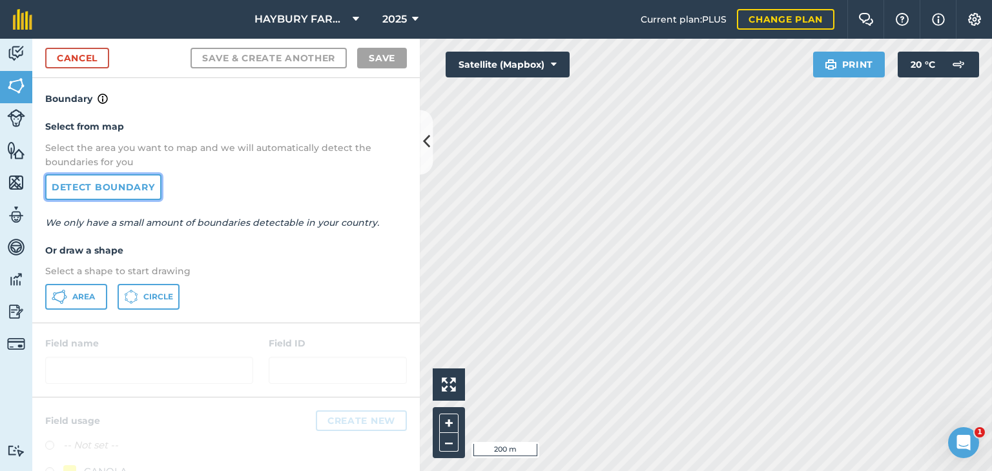
click at [125, 176] on link "Detect boundary" at bounding box center [103, 187] width 116 height 26
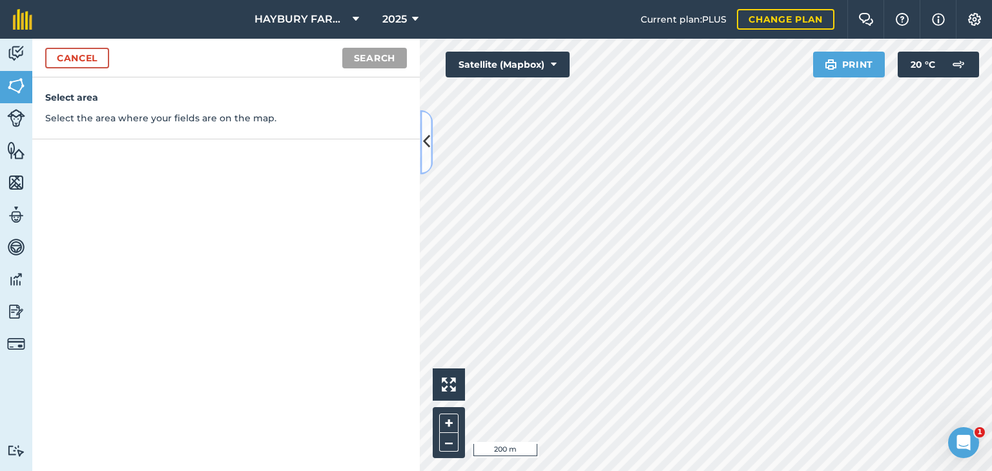
click at [424, 152] on icon at bounding box center [426, 142] width 7 height 23
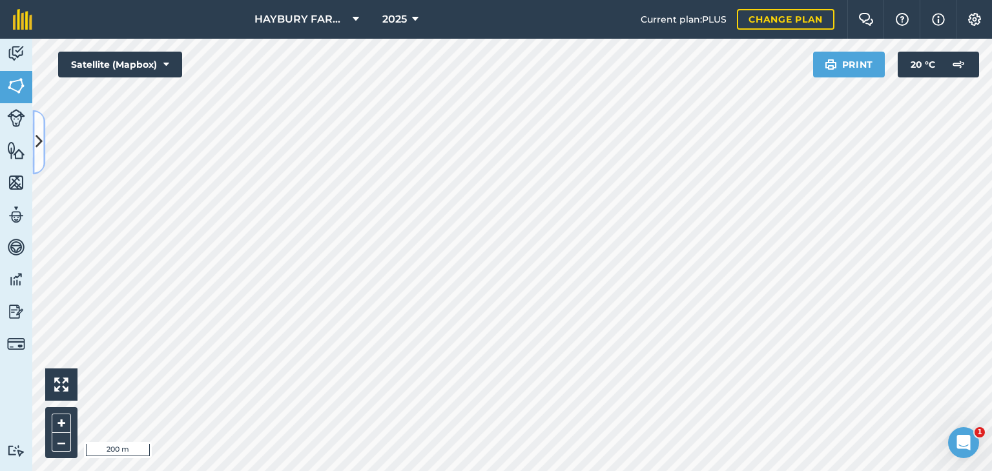
click at [39, 156] on button at bounding box center [38, 142] width 13 height 65
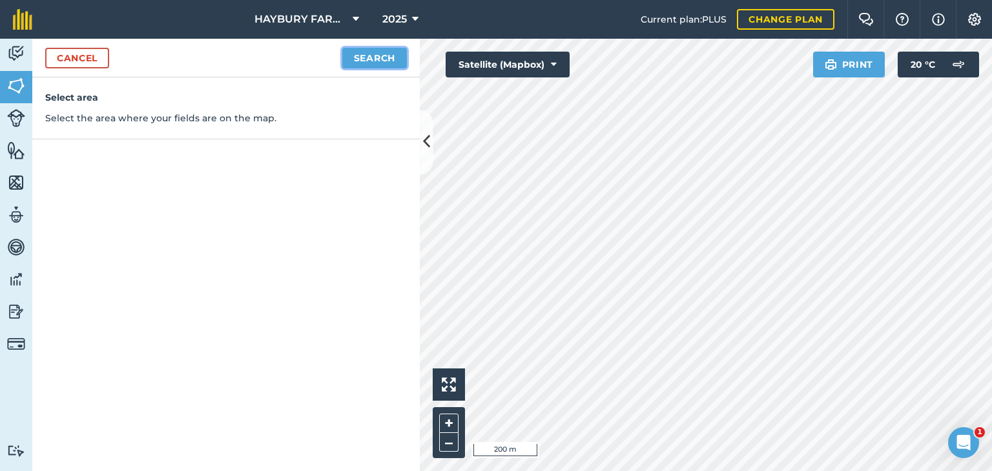
click at [369, 56] on button "Search" at bounding box center [374, 58] width 65 height 21
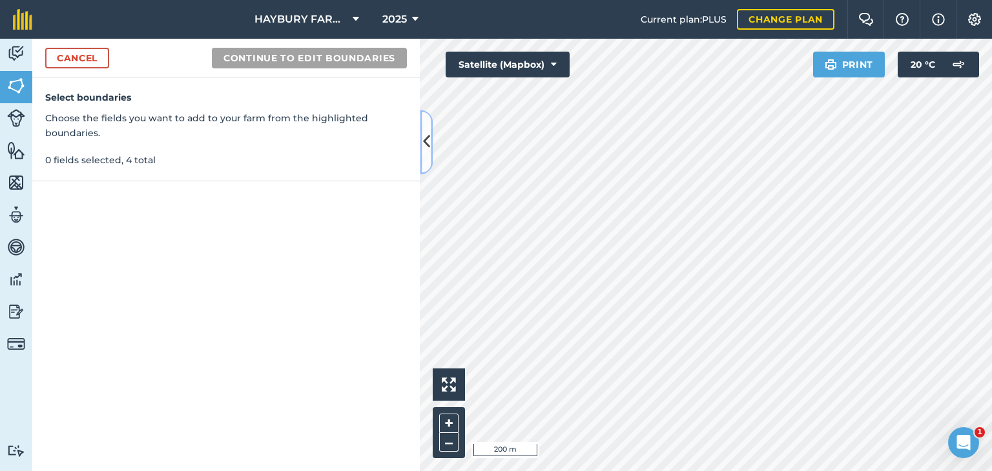
click at [422, 138] on button at bounding box center [426, 142] width 13 height 65
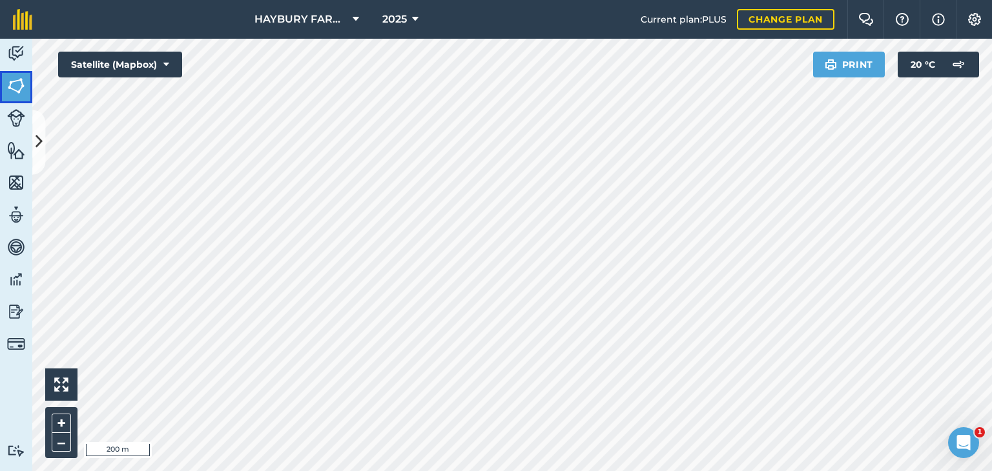
click at [21, 96] on link "Fields" at bounding box center [16, 87] width 32 height 32
click at [39, 128] on button at bounding box center [38, 142] width 13 height 65
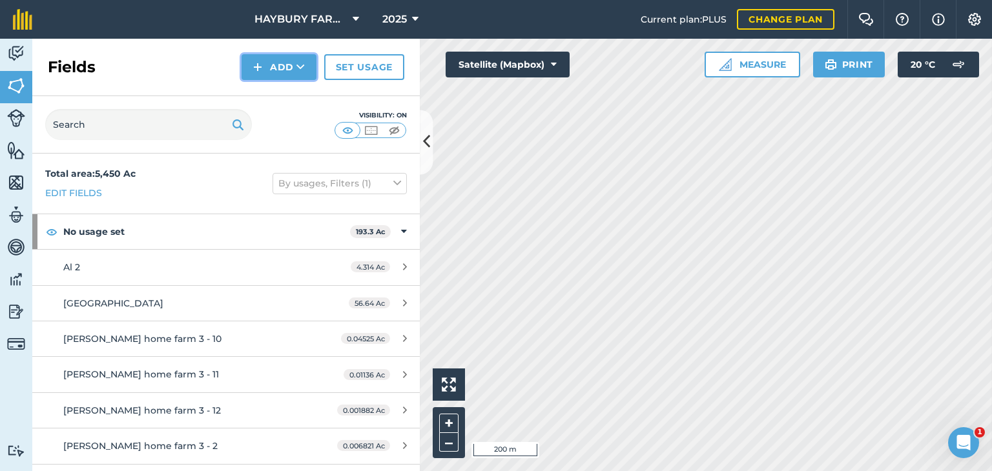
click at [258, 70] on img at bounding box center [257, 66] width 9 height 15
click at [263, 90] on link "Draw" at bounding box center [278, 96] width 71 height 28
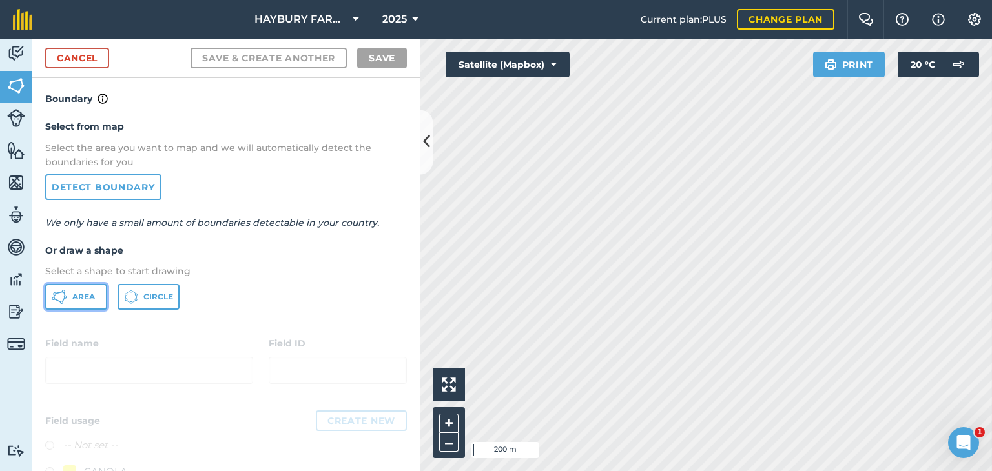
click at [91, 295] on span "Area" at bounding box center [83, 297] width 23 height 10
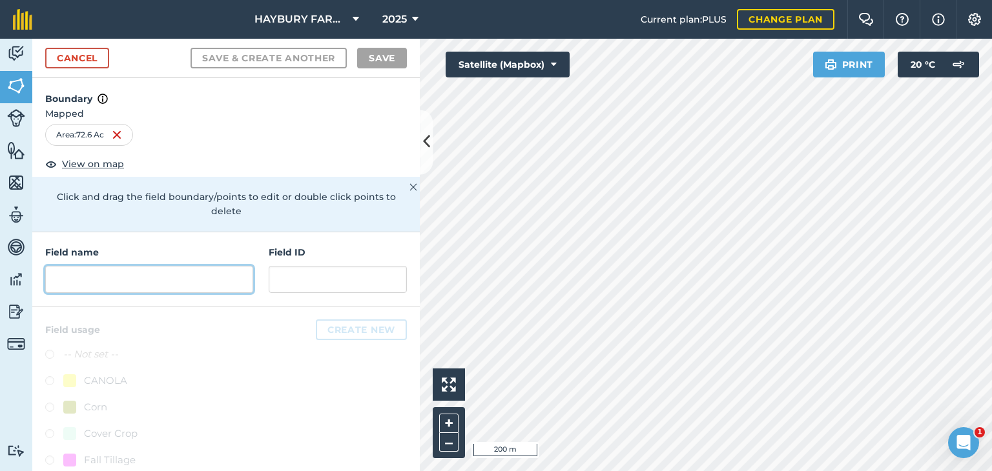
click at [119, 282] on input "text" at bounding box center [149, 279] width 208 height 27
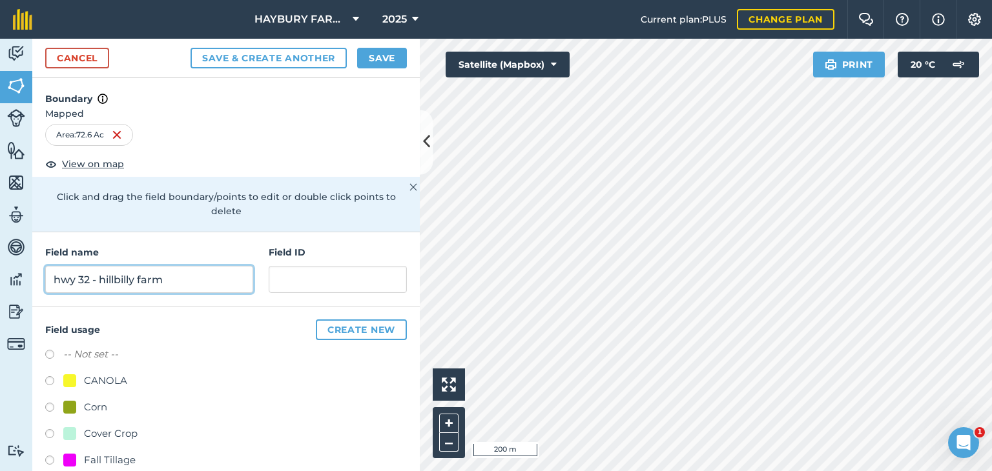
type input "hwy 32 - hillbilly farm"
click at [367, 57] on button "Save" at bounding box center [382, 58] width 50 height 21
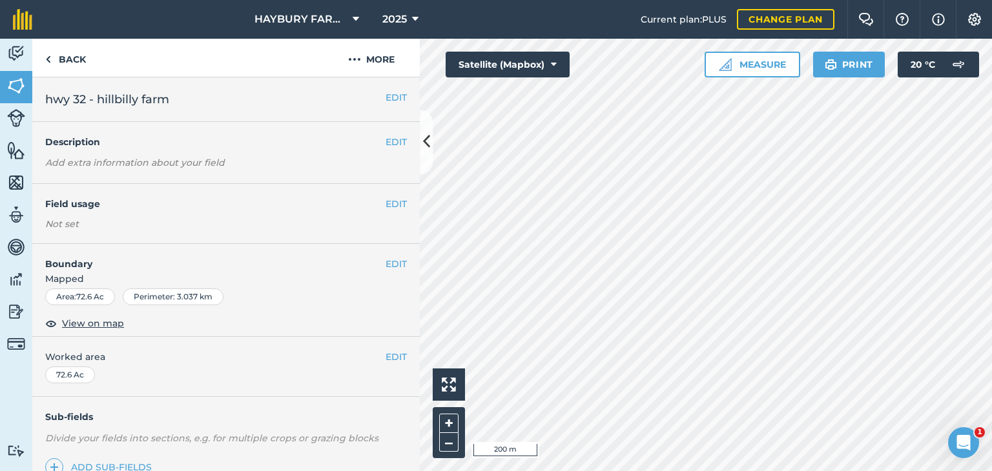
click at [383, 192] on div "EDIT Field usage Not set" at bounding box center [225, 214] width 387 height 60
click at [385, 205] on button "EDIT" at bounding box center [395, 204] width 21 height 14
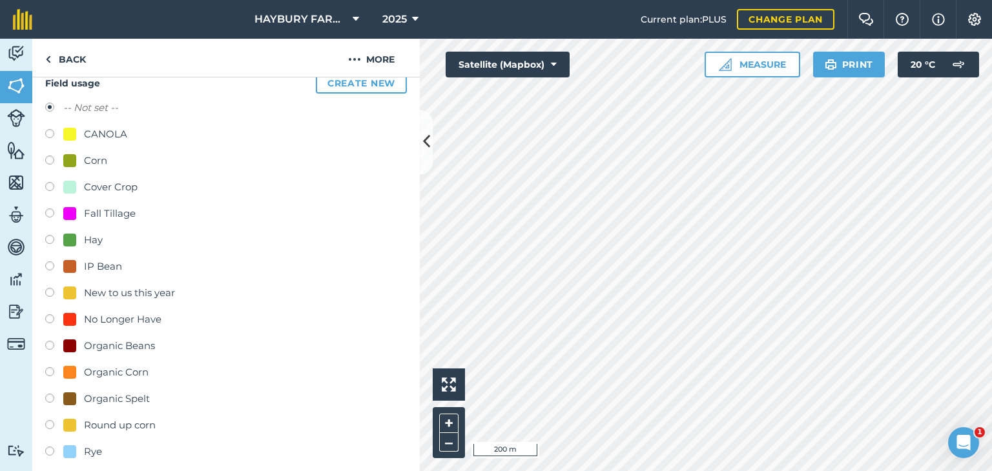
scroll to position [125, 0]
click at [82, 243] on div "Hay" at bounding box center [82, 238] width 39 height 15
radio input "true"
radio input "false"
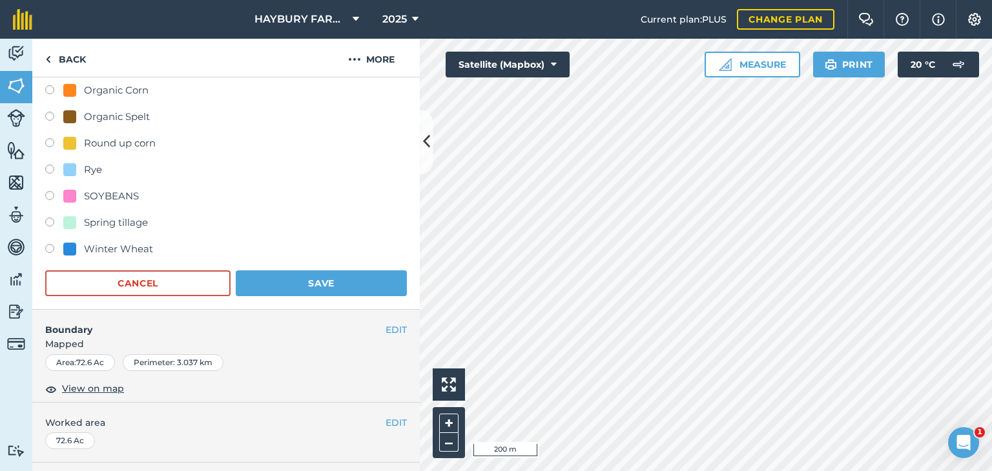
scroll to position [458, 0]
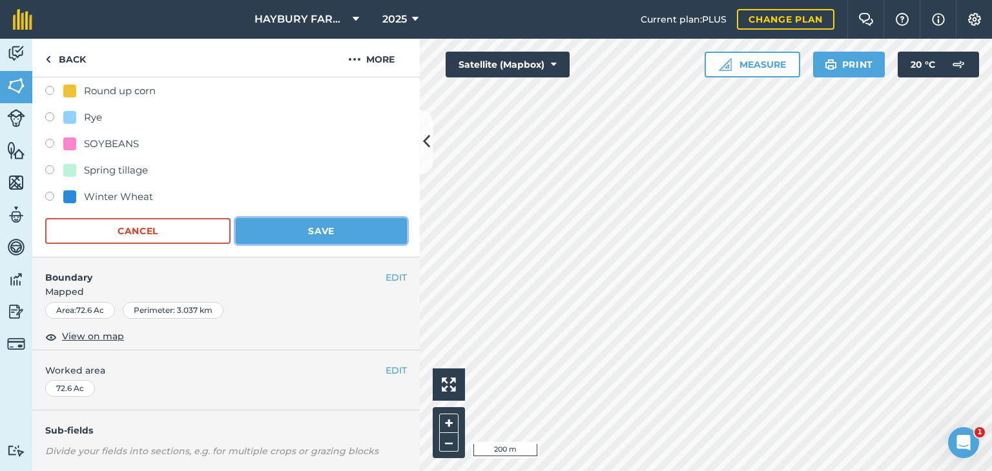
click at [306, 229] on button "Save" at bounding box center [321, 231] width 171 height 26
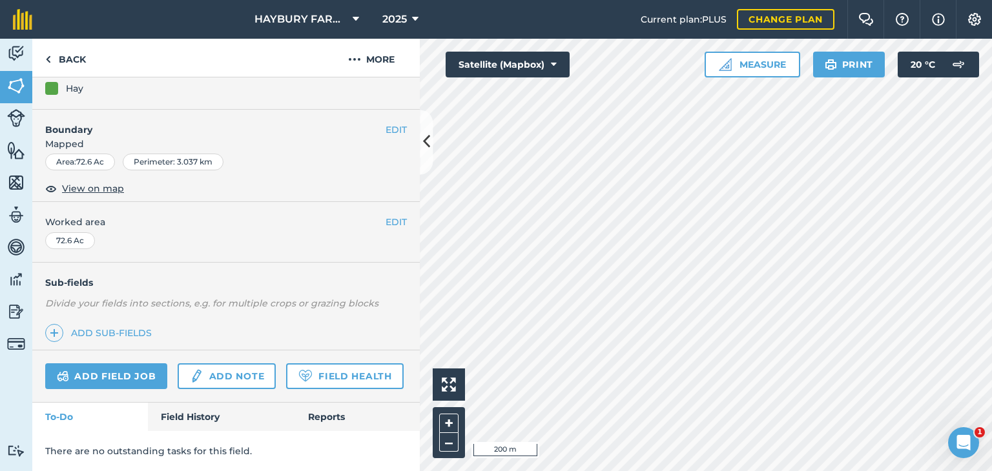
scroll to position [170, 0]
click at [138, 363] on link "Add field job" at bounding box center [106, 376] width 122 height 26
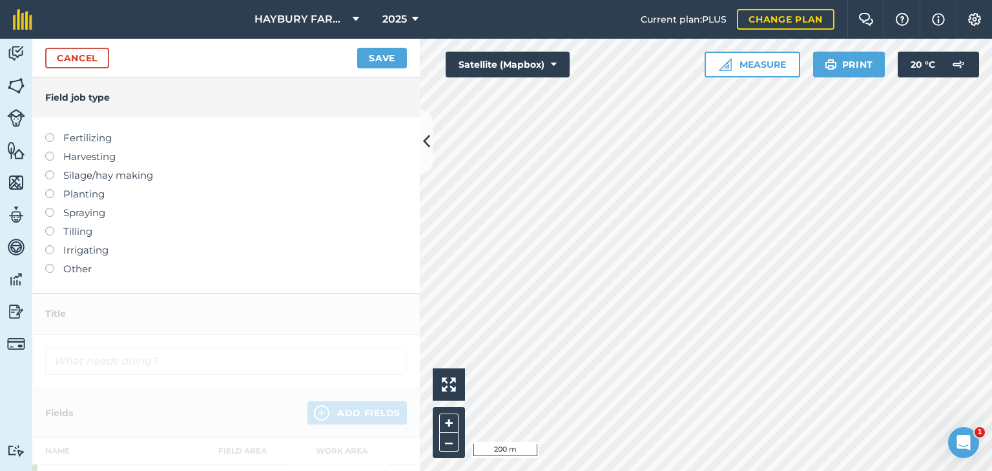
click at [70, 240] on ul "Fertilizing Harvesting Silage/hay making Planting Spraying Tilling Irrigating O…" at bounding box center [226, 203] width 362 height 147
click at [72, 228] on label "Tilling" at bounding box center [226, 231] width 362 height 15
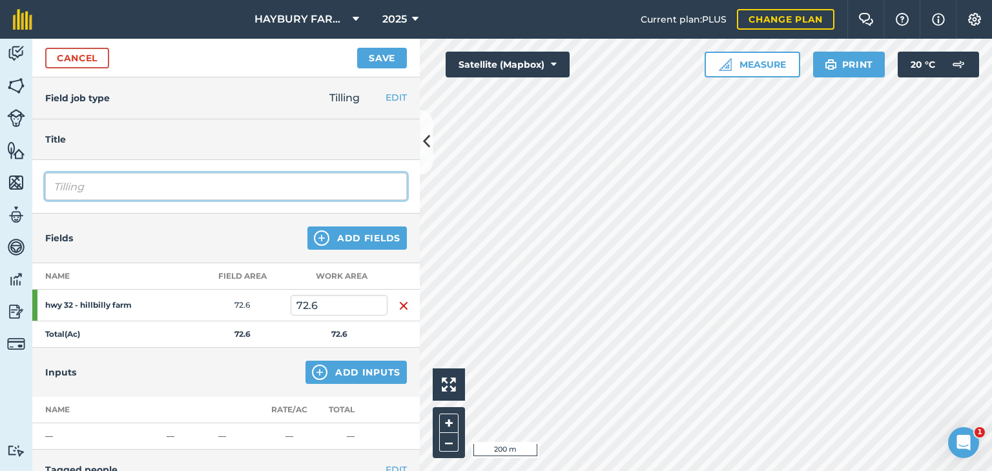
click at [79, 194] on input "Tilling" at bounding box center [226, 186] width 362 height 27
type input "g"
type input "two passes with bednar"
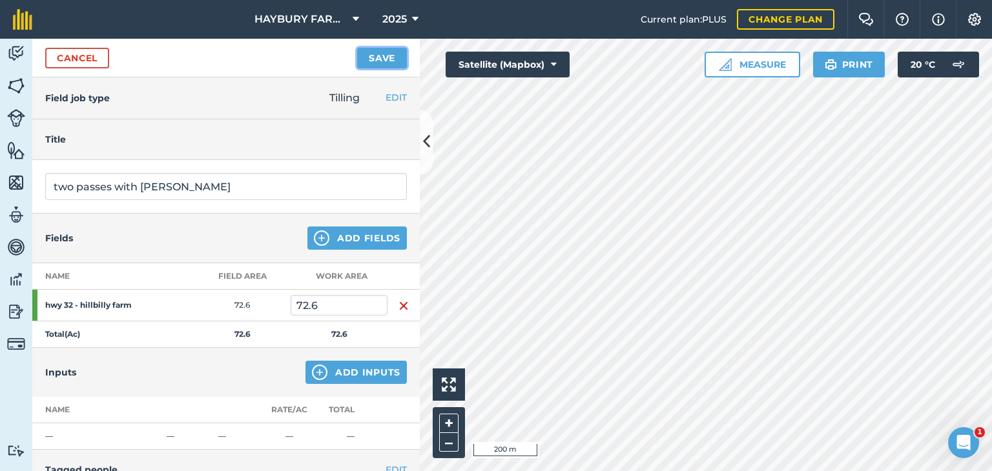
click at [376, 64] on button "Save" at bounding box center [382, 58] width 50 height 21
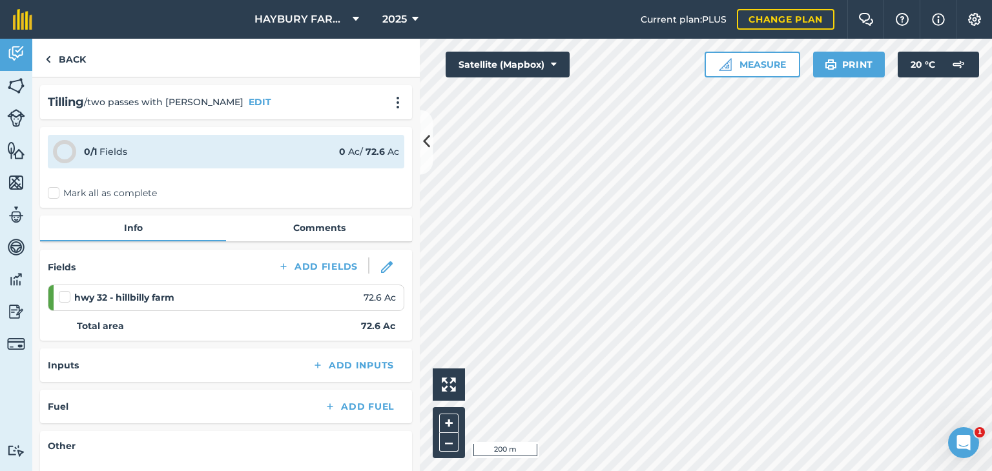
click at [56, 192] on label "Mark all as complete" at bounding box center [102, 194] width 109 height 14
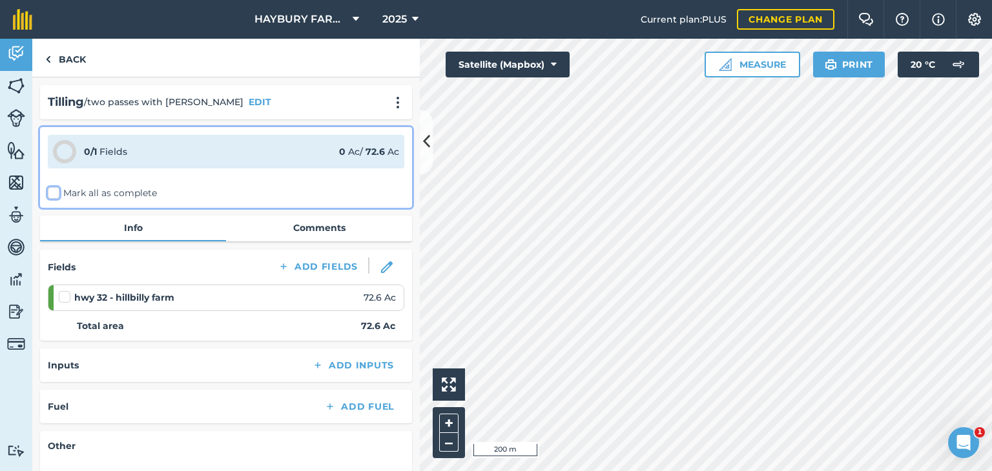
click at [56, 192] on input "Mark all as complete" at bounding box center [52, 191] width 8 height 8
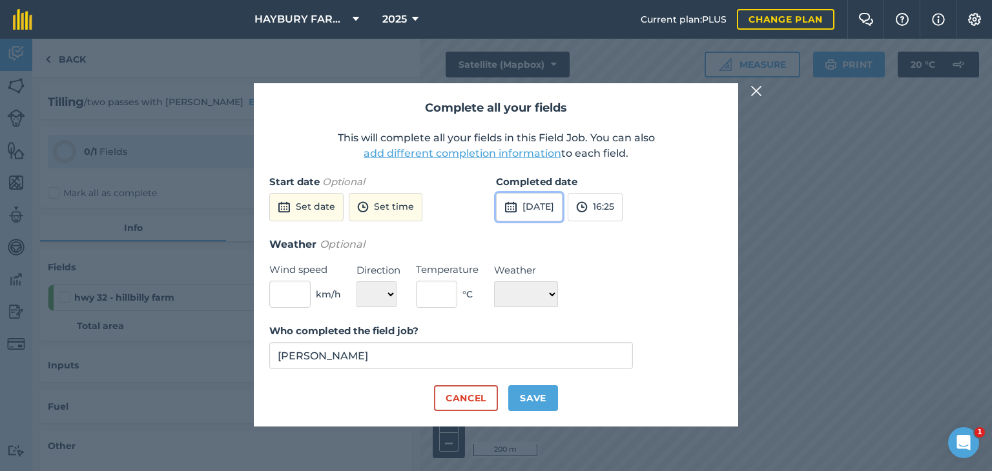
click at [551, 200] on button "[DATE]" at bounding box center [529, 207] width 67 height 28
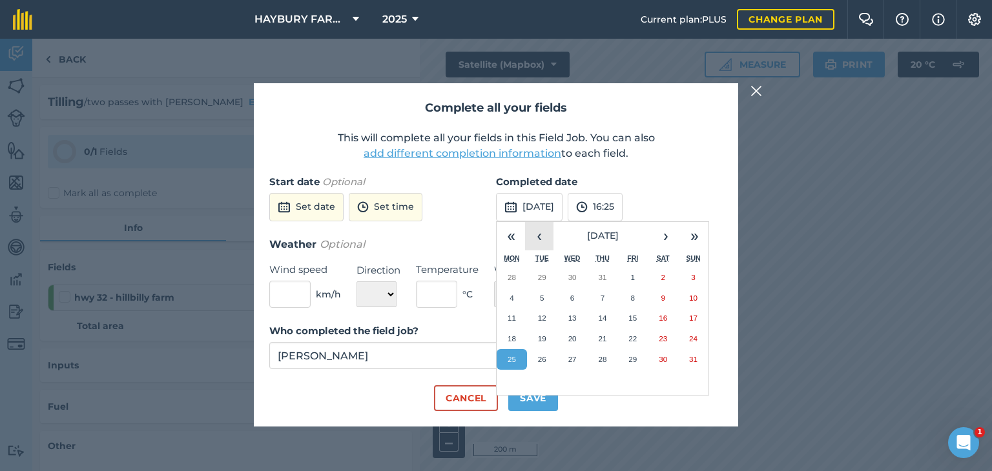
click at [535, 231] on button "‹" at bounding box center [539, 236] width 28 height 28
click at [545, 314] on abbr "10" at bounding box center [542, 318] width 8 height 8
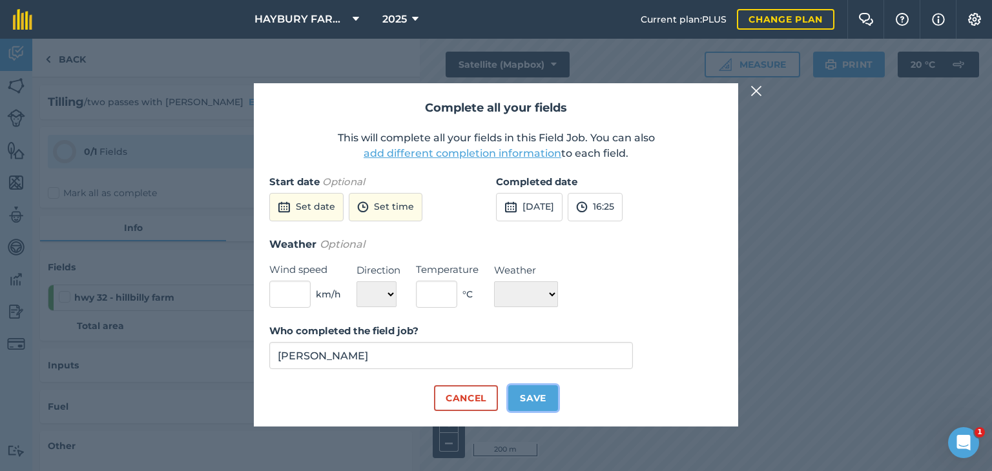
click at [529, 397] on button "Save" at bounding box center [533, 398] width 50 height 26
checkbox input "true"
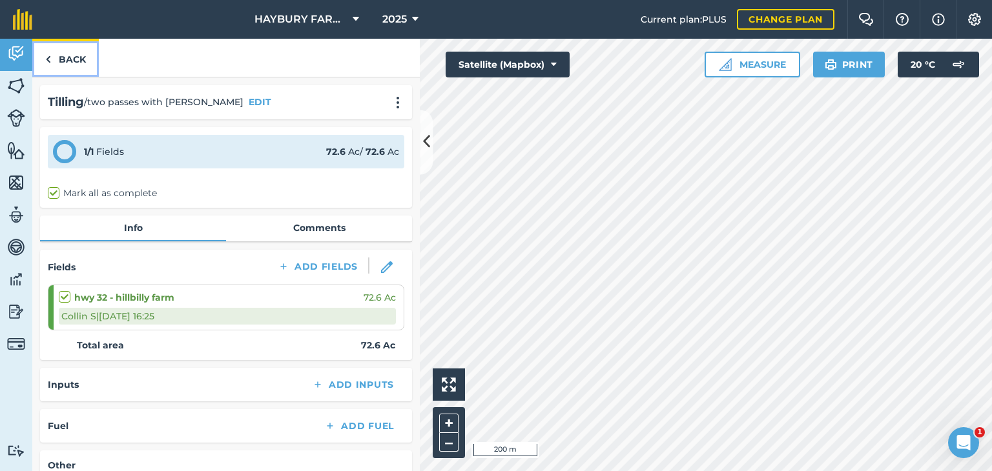
click at [52, 56] on link "Back" at bounding box center [65, 58] width 67 height 38
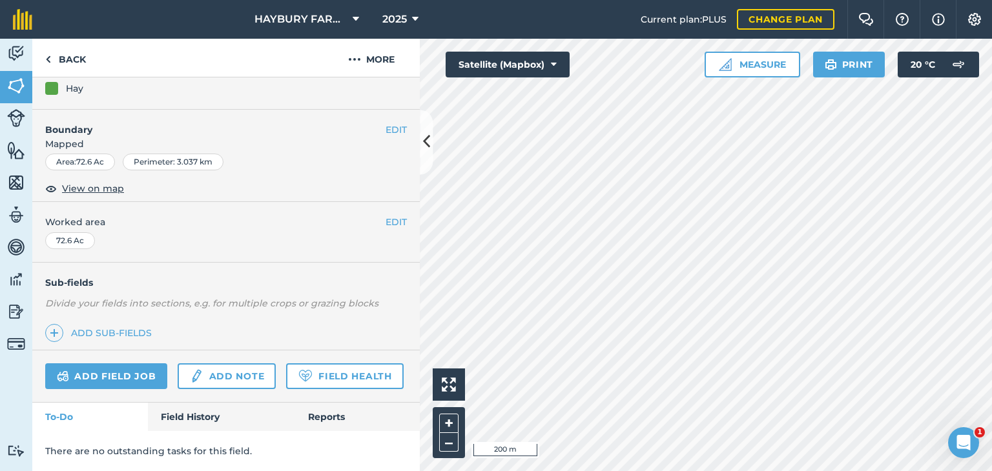
scroll to position [165, 0]
click at [114, 363] on link "Add field job" at bounding box center [106, 376] width 122 height 26
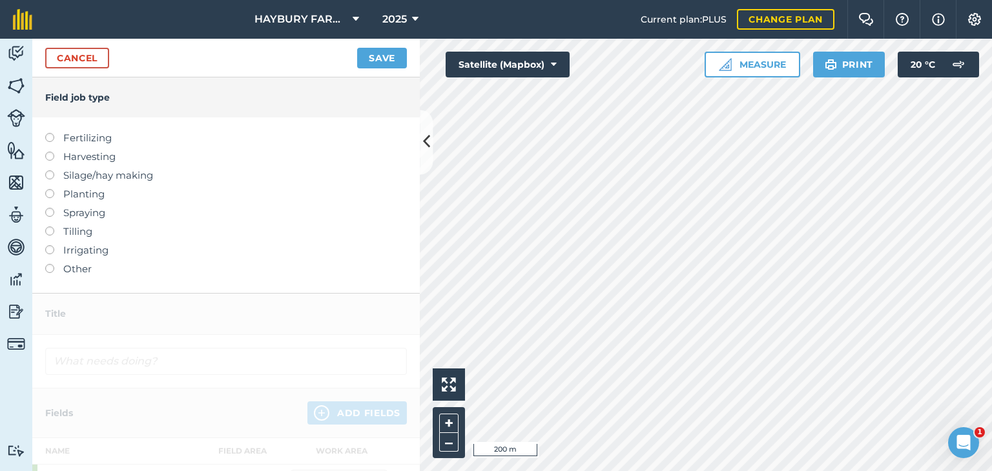
click at [75, 196] on label "Planting" at bounding box center [226, 194] width 362 height 15
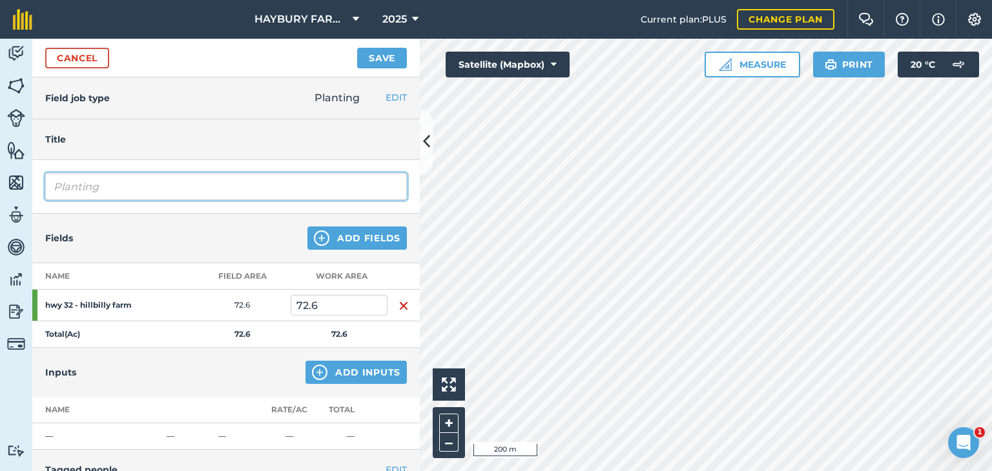
click at [95, 186] on input "Planting" at bounding box center [226, 186] width 362 height 27
type input "Air flow grass hay at 25lbs/ac"
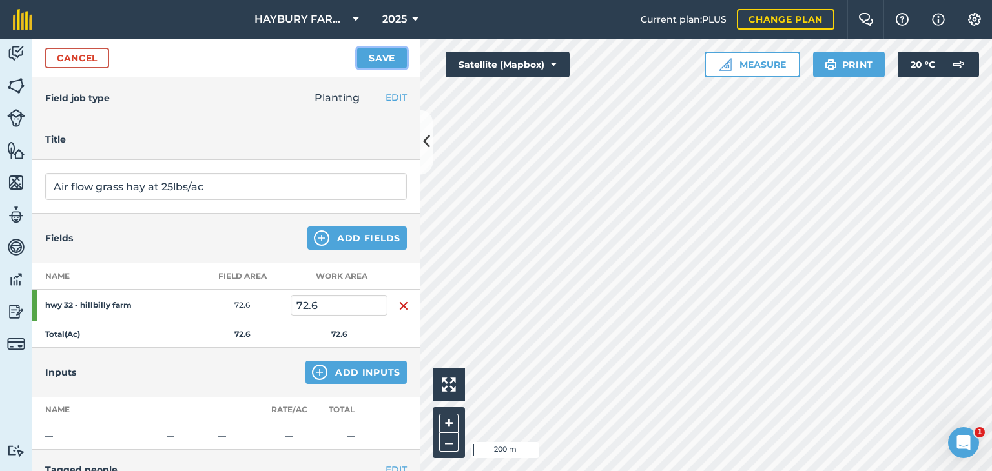
click at [372, 55] on button "Save" at bounding box center [382, 58] width 50 height 21
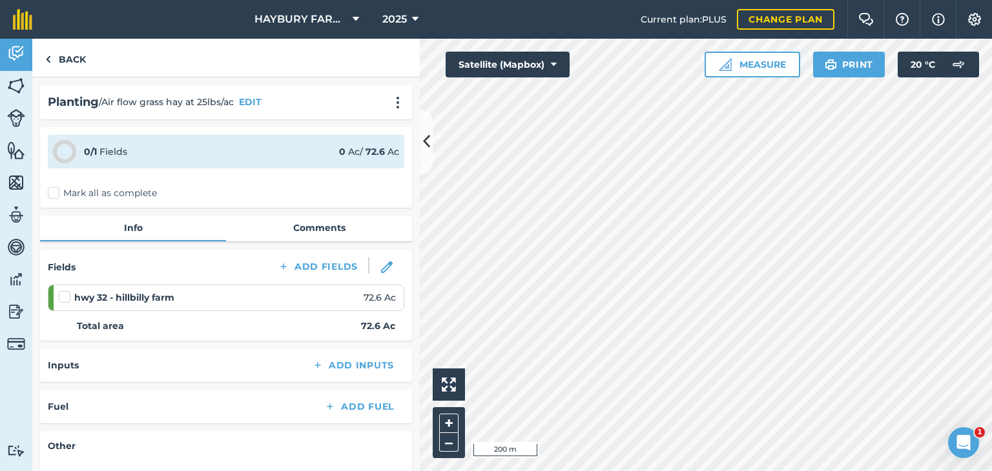
click at [55, 190] on label "Mark all as complete" at bounding box center [102, 194] width 109 height 14
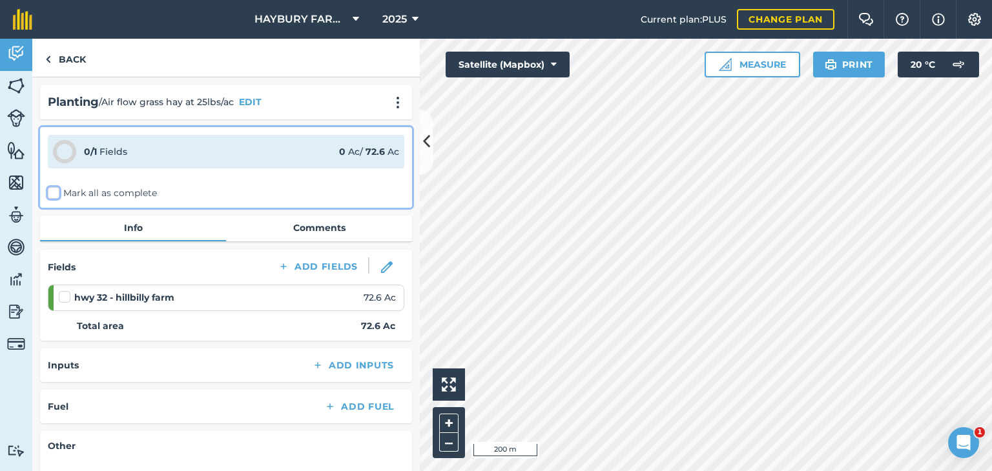
click at [55, 190] on input "Mark all as complete" at bounding box center [52, 191] width 8 height 8
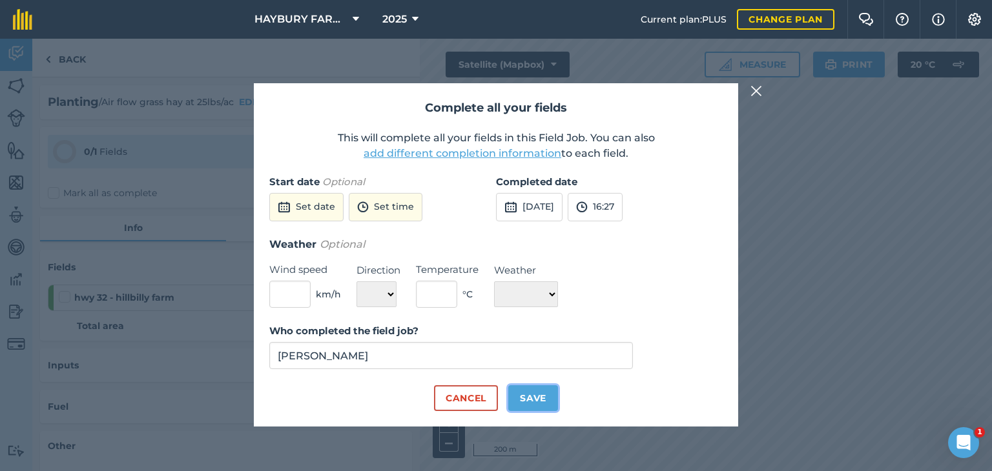
click at [518, 399] on button "Save" at bounding box center [533, 398] width 50 height 26
checkbox input "true"
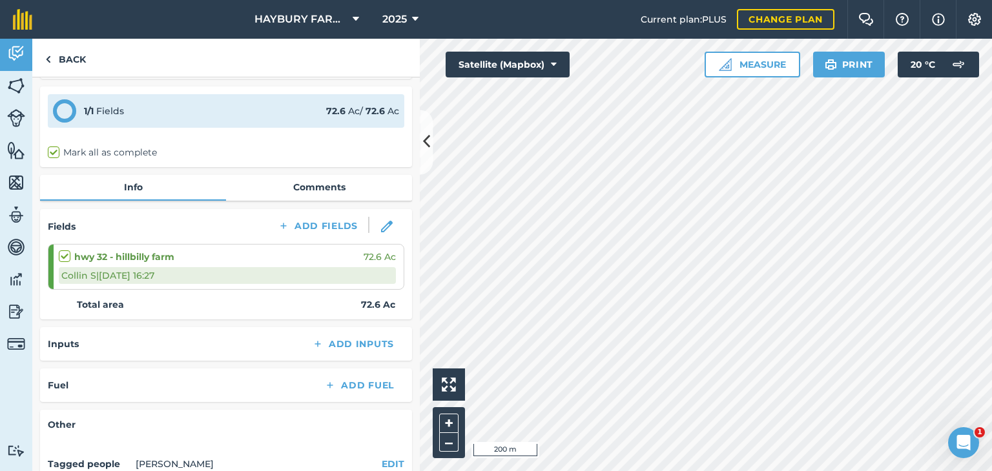
scroll to position [14, 0]
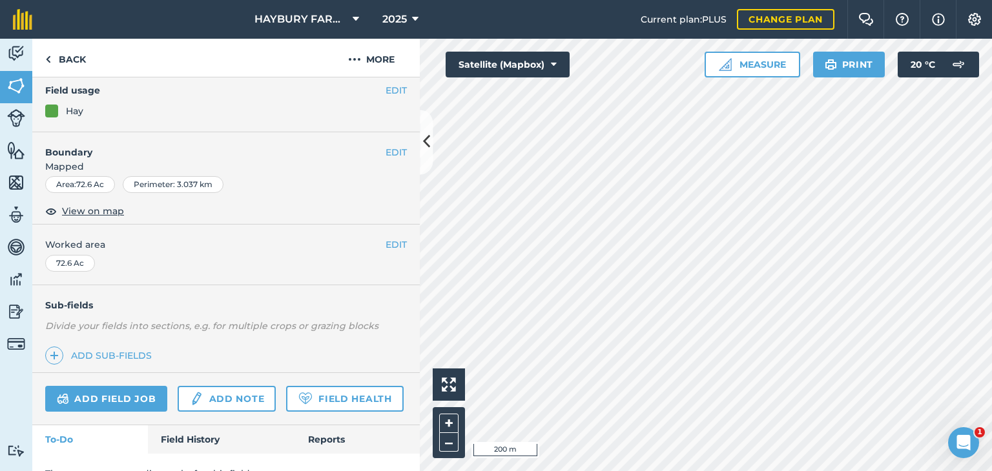
scroll to position [170, 0]
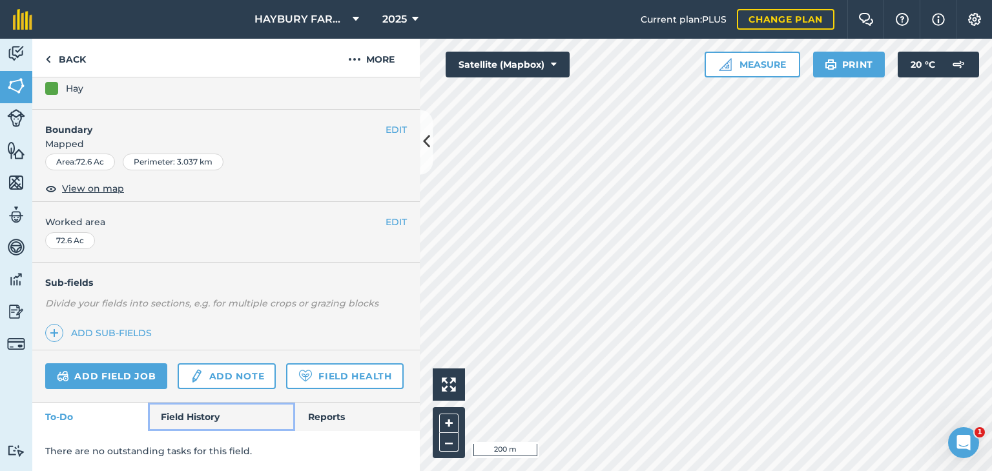
click at [176, 413] on link "Field History" at bounding box center [221, 417] width 147 height 28
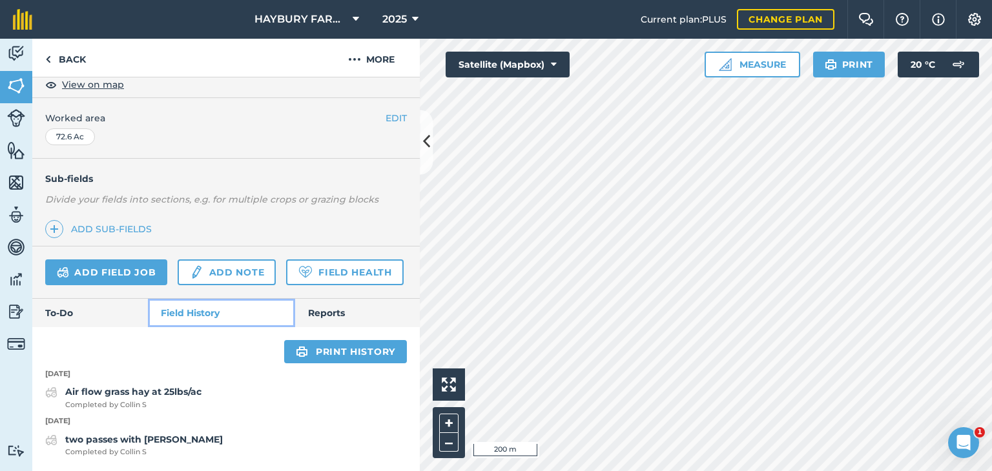
scroll to position [274, 0]
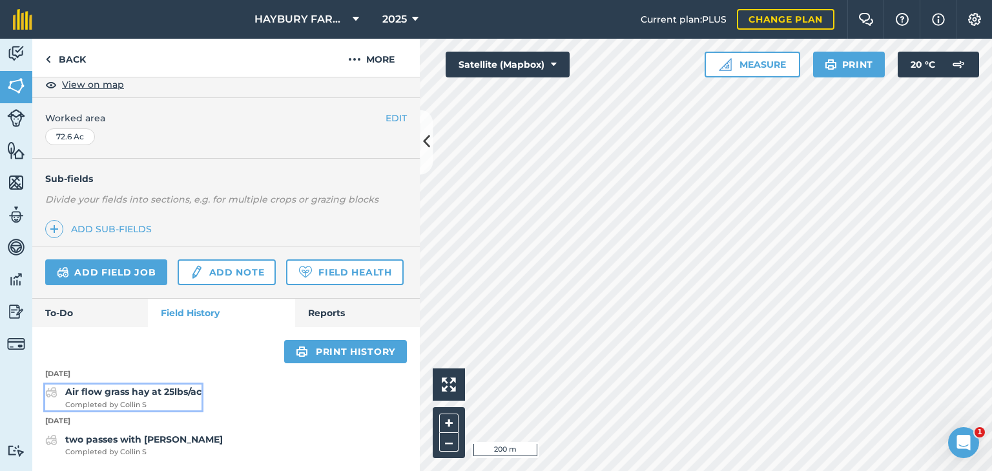
click at [79, 402] on span "Completed by Collin S" at bounding box center [133, 406] width 136 height 12
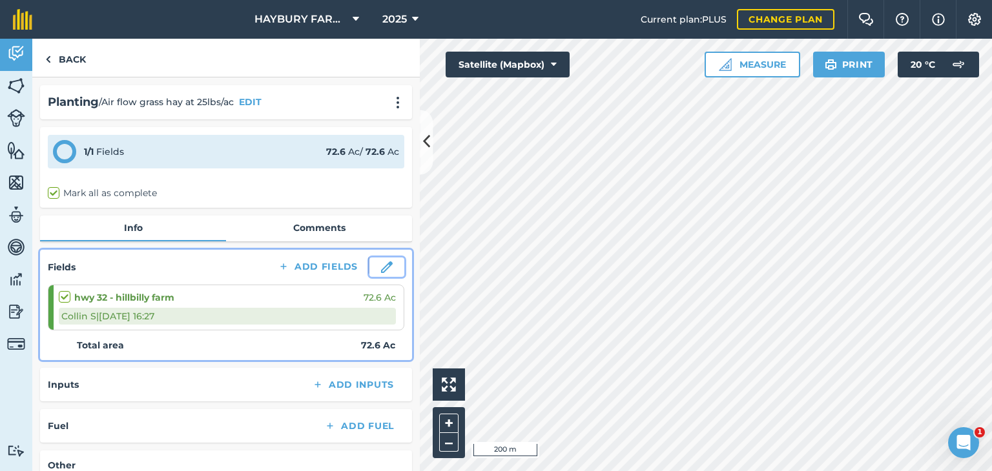
click at [381, 265] on img at bounding box center [387, 267] width 12 height 12
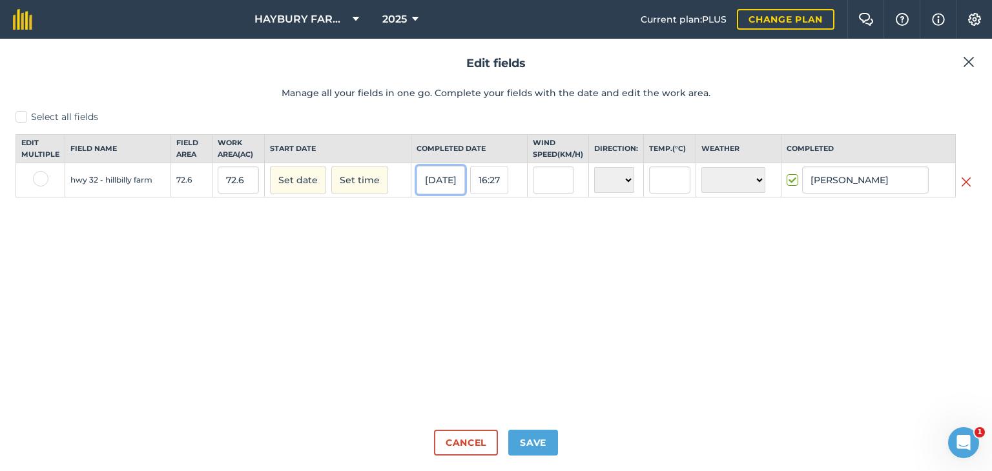
click at [429, 189] on button "25/08/25" at bounding box center [440, 180] width 48 height 28
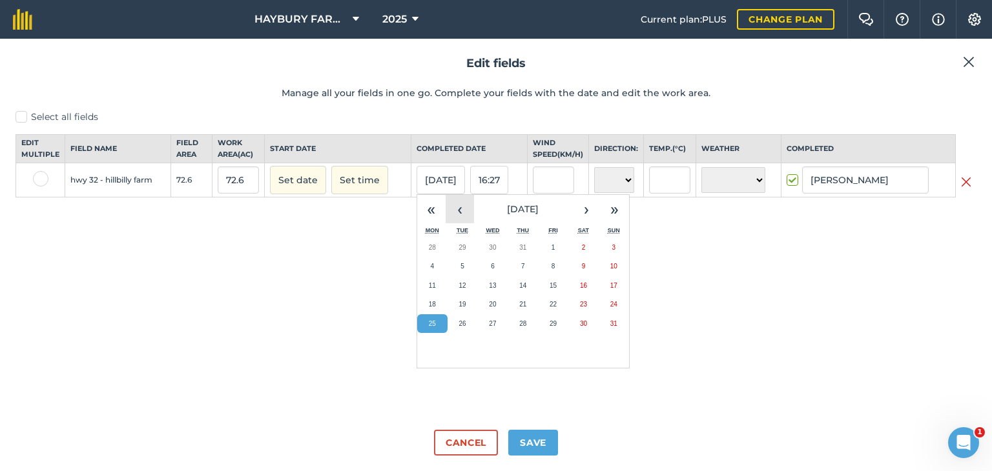
click at [460, 223] on button "‹" at bounding box center [459, 209] width 28 height 28
click at [552, 296] on button "13" at bounding box center [553, 285] width 30 height 19
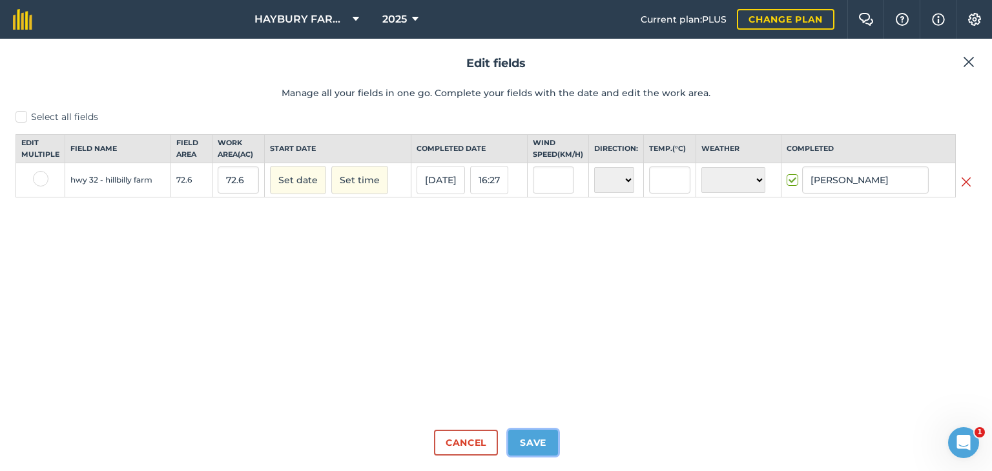
click at [525, 436] on button "Save" at bounding box center [533, 443] width 50 height 26
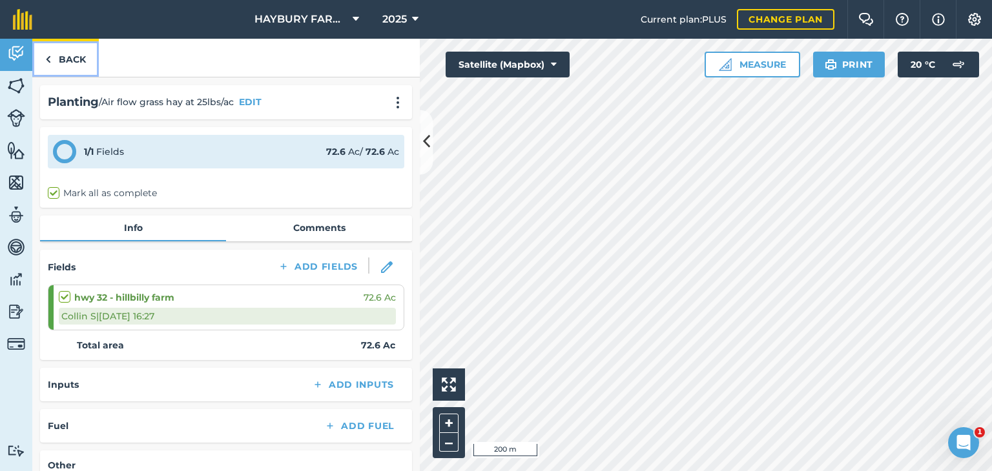
click at [77, 56] on link "Back" at bounding box center [65, 58] width 67 height 38
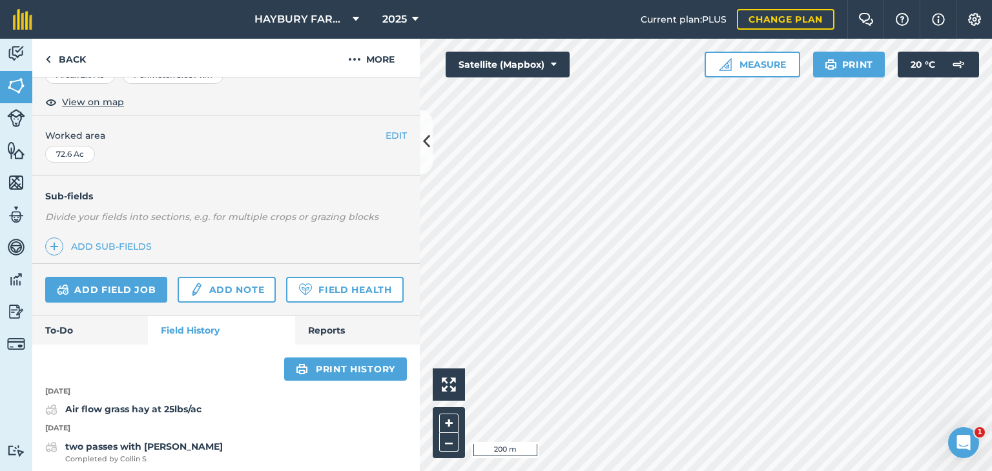
scroll to position [221, 0]
click at [119, 294] on link "Add field job" at bounding box center [106, 291] width 122 height 26
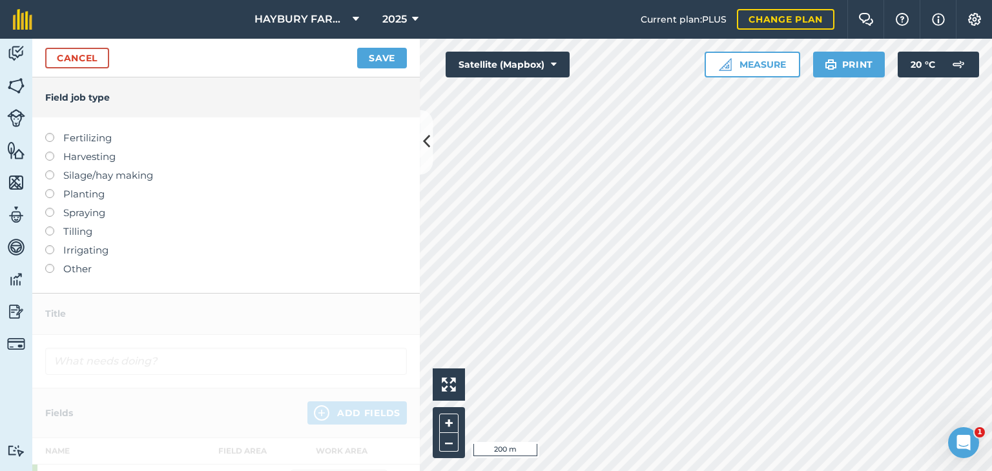
click at [77, 267] on label "Other" at bounding box center [226, 268] width 362 height 15
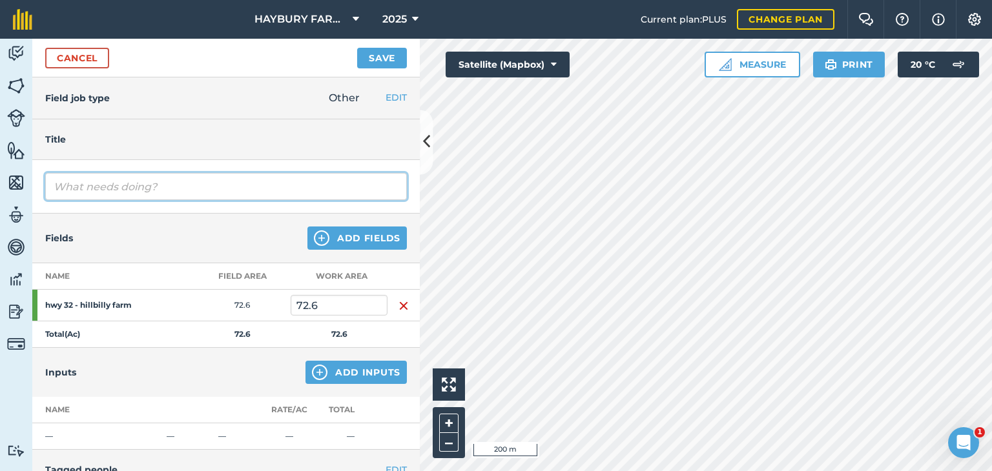
click at [88, 192] on input "text" at bounding box center [226, 186] width 362 height 27
type input "cut hay"
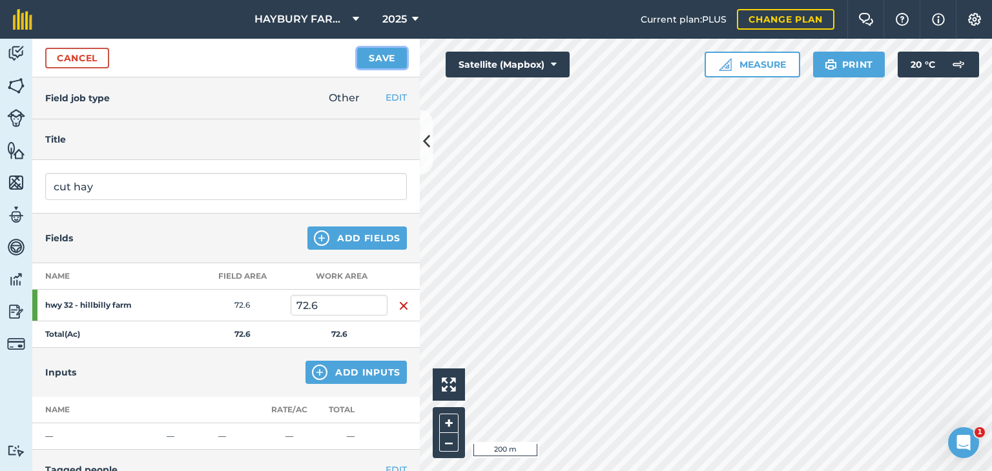
click at [378, 57] on button "Save" at bounding box center [382, 58] width 50 height 21
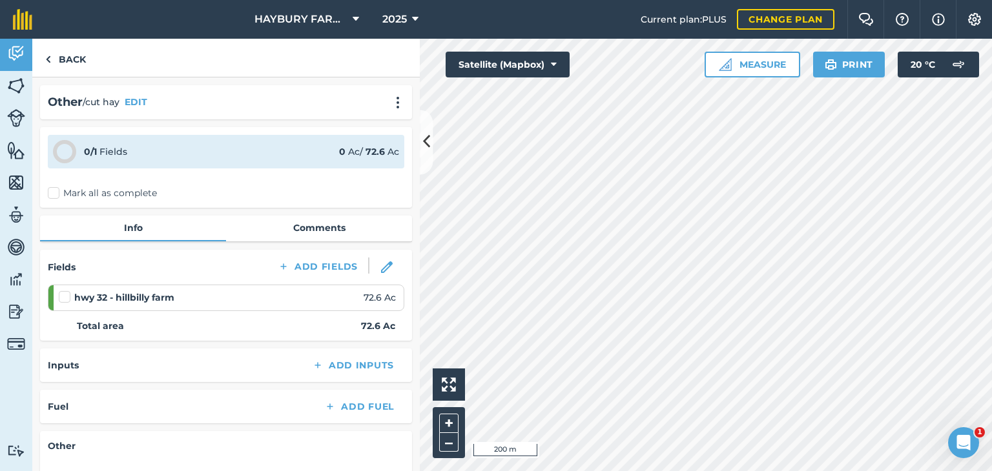
click at [57, 189] on label "Mark all as complete" at bounding box center [102, 194] width 109 height 14
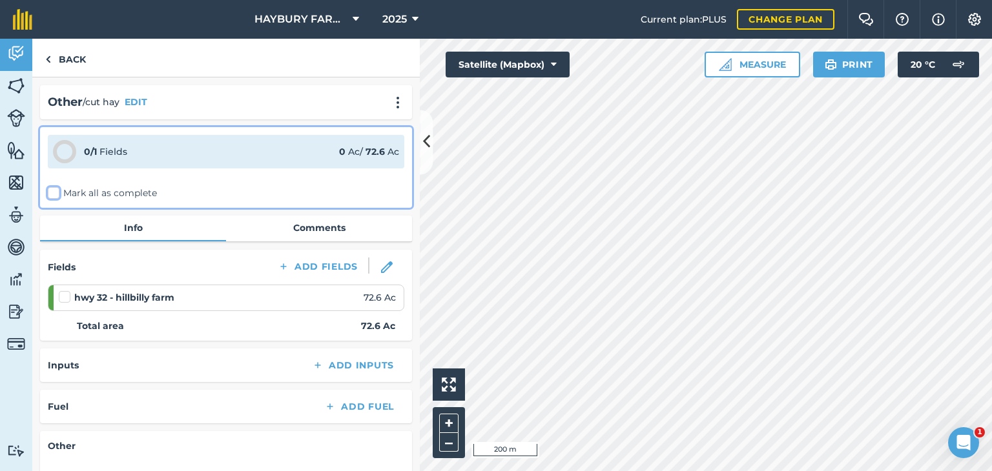
click at [56, 189] on input "Mark all as complete" at bounding box center [52, 191] width 8 height 8
checkbox input "false"
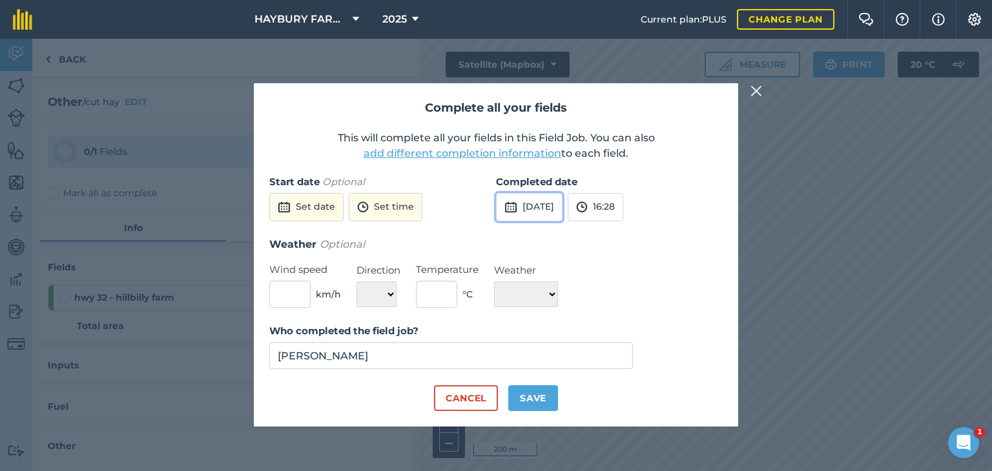
click at [562, 201] on button "[DATE]" at bounding box center [529, 207] width 67 height 28
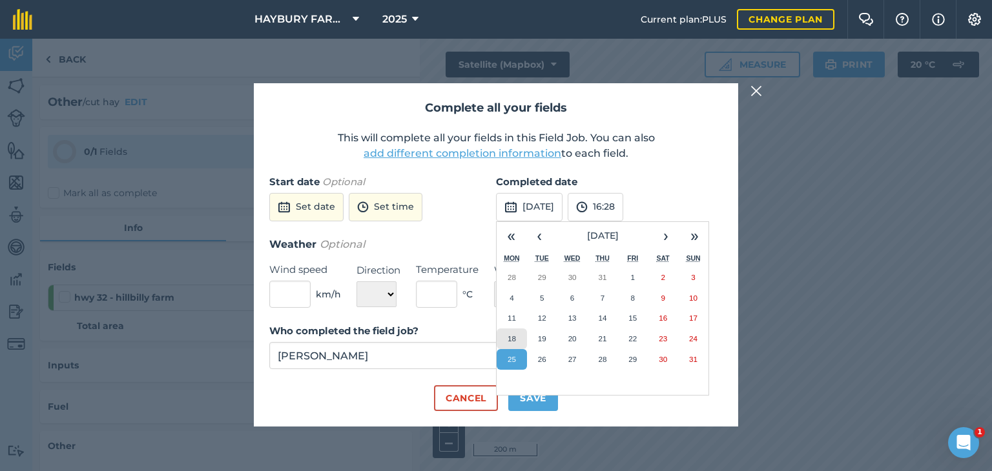
click at [512, 333] on button "18" at bounding box center [511, 339] width 30 height 21
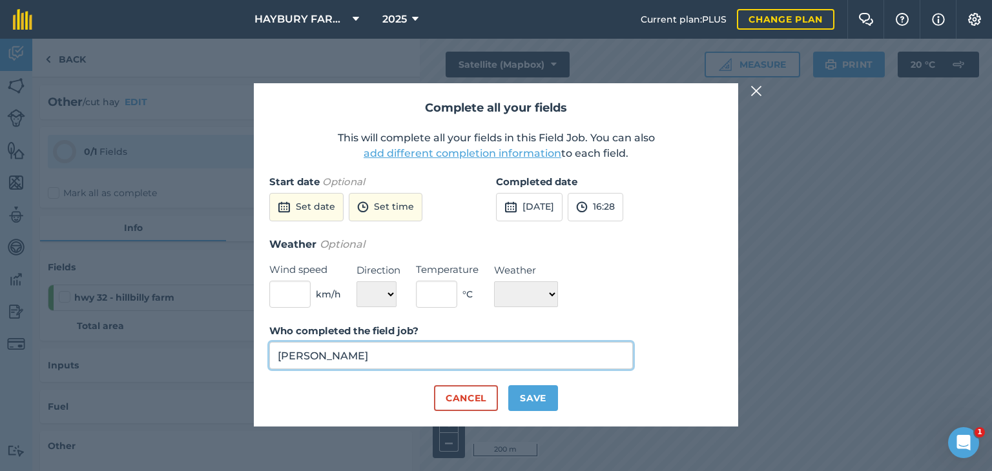
click at [369, 363] on input "[PERSON_NAME]" at bounding box center [450, 355] width 363 height 27
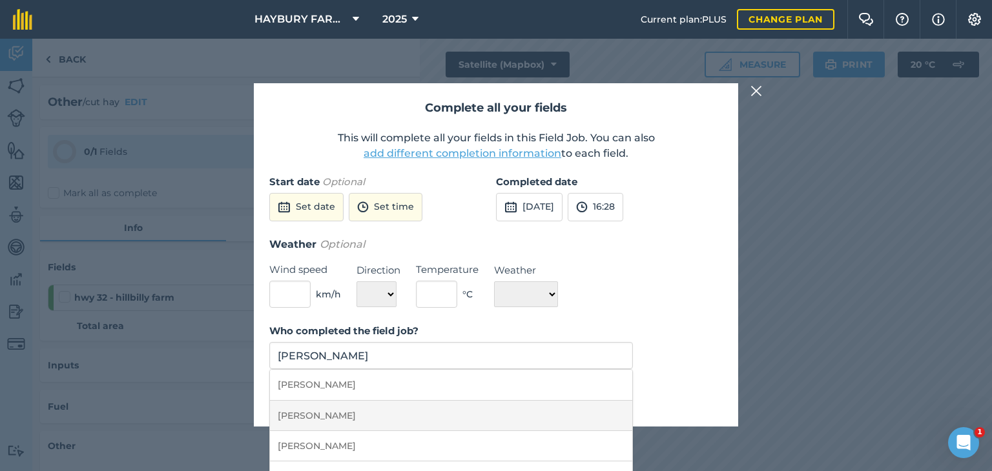
click at [327, 416] on li "[PERSON_NAME]" at bounding box center [451, 416] width 362 height 30
type input "[PERSON_NAME]"
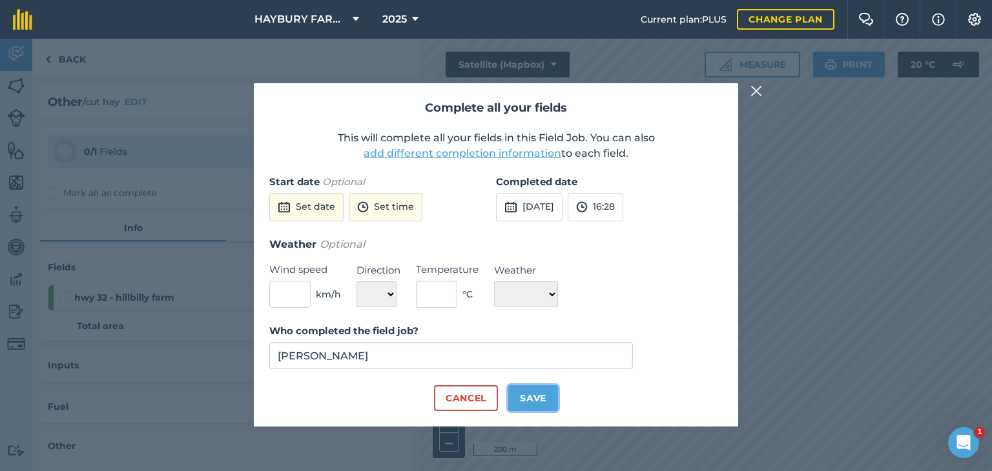
click at [531, 391] on button "Save" at bounding box center [533, 398] width 50 height 26
checkbox input "true"
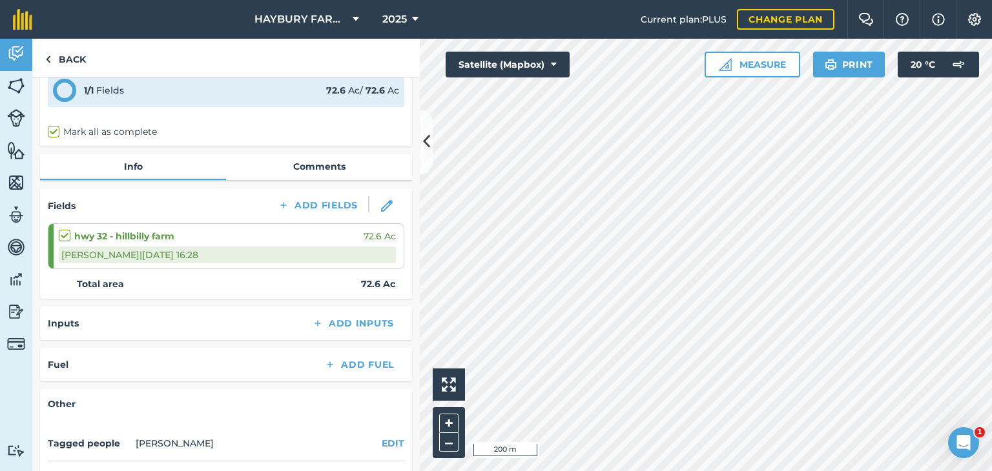
scroll to position [62, 0]
click at [52, 56] on link "Back" at bounding box center [65, 58] width 67 height 38
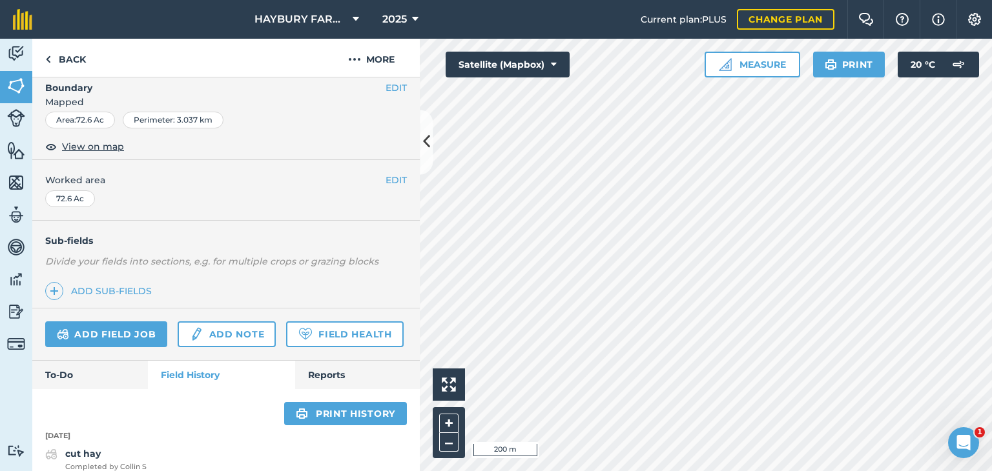
scroll to position [311, 0]
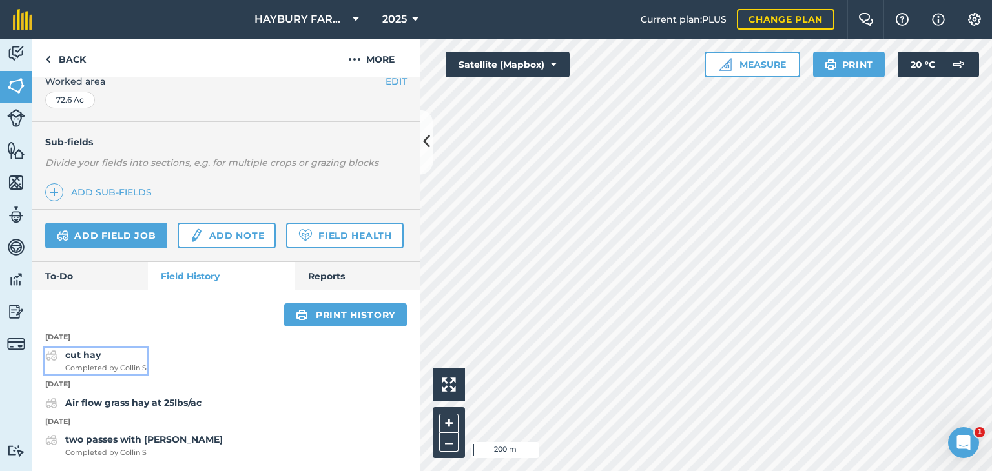
click at [106, 358] on div "cut hay Completed by Collin S" at bounding box center [105, 361] width 81 height 26
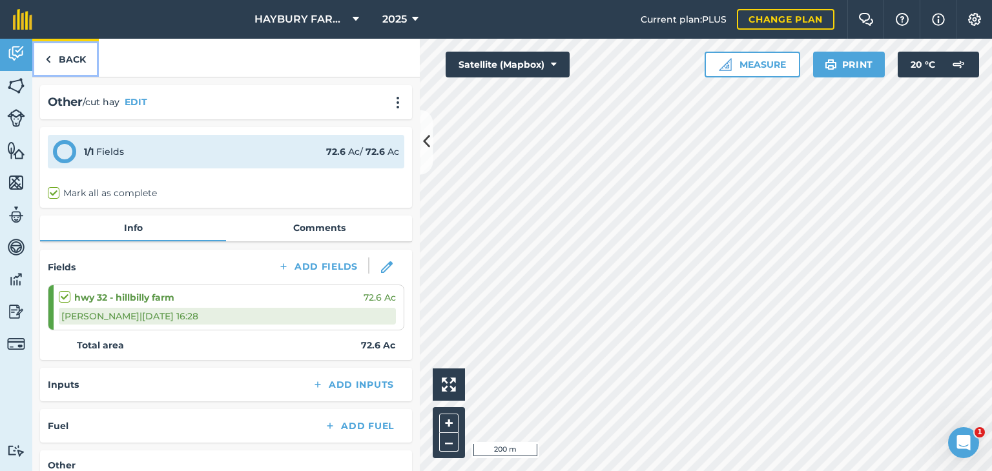
click at [57, 63] on link "Back" at bounding box center [65, 58] width 67 height 38
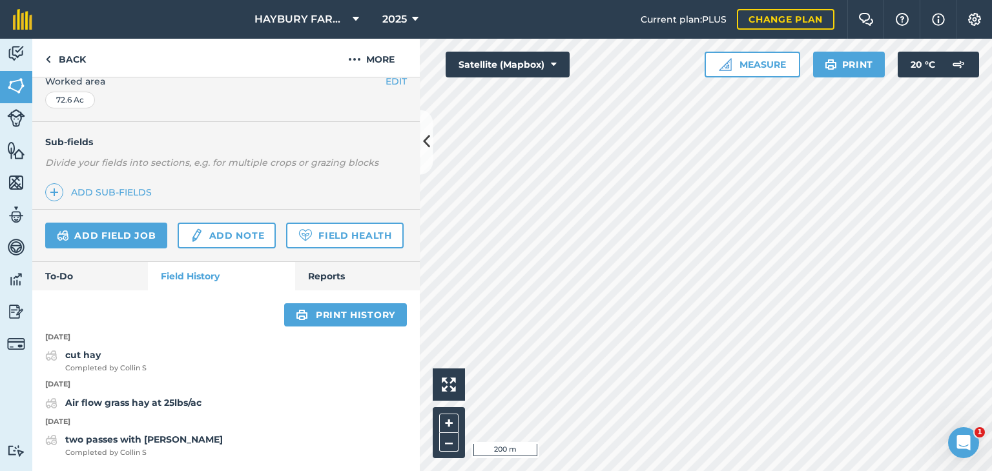
scroll to position [311, 0]
click at [75, 405] on strong "Air flow grass hay at 25lbs/ac" at bounding box center [133, 403] width 136 height 12
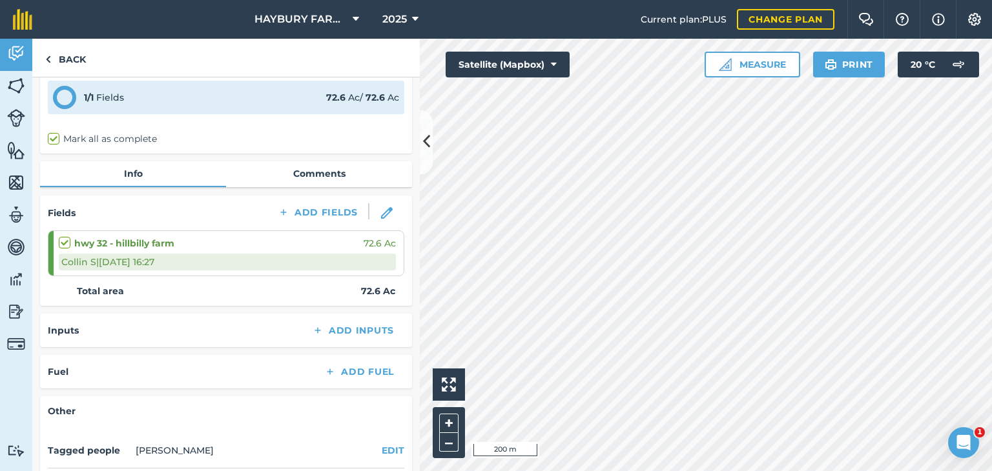
scroll to position [56, 0]
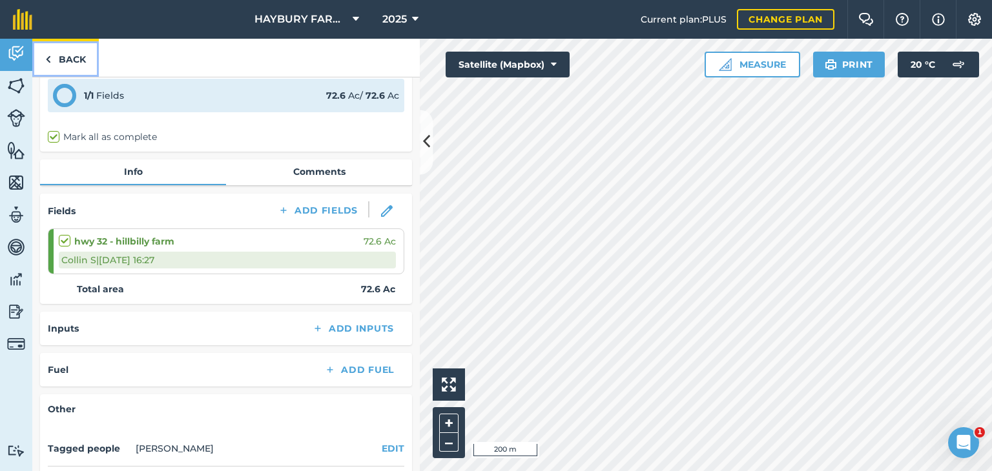
click at [57, 50] on link "Back" at bounding box center [65, 58] width 67 height 38
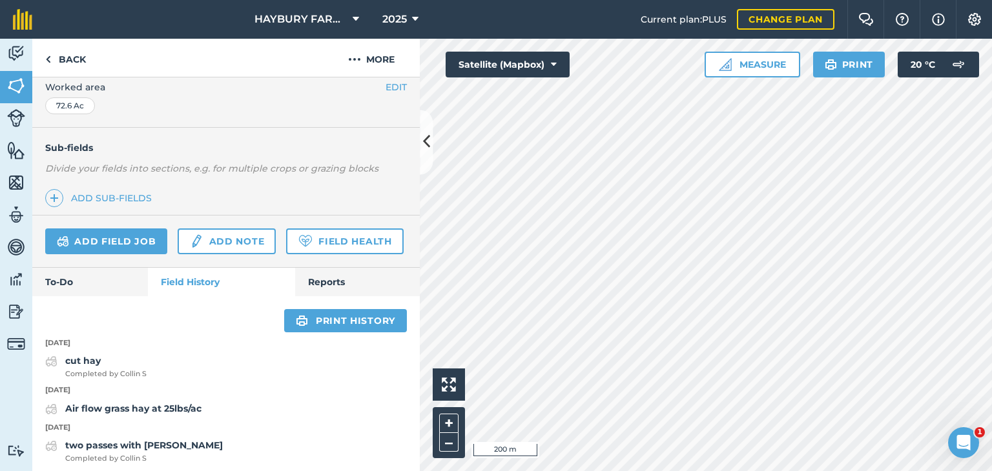
scroll to position [289, 0]
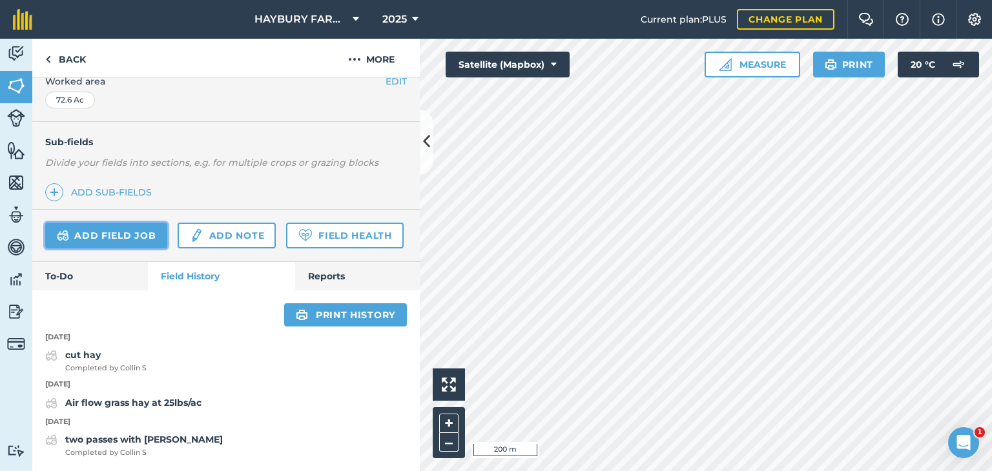
click at [97, 223] on link "Add field job" at bounding box center [106, 236] width 122 height 26
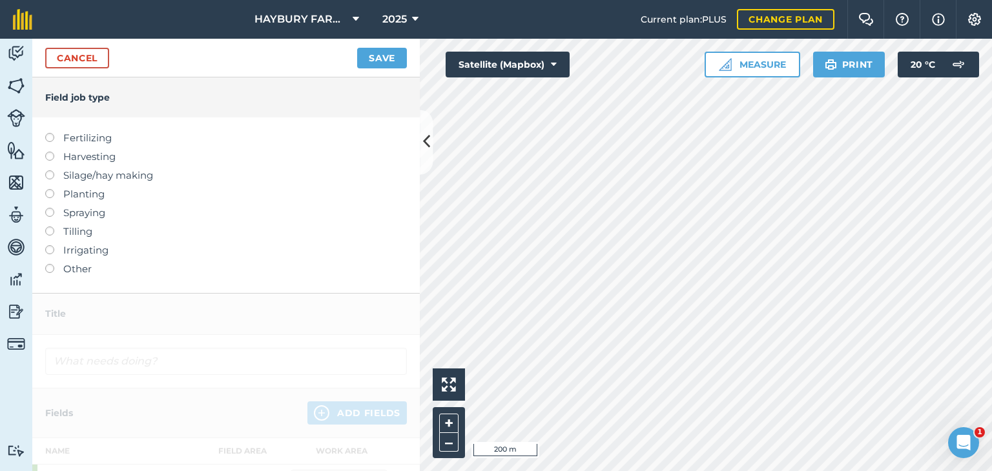
click at [67, 267] on label "Other" at bounding box center [226, 268] width 362 height 15
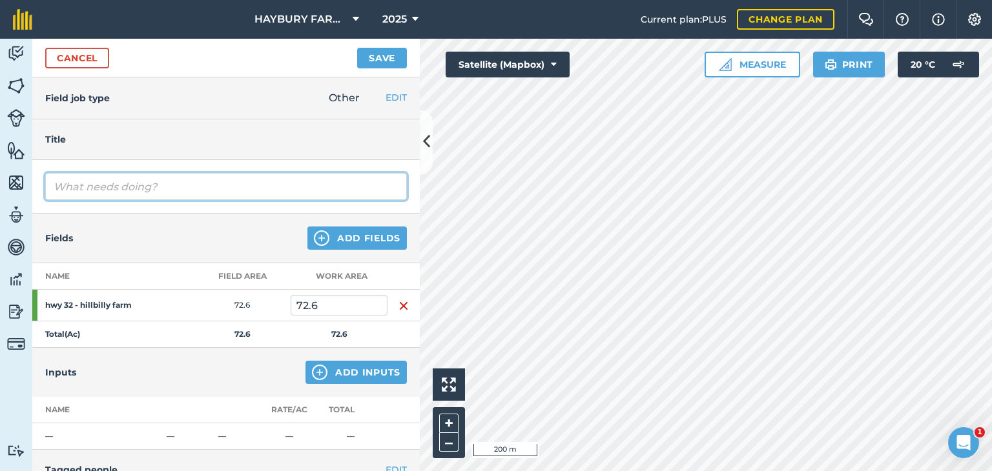
click at [96, 192] on input "text" at bounding box center [226, 186] width 362 height 27
type input "ted hay - single pass"
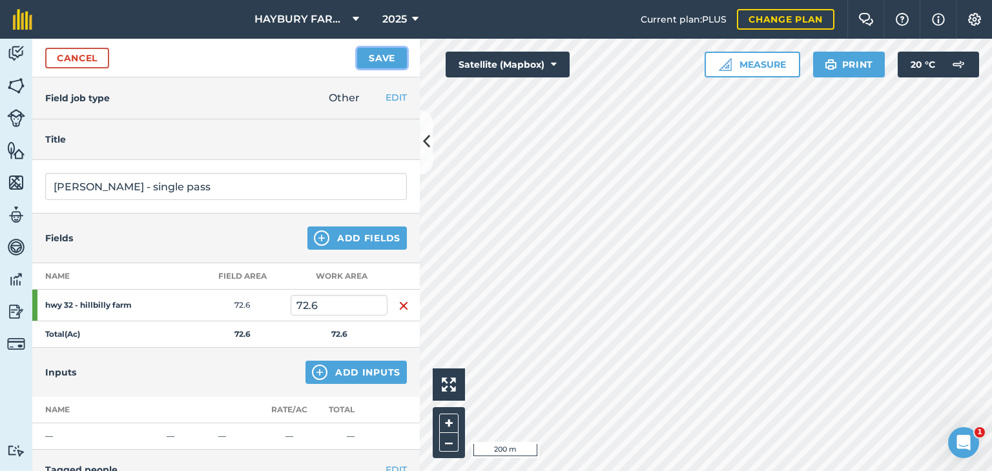
click at [382, 60] on button "Save" at bounding box center [382, 58] width 50 height 21
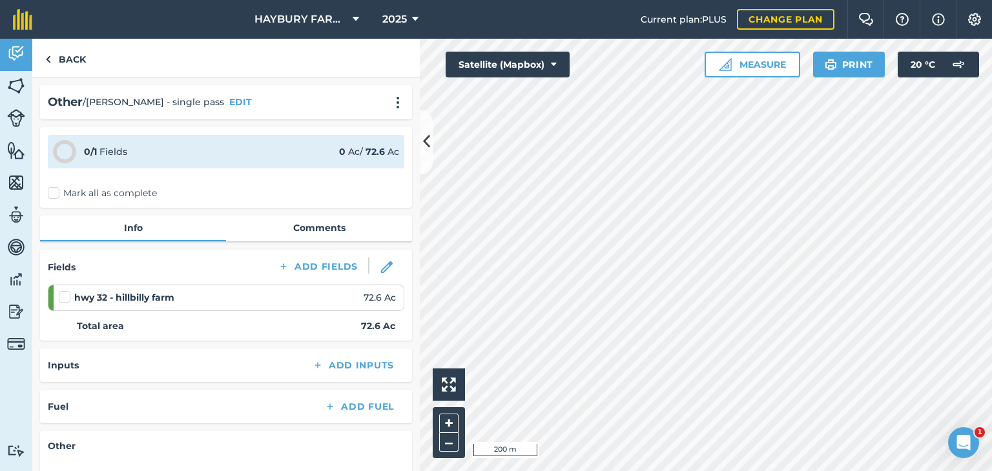
click at [57, 196] on label "Mark all as complete" at bounding box center [102, 194] width 109 height 14
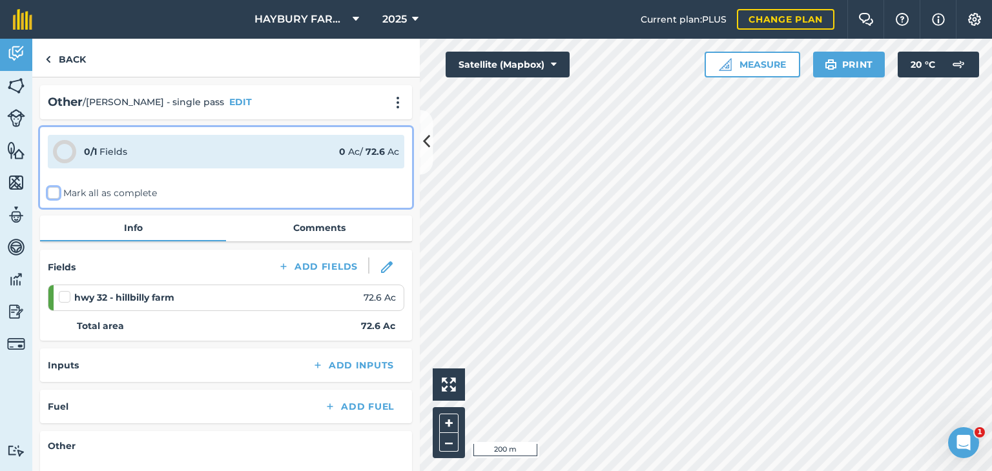
click at [56, 195] on input "Mark all as complete" at bounding box center [52, 191] width 8 height 8
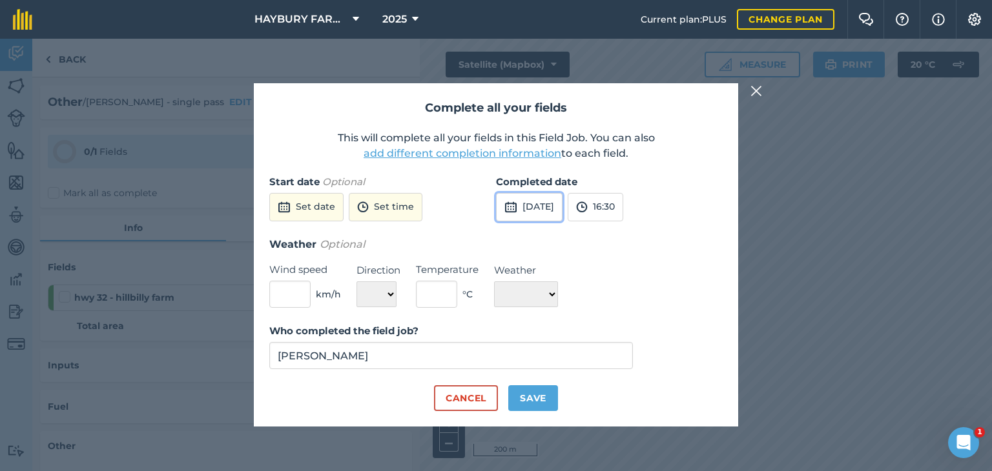
click at [529, 213] on button "[DATE]" at bounding box center [529, 207] width 67 height 28
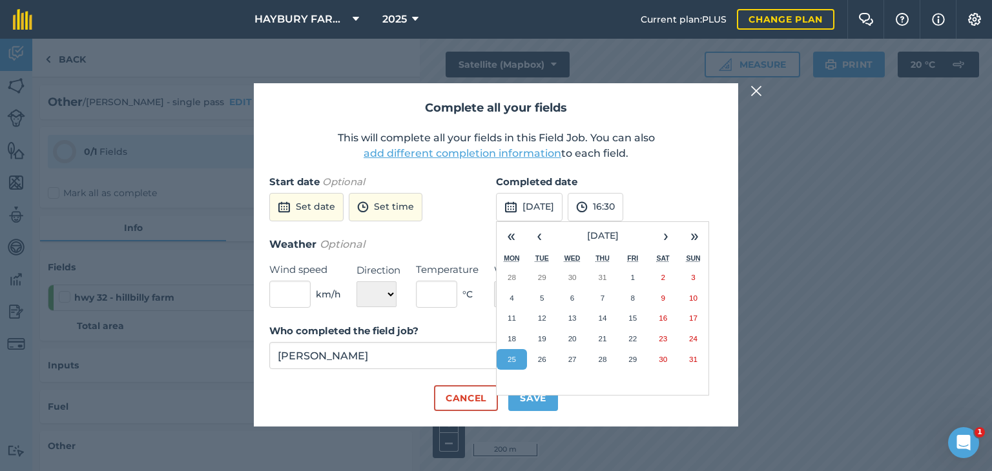
click at [411, 371] on div "Who completed the field job? Collin Sherk" at bounding box center [495, 354] width 453 height 62
click at [533, 409] on button "Save" at bounding box center [533, 398] width 50 height 26
checkbox input "true"
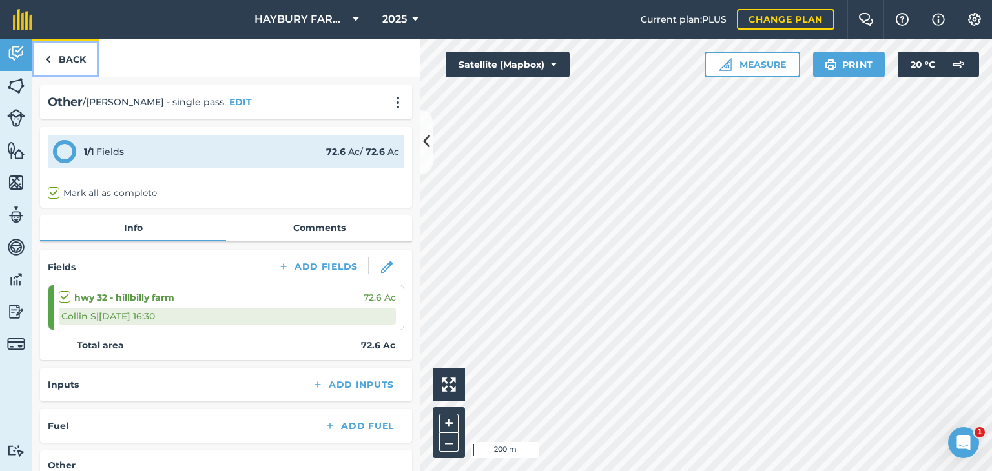
click at [61, 50] on link "Back" at bounding box center [65, 58] width 67 height 38
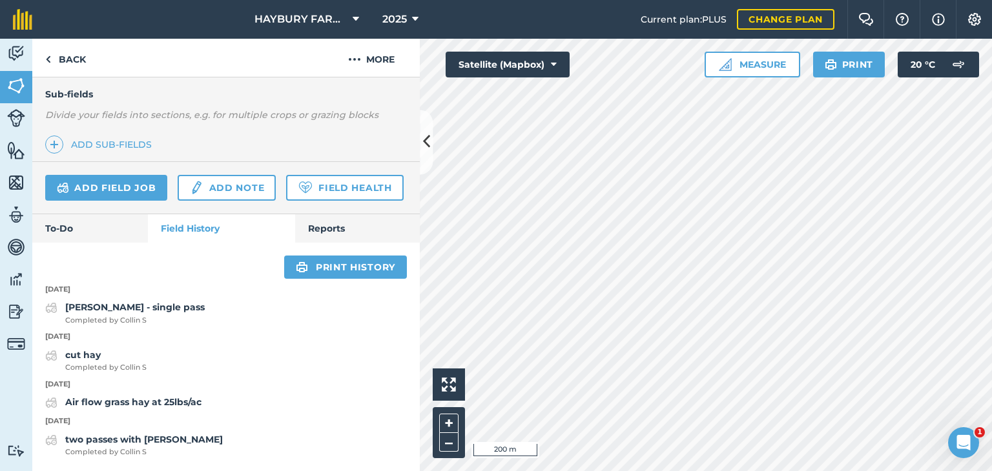
scroll to position [359, 0]
click at [115, 407] on div "Air flow grass hay at 25lbs/ac" at bounding box center [133, 402] width 136 height 15
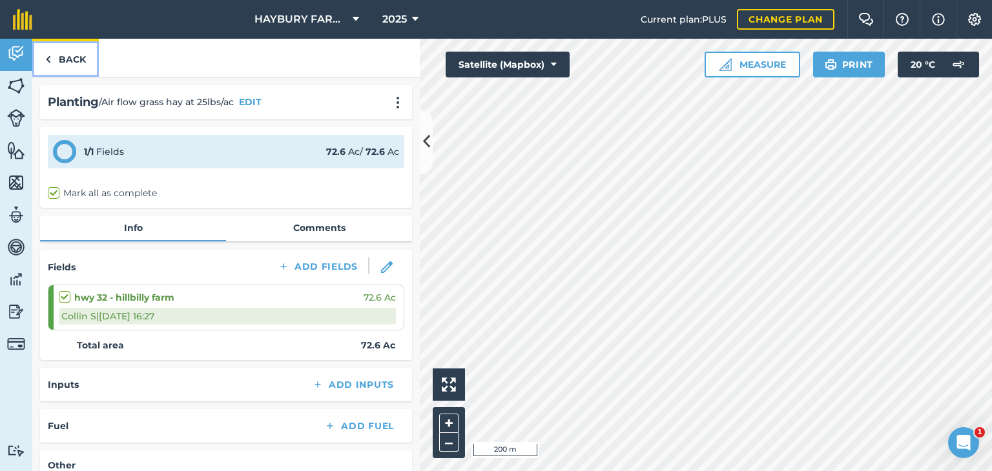
click at [76, 54] on link "Back" at bounding box center [65, 58] width 67 height 38
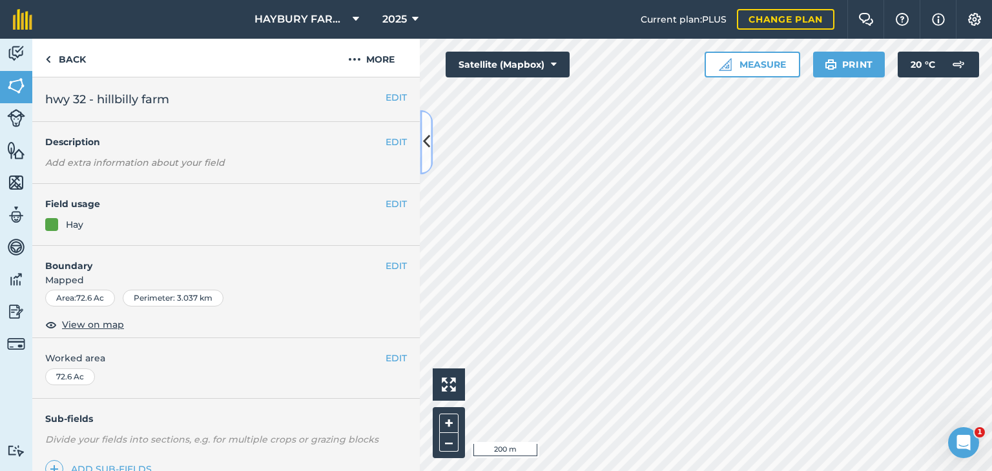
click at [426, 148] on icon at bounding box center [426, 142] width 7 height 23
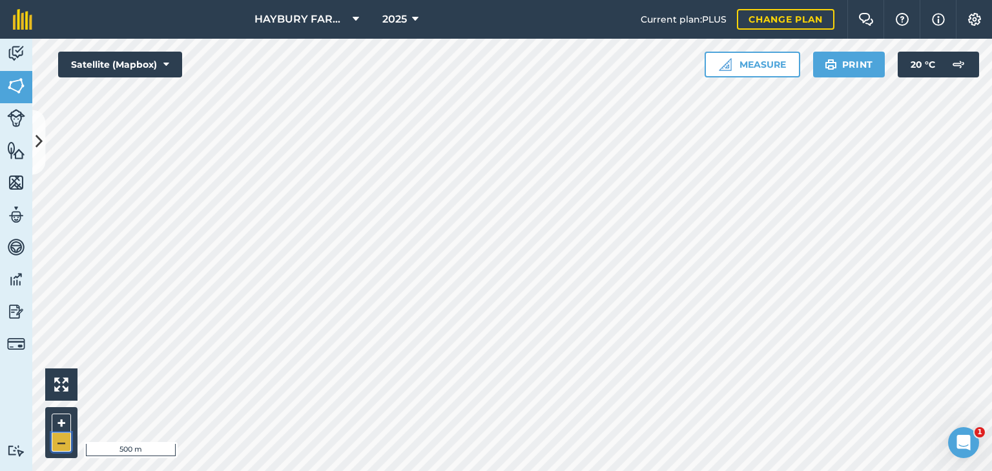
click at [67, 445] on button "–" at bounding box center [61, 442] width 19 height 19
click at [57, 435] on button "–" at bounding box center [61, 442] width 19 height 19
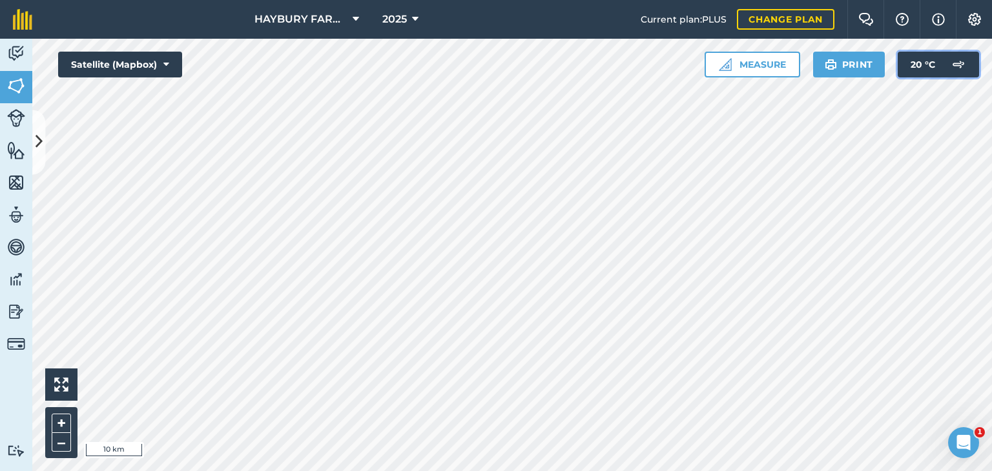
click at [949, 63] on img at bounding box center [958, 65] width 26 height 26
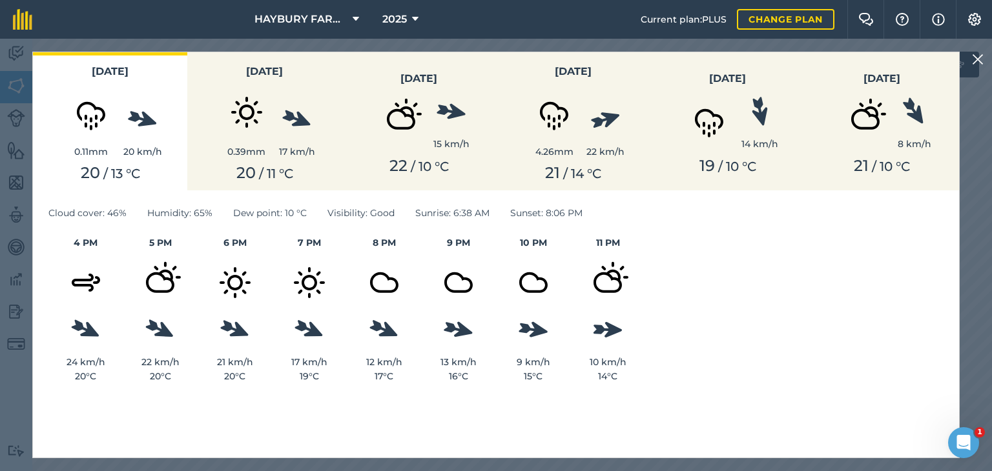
click at [974, 62] on img at bounding box center [978, 59] width 12 height 15
